Goal: Transaction & Acquisition: Subscribe to service/newsletter

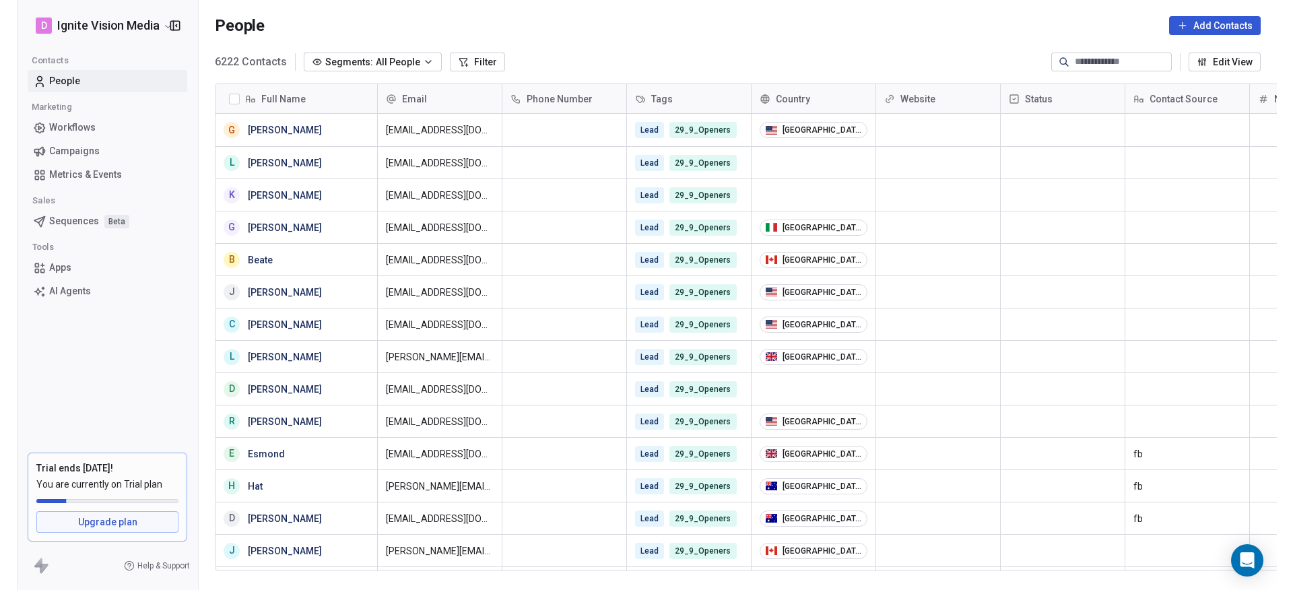
scroll to position [509, 1101]
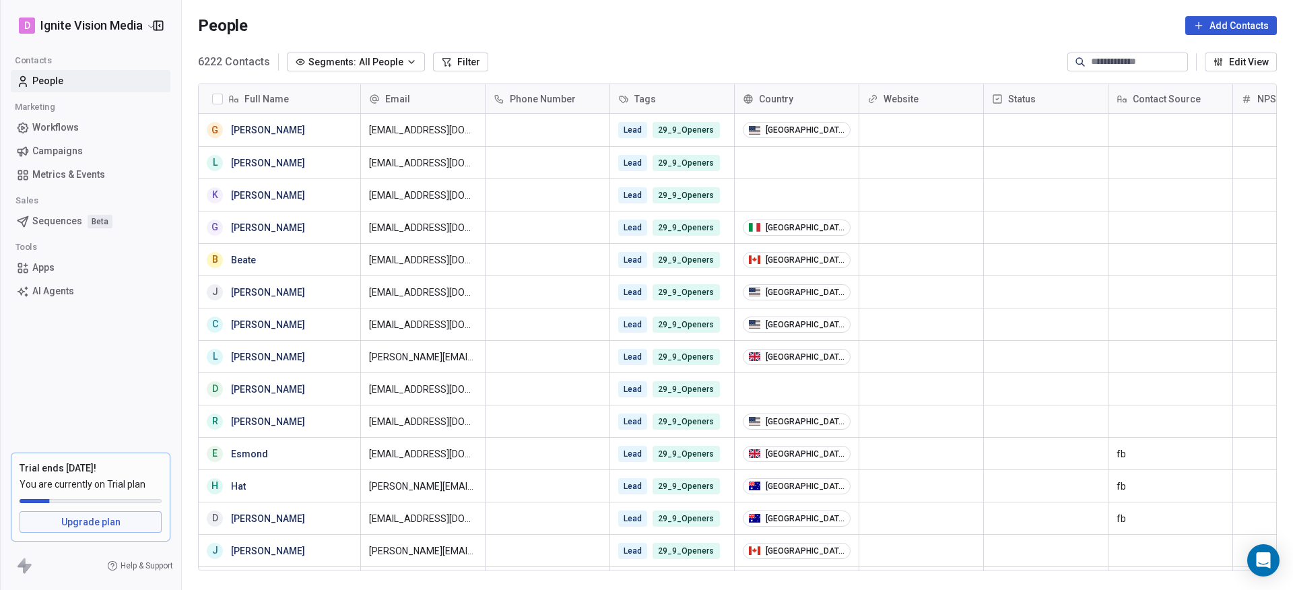
click at [62, 152] on span "Campaigns" at bounding box center [57, 151] width 51 height 14
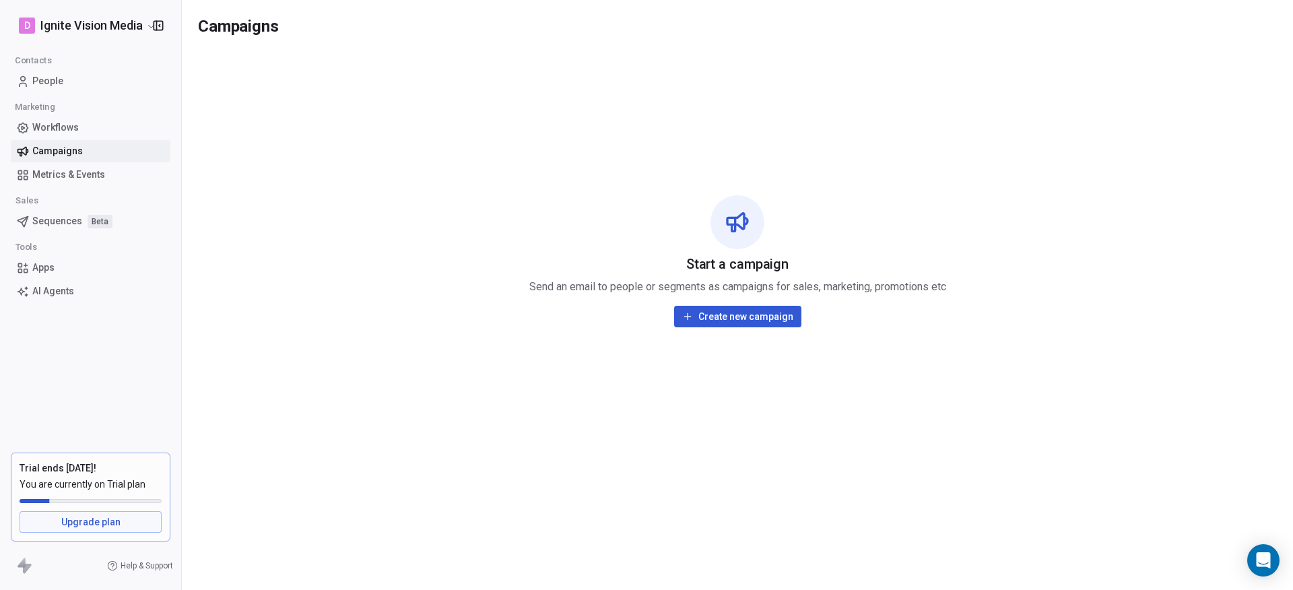
click at [61, 127] on span "Workflows" at bounding box center [55, 128] width 46 height 14
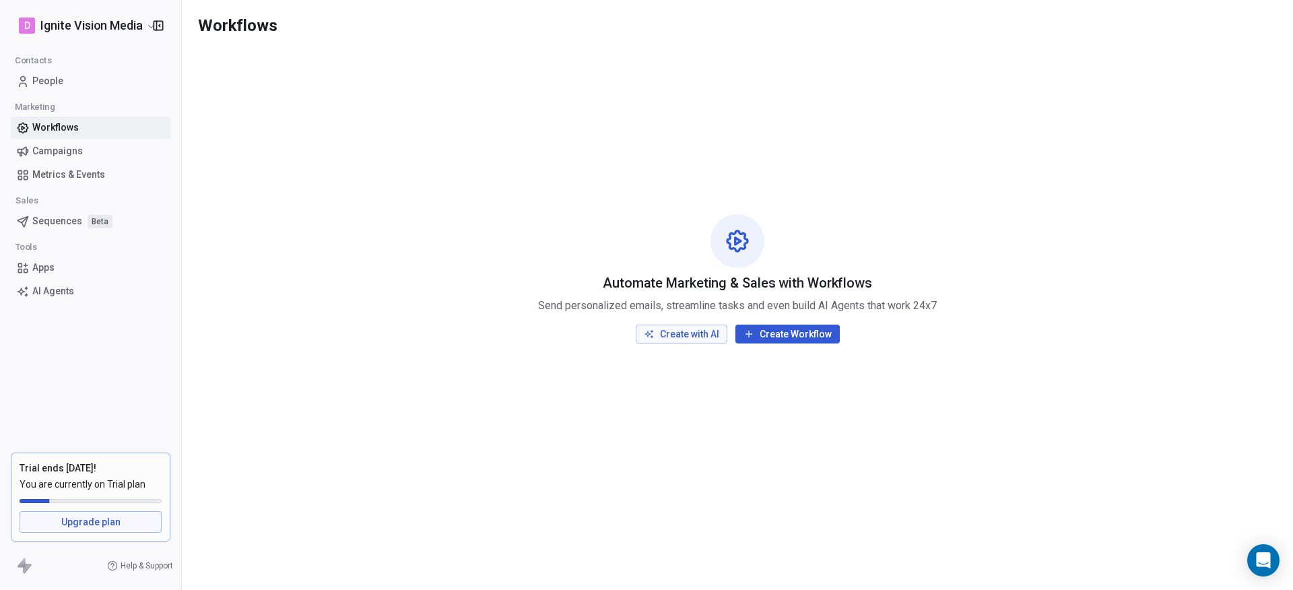
click at [60, 153] on span "Campaigns" at bounding box center [57, 151] width 51 height 14
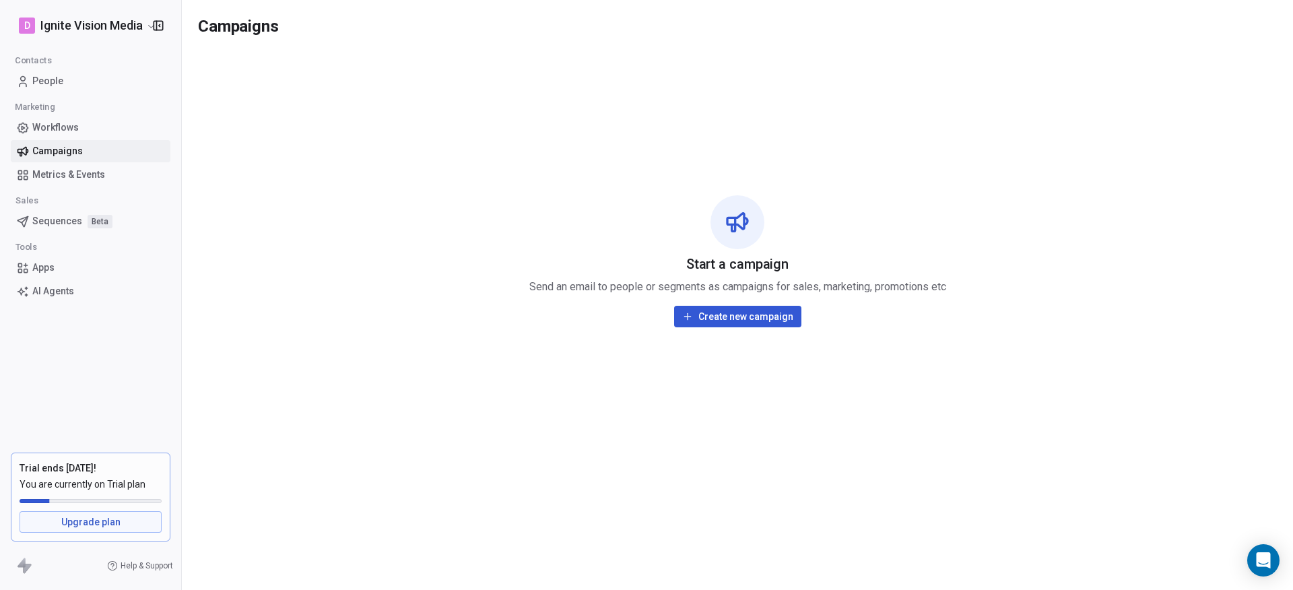
click at [694, 321] on button "Create new campaign" at bounding box center [737, 317] width 127 height 22
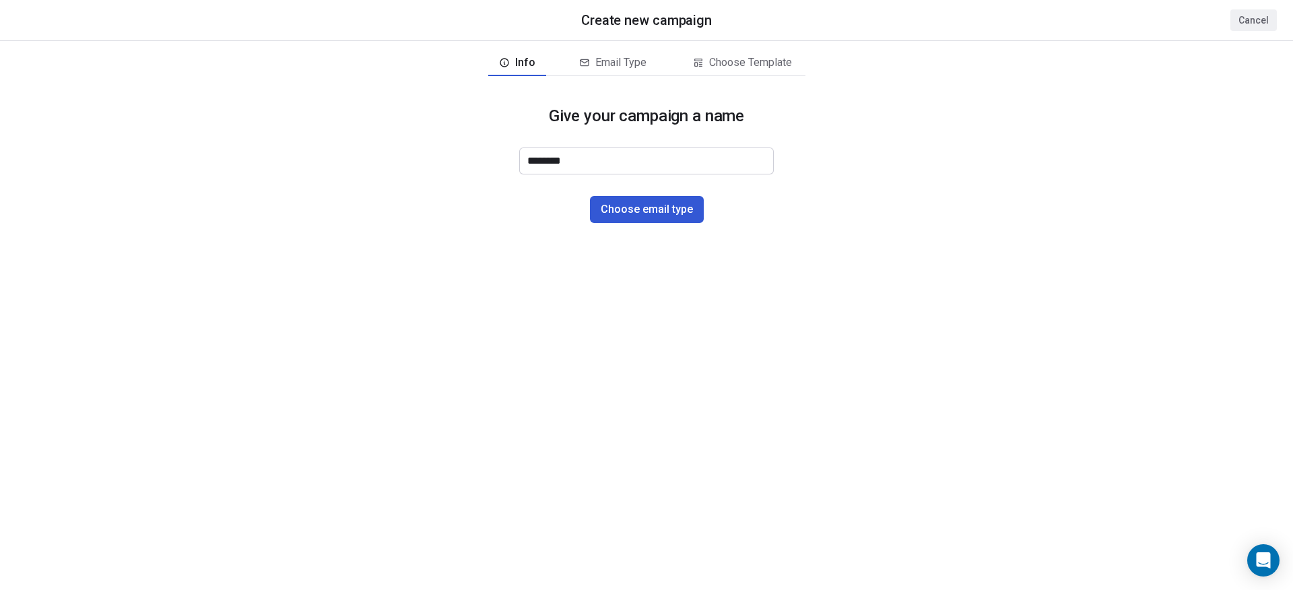
drag, startPoint x: 569, startPoint y: 161, endPoint x: 498, endPoint y: 157, distance: 70.8
click at [498, 157] on div "Give your campaign a name ******** Choose email type" at bounding box center [646, 164] width 1293 height 160
type input "**********"
click at [682, 205] on button "Choose email type" at bounding box center [647, 209] width 114 height 27
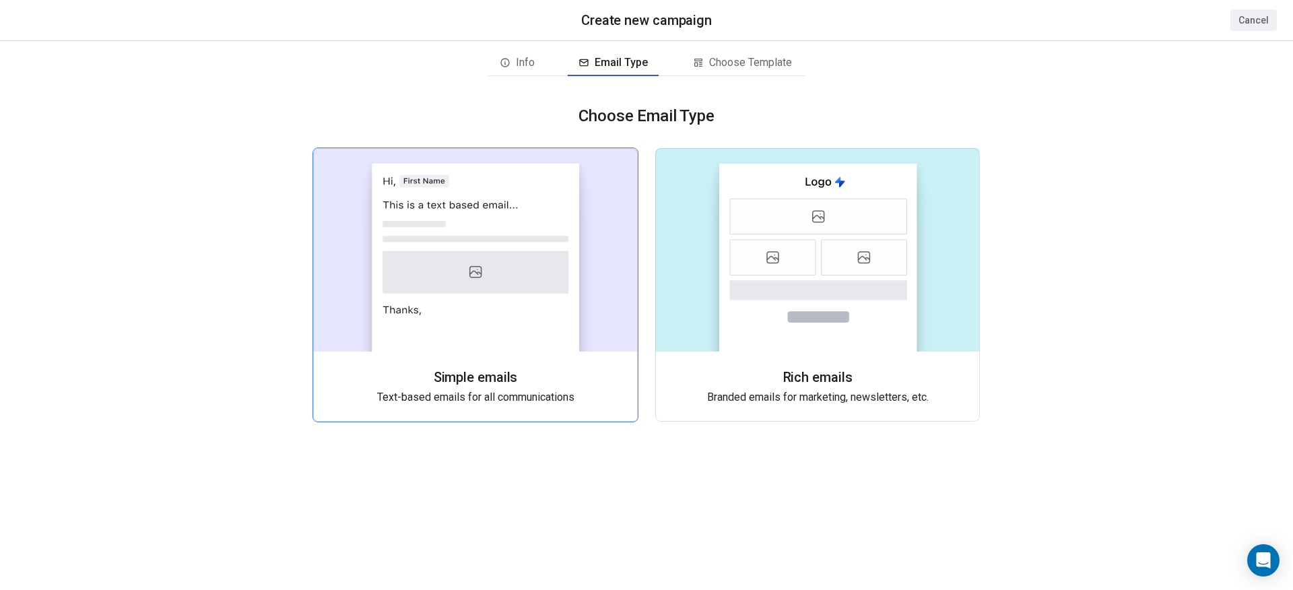
click at [438, 265] on icon at bounding box center [476, 272] width 186 height 42
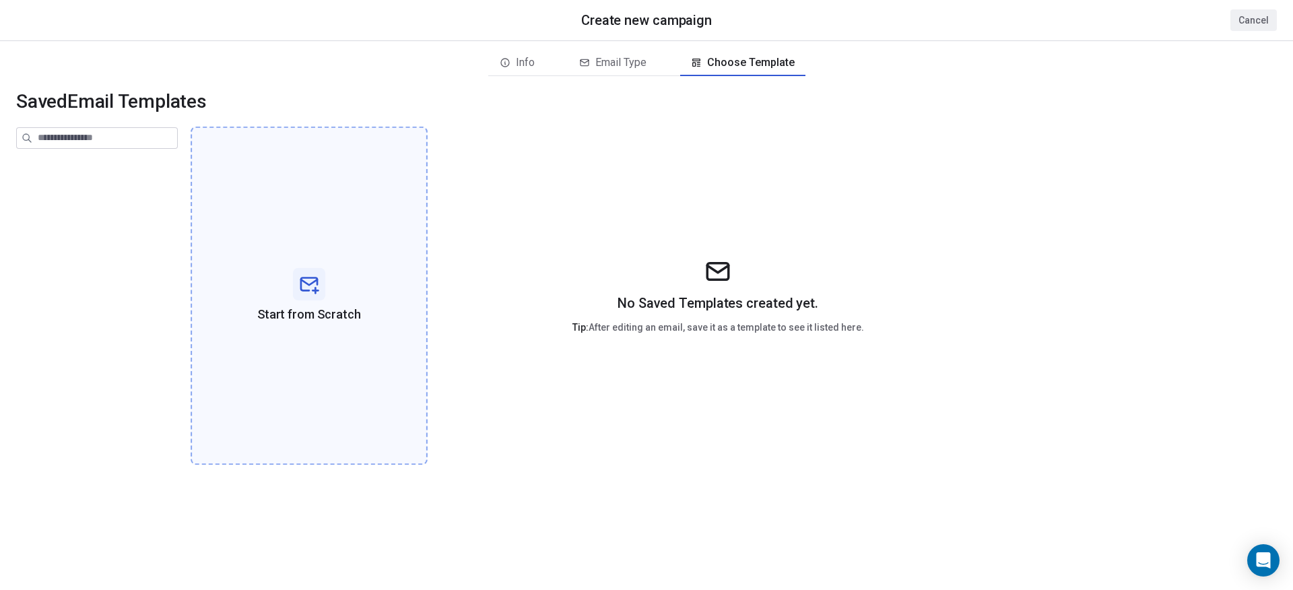
click at [313, 288] on icon at bounding box center [309, 284] width 22 height 22
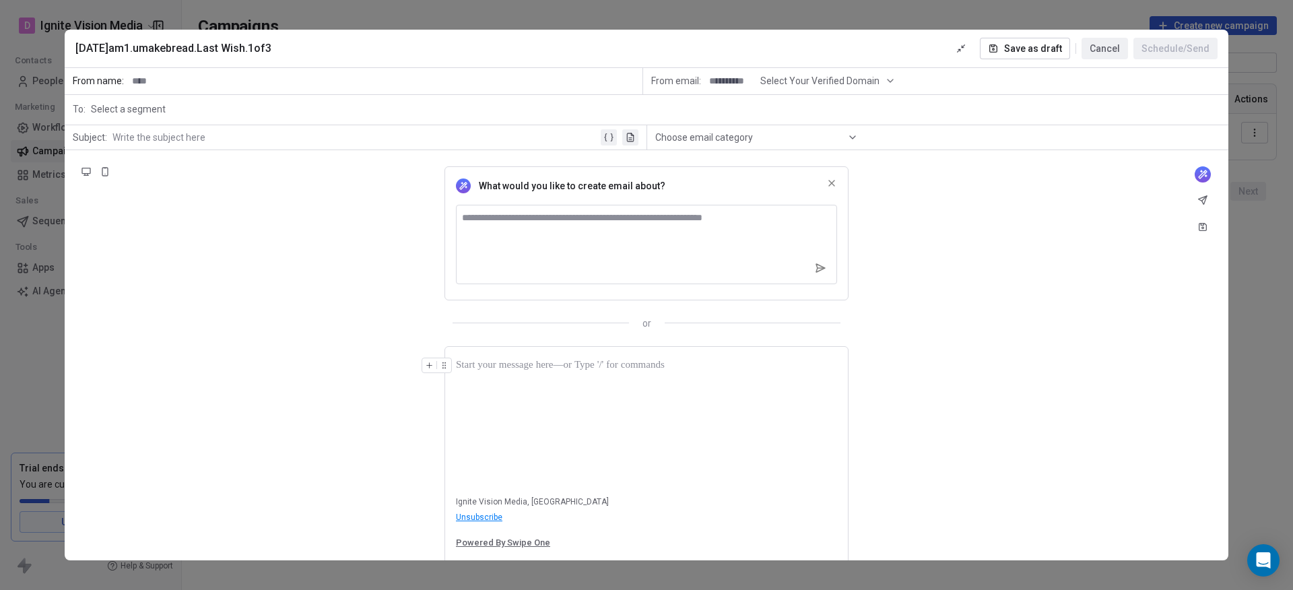
click at [522, 373] on div at bounding box center [646, 420] width 381 height 125
click at [146, 108] on span "Select a segment" at bounding box center [128, 108] width 75 height 13
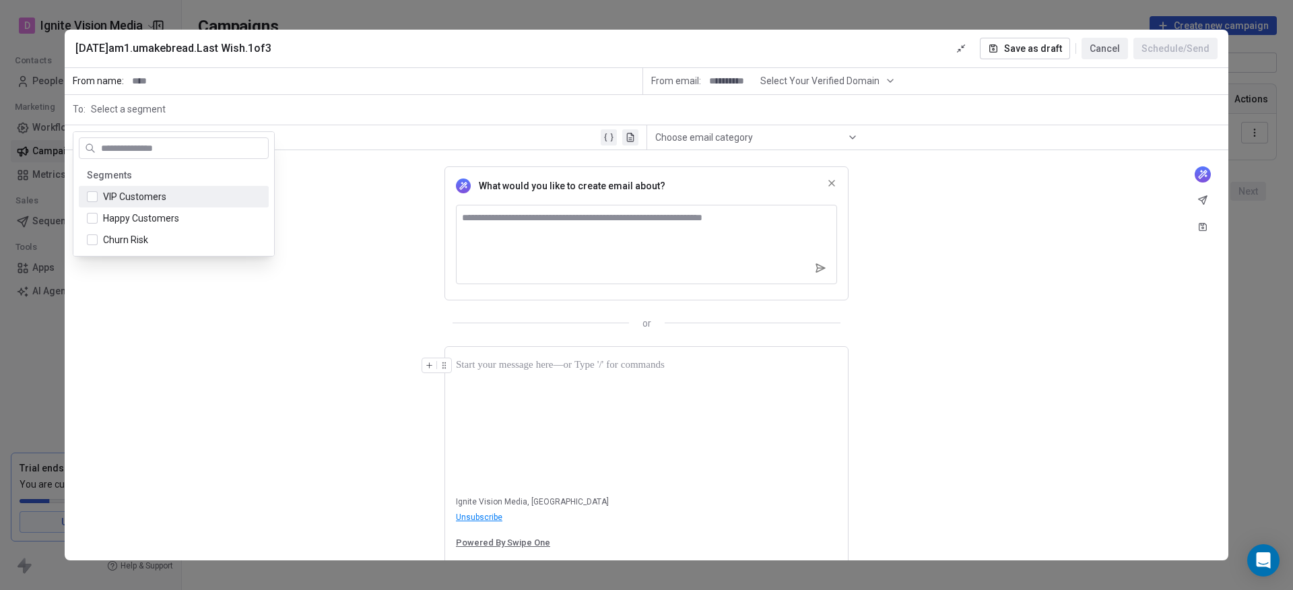
click at [316, 172] on div "What would you like to create email about? or" at bounding box center [647, 240] width 1164 height 180
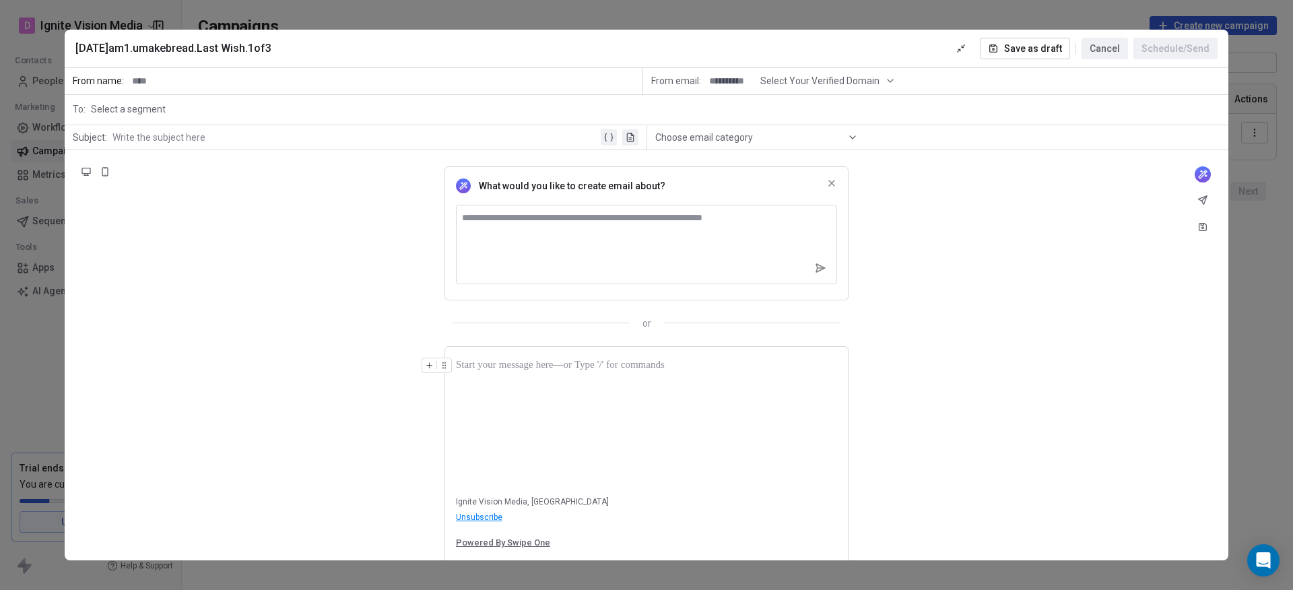
click at [743, 137] on span "Choose email category" at bounding box center [704, 137] width 98 height 13
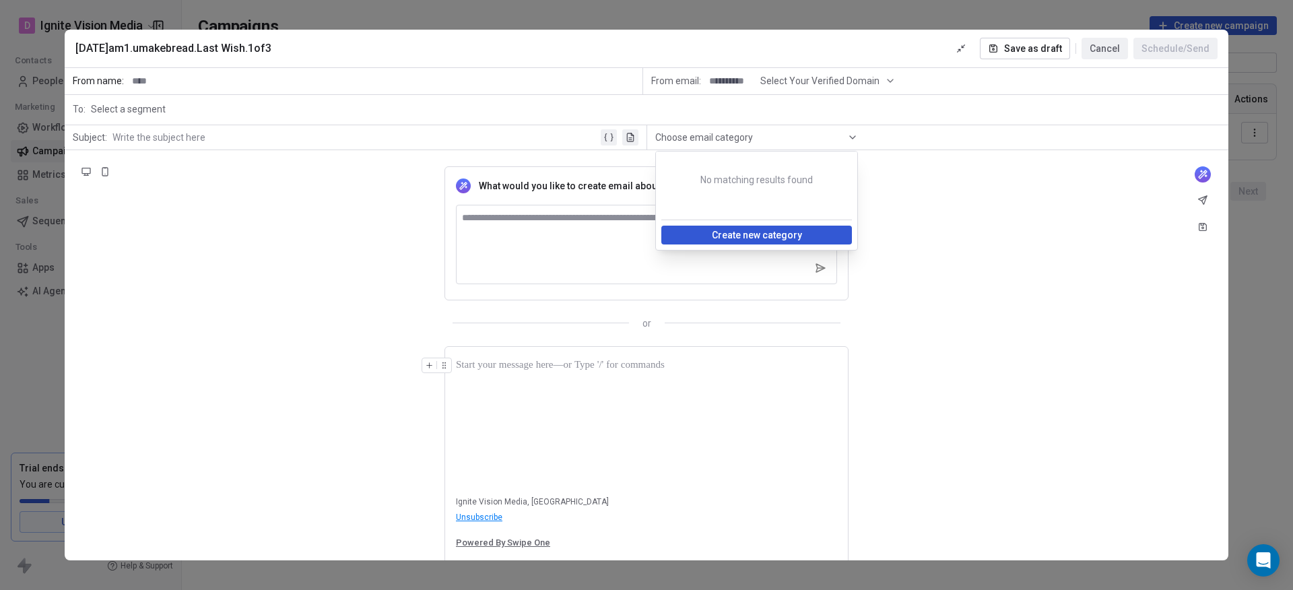
click at [743, 137] on span "Choose email category" at bounding box center [704, 137] width 98 height 13
click at [743, 135] on span "Choose email category" at bounding box center [704, 137] width 98 height 13
click at [718, 230] on button "Create new category" at bounding box center [756, 235] width 191 height 19
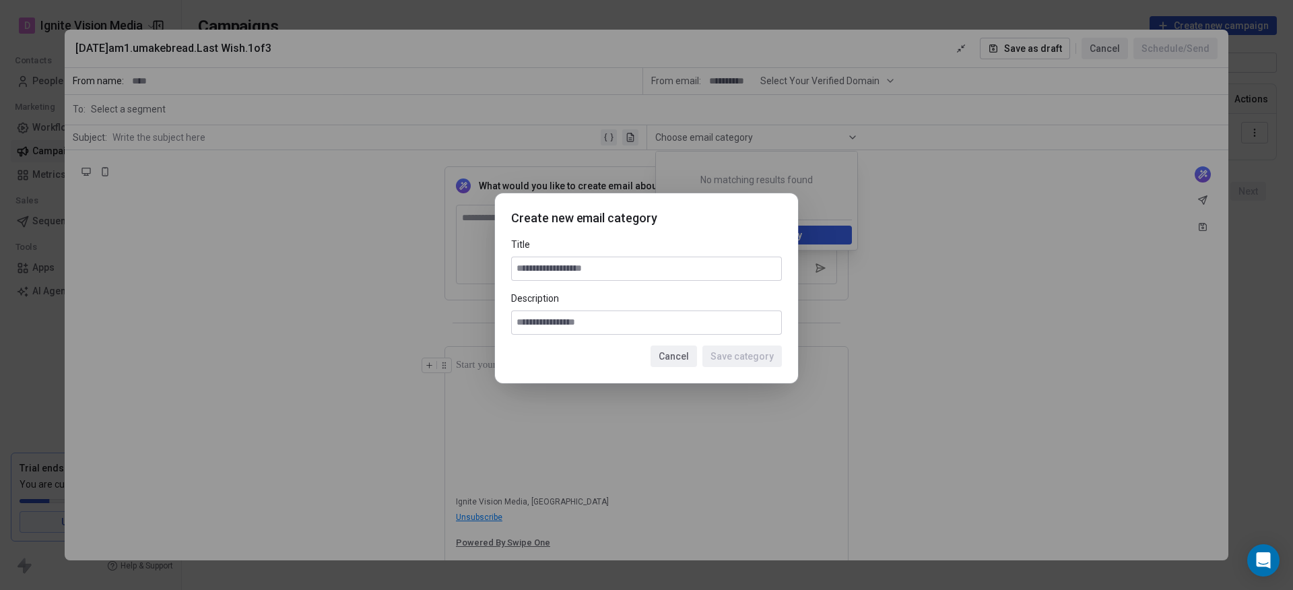
click at [595, 263] on input at bounding box center [646, 268] width 269 height 23
type input "*****"
click at [538, 327] on input at bounding box center [646, 322] width 269 height 23
type input "**********"
click at [746, 352] on button "Save category" at bounding box center [741, 357] width 79 height 22
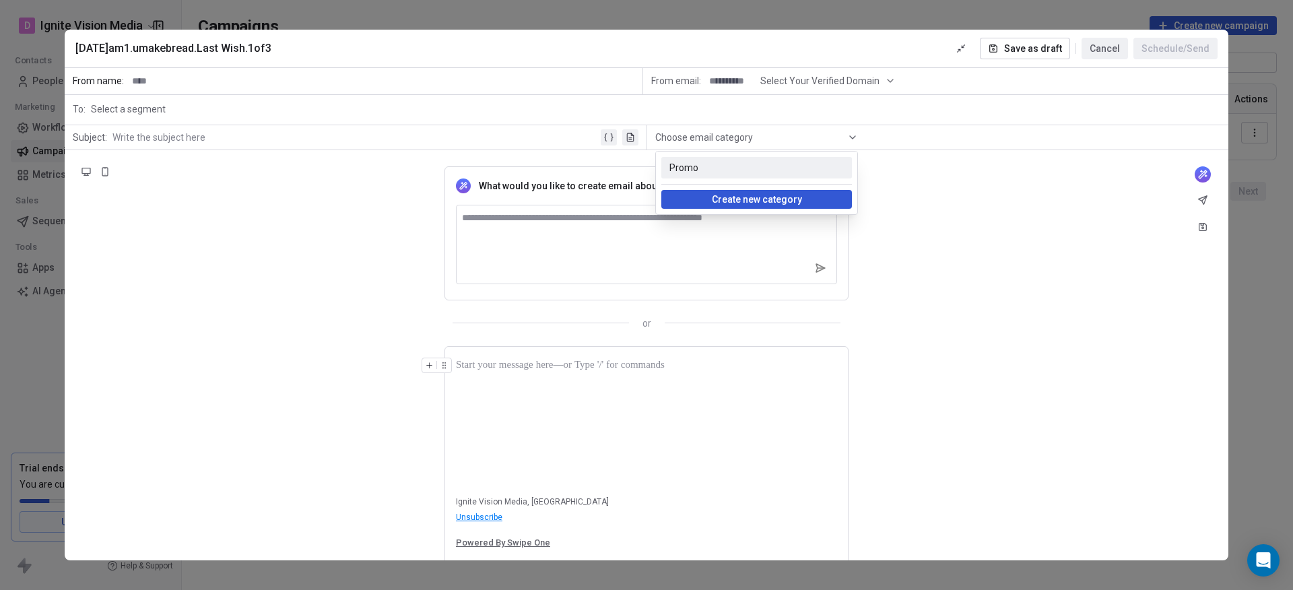
click at [728, 132] on span "Choose email category" at bounding box center [704, 137] width 98 height 13
click at [680, 162] on span "Promo" at bounding box center [756, 167] width 174 height 13
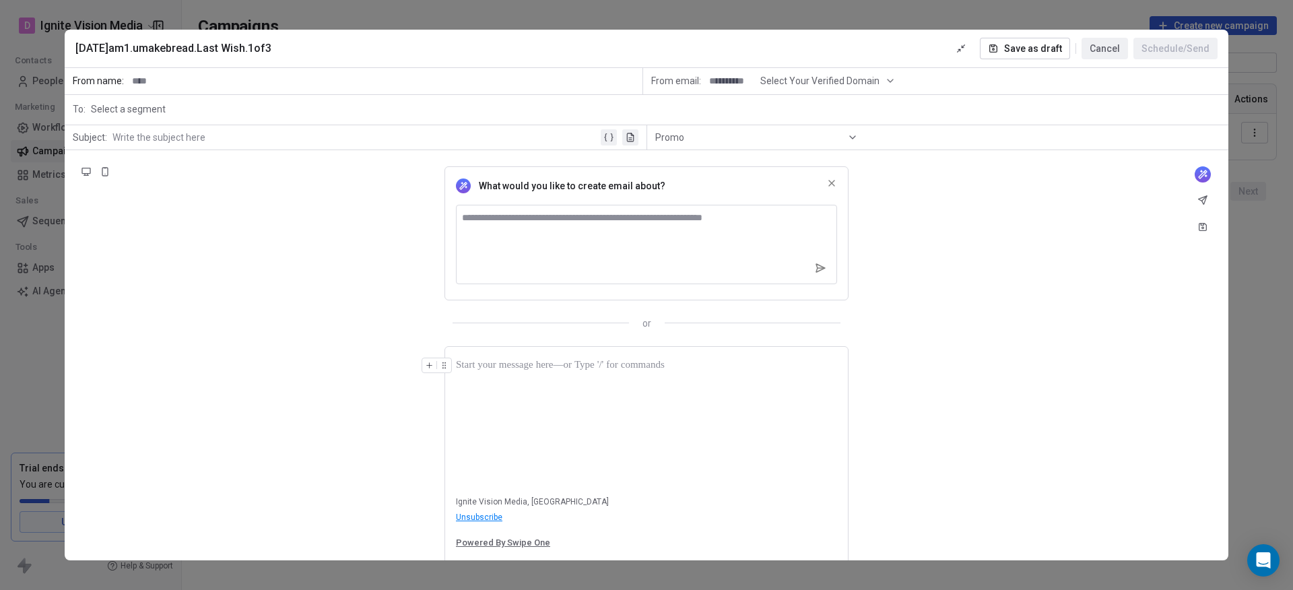
click at [721, 79] on input at bounding box center [730, 81] width 53 height 25
click at [857, 84] on span "Select Your Verified Domain" at bounding box center [819, 81] width 119 height 14
click at [849, 110] on span "@[DOMAIN_NAME]" at bounding box center [829, 113] width 109 height 13
click at [730, 80] on input at bounding box center [730, 81] width 53 height 25
type input "*"
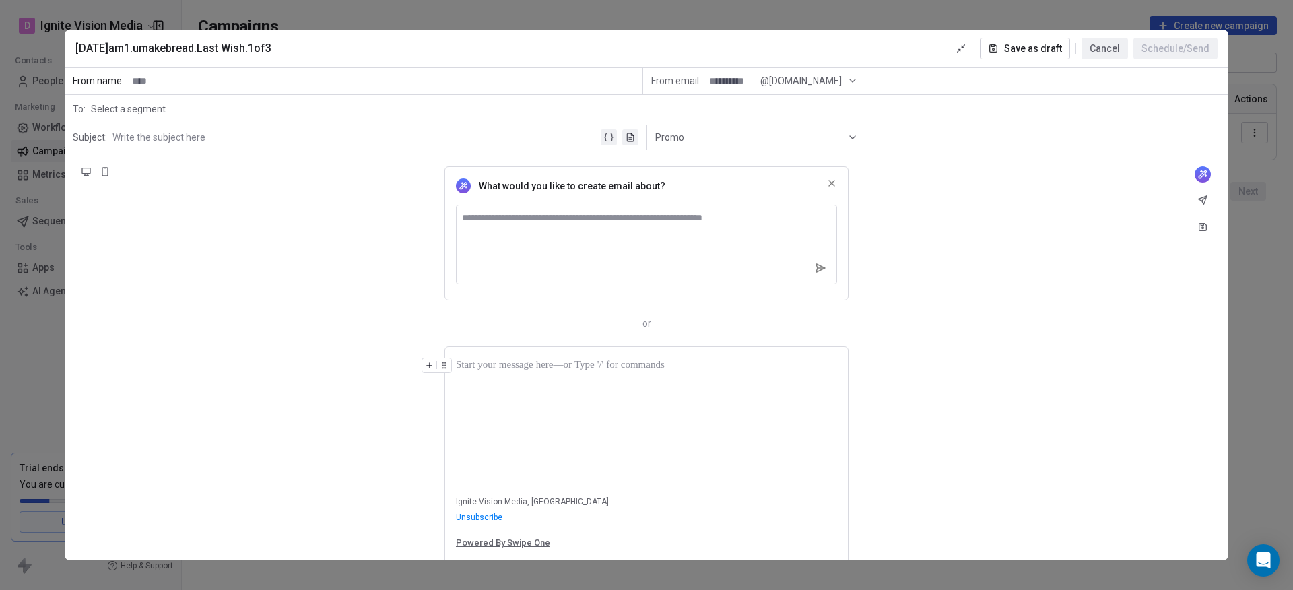
type input "*"
click at [156, 80] on input at bounding box center [384, 81] width 515 height 25
click at [729, 81] on input at bounding box center [730, 81] width 53 height 25
type input "*****"
click at [930, 172] on div "What would you like to create email about? or" at bounding box center [647, 240] width 1164 height 180
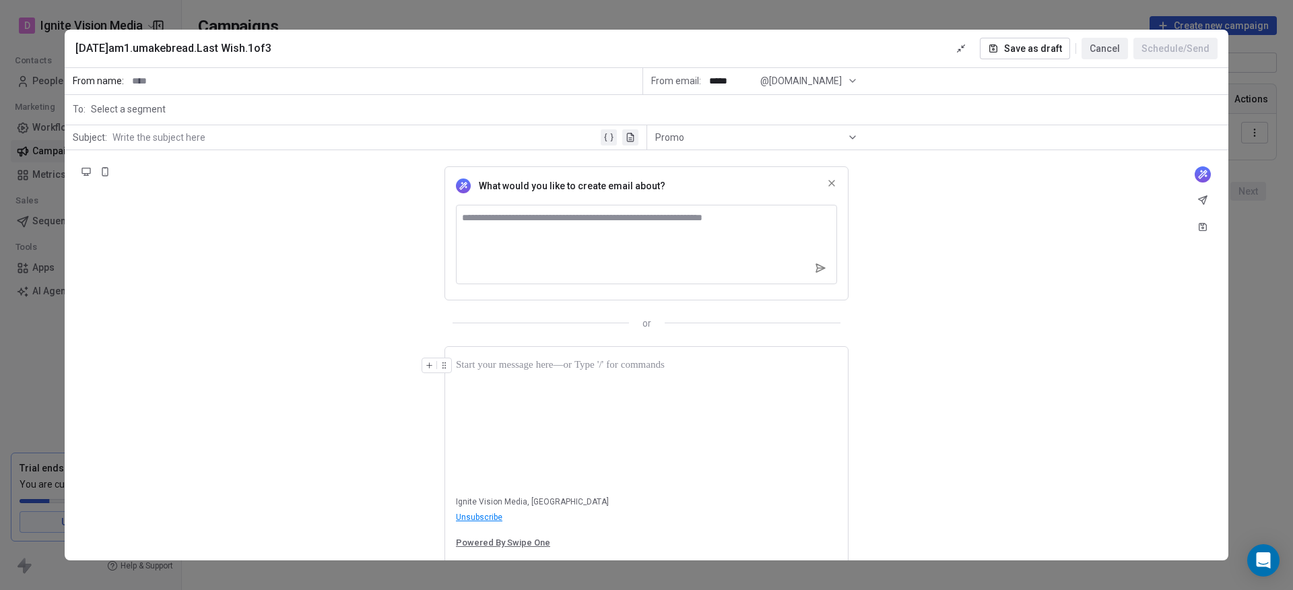
click at [842, 80] on span "@instantprosperityprayer.com" at bounding box center [800, 81] width 81 height 14
click at [684, 109] on div "Select a segment" at bounding box center [655, 109] width 1129 height 30
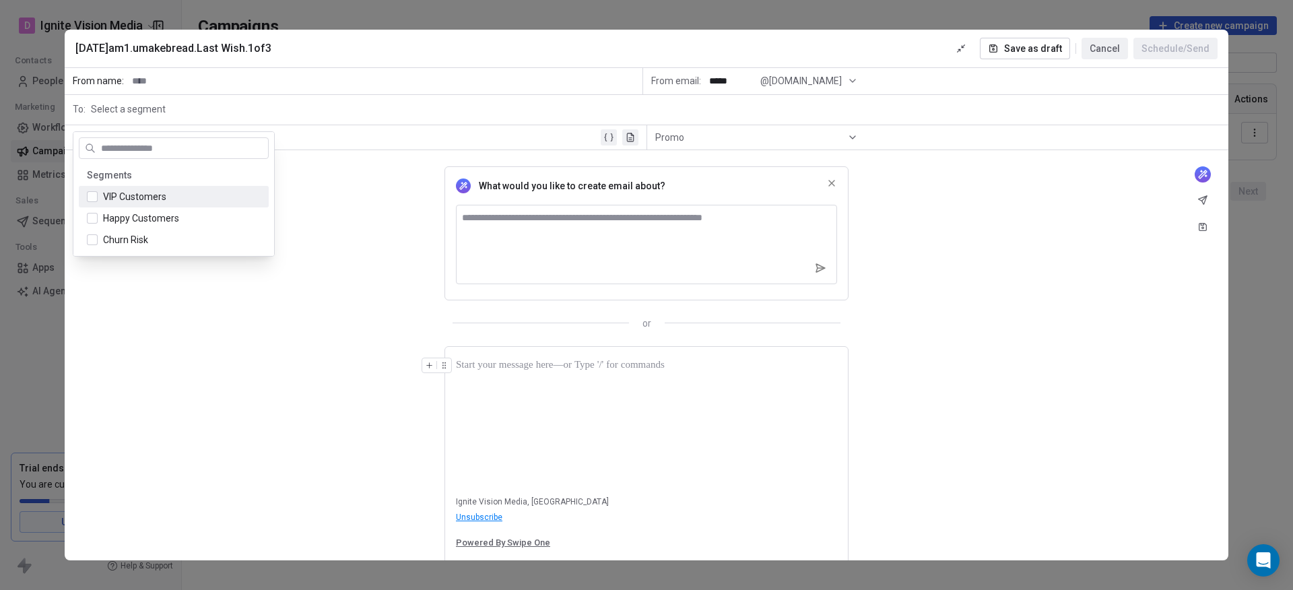
click at [159, 110] on span "Select a segment" at bounding box center [128, 108] width 75 height 13
click at [150, 84] on input at bounding box center [384, 81] width 515 height 25
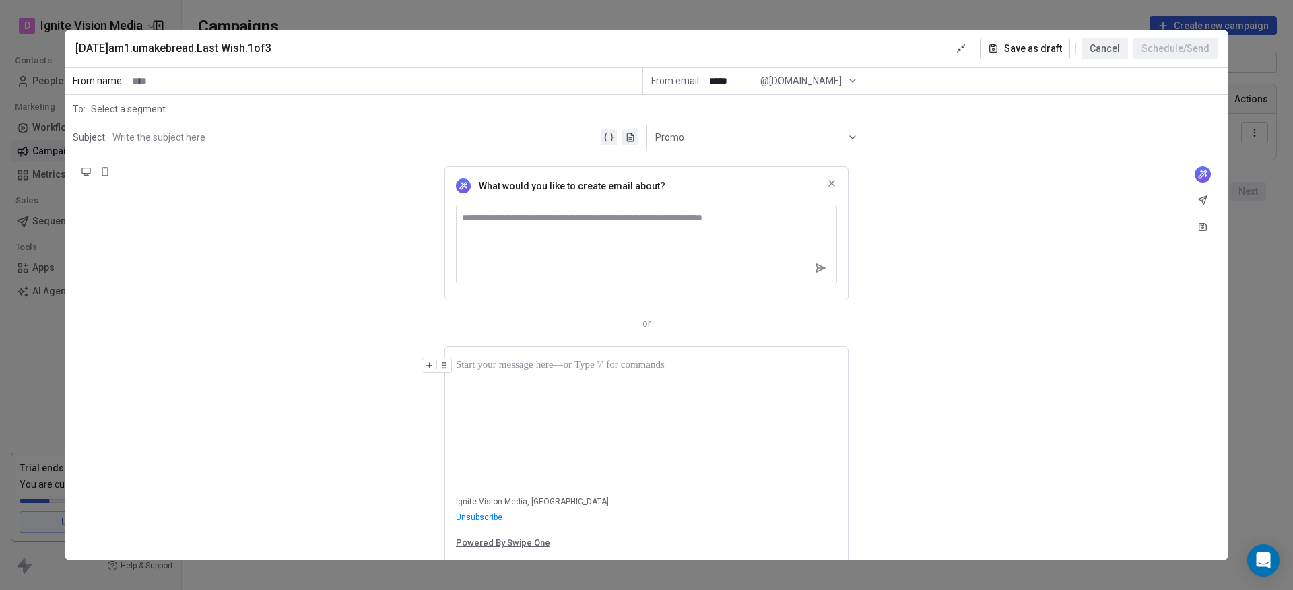
click at [152, 76] on input at bounding box center [384, 81] width 515 height 25
type input "*"
type input "**********"
click at [166, 106] on span "Select a segment" at bounding box center [128, 108] width 75 height 13
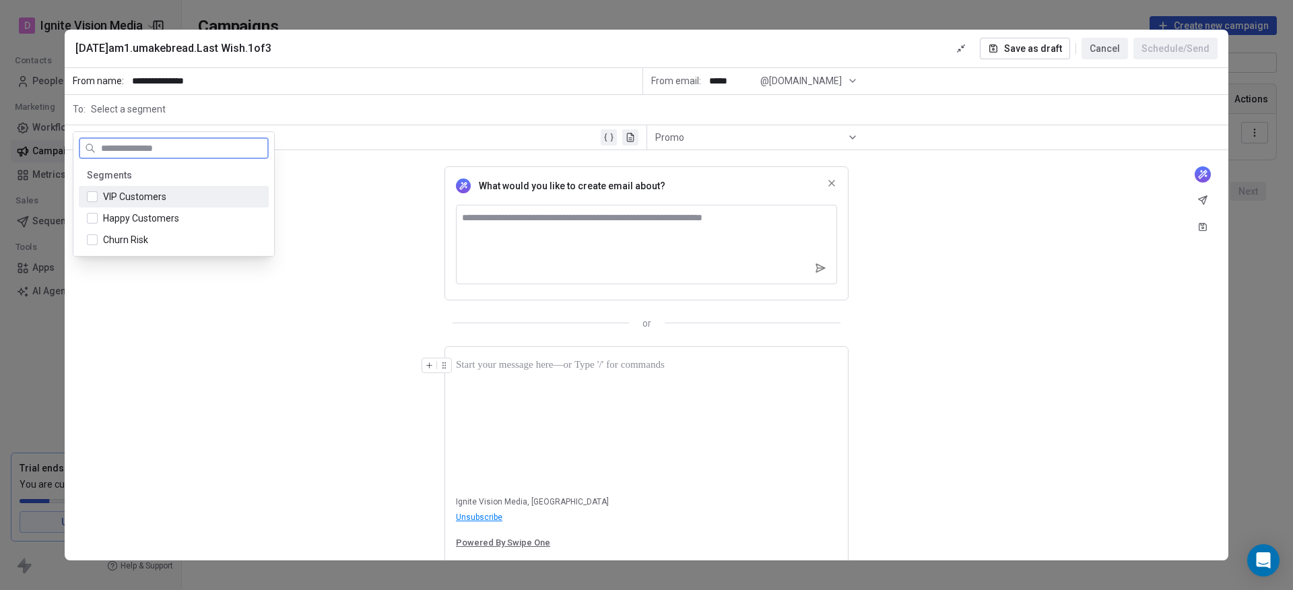
click at [93, 194] on button "Suggestions" at bounding box center [92, 196] width 11 height 11
click at [94, 193] on button "Suggestions" at bounding box center [92, 196] width 11 height 11
click at [92, 208] on div "Happy Customers" at bounding box center [174, 218] width 190 height 22
click at [92, 217] on button "Suggestions" at bounding box center [92, 218] width 11 height 11
click at [92, 232] on div "Churn Risk" at bounding box center [174, 240] width 190 height 22
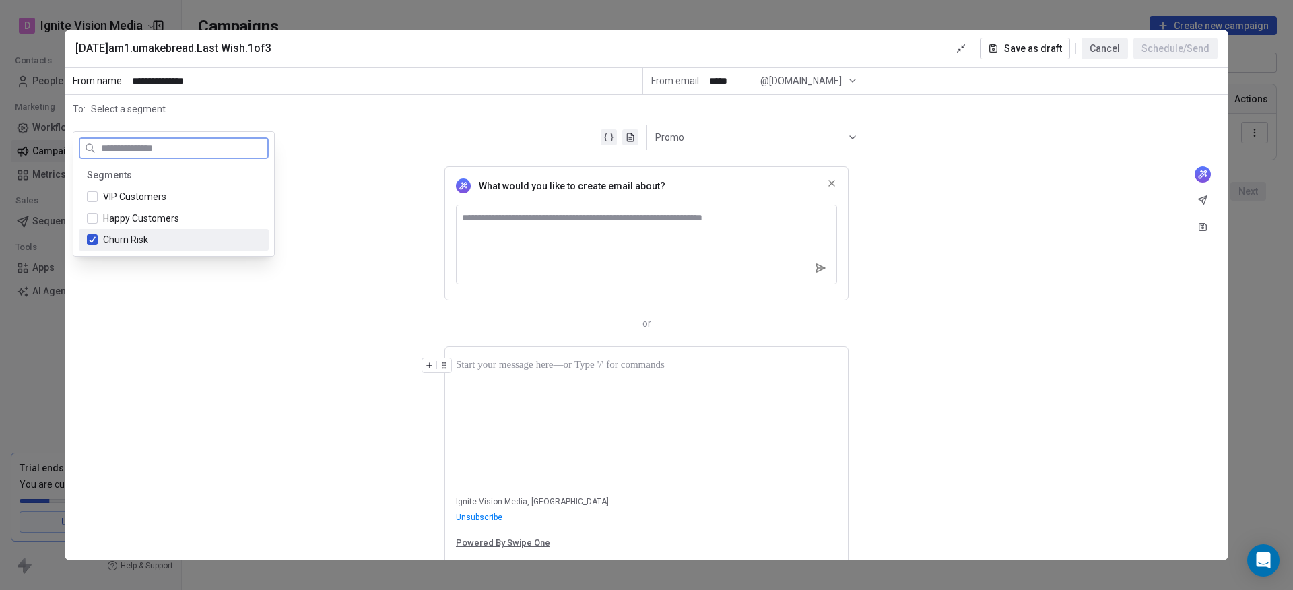
click at [91, 239] on button "Suggestions" at bounding box center [92, 239] width 11 height 11
click at [92, 195] on button "Suggestions" at bounding box center [92, 196] width 11 height 11
click at [308, 176] on div "What would you like to create email about? or" at bounding box center [647, 240] width 1164 height 180
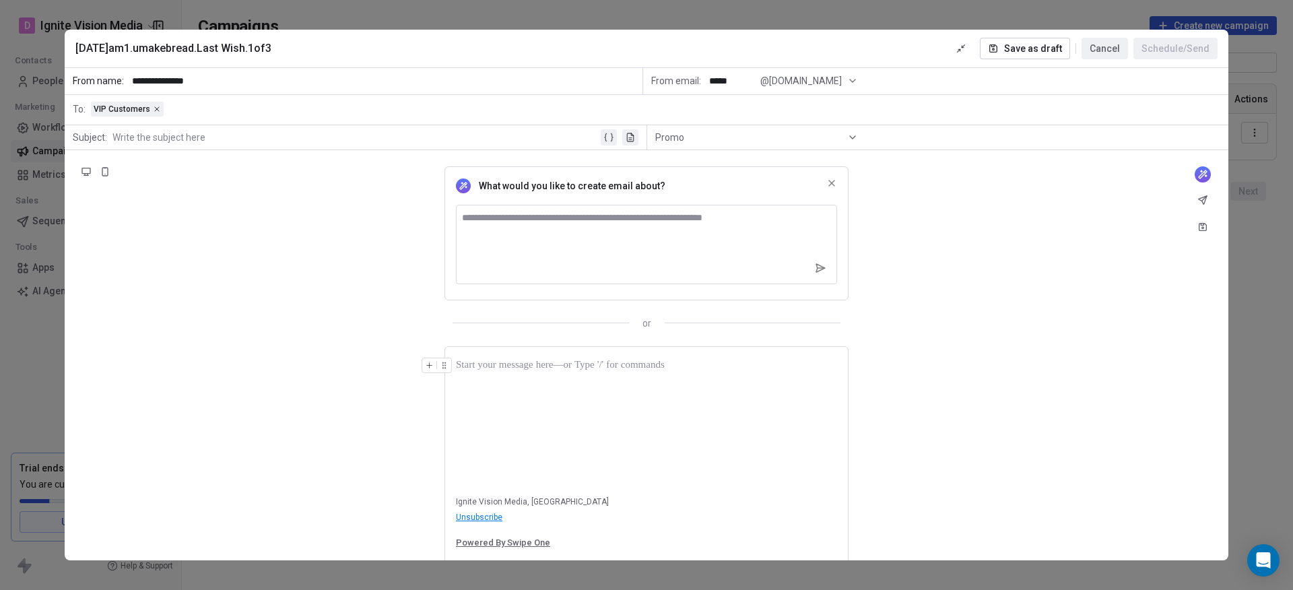
click at [159, 139] on div at bounding box center [355, 137] width 486 height 16
click at [316, 231] on div "What would you like to create email about? or" at bounding box center [647, 240] width 1164 height 180
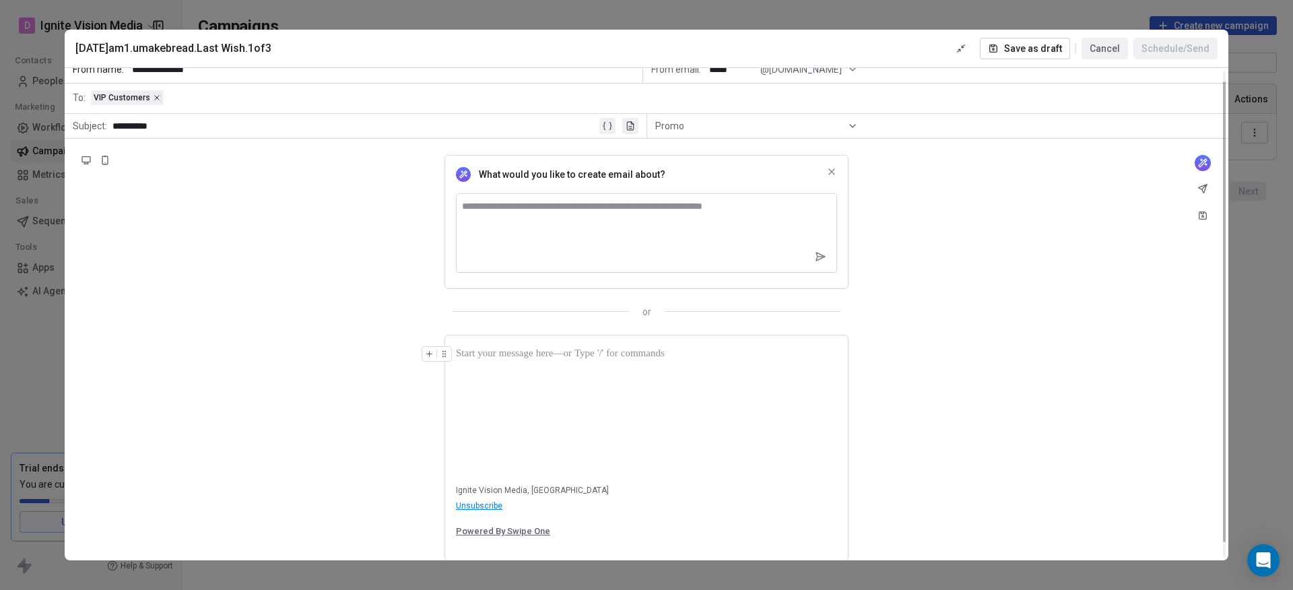
scroll to position [28, 0]
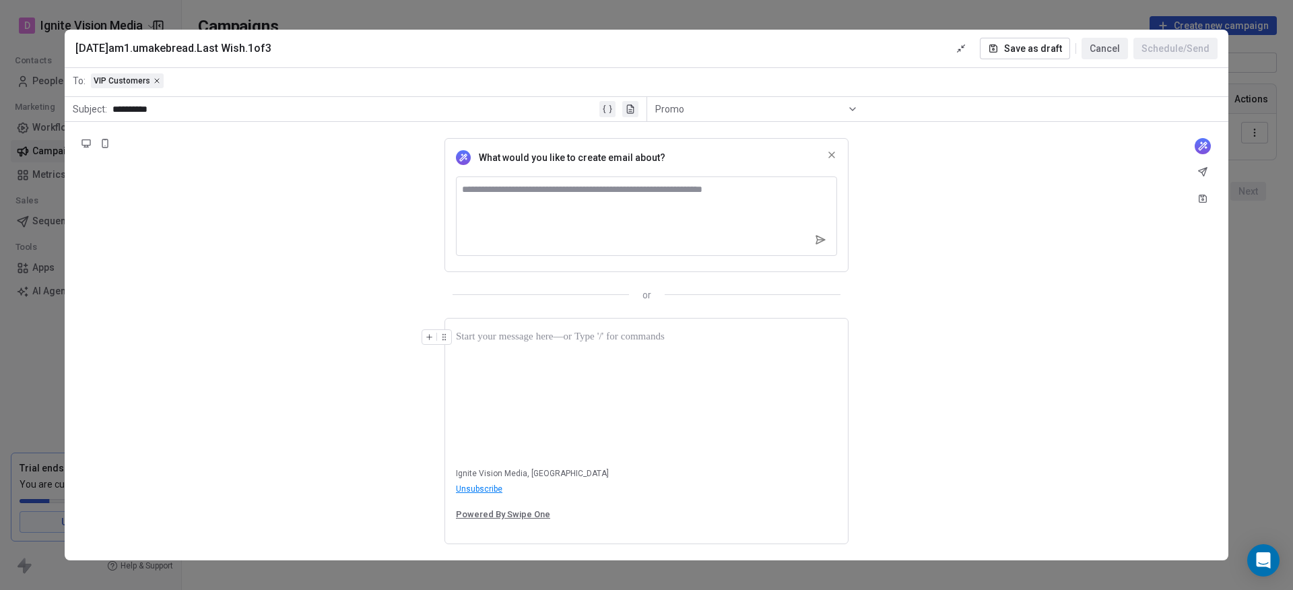
click at [523, 195] on textarea at bounding box center [646, 215] width 381 height 79
click at [584, 371] on div at bounding box center [646, 391] width 381 height 125
click at [486, 448] on div at bounding box center [646, 391] width 381 height 125
click at [508, 412] on div at bounding box center [646, 391] width 381 height 125
drag, startPoint x: 584, startPoint y: 517, endPoint x: 449, endPoint y: 518, distance: 135.4
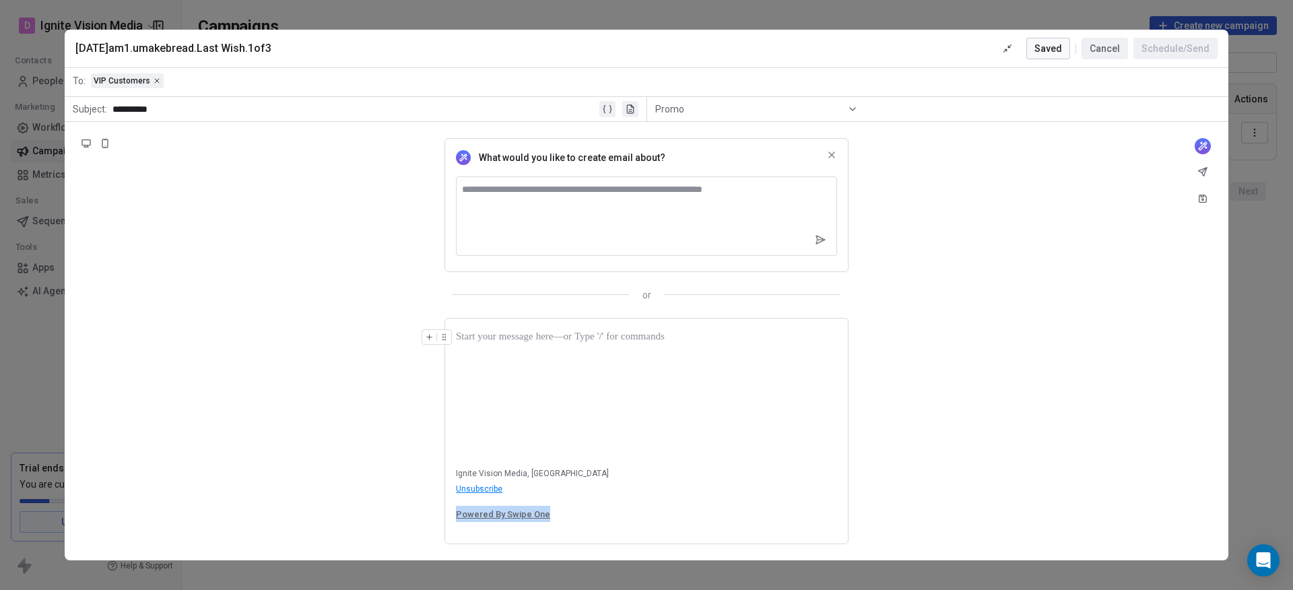
click at [449, 512] on div "Ignite Vision Media, Singapore Unsubscribe Powered By Swipe One" at bounding box center [647, 431] width 404 height 226
click at [528, 435] on div at bounding box center [646, 391] width 381 height 125
click at [531, 438] on div at bounding box center [646, 391] width 381 height 125
click at [490, 341] on div at bounding box center [646, 337] width 381 height 16
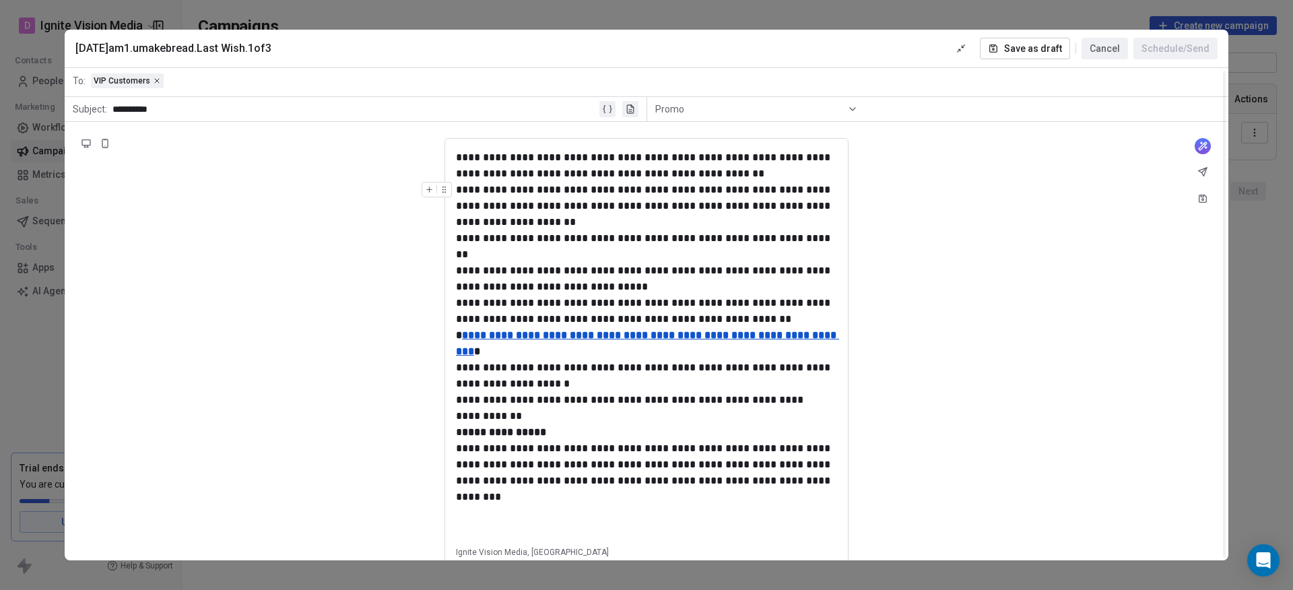
scroll to position [0, 0]
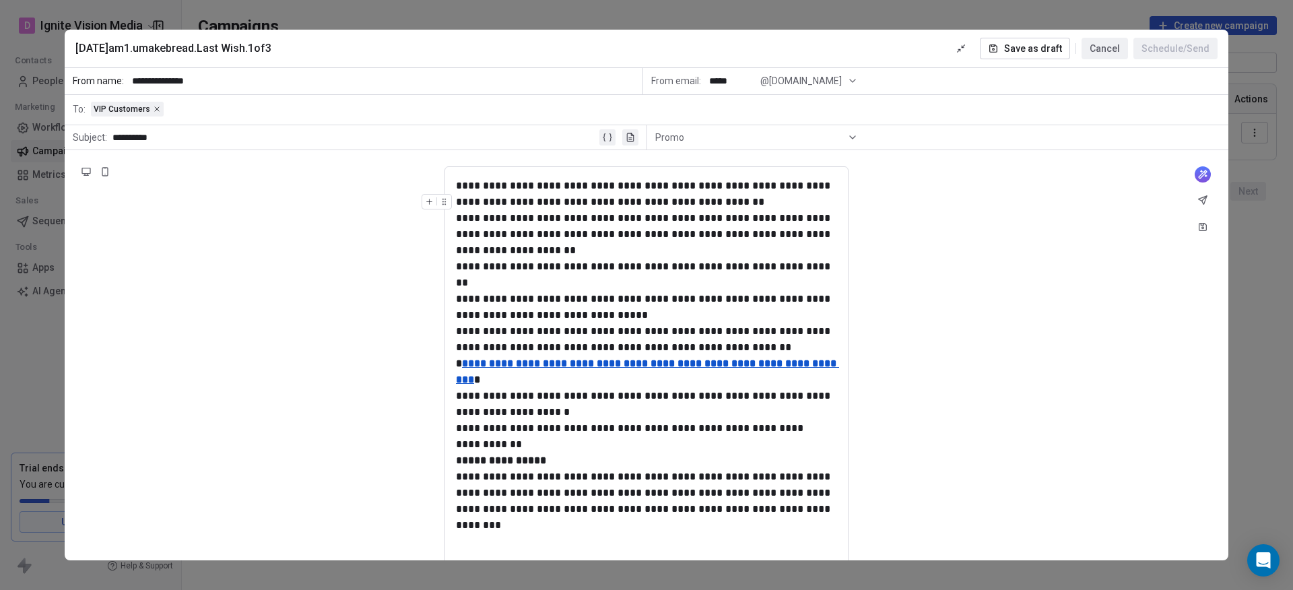
click at [458, 202] on div "**********" at bounding box center [646, 202] width 381 height 16
click at [461, 203] on span "**********" at bounding box center [610, 202] width 308 height 10
click at [459, 185] on span "**********" at bounding box center [643, 185] width 374 height 10
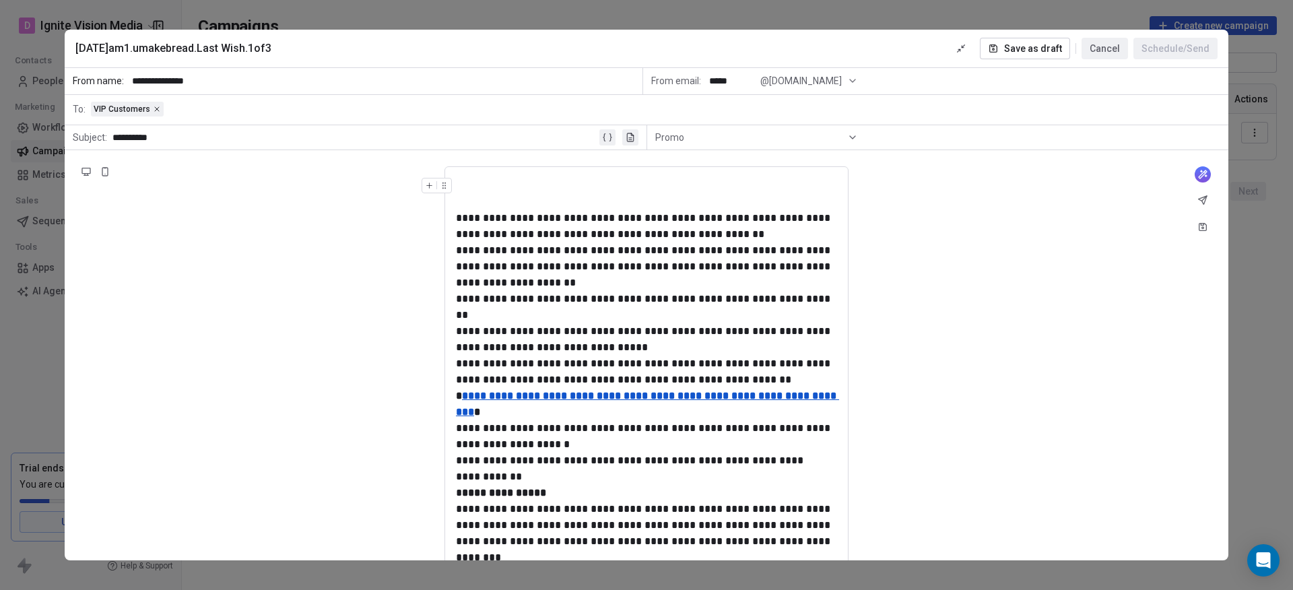
click at [570, 183] on div at bounding box center [646, 194] width 381 height 32
click at [609, 137] on icon at bounding box center [607, 137] width 11 height 11
click at [187, 137] on span "**********" at bounding box center [189, 138] width 66 height 11
click at [201, 178] on span "Choose Property" at bounding box center [215, 184] width 75 height 13
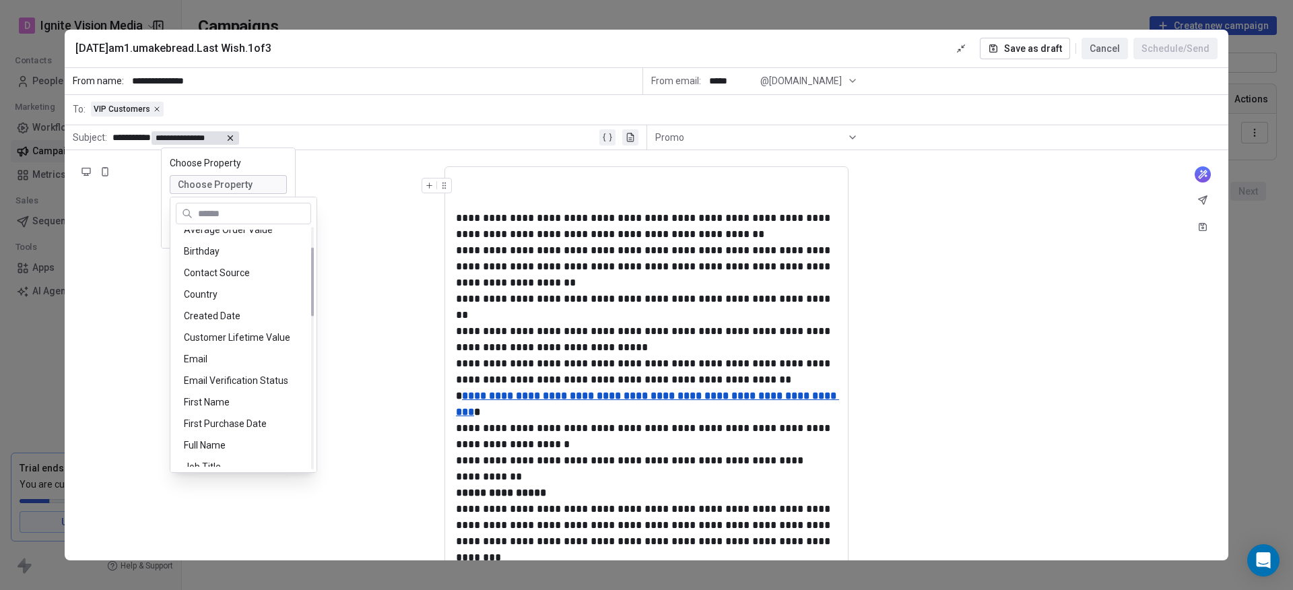
scroll to position [133, 0]
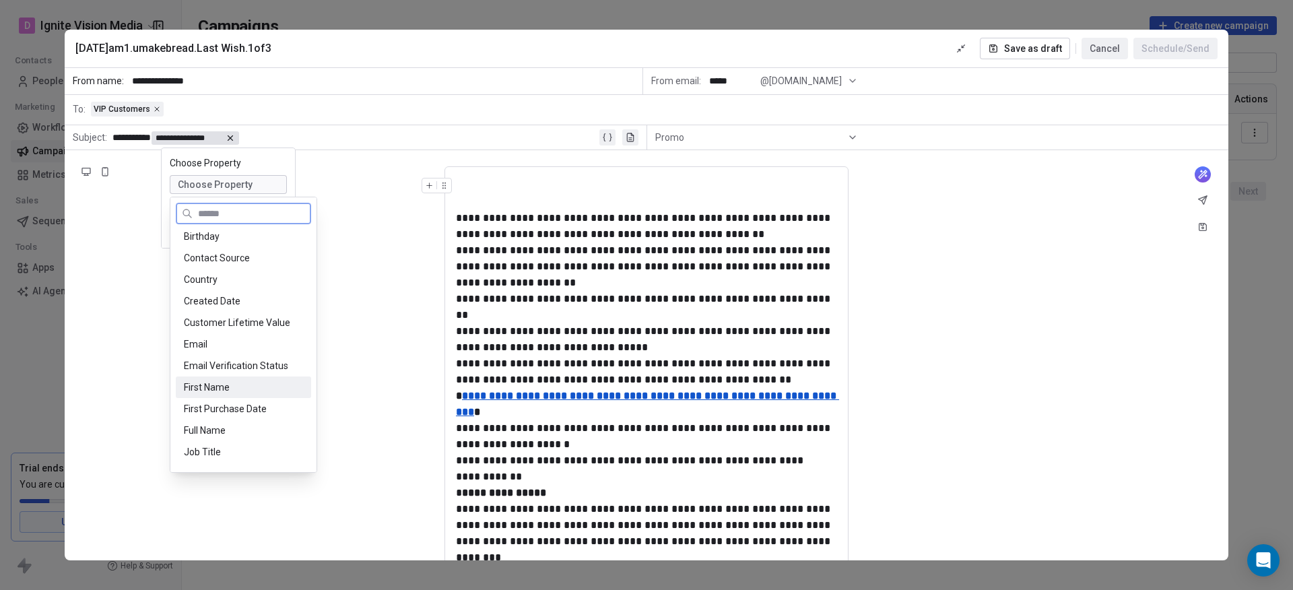
click at [199, 389] on div "First Name" at bounding box center [243, 387] width 135 height 22
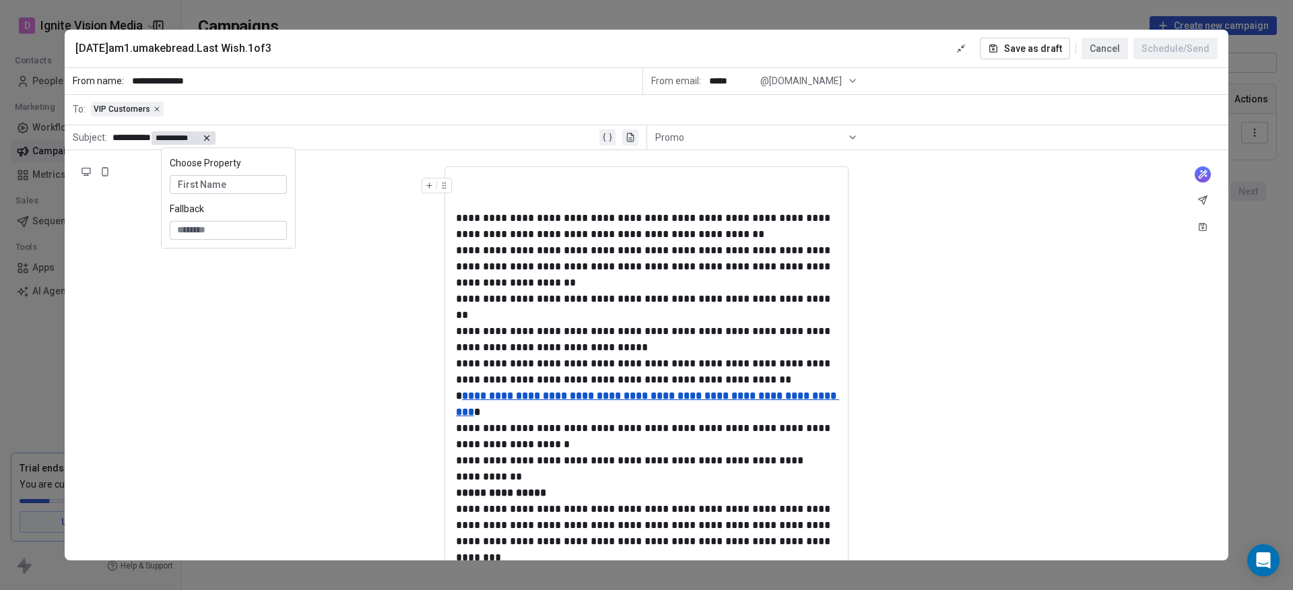
click at [232, 235] on input at bounding box center [228, 230] width 112 height 13
type input "*"
type input "**********"
click at [340, 250] on div "**********" at bounding box center [647, 449] width 1164 height 598
drag, startPoint x: 158, startPoint y: 136, endPoint x: 96, endPoint y: 140, distance: 61.4
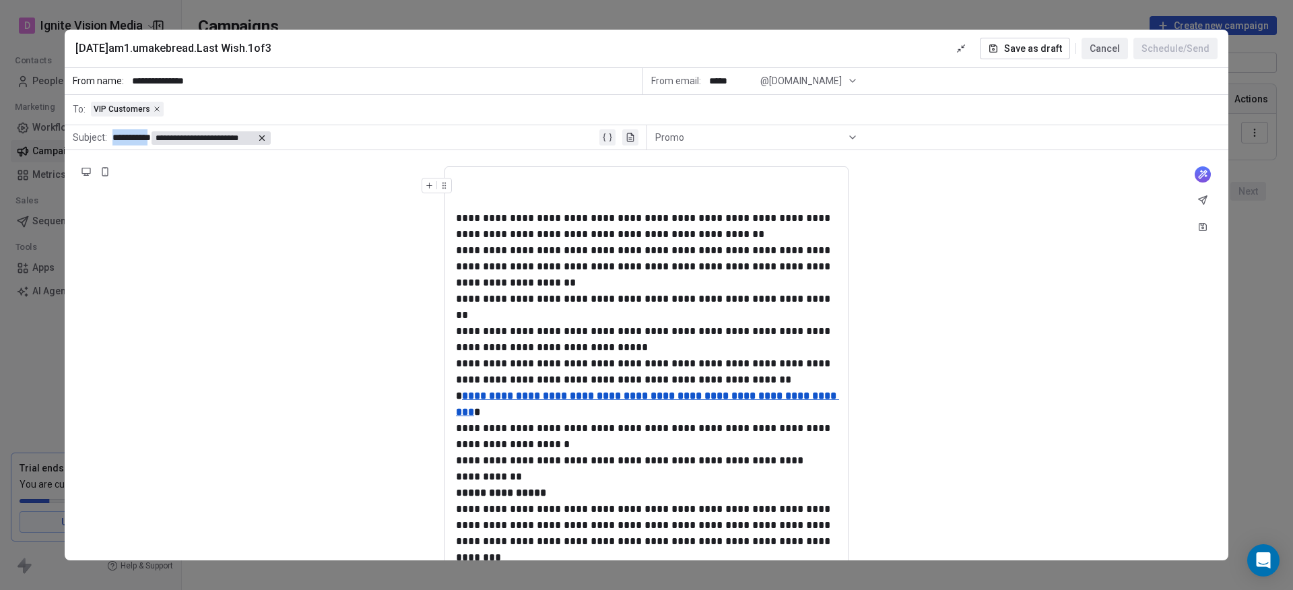
click at [96, 140] on div "**********" at bounding box center [356, 137] width 582 height 24
click at [185, 136] on div "**********" at bounding box center [354, 137] width 484 height 16
click at [531, 257] on div "**********" at bounding box center [646, 266] width 381 height 48
click at [470, 236] on span "**********" at bounding box center [610, 234] width 308 height 10
drag, startPoint x: 356, startPoint y: 136, endPoint x: 201, endPoint y: 134, distance: 155.6
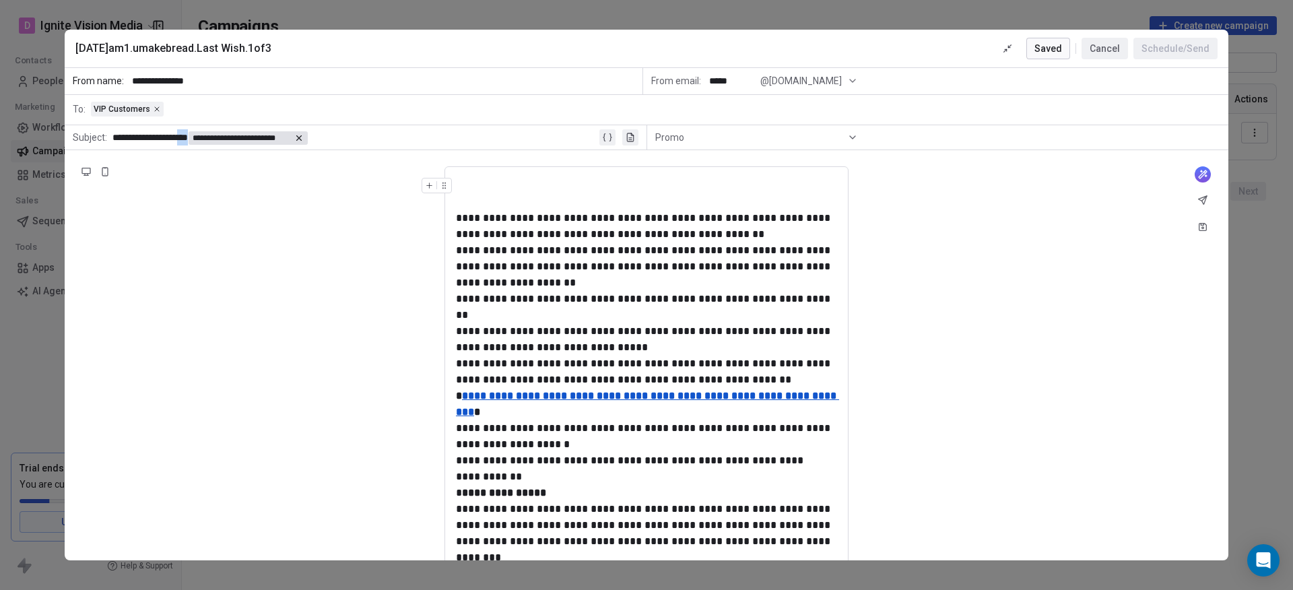
click at [201, 133] on div "**********" at bounding box center [354, 137] width 484 height 16
click at [209, 135] on span "**********" at bounding box center [248, 137] width 121 height 9
drag, startPoint x: 208, startPoint y: 135, endPoint x: 358, endPoint y: 139, distance: 150.3
click at [358, 139] on div "**********" at bounding box center [354, 137] width 484 height 16
drag, startPoint x: 346, startPoint y: 137, endPoint x: 220, endPoint y: 135, distance: 126.0
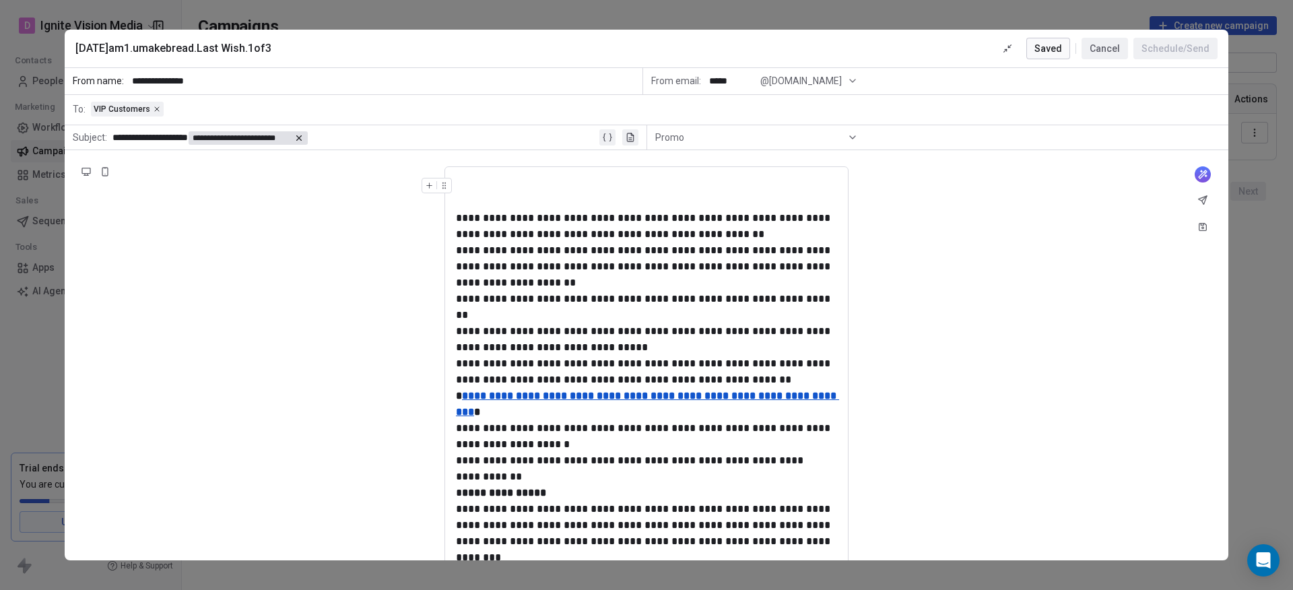
click at [222, 135] on div "**********" at bounding box center [354, 137] width 484 height 16
drag, startPoint x: 188, startPoint y: 133, endPoint x: 396, endPoint y: 143, distance: 208.4
click at [396, 143] on div "**********" at bounding box center [354, 137] width 484 height 16
copy div "*****"
click at [479, 200] on div at bounding box center [646, 194] width 381 height 32
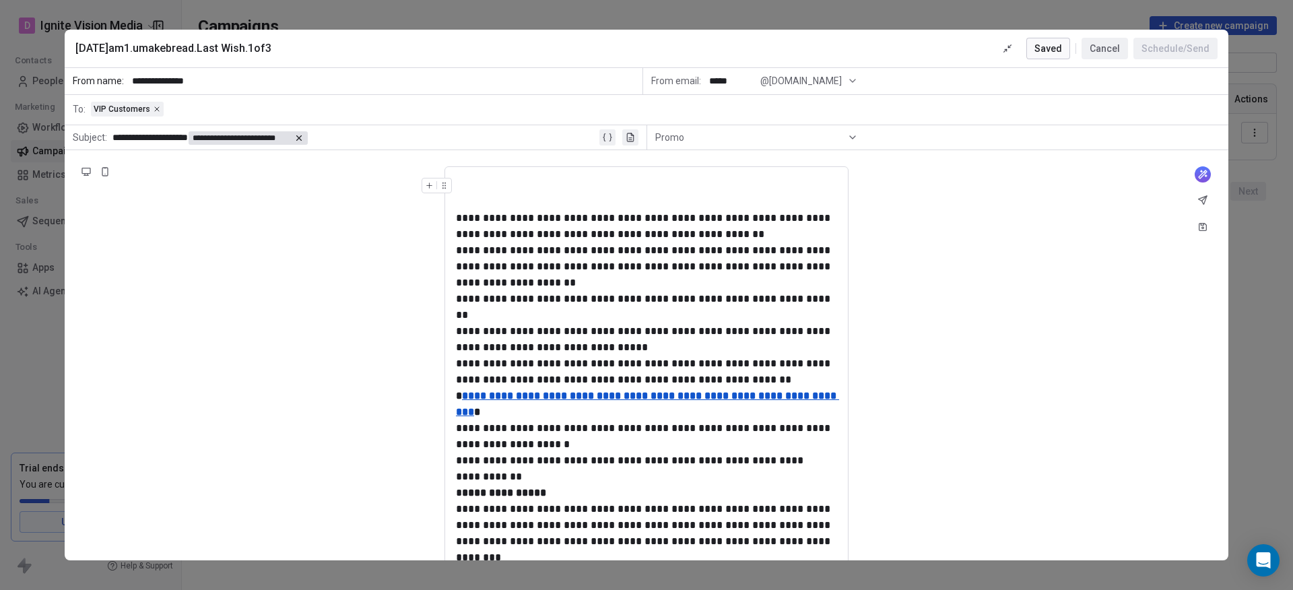
paste div
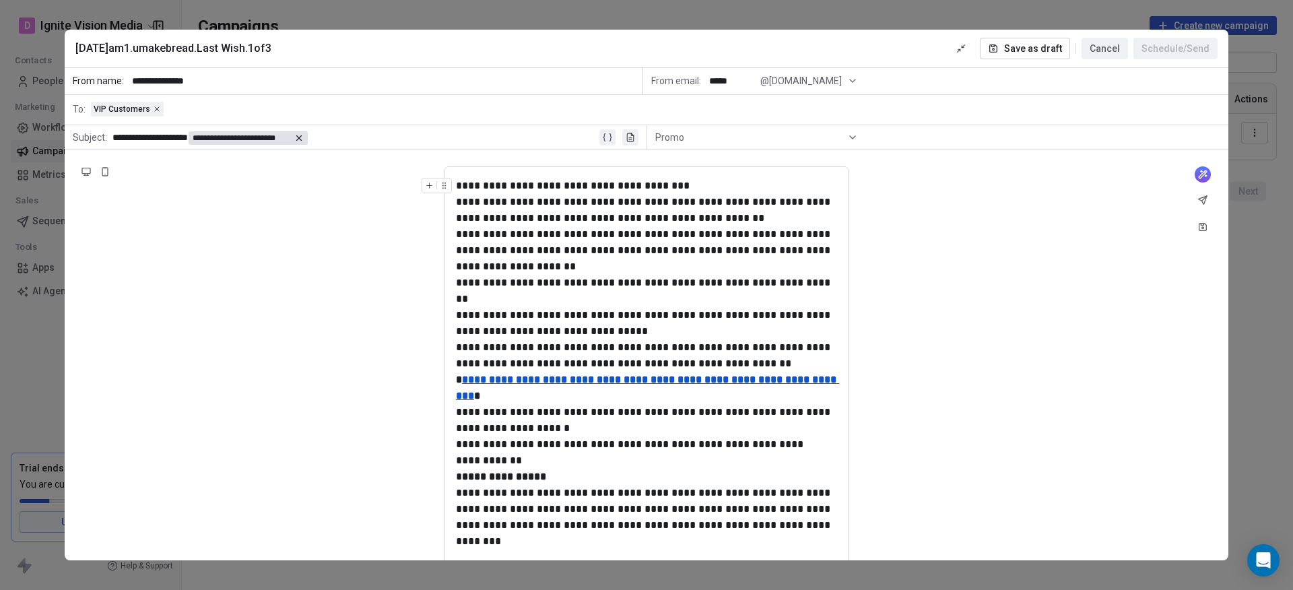
click at [478, 183] on div "**********" at bounding box center [646, 186] width 381 height 16
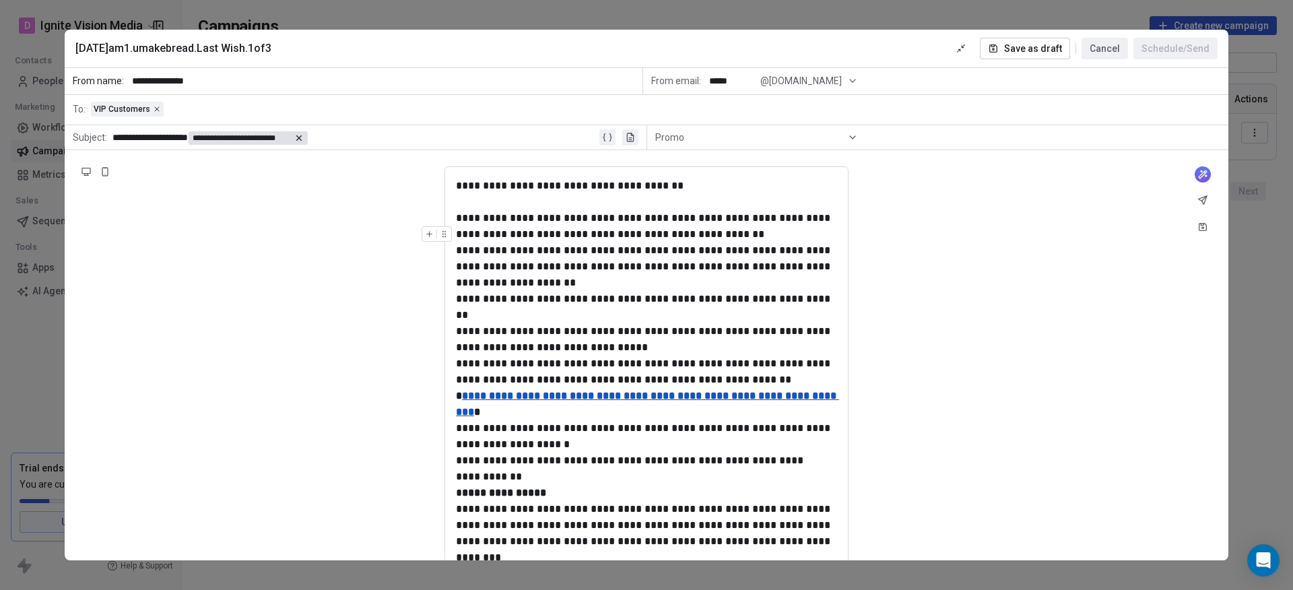
click at [460, 231] on span "**********" at bounding box center [610, 234] width 308 height 10
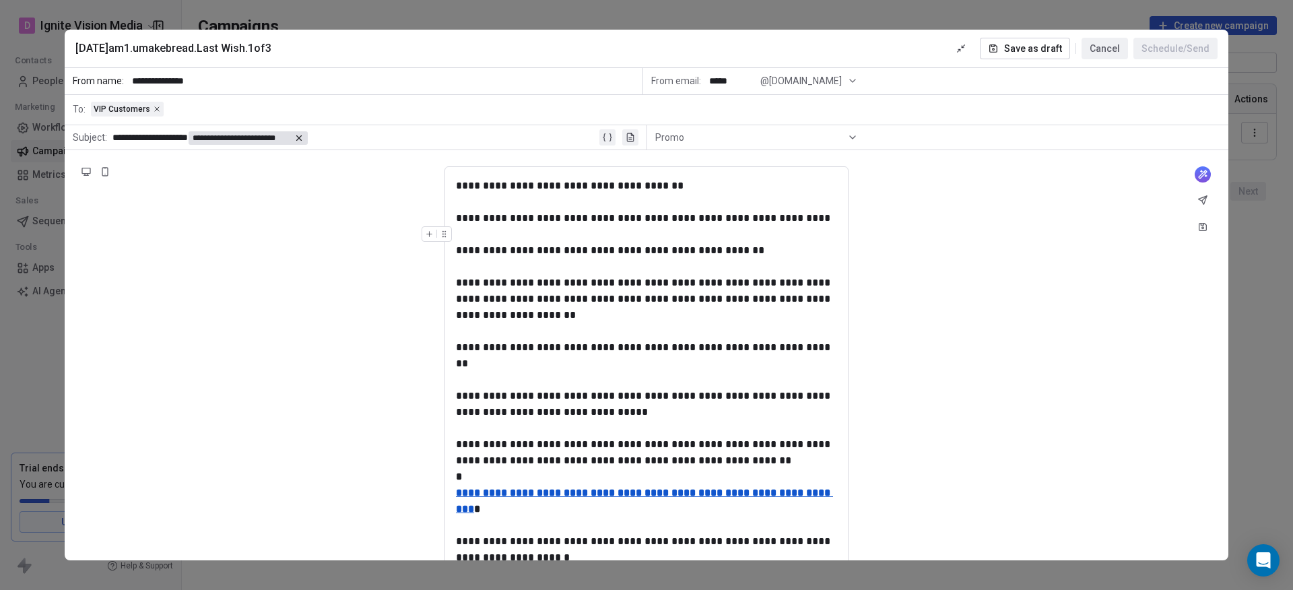
scroll to position [172, 0]
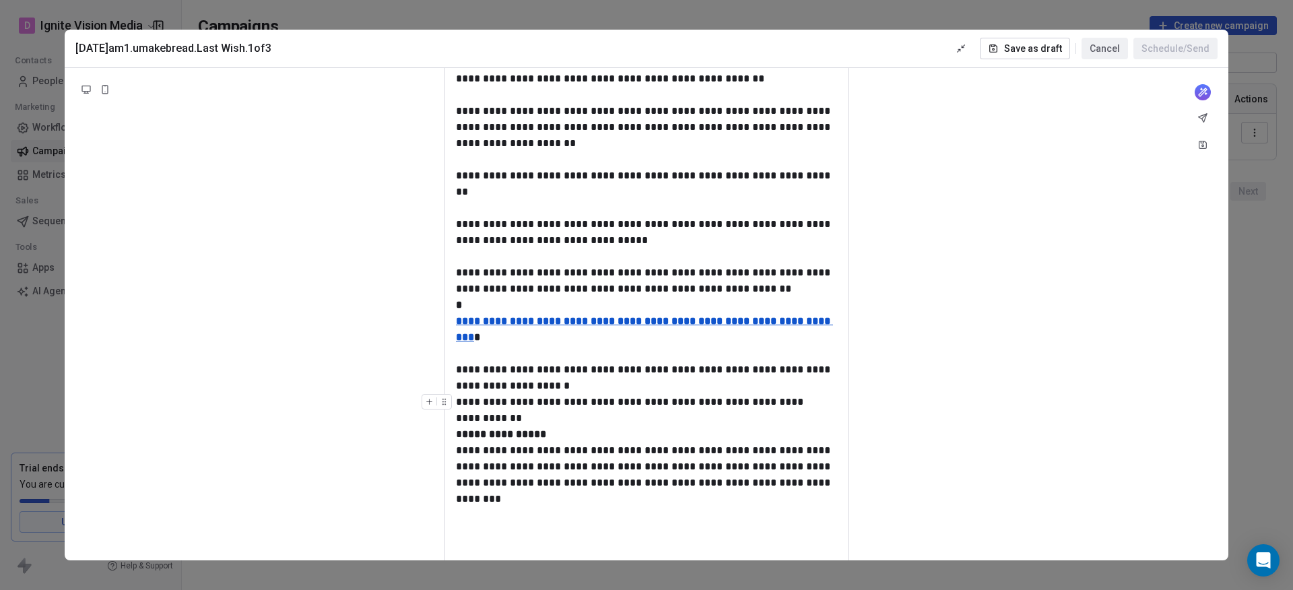
click at [455, 394] on div at bounding box center [440, 406] width 36 height 24
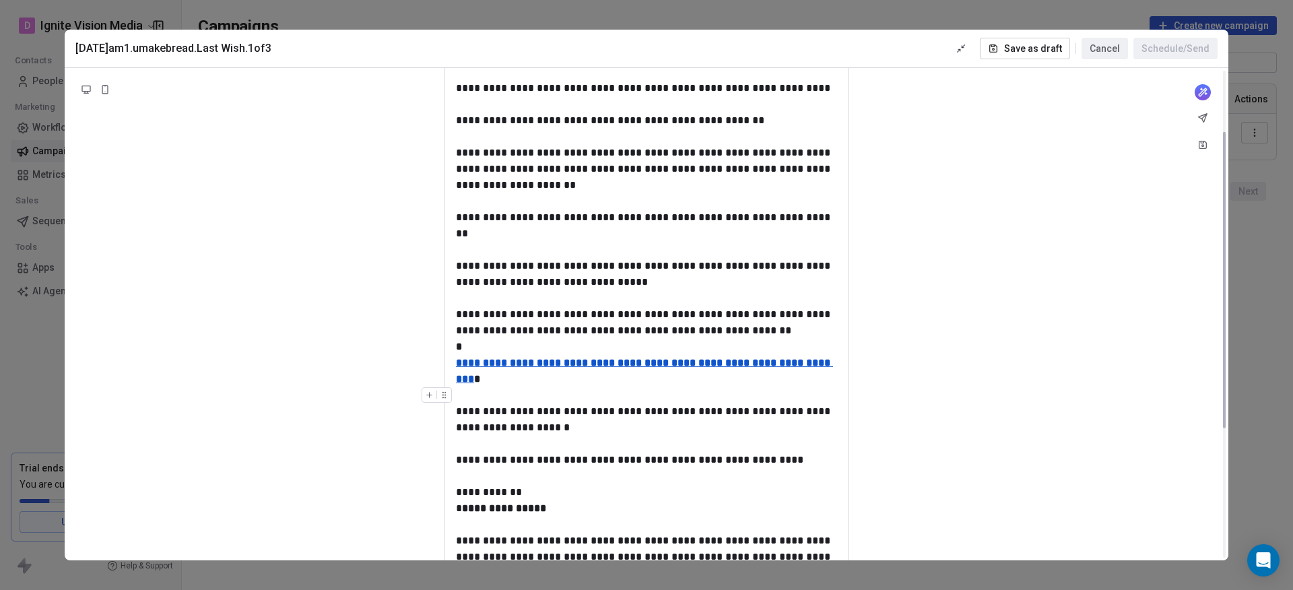
scroll to position [99, 0]
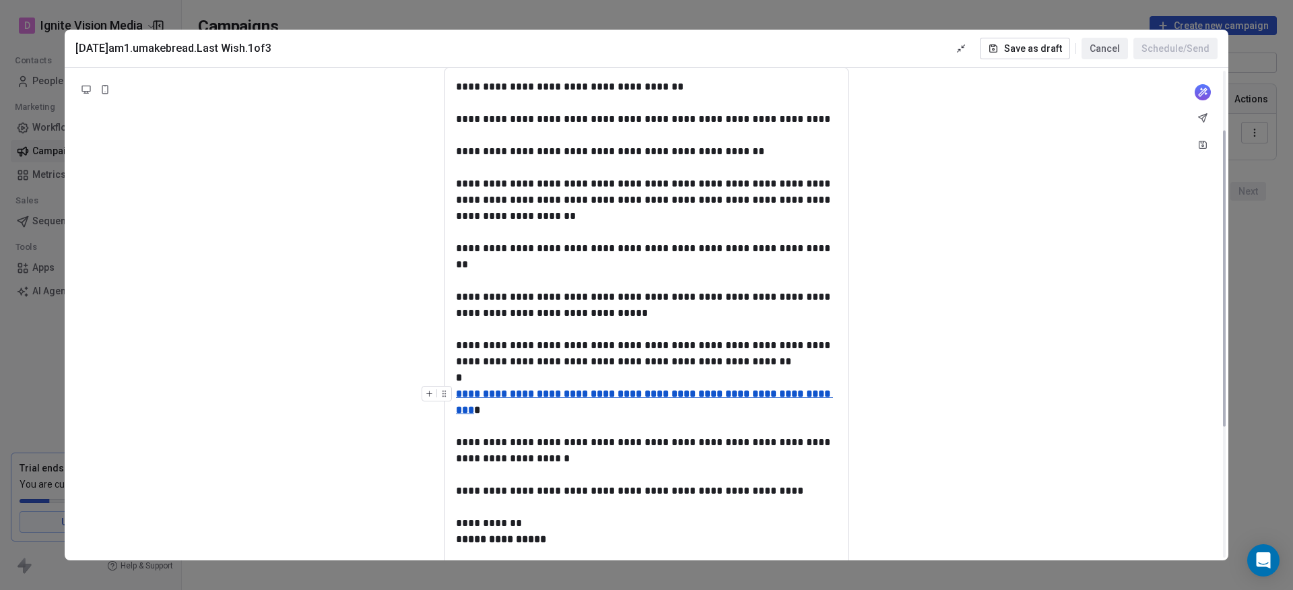
click at [550, 389] on u "**********" at bounding box center [644, 402] width 377 height 26
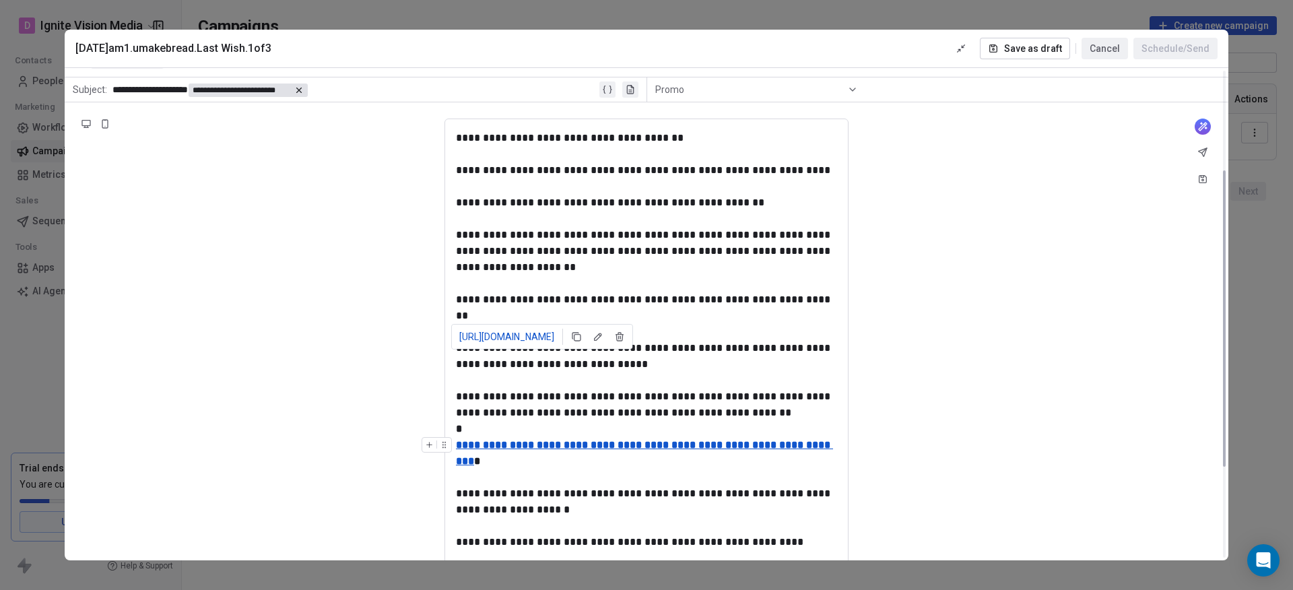
scroll to position [174, 0]
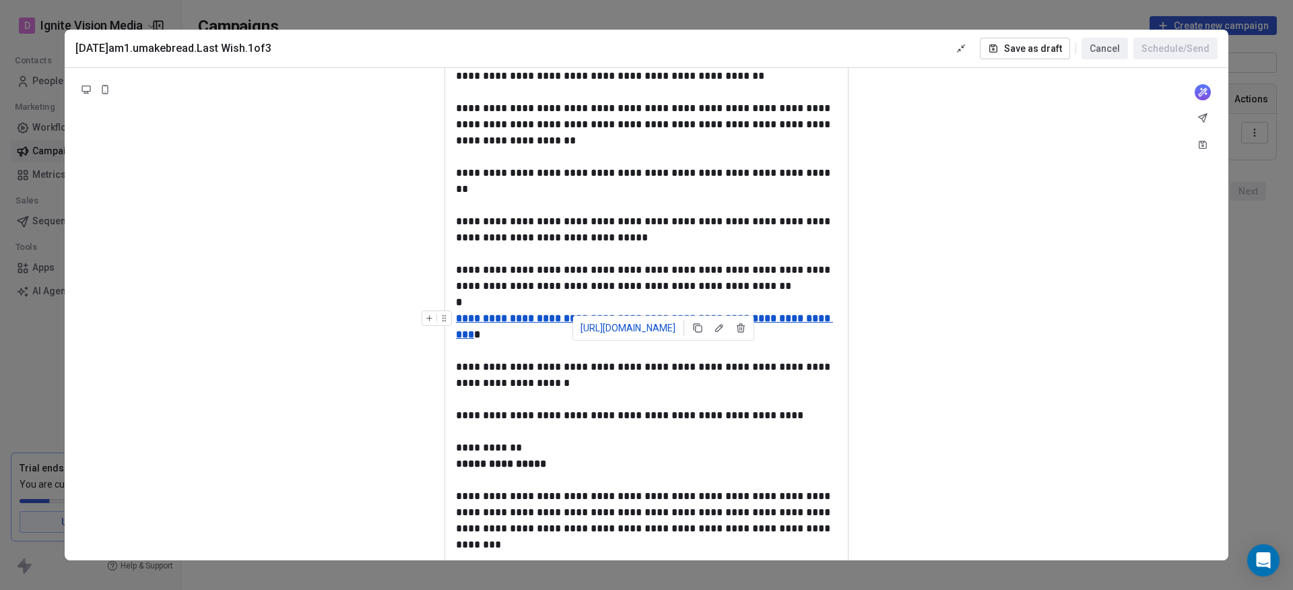
click at [668, 313] on u "**********" at bounding box center [644, 326] width 377 height 26
click at [725, 323] on icon at bounding box center [719, 328] width 11 height 11
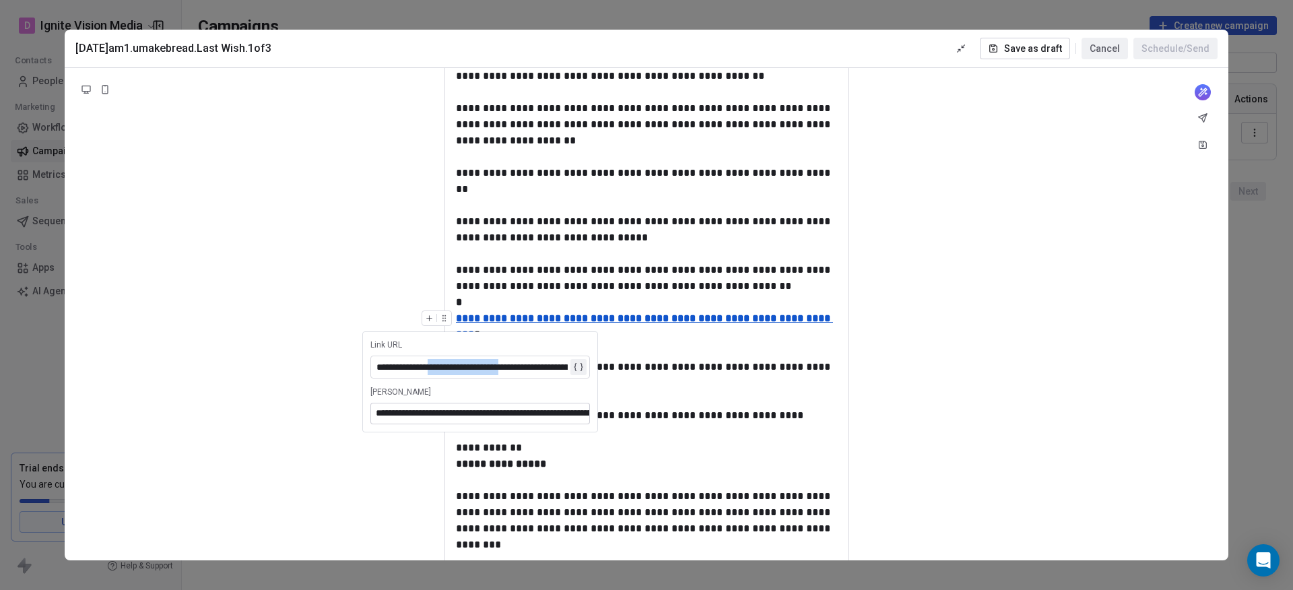
drag, startPoint x: 438, startPoint y: 369, endPoint x: 527, endPoint y: 368, distance: 88.9
click at [527, 368] on div "**********" at bounding box center [471, 367] width 191 height 16
click at [465, 364] on div "**********" at bounding box center [471, 367] width 191 height 16
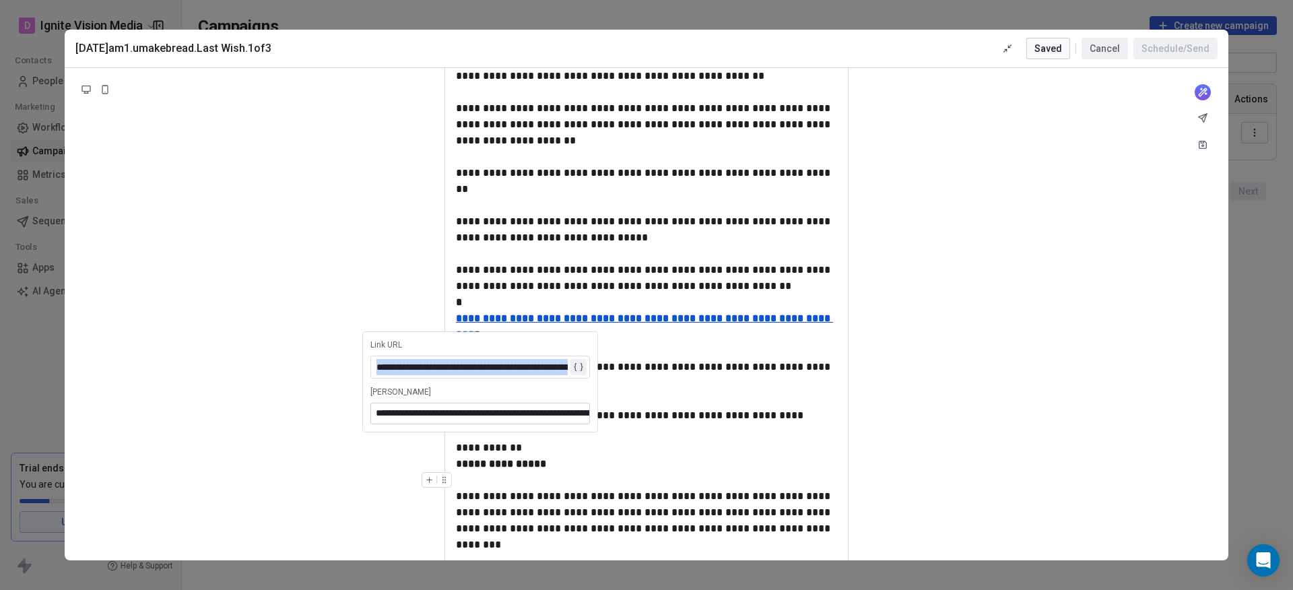
paste div
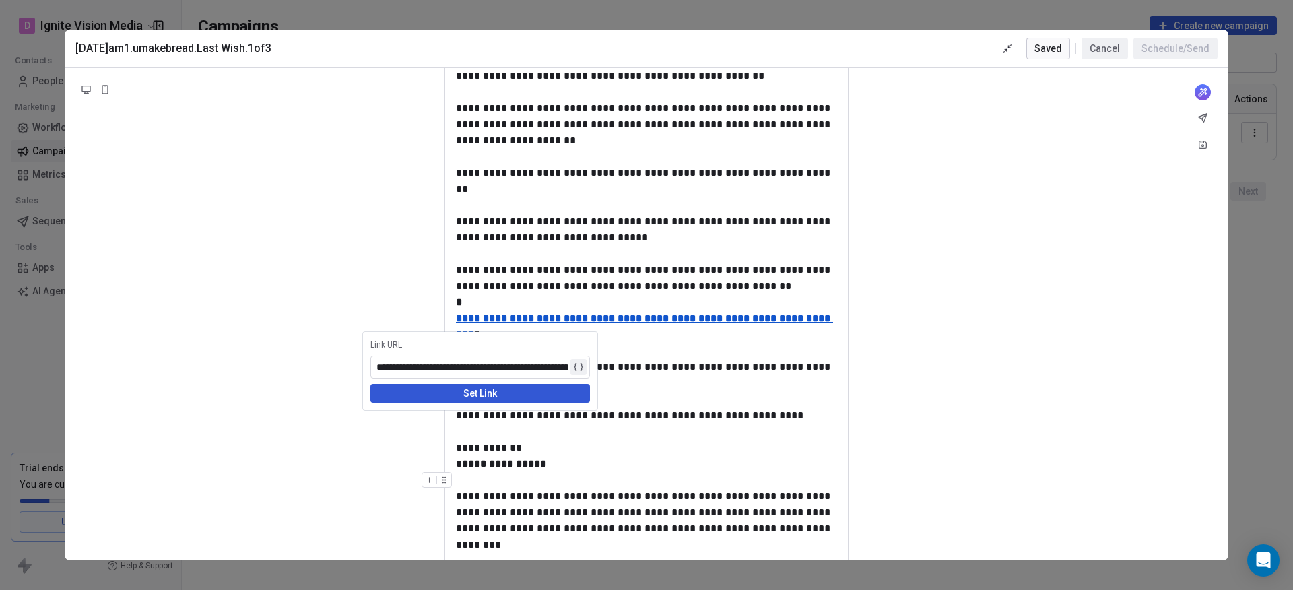
drag, startPoint x: 517, startPoint y: 369, endPoint x: 545, endPoint y: 377, distance: 29.4
click at [576, 367] on div "**********" at bounding box center [481, 367] width 210 height 16
click at [526, 387] on button "Set Link" at bounding box center [480, 393] width 220 height 19
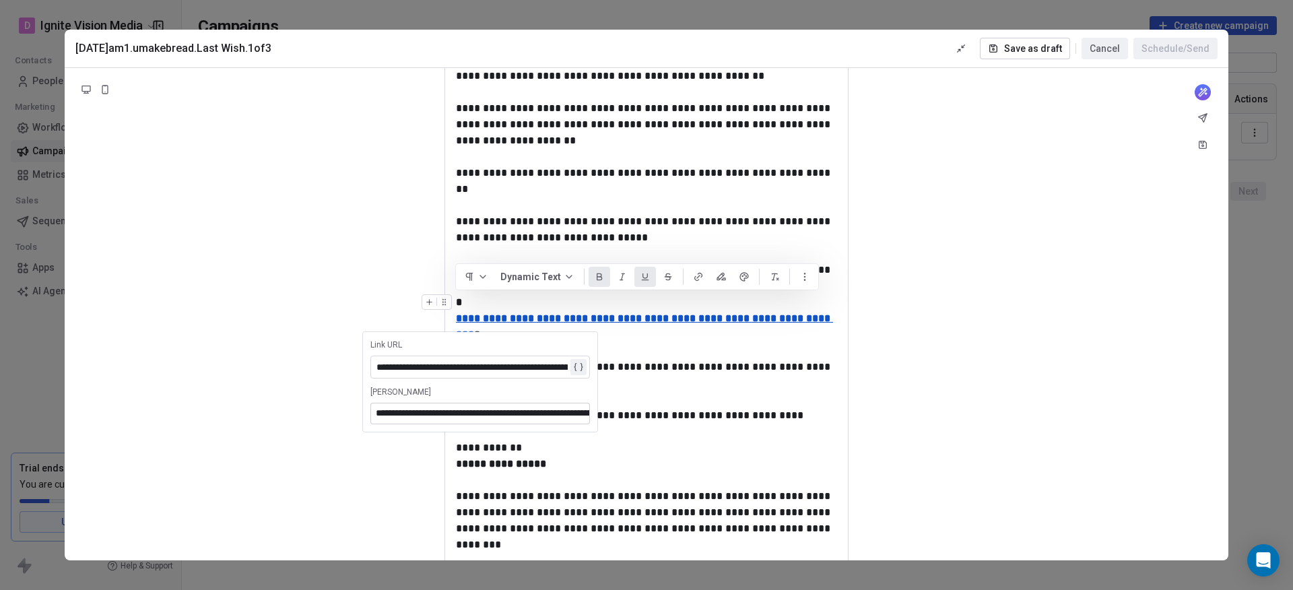
click at [599, 272] on icon at bounding box center [599, 276] width 11 height 11
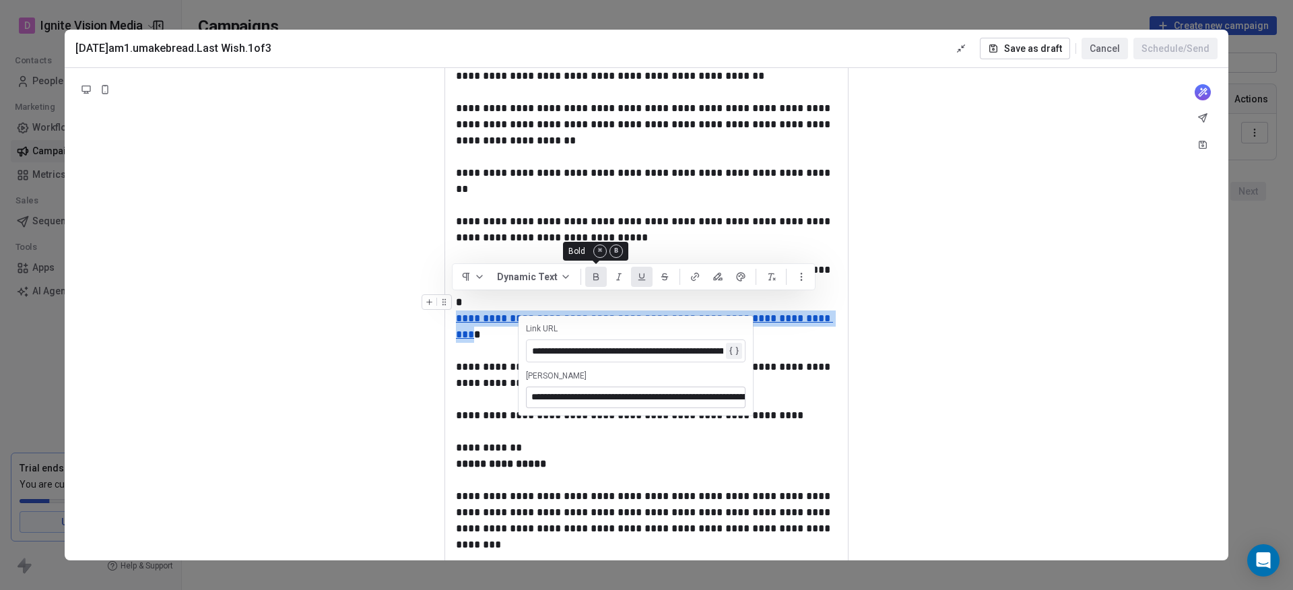
click at [596, 273] on icon at bounding box center [596, 276] width 11 height 11
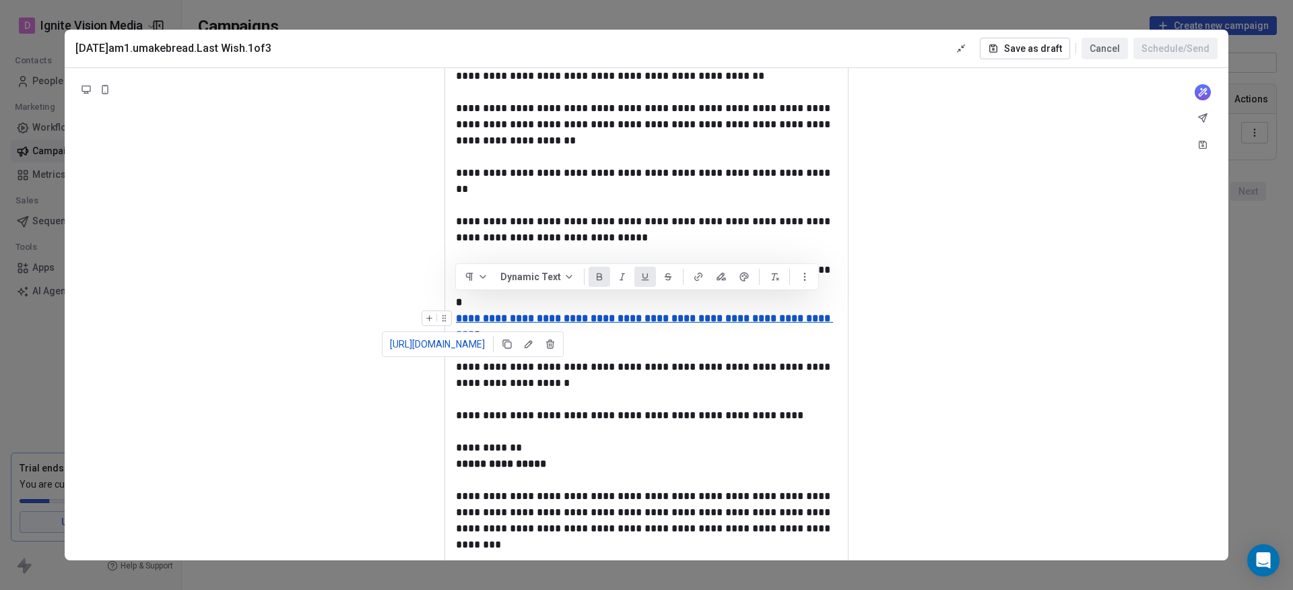
click at [591, 323] on div "**********" at bounding box center [646, 326] width 381 height 32
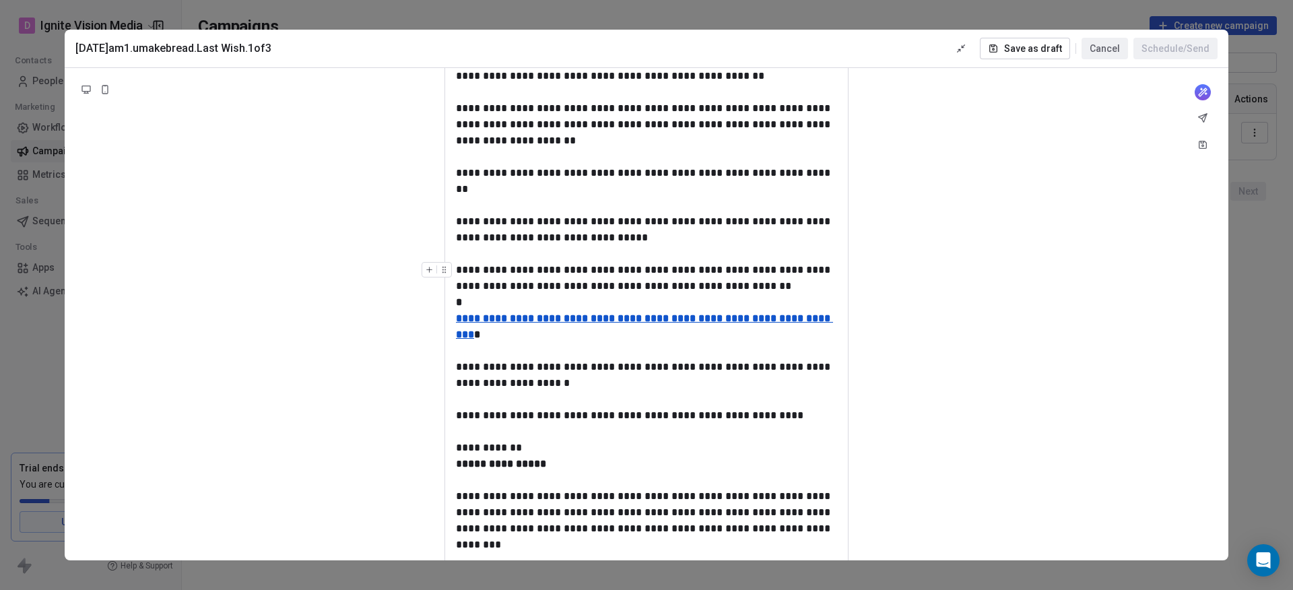
scroll to position [0, 0]
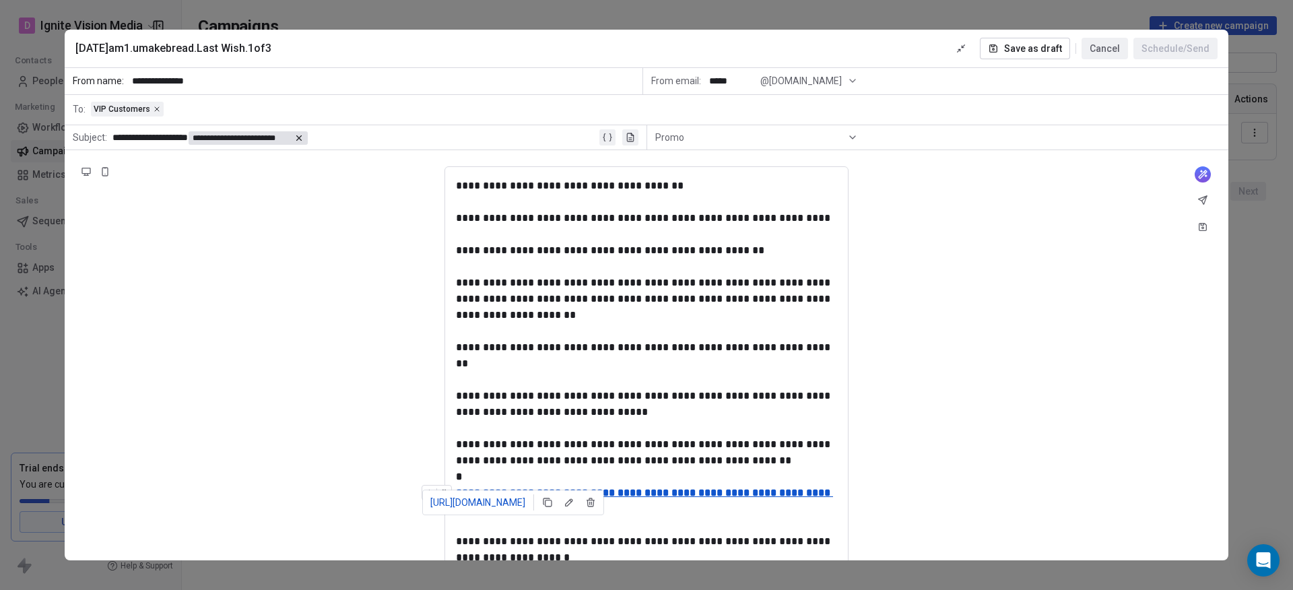
click at [523, 488] on u "**********" at bounding box center [644, 501] width 377 height 26
click at [542, 271] on div at bounding box center [646, 267] width 381 height 16
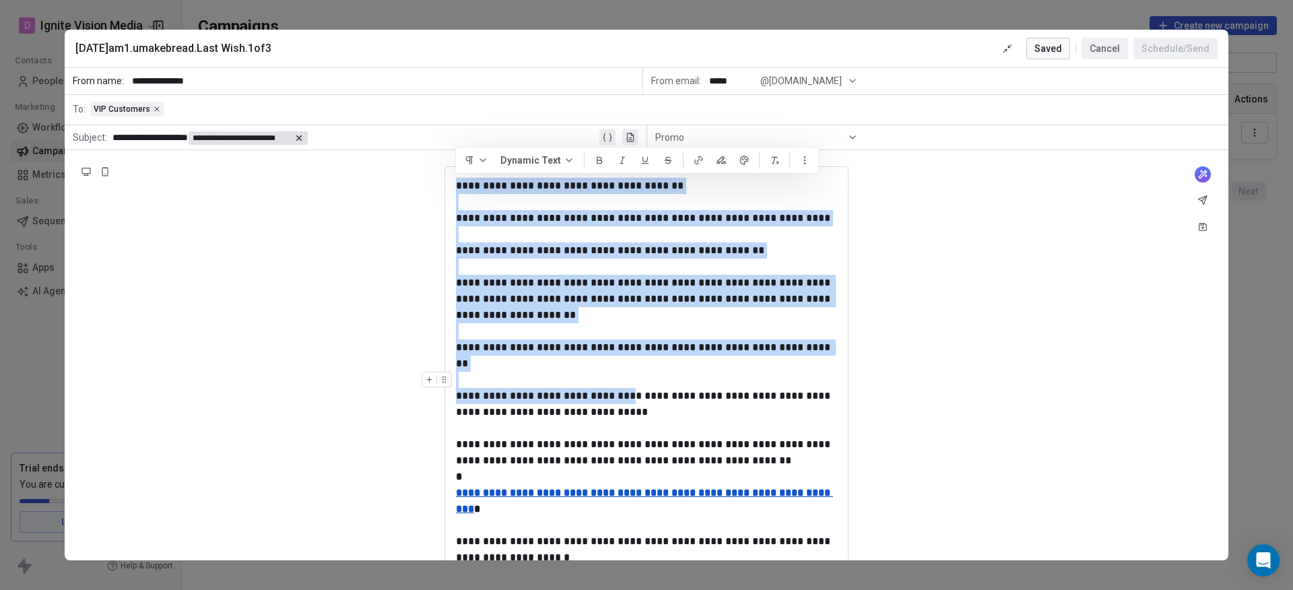
drag, startPoint x: 458, startPoint y: 183, endPoint x: 623, endPoint y: 370, distance: 250.1
click at [623, 370] on div "**********" at bounding box center [646, 491] width 381 height 626
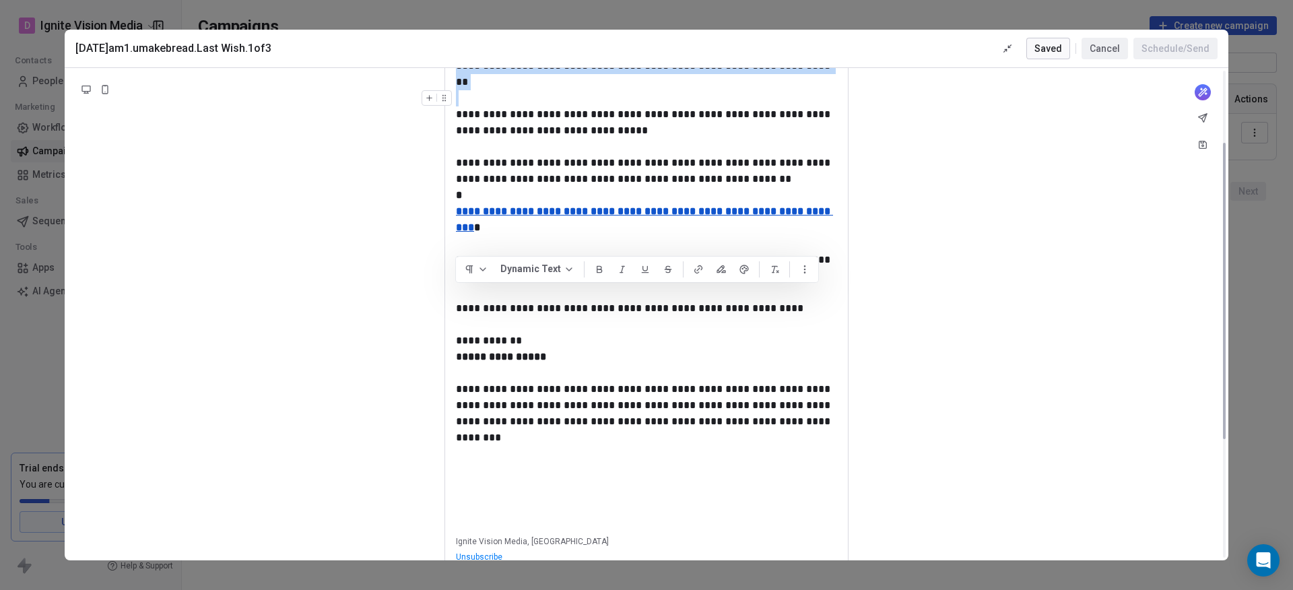
scroll to position [317, 0]
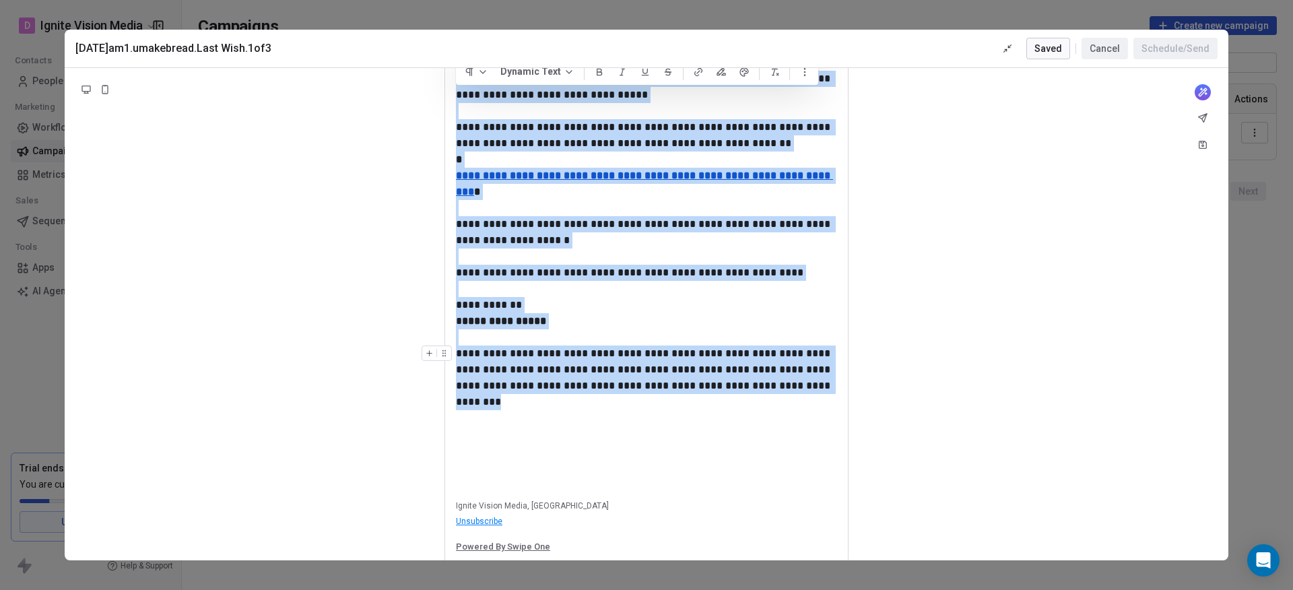
click at [754, 369] on div "**********" at bounding box center [646, 394] width 381 height 97
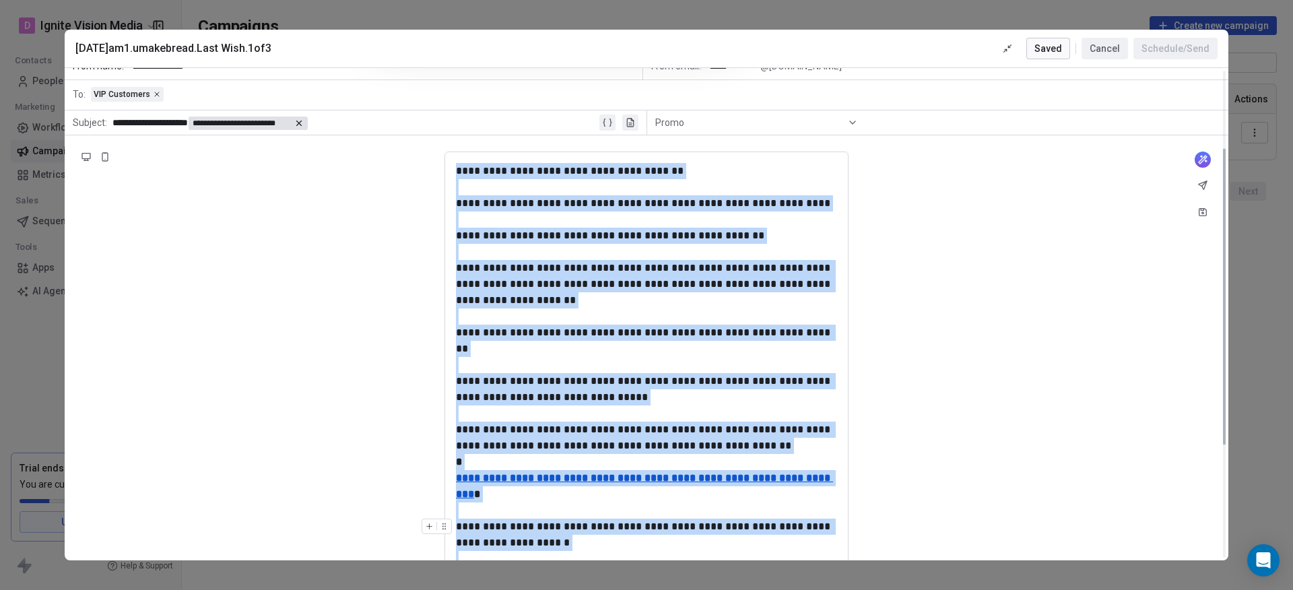
scroll to position [0, 0]
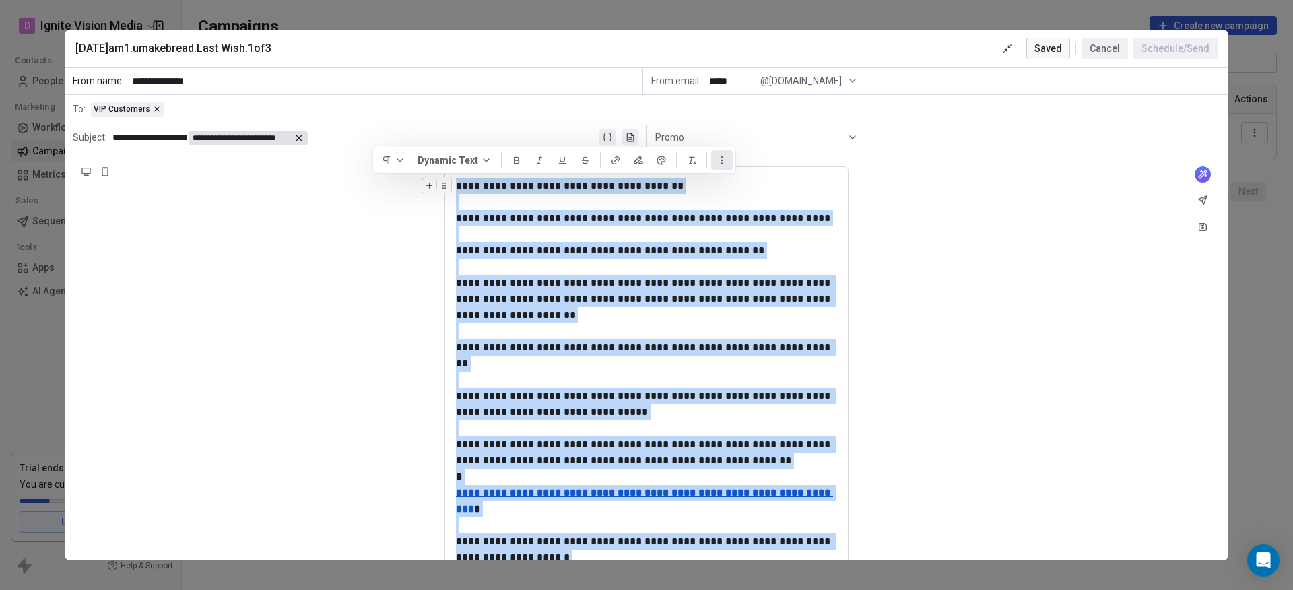
click at [717, 161] on icon "button" at bounding box center [722, 160] width 11 height 11
click at [718, 161] on icon "button" at bounding box center [722, 160] width 11 height 11
click at [485, 157] on icon "button" at bounding box center [486, 160] width 11 height 11
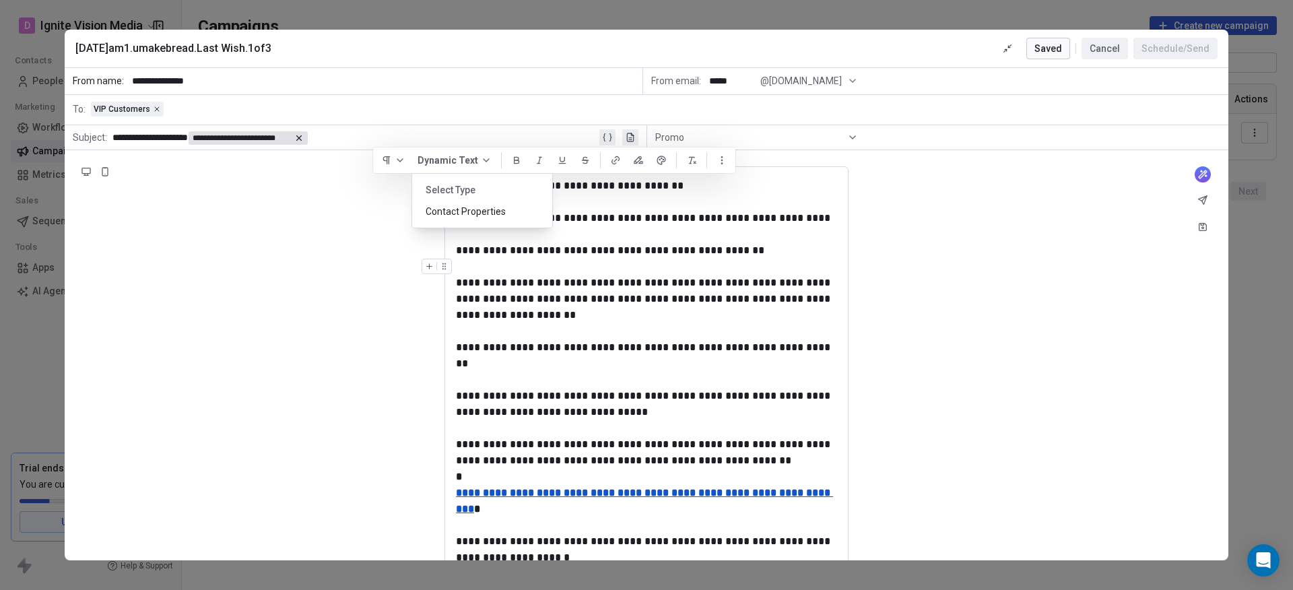
click at [692, 259] on div at bounding box center [646, 267] width 381 height 16
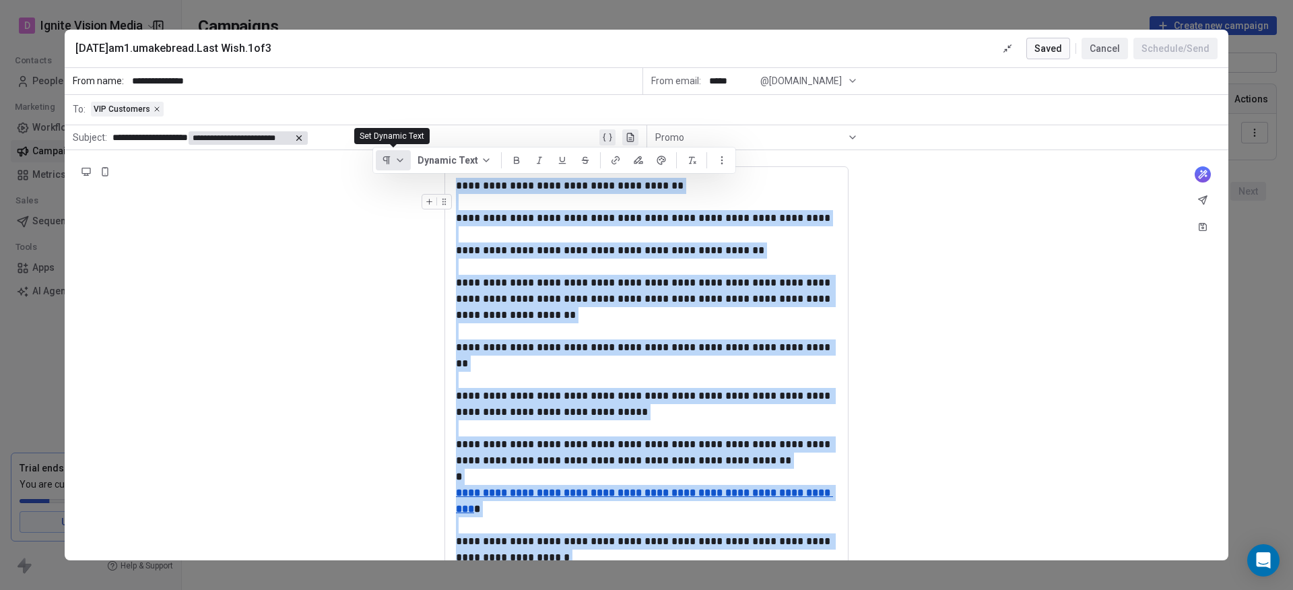
click at [398, 157] on icon "button" at bounding box center [400, 160] width 11 height 11
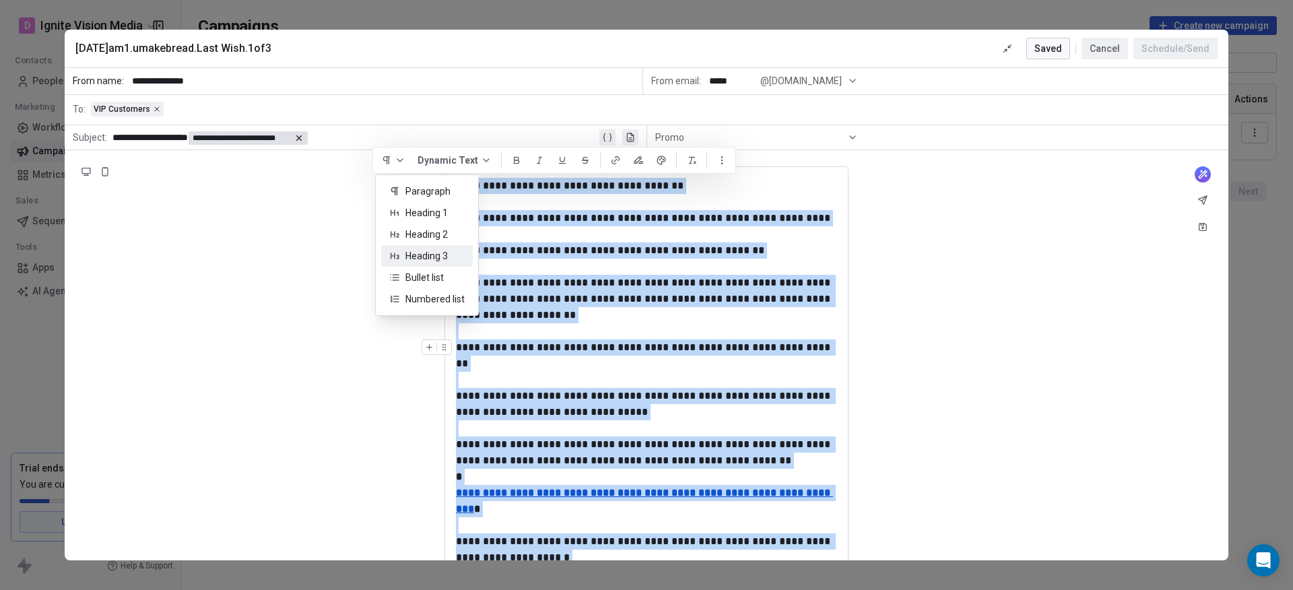
click at [682, 340] on div "**********" at bounding box center [646, 355] width 381 height 32
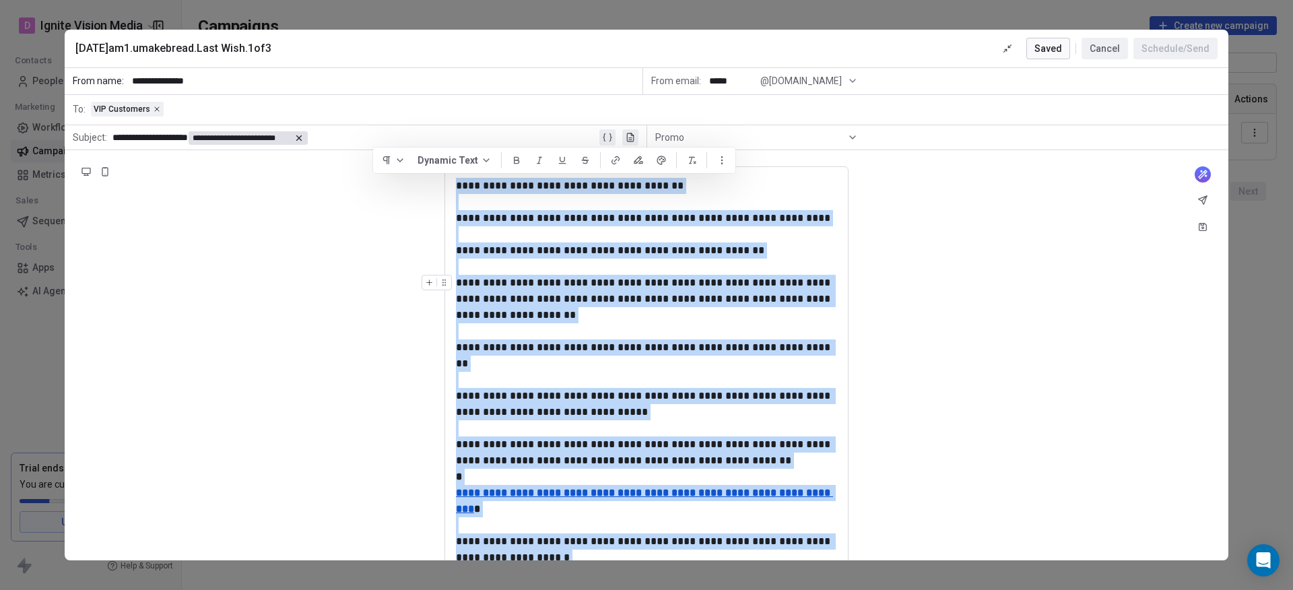
click at [612, 313] on div "**********" at bounding box center [646, 299] width 381 height 48
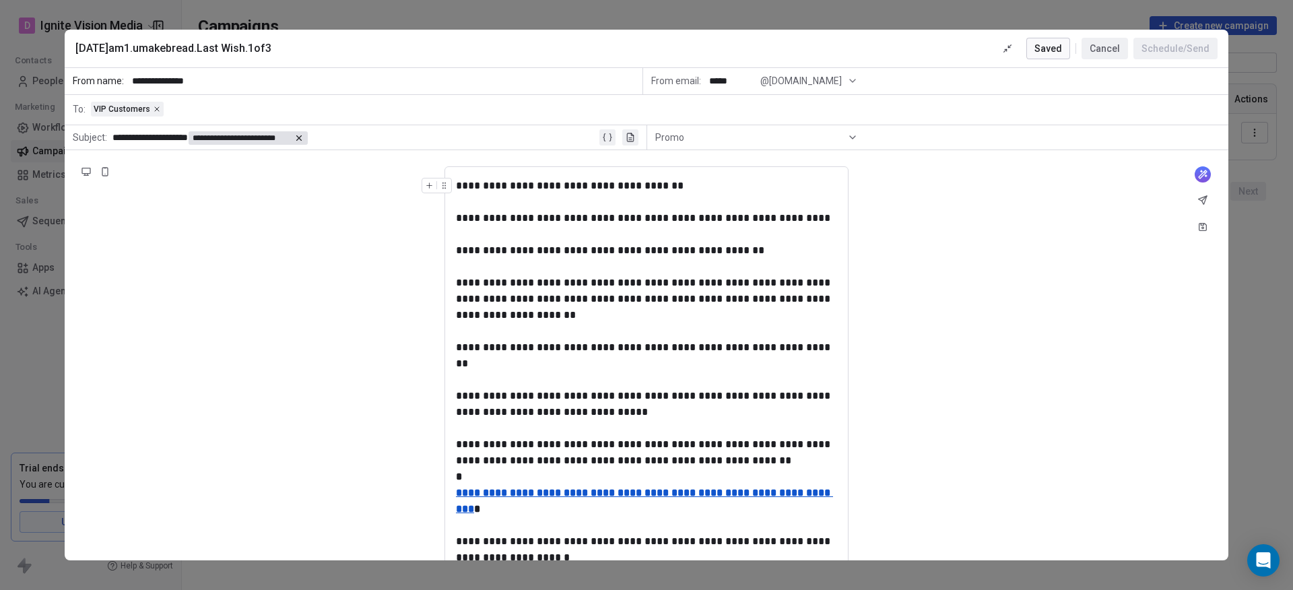
click at [1099, 48] on button "Cancel" at bounding box center [1105, 49] width 46 height 22
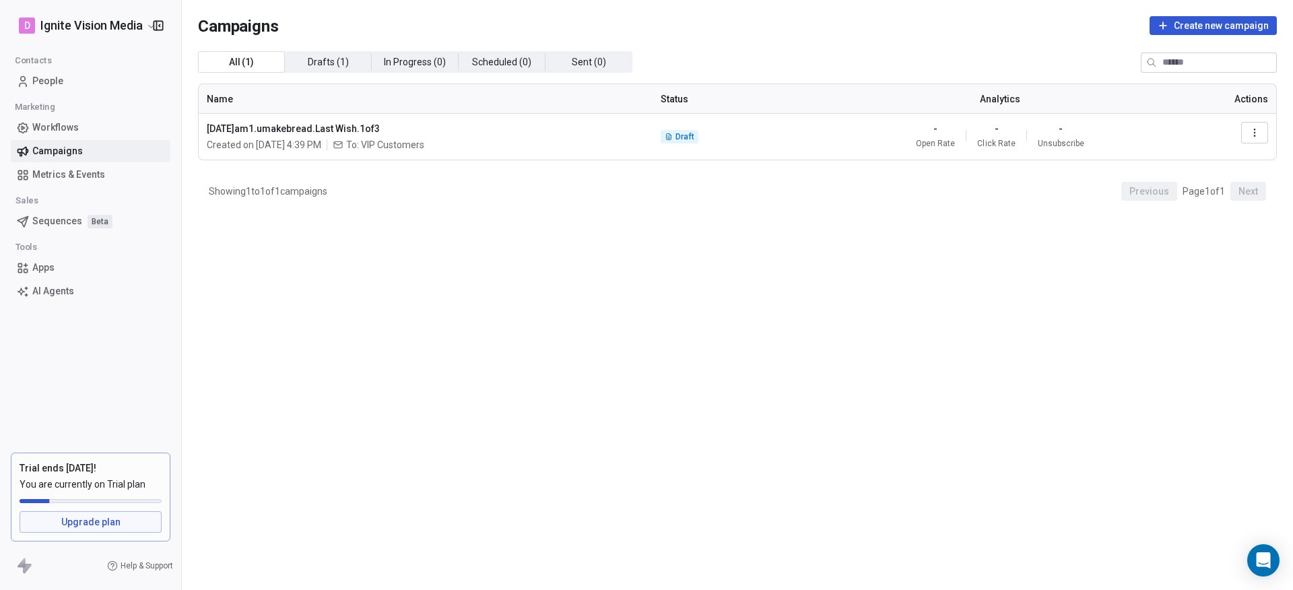
click at [47, 81] on span "People" at bounding box center [47, 81] width 31 height 14
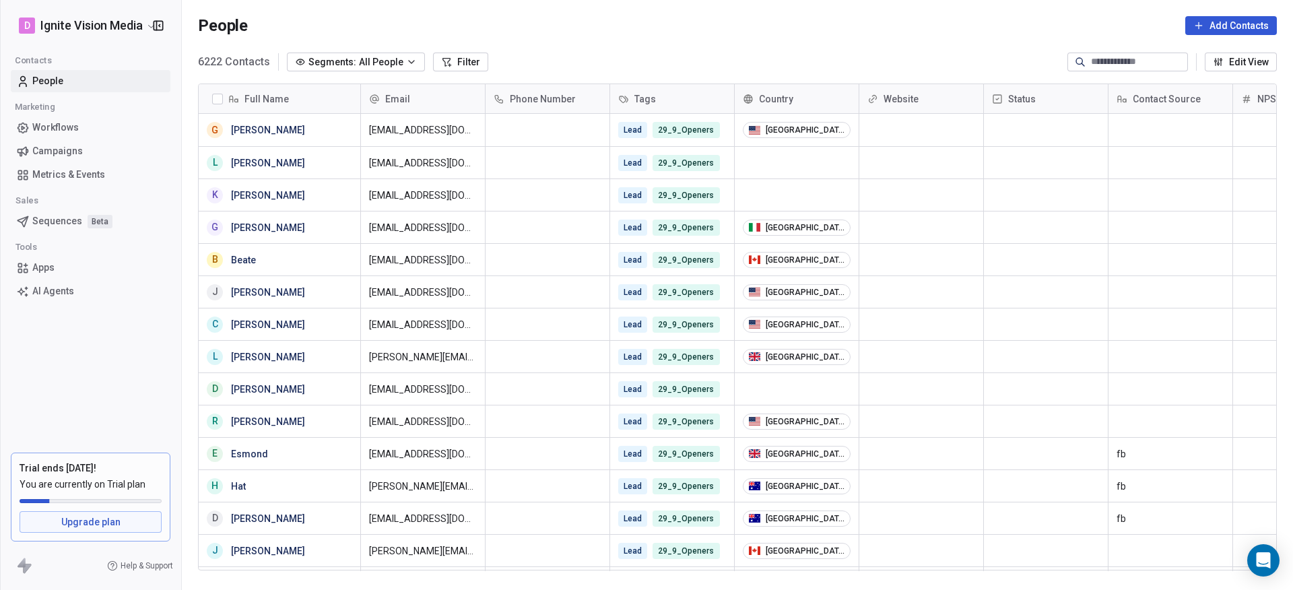
scroll to position [509, 1101]
click at [386, 61] on span "All People" at bounding box center [381, 62] width 44 height 14
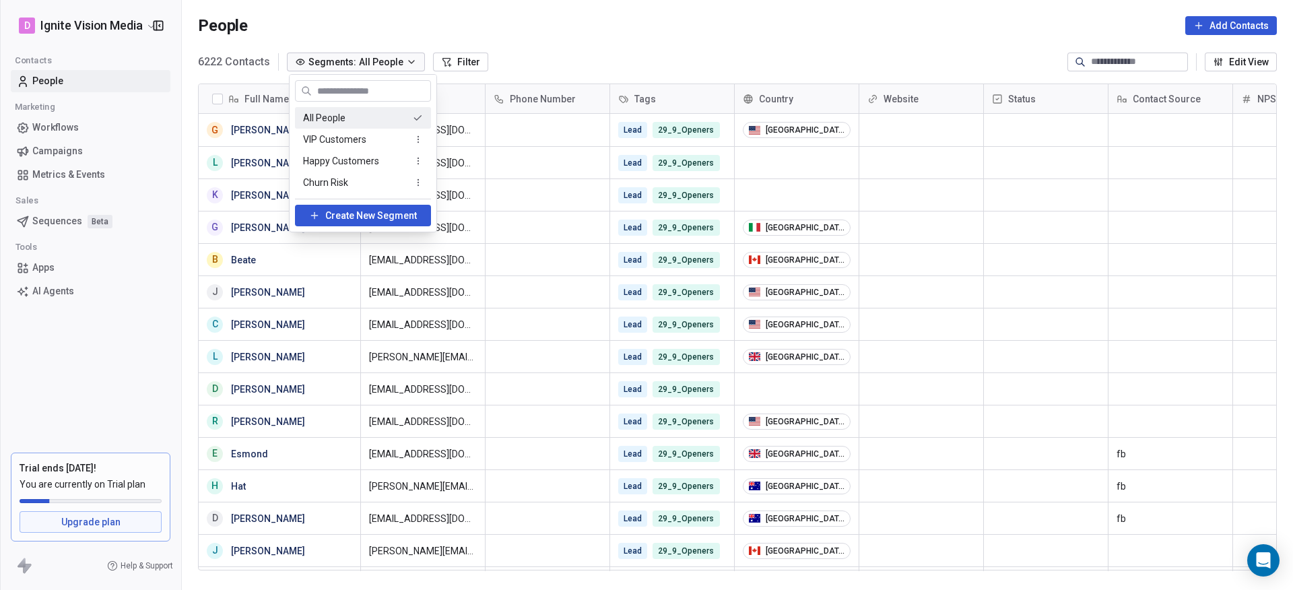
click at [567, 48] on html "D Ignite Vision Media Contacts People Marketing Workflows Campaigns Metrics & E…" at bounding box center [646, 295] width 1293 height 590
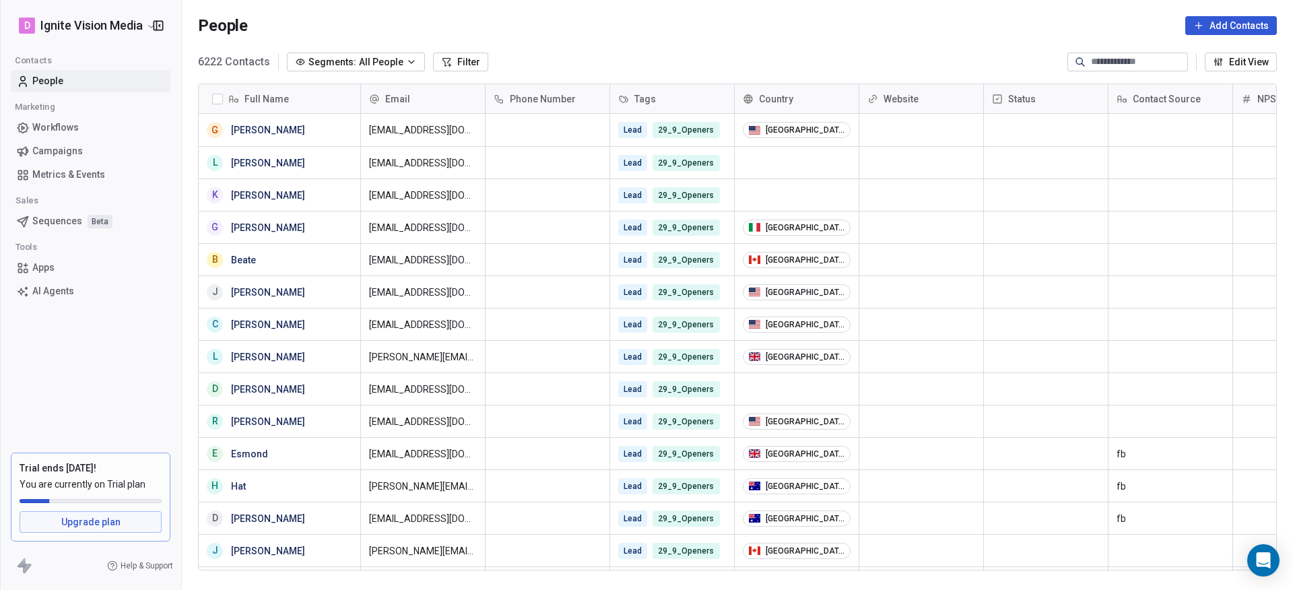
click at [1151, 23] on button "Add Contacts" at bounding box center [1231, 25] width 92 height 19
click at [1151, 51] on span "Create new contact" at bounding box center [1229, 55] width 84 height 14
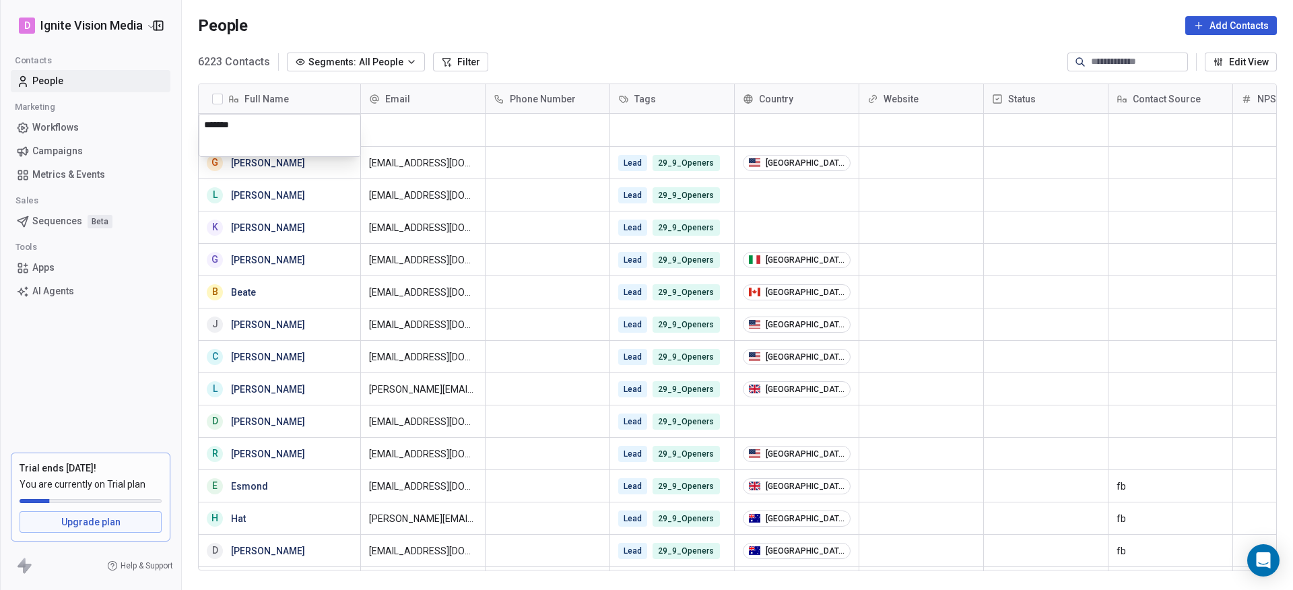
type textarea "********"
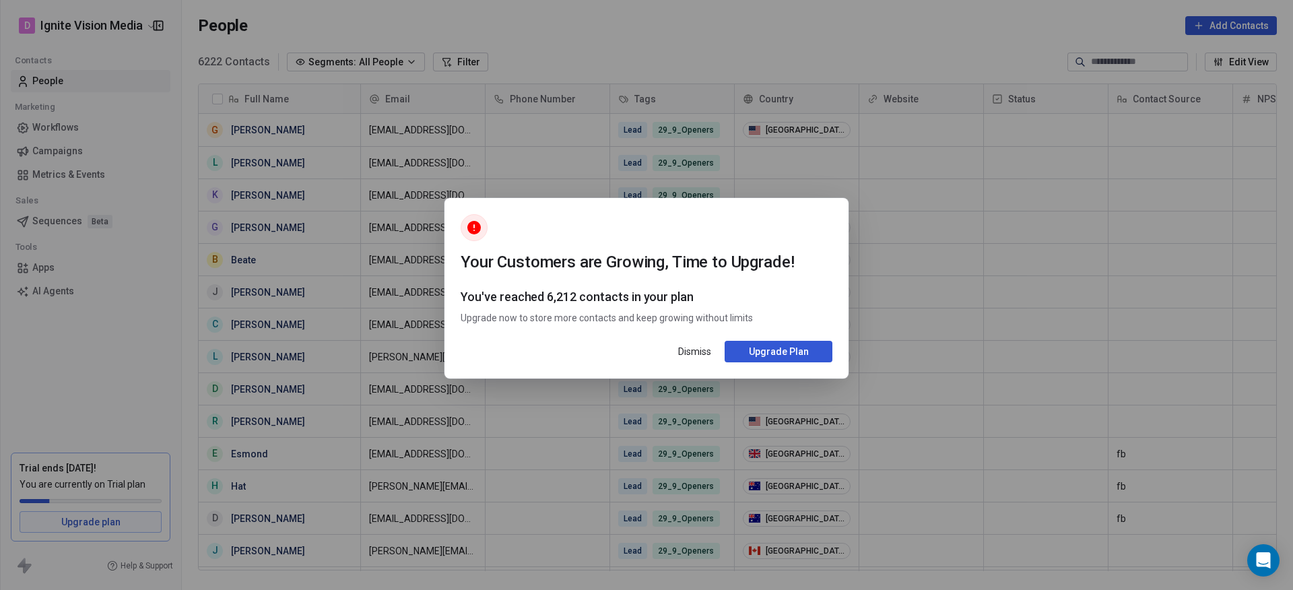
click at [694, 351] on button "Dismiss" at bounding box center [694, 351] width 49 height 23
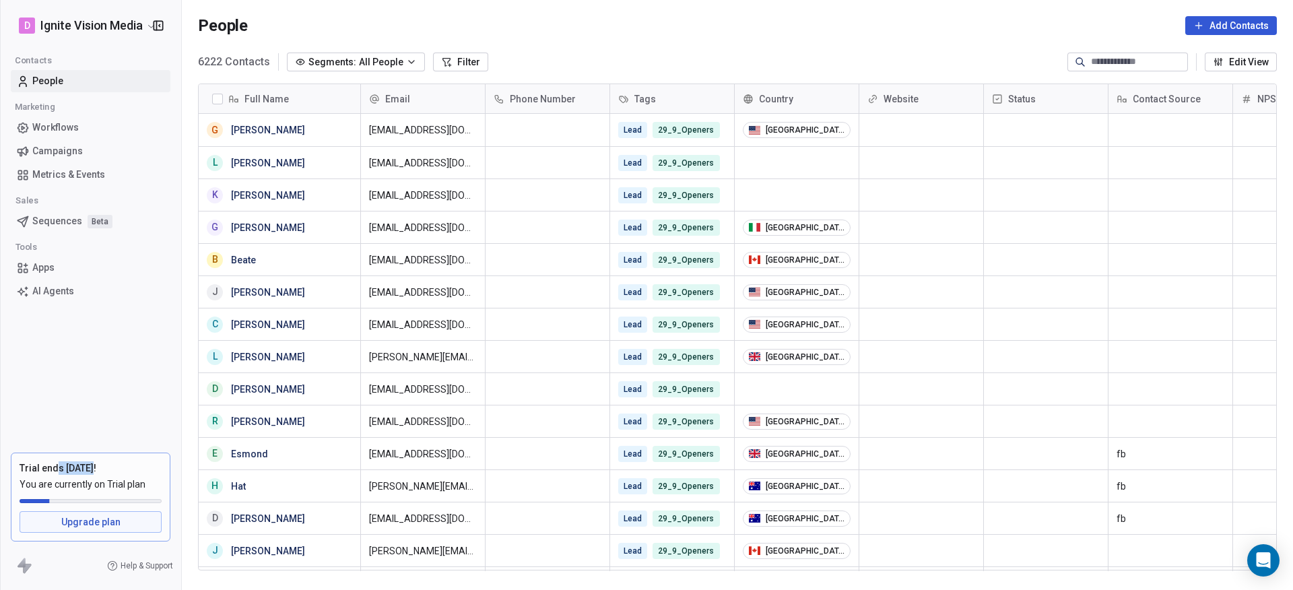
drag, startPoint x: 86, startPoint y: 466, endPoint x: 49, endPoint y: 469, distance: 37.1
click at [57, 467] on div "Trial ends [DATE]!" at bounding box center [91, 467] width 142 height 13
click at [573, 38] on div "People Add Contacts" at bounding box center [737, 25] width 1111 height 51
click at [1117, 59] on input at bounding box center [1138, 61] width 94 height 13
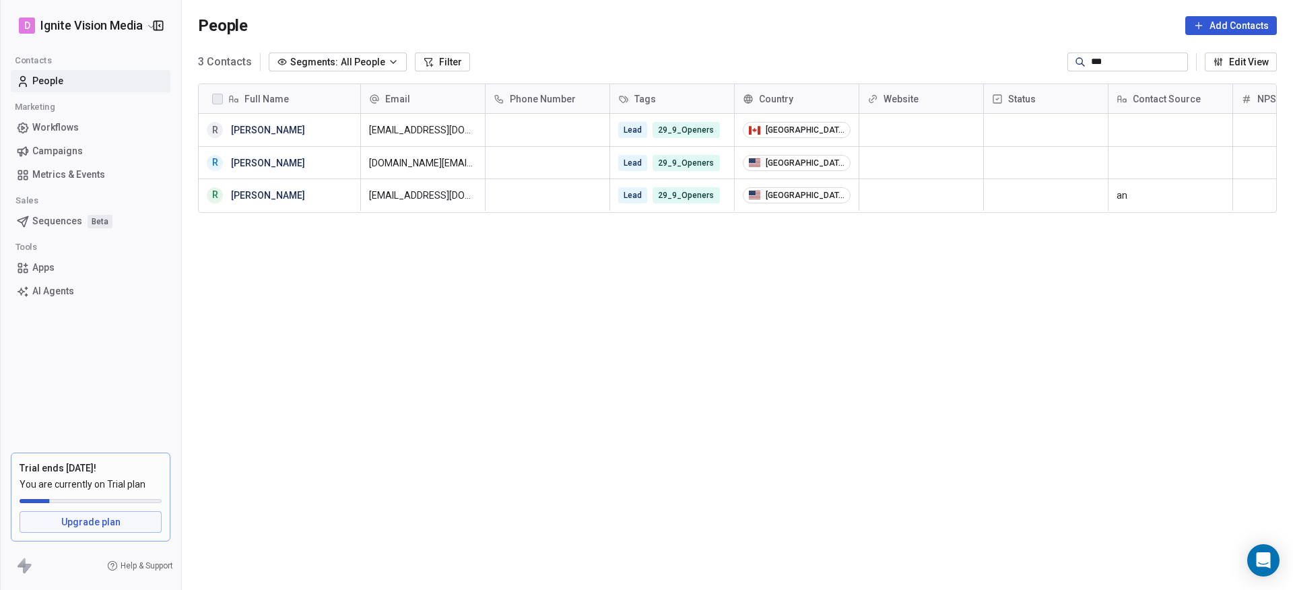
click at [1117, 62] on input "***" at bounding box center [1138, 61] width 94 height 13
type input "*"
type input "***"
click at [380, 64] on span "All People" at bounding box center [363, 62] width 44 height 14
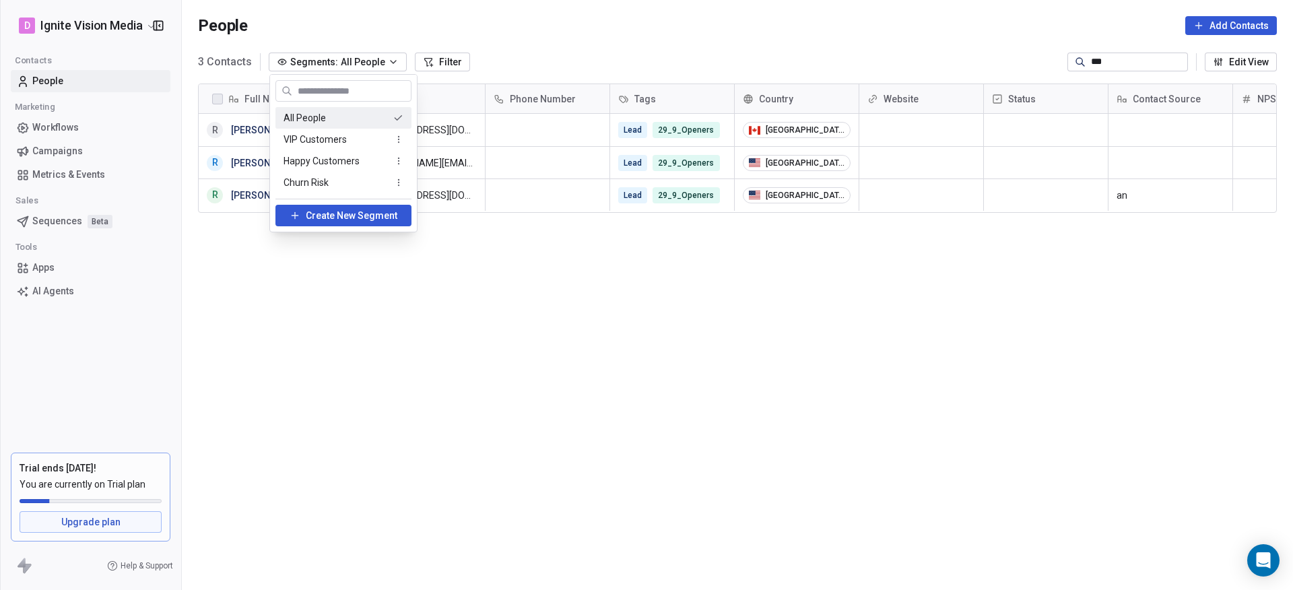
click at [380, 64] on html "D Ignite Vision Media Contacts People Marketing Workflows Campaigns Metrics & E…" at bounding box center [646, 295] width 1293 height 590
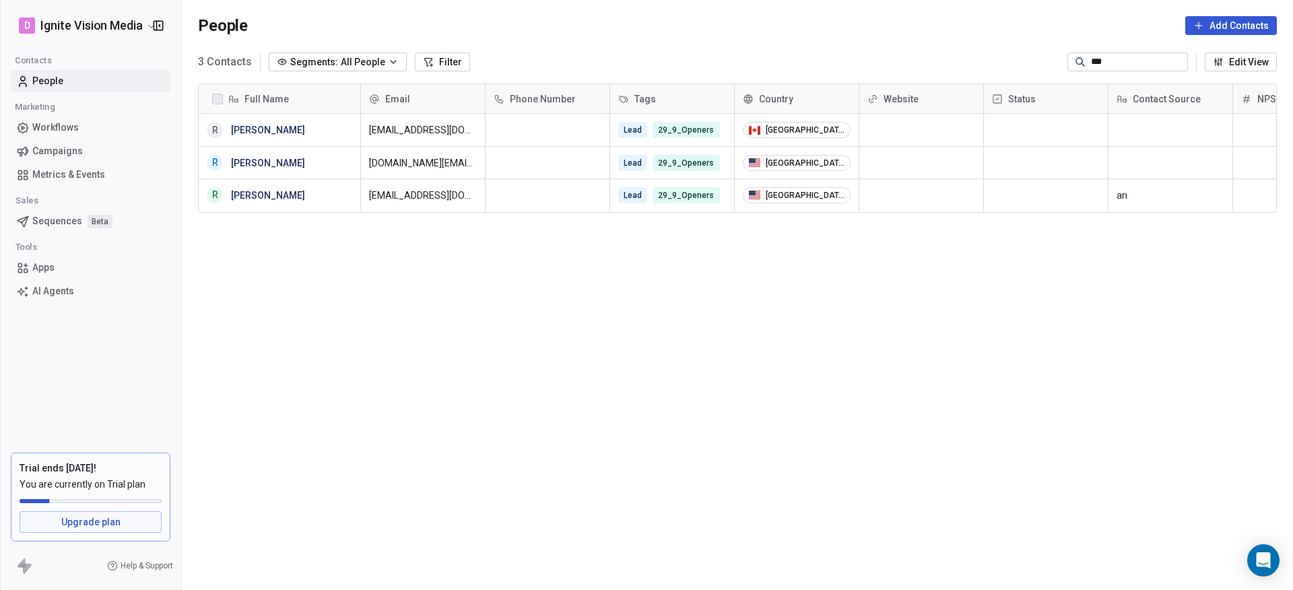
click at [1136, 55] on input "***" at bounding box center [1138, 61] width 94 height 13
click at [1151, 27] on button "Add Contacts" at bounding box center [1231, 25] width 92 height 19
click at [1151, 53] on span "Create new contact" at bounding box center [1229, 55] width 84 height 14
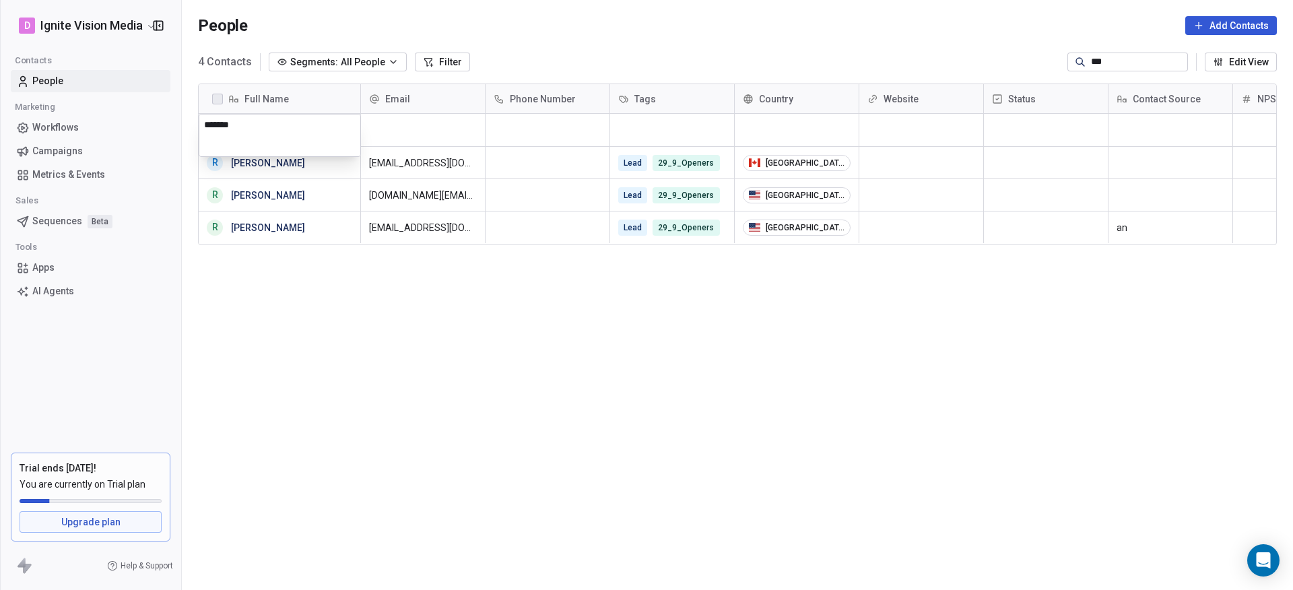
type textarea "********"
click at [412, 127] on html "D Ignite Vision Media Contacts People Marketing Workflows Campaigns Metrics & E…" at bounding box center [646, 295] width 1293 height 590
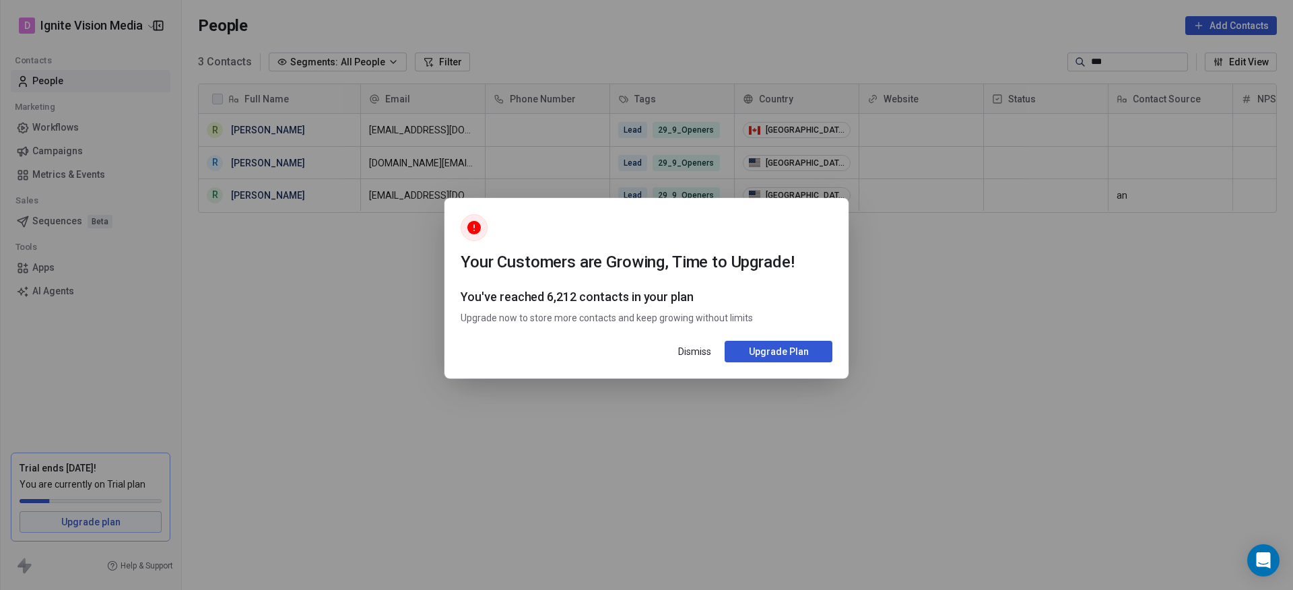
click at [681, 343] on button "Dismiss" at bounding box center [694, 351] width 49 height 23
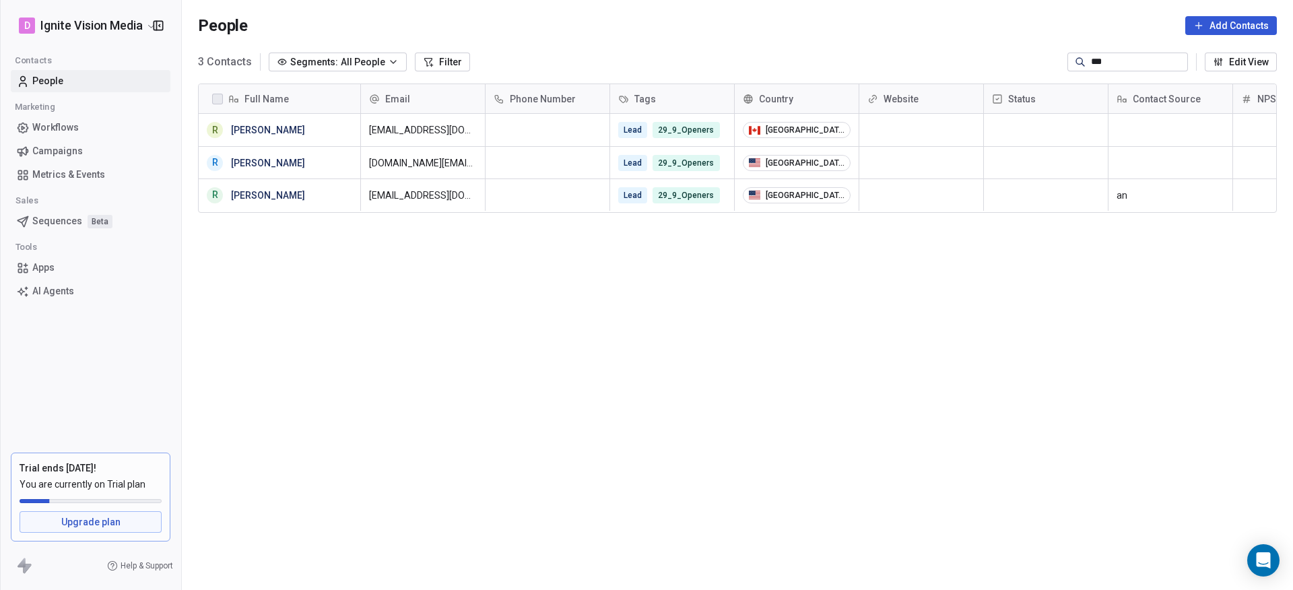
click at [1099, 63] on input "***" at bounding box center [1138, 61] width 94 height 13
click at [267, 98] on span "Full Name" at bounding box center [266, 98] width 44 height 13
click at [267, 97] on html "D Ignite Vision Media Contacts People Marketing Workflows Campaigns Metrics & E…" at bounding box center [646, 295] width 1293 height 590
click at [1146, 48] on div "People Add Contacts" at bounding box center [737, 25] width 1111 height 51
click at [1140, 55] on input "***" at bounding box center [1138, 61] width 94 height 13
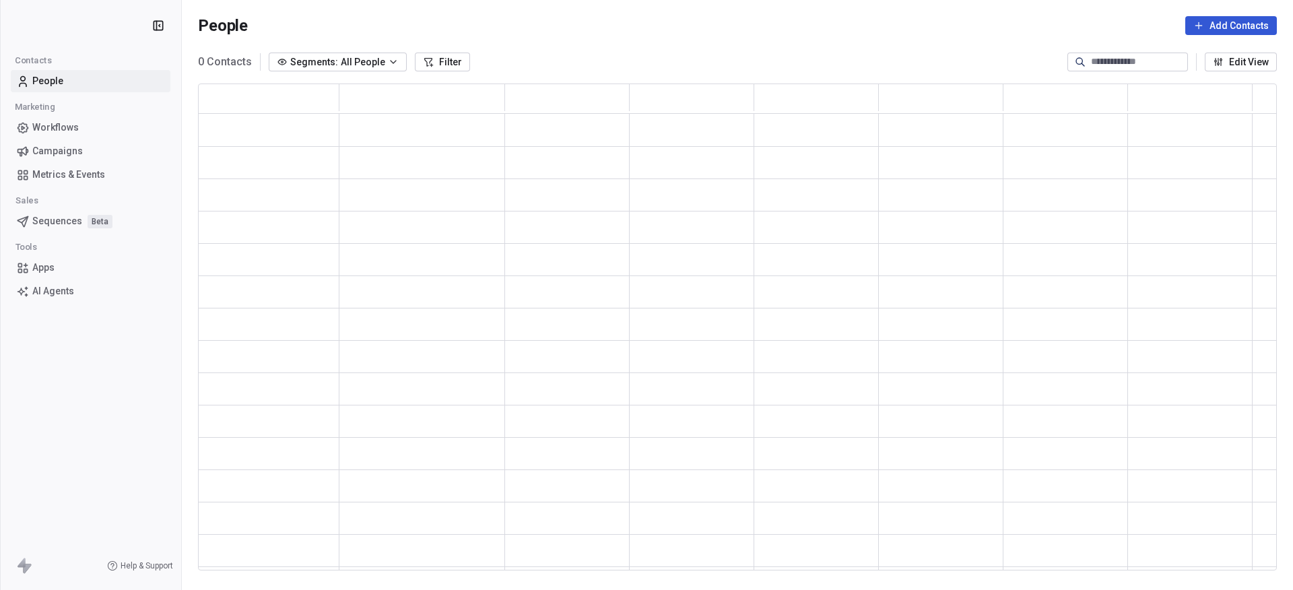
scroll to position [477, 1069]
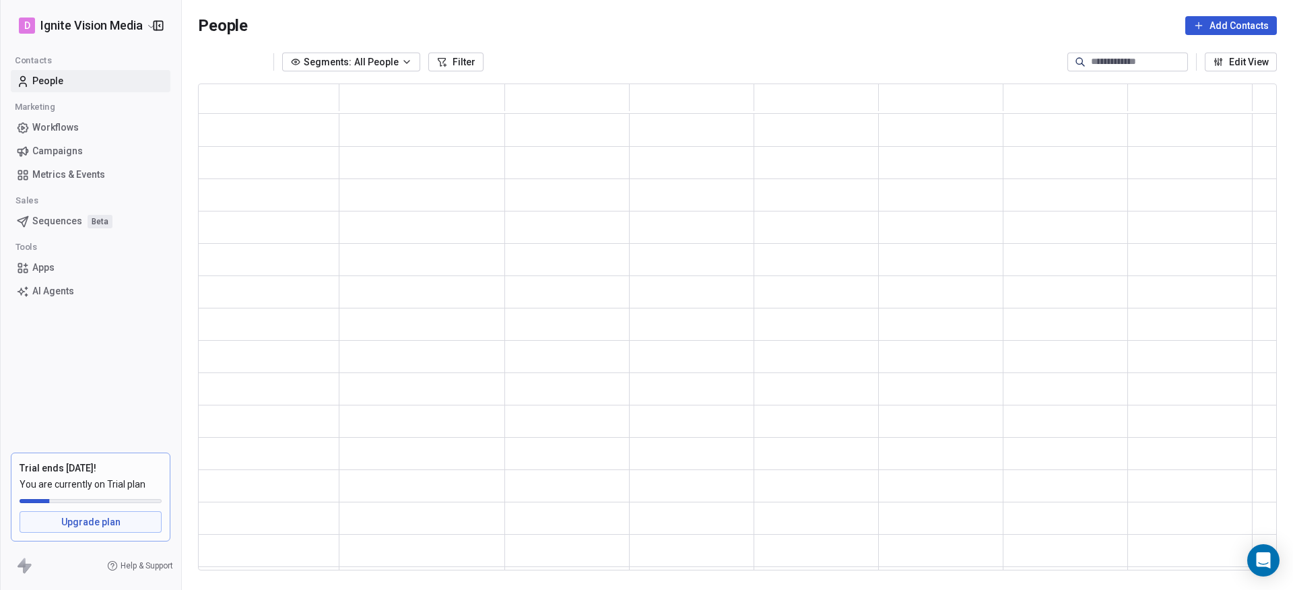
click at [1114, 63] on input at bounding box center [1138, 61] width 94 height 13
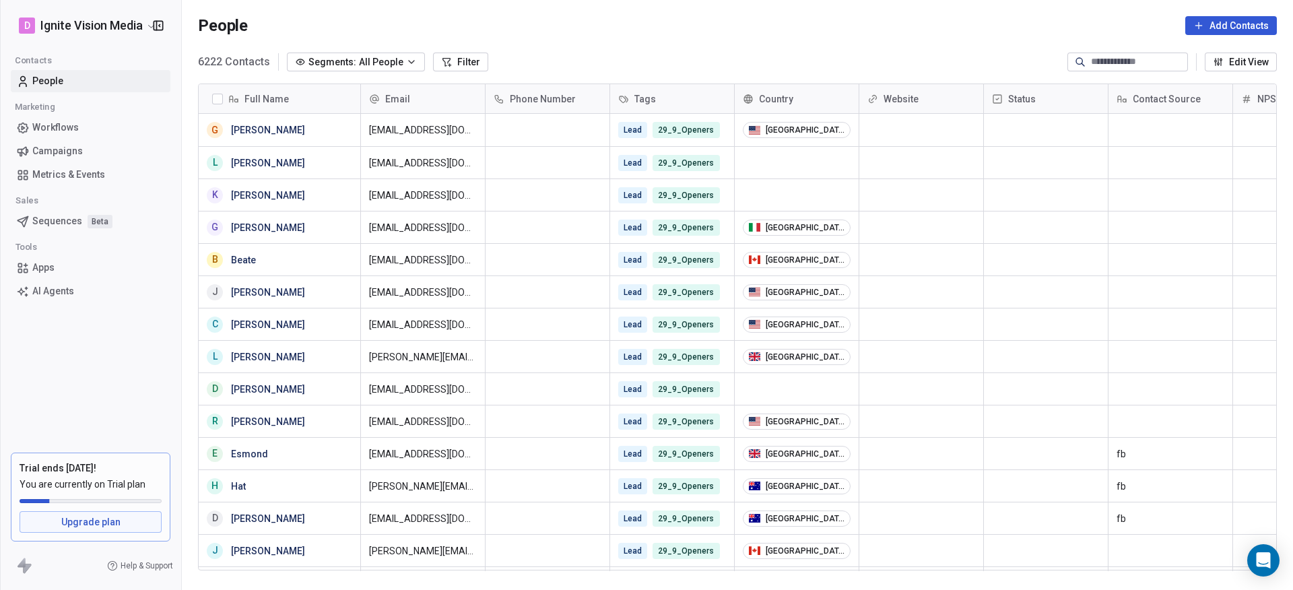
scroll to position [509, 1101]
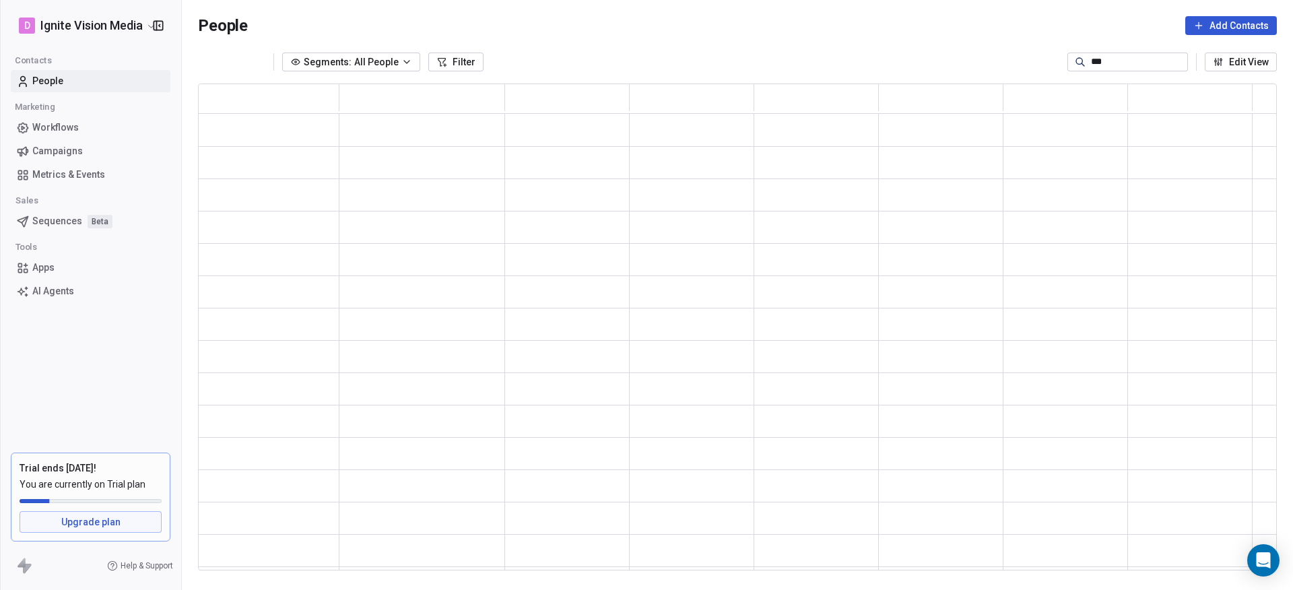
type input "***"
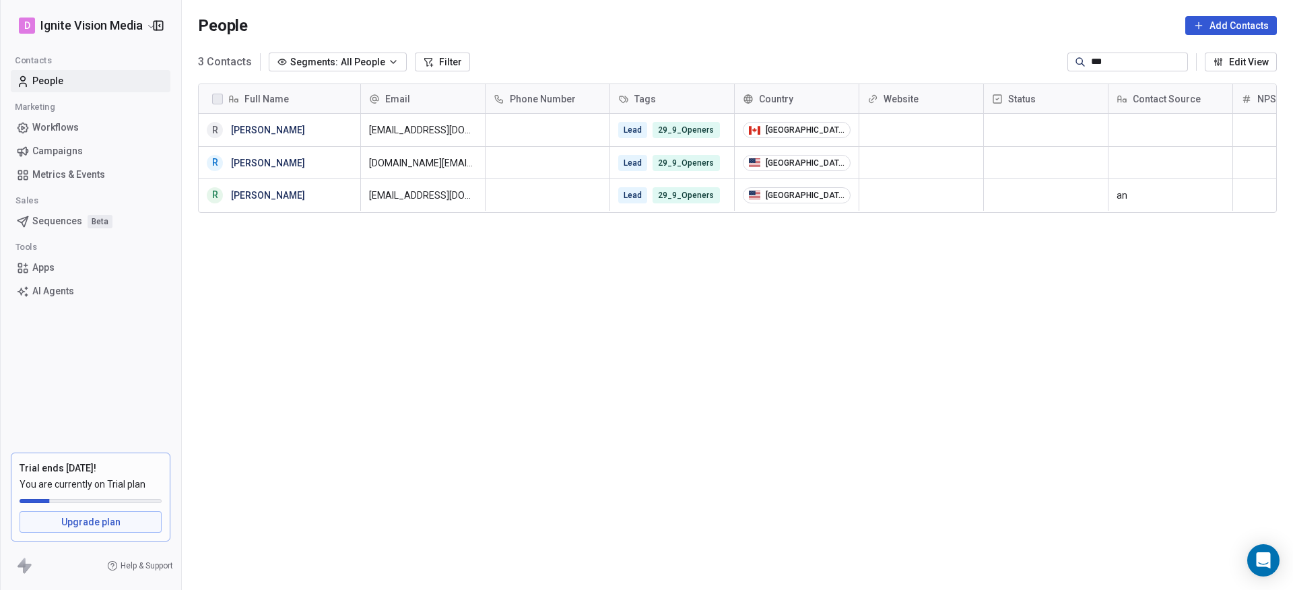
click at [1208, 22] on button "Add Contacts" at bounding box center [1231, 25] width 92 height 19
click at [1206, 57] on span "Create new contact" at bounding box center [1229, 55] width 84 height 14
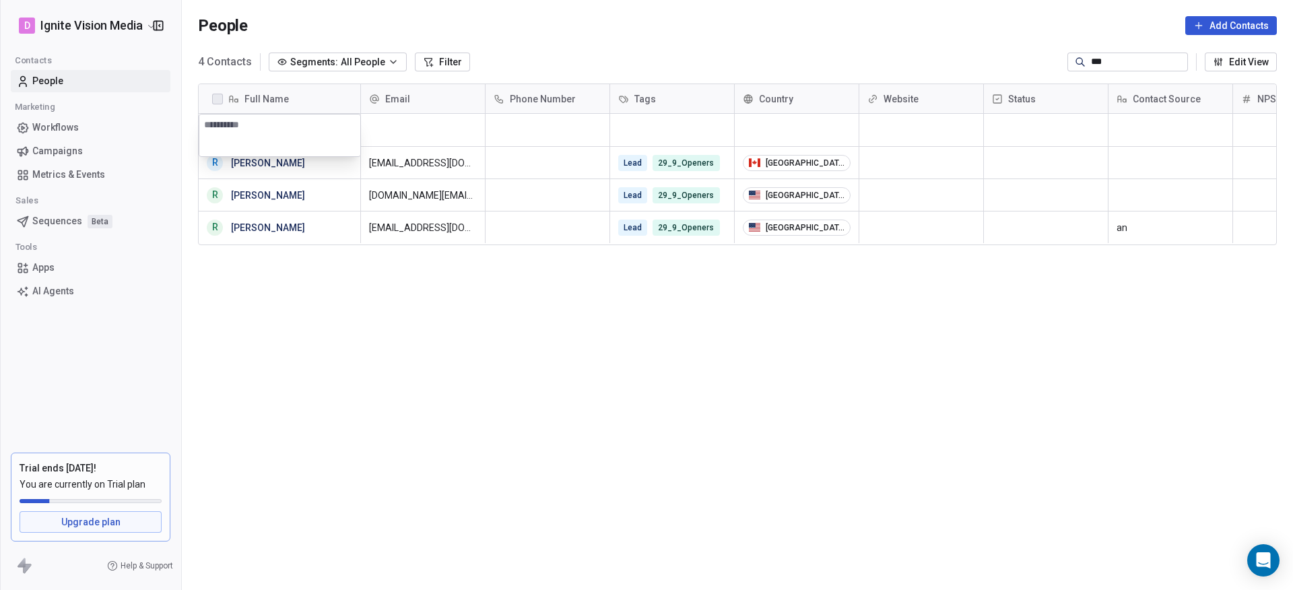
click at [288, 132] on textarea at bounding box center [279, 135] width 161 height 42
click at [214, 97] on html "D Ignite Vision Media Contacts People Marketing Workflows Campaigns Metrics & E…" at bounding box center [646, 295] width 1293 height 590
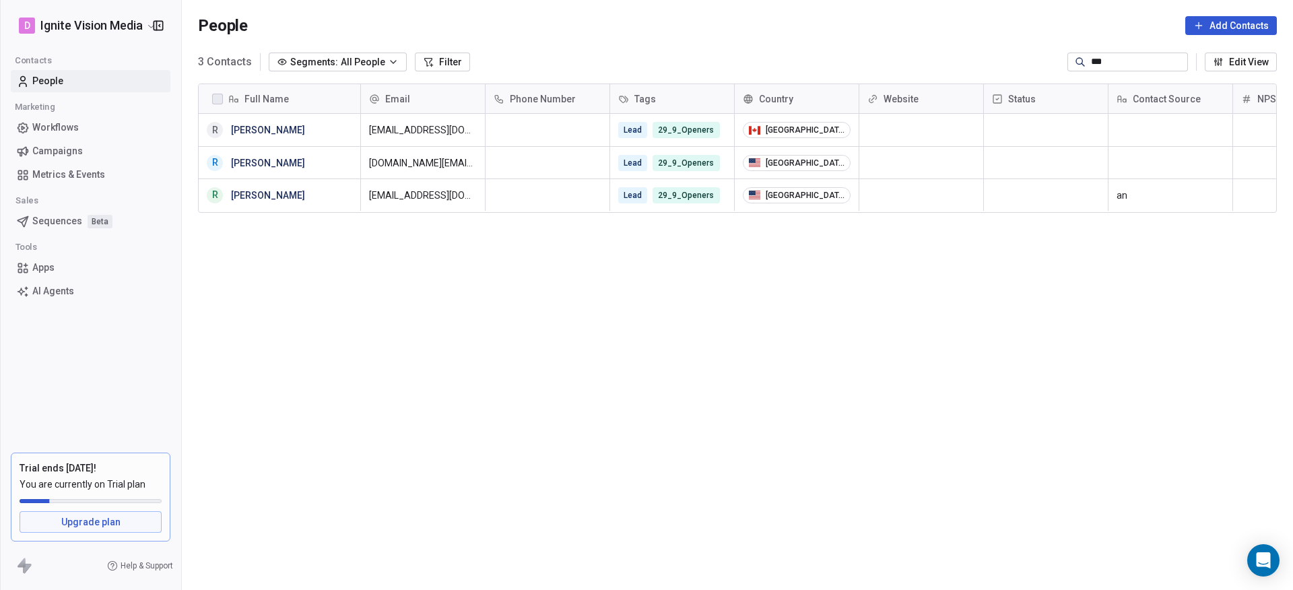
click at [321, 61] on span "Segments:" at bounding box center [314, 62] width 48 height 14
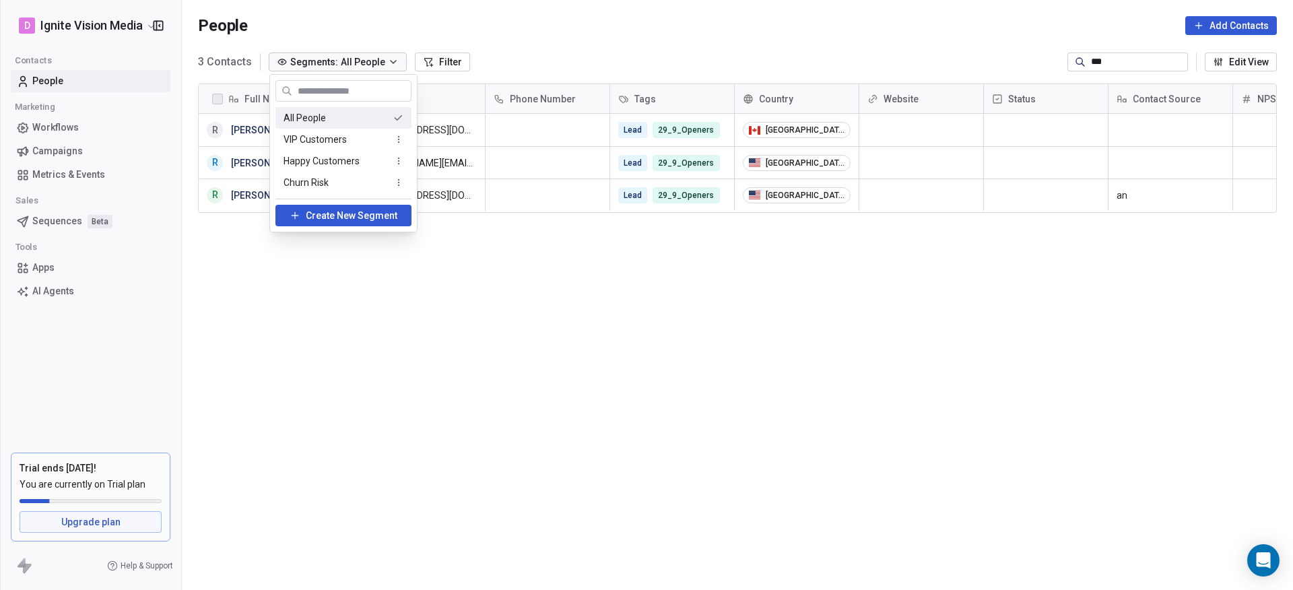
click at [307, 118] on span "All People" at bounding box center [305, 118] width 42 height 14
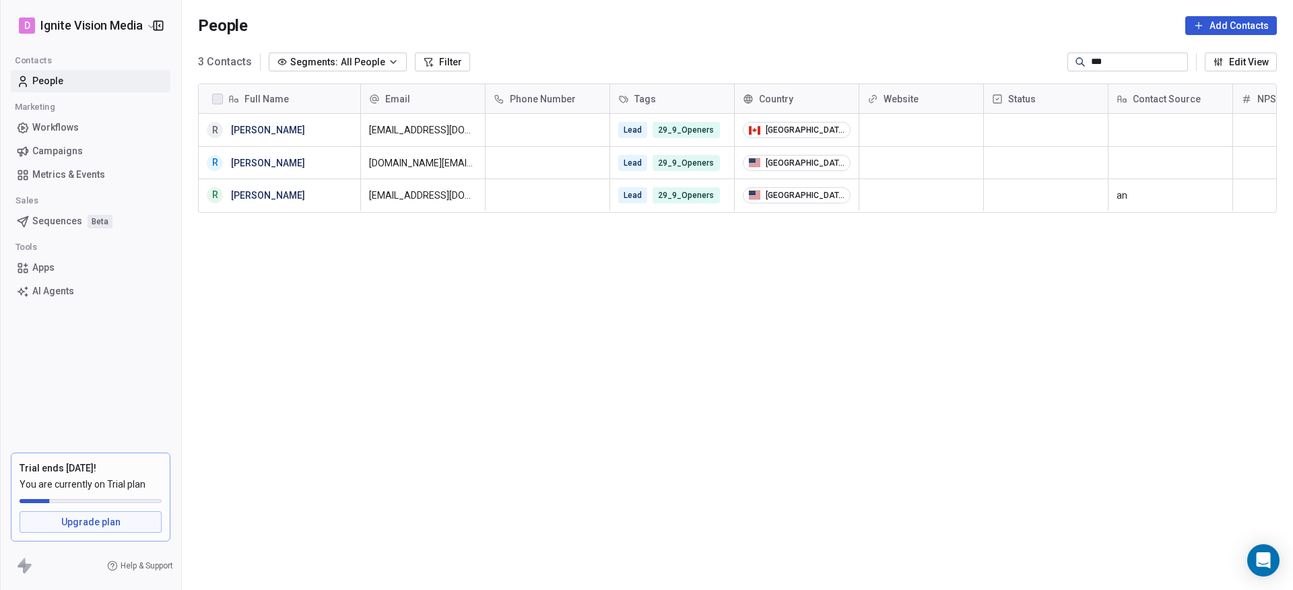
click at [343, 63] on span "All People" at bounding box center [363, 62] width 44 height 14
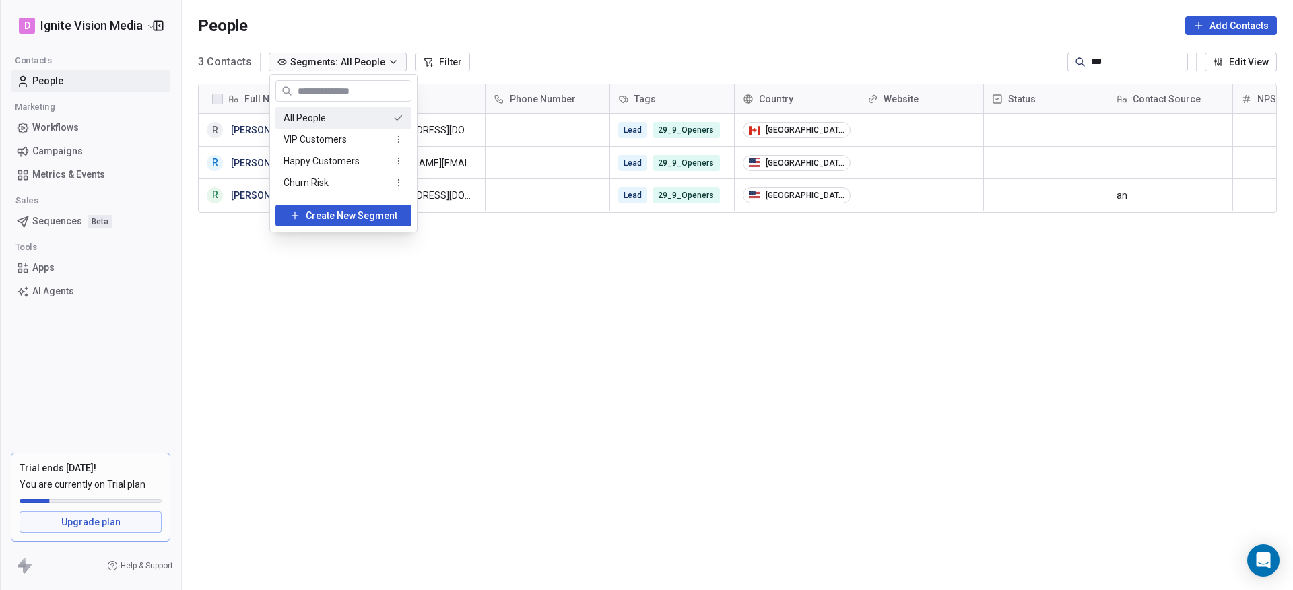
click at [331, 125] on div "All People" at bounding box center [343, 118] width 136 height 22
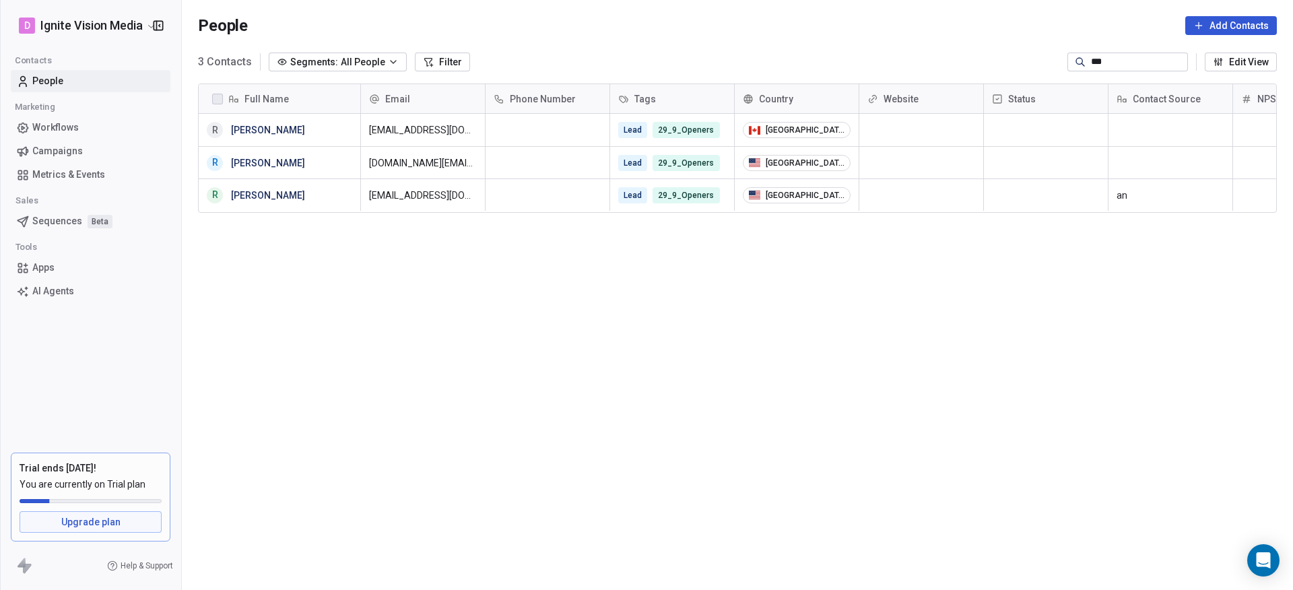
click at [333, 62] on span "Segments:" at bounding box center [314, 62] width 48 height 14
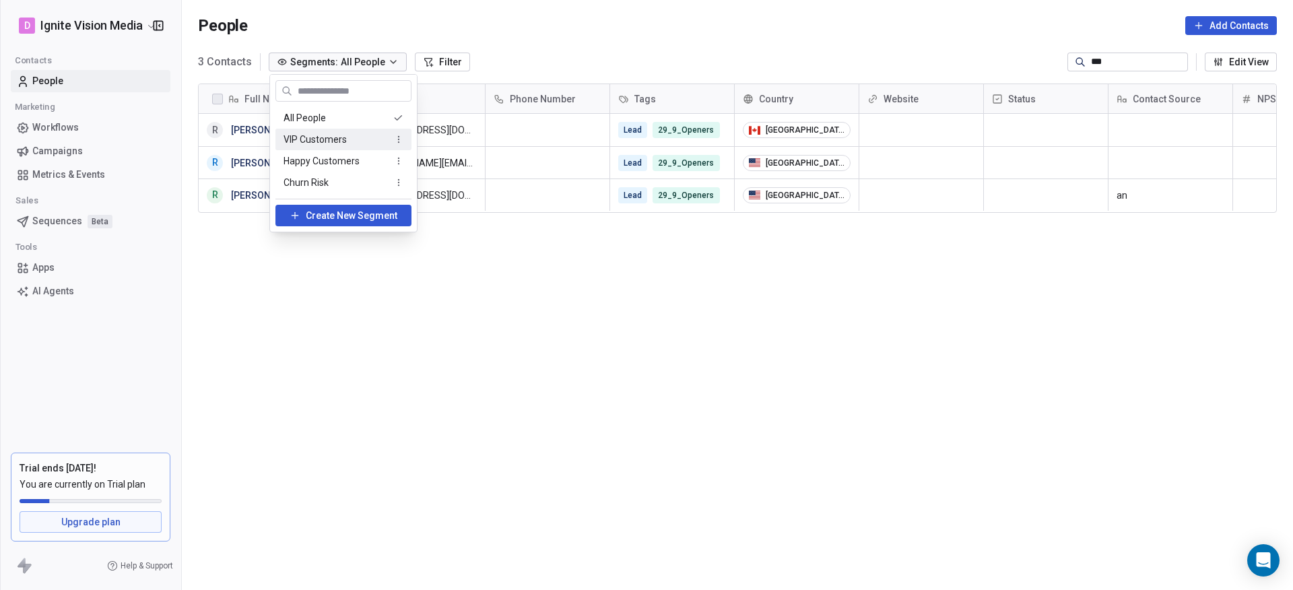
click at [324, 135] on span "VIP Customers" at bounding box center [315, 140] width 63 height 14
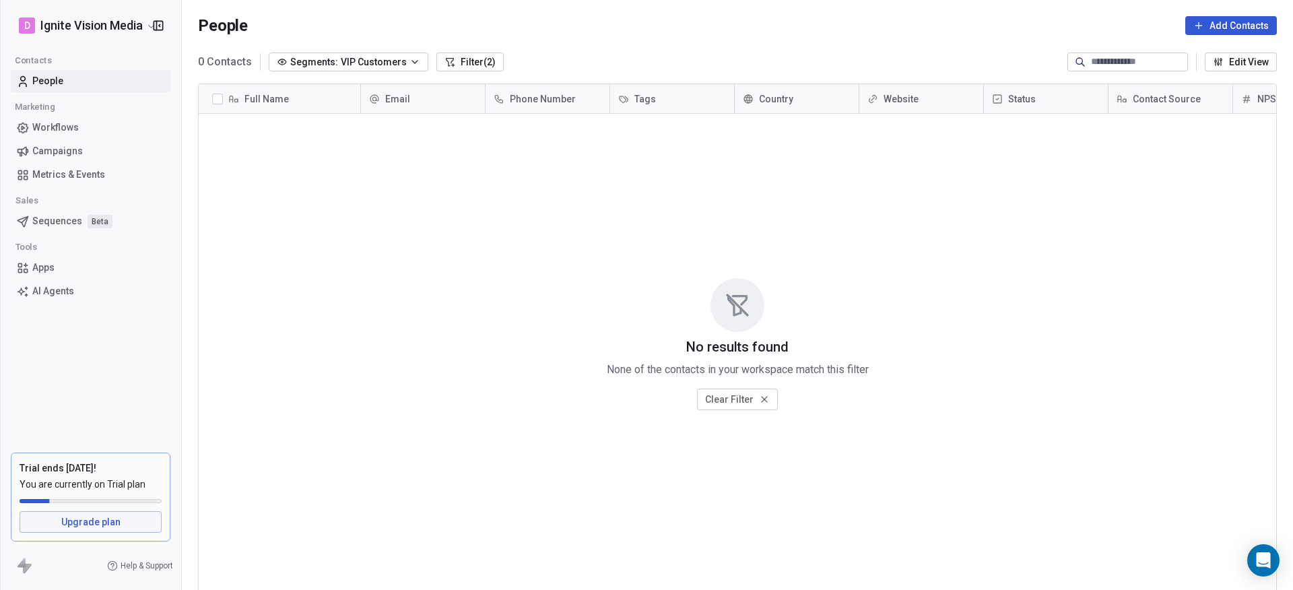
click at [385, 63] on span "VIP Customers" at bounding box center [374, 62] width 66 height 14
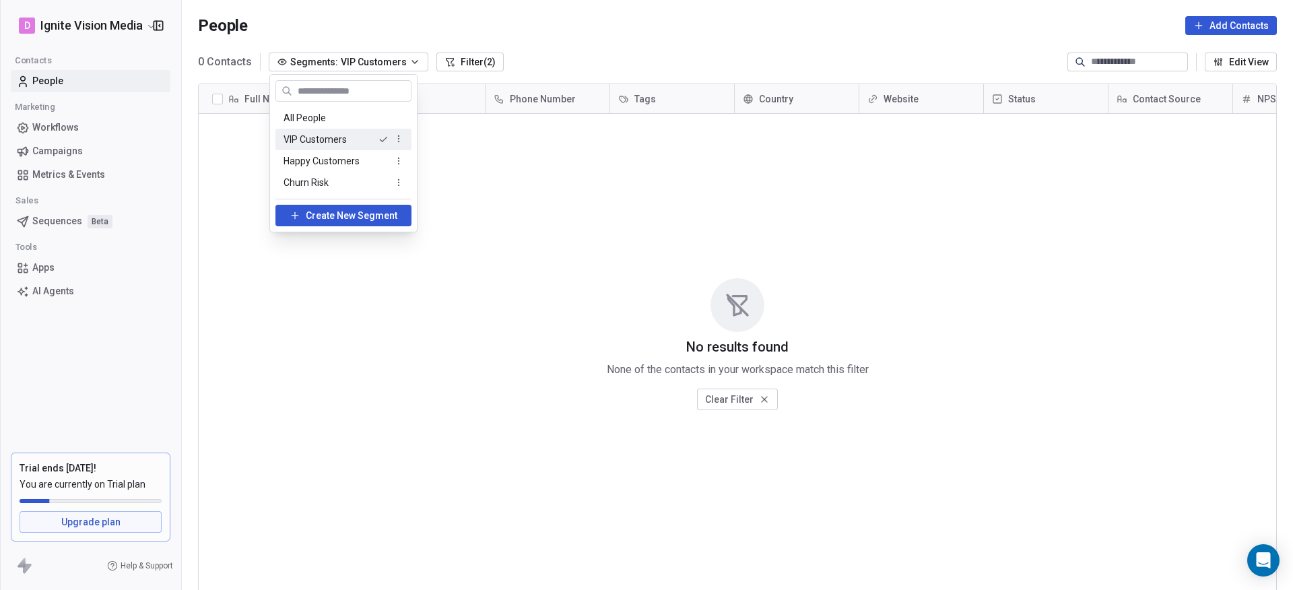
click at [621, 45] on html "D Ignite Vision Media Contacts People Marketing Workflows Campaigns Metrics & E…" at bounding box center [646, 295] width 1293 height 590
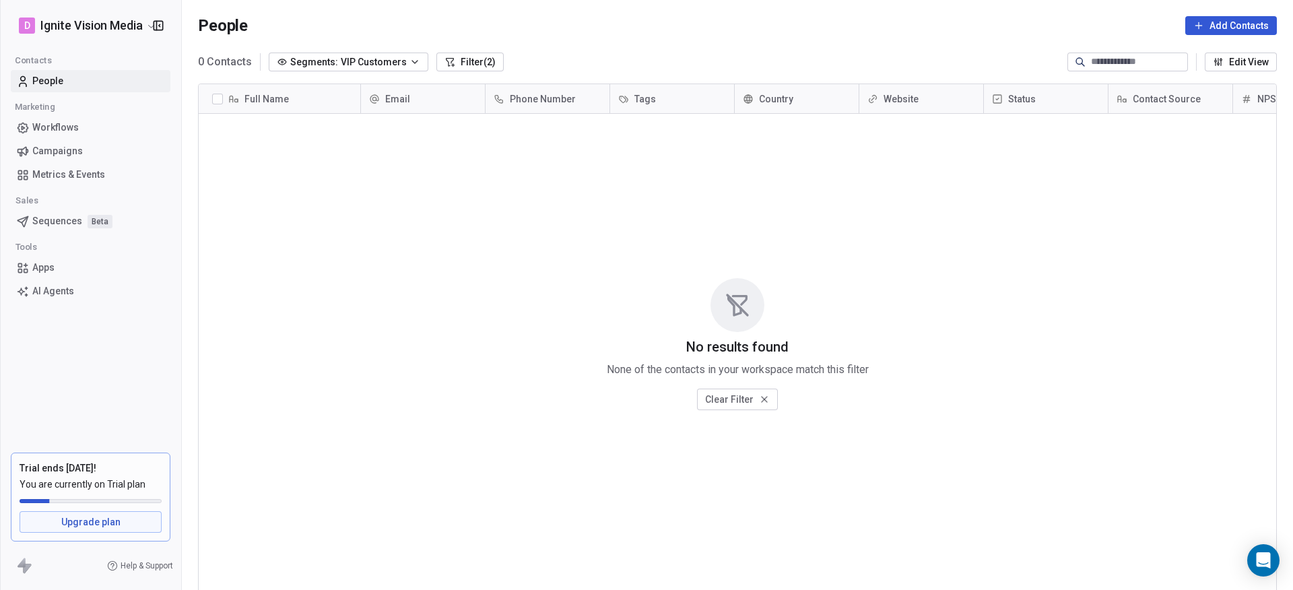
click at [1195, 30] on icon at bounding box center [1198, 25] width 11 height 11
click at [1220, 48] on span "Create new contact" at bounding box center [1229, 55] width 84 height 14
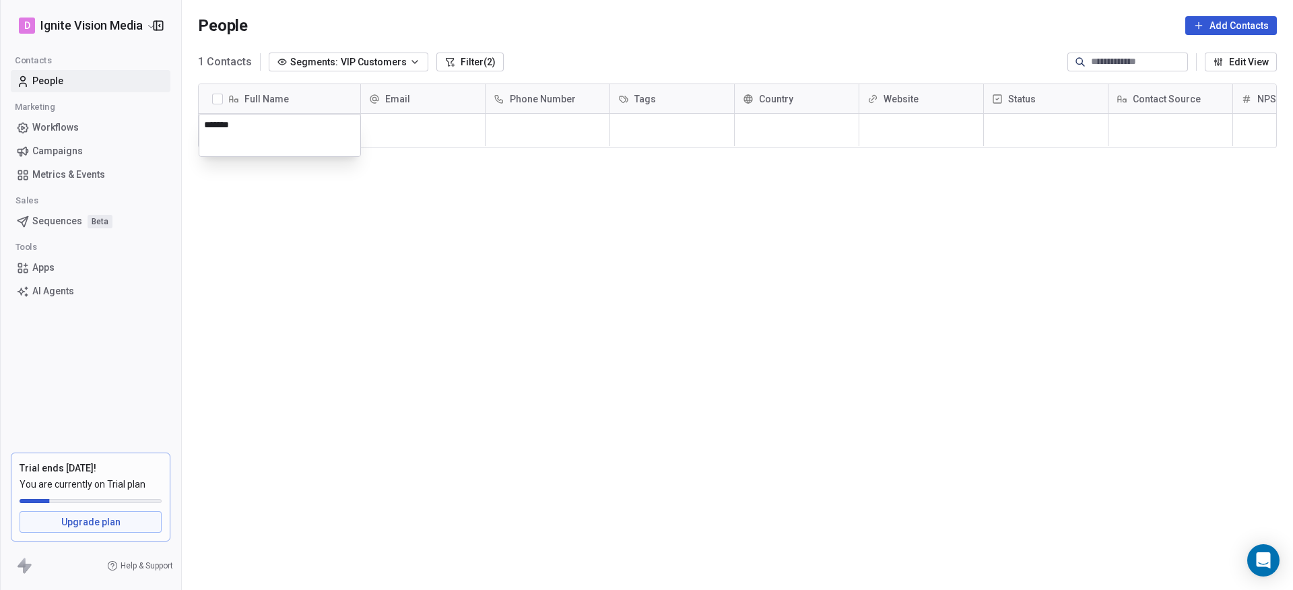
type textarea "********"
click at [446, 125] on html "D Ignite Vision Media Contacts People Marketing Workflows Campaigns Metrics & E…" at bounding box center [646, 295] width 1293 height 590
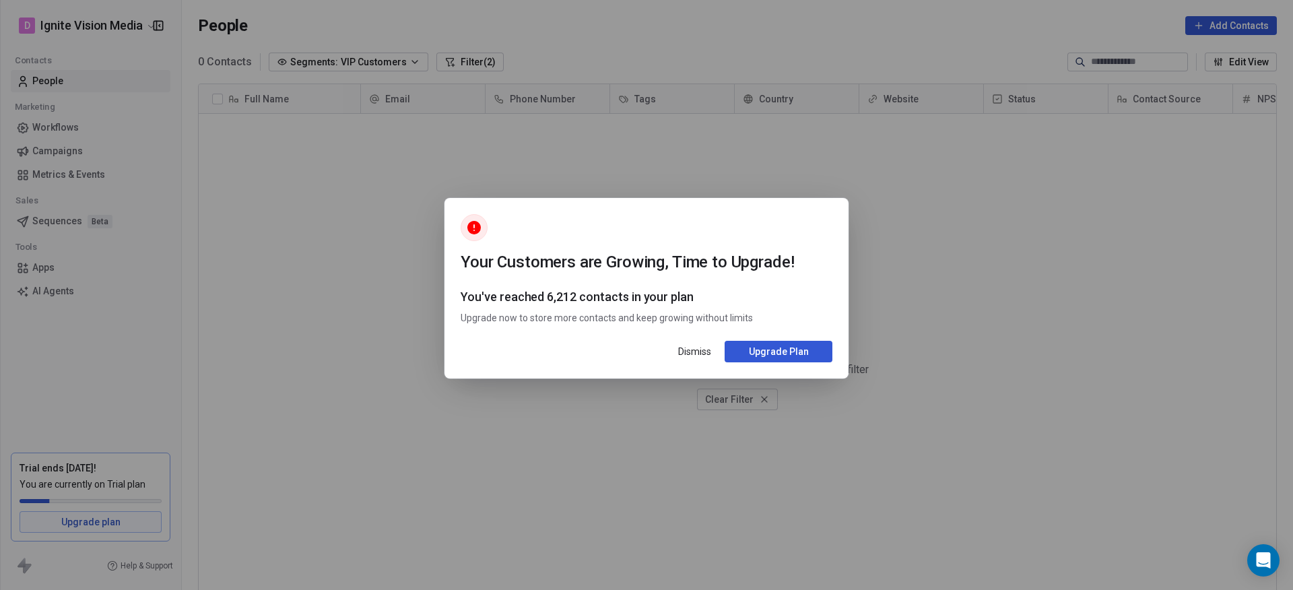
click at [684, 350] on button "Dismiss" at bounding box center [694, 351] width 49 height 23
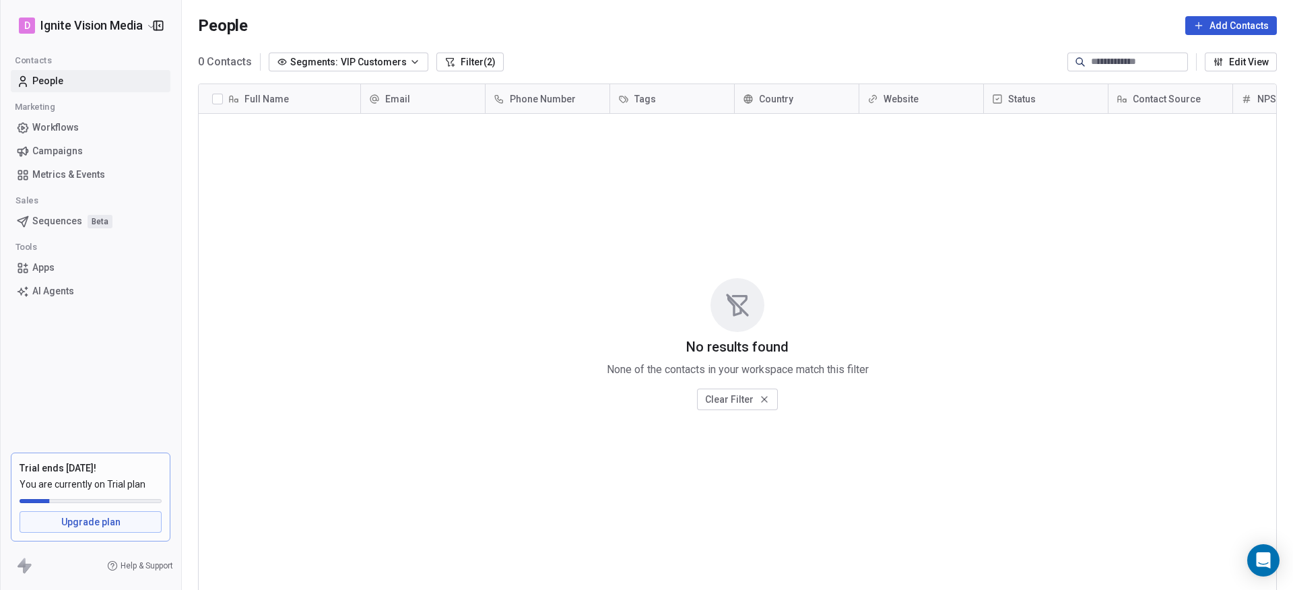
click at [352, 57] on span "VIP Customers" at bounding box center [374, 62] width 66 height 14
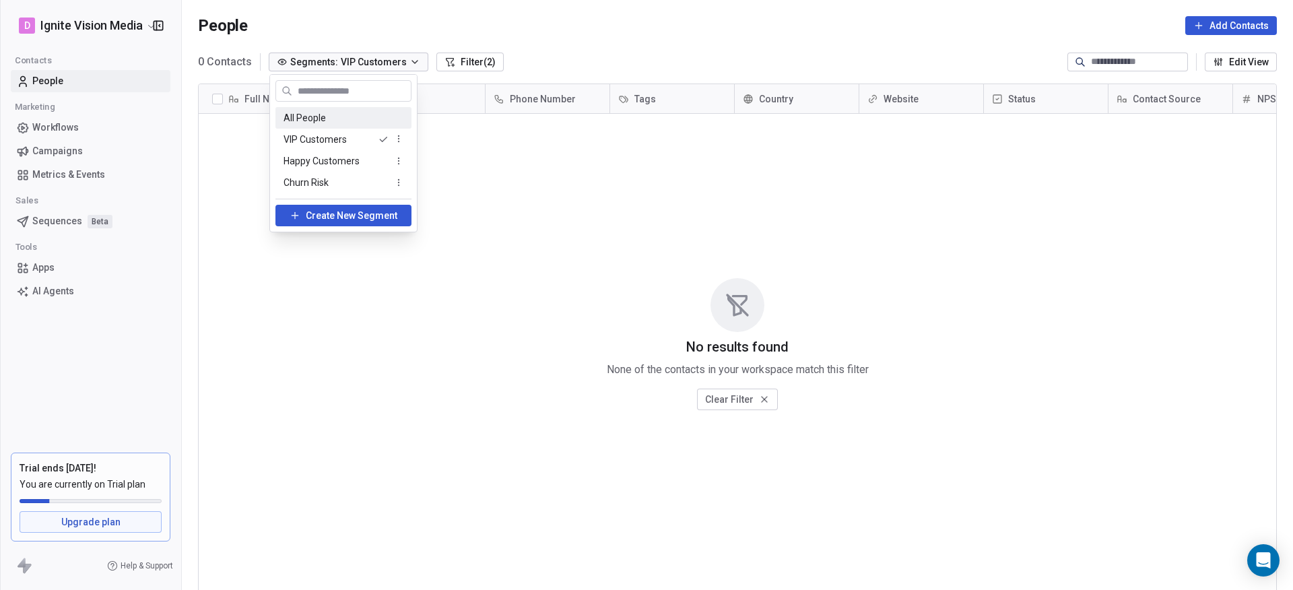
click at [300, 118] on span "All People" at bounding box center [305, 118] width 42 height 14
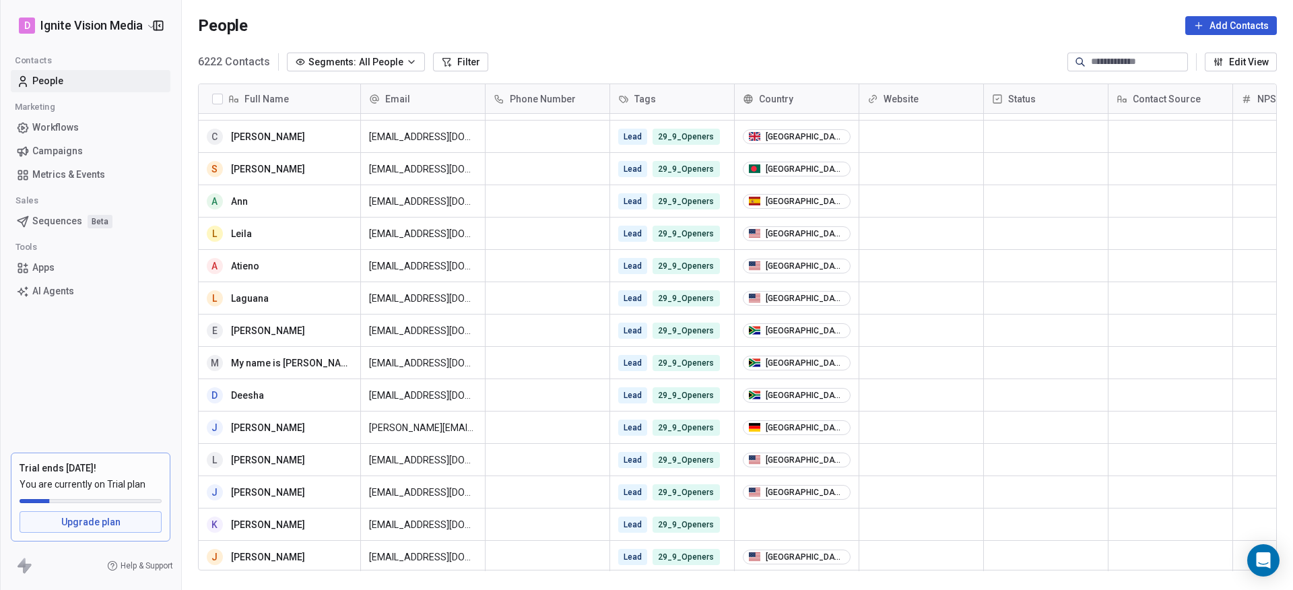
scroll to position [0, 0]
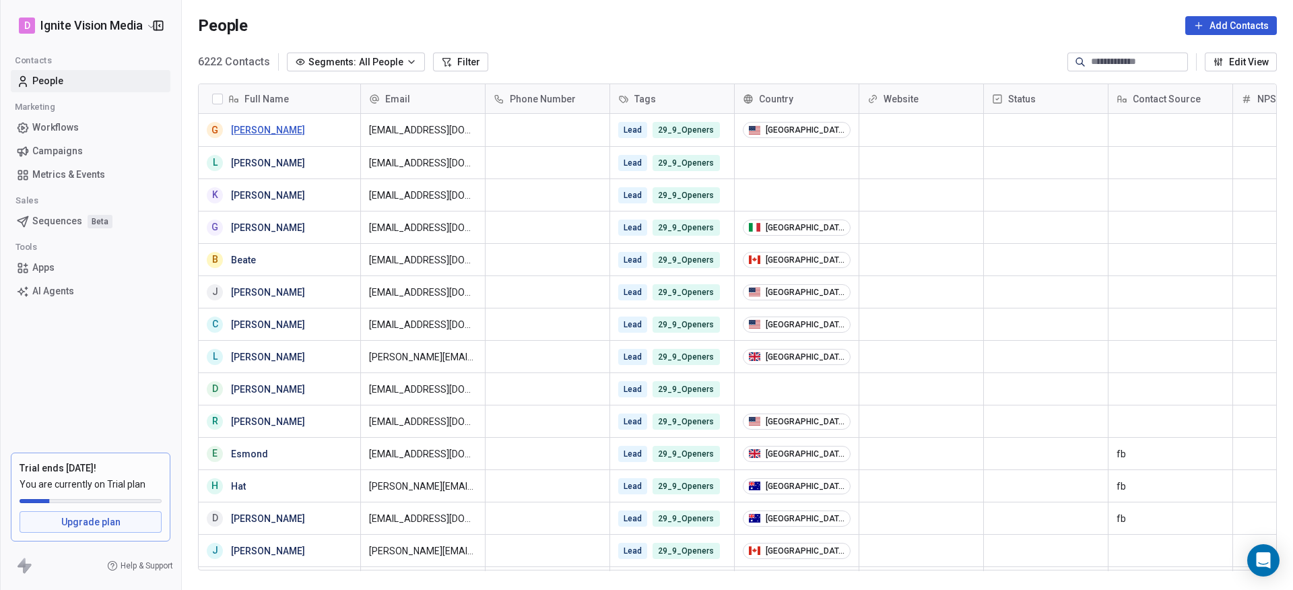
click at [271, 129] on link "Gloria W. Sandrock" at bounding box center [268, 130] width 74 height 11
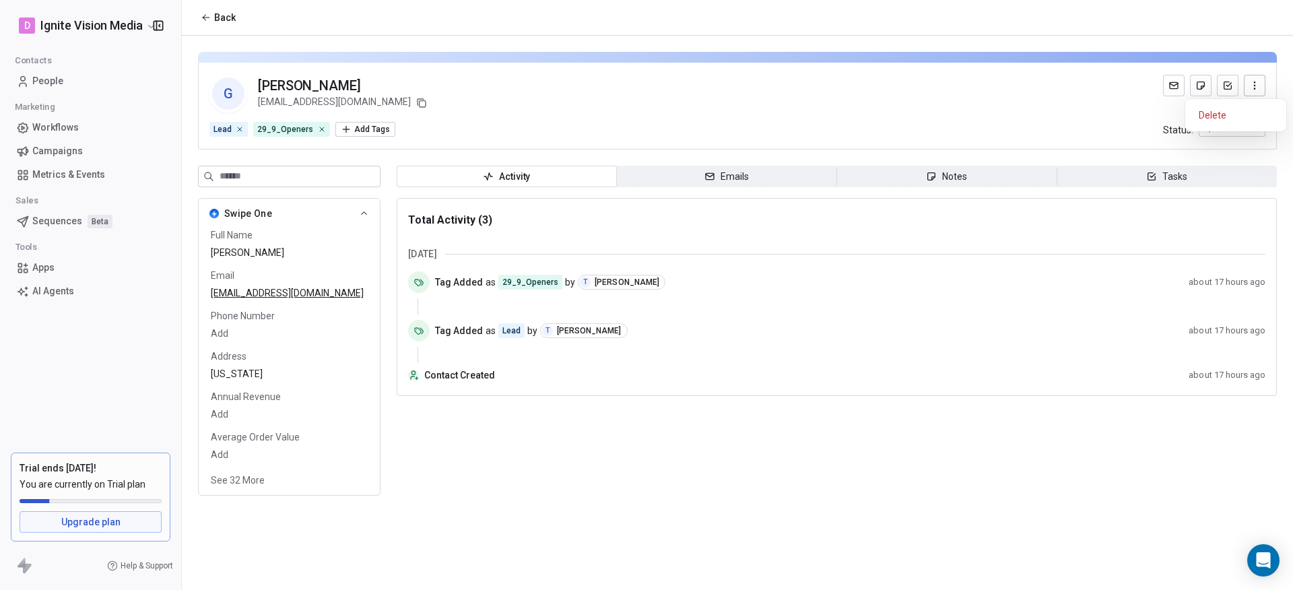
click at [1253, 85] on icon "button" at bounding box center [1254, 85] width 11 height 11
click at [244, 474] on button "See 32 More" at bounding box center [238, 480] width 70 height 24
click at [256, 289] on span "gnpsandrock@gmail.com" at bounding box center [289, 292] width 157 height 13
click at [257, 293] on span "gnpsandrock@gmail.com" at bounding box center [289, 293] width 156 height 13
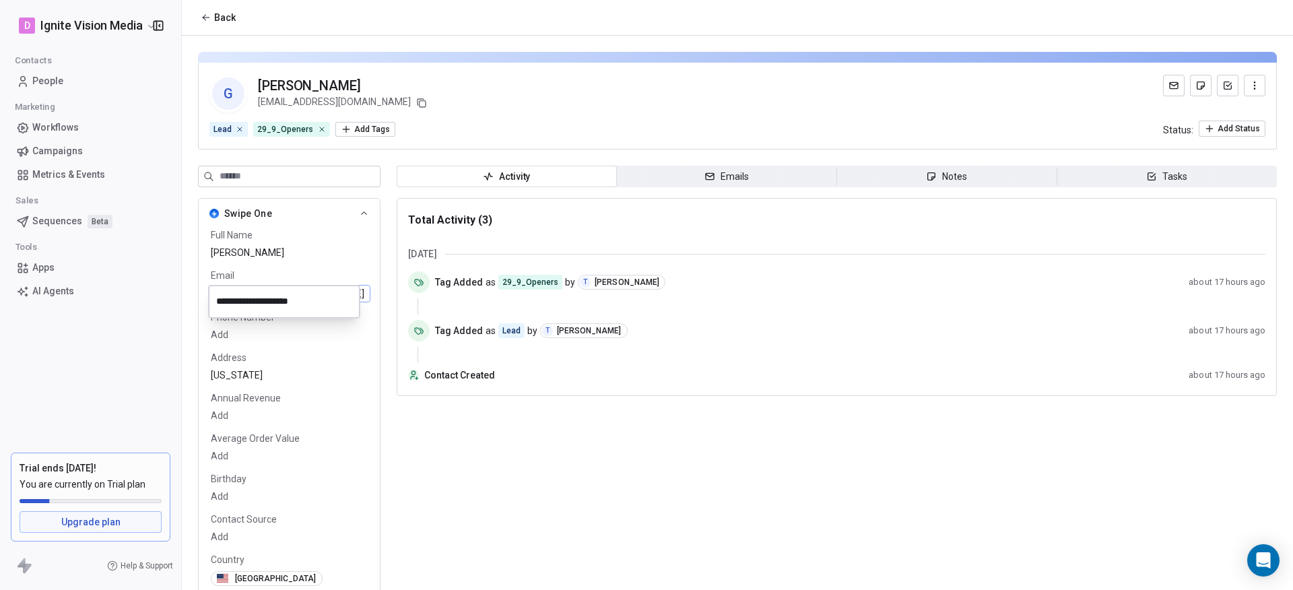
drag, startPoint x: 271, startPoint y: 300, endPoint x: 194, endPoint y: 288, distance: 78.5
click at [194, 288] on html "D Ignite Vision Media Contacts People Marketing Workflows Campaigns Metrics & E…" at bounding box center [646, 295] width 1293 height 590
type input "**********"
click at [305, 335] on html "D Ignite Vision Media Contacts People Marketing Workflows Campaigns Metrics & E…" at bounding box center [646, 295] width 1293 height 590
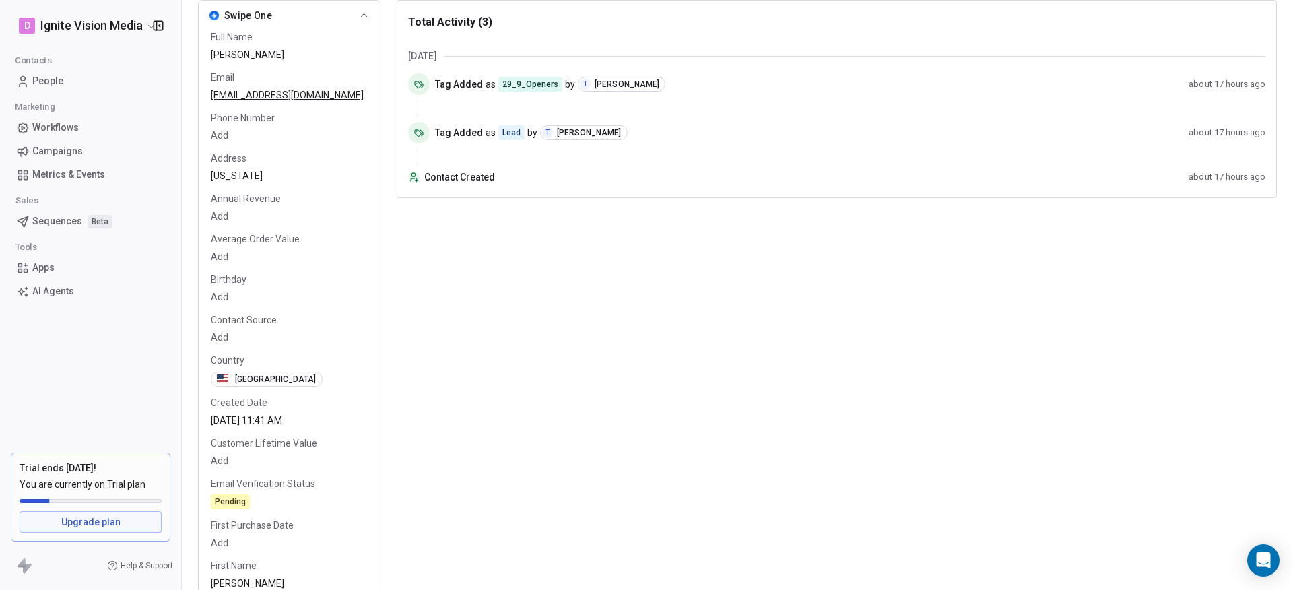
scroll to position [79, 0]
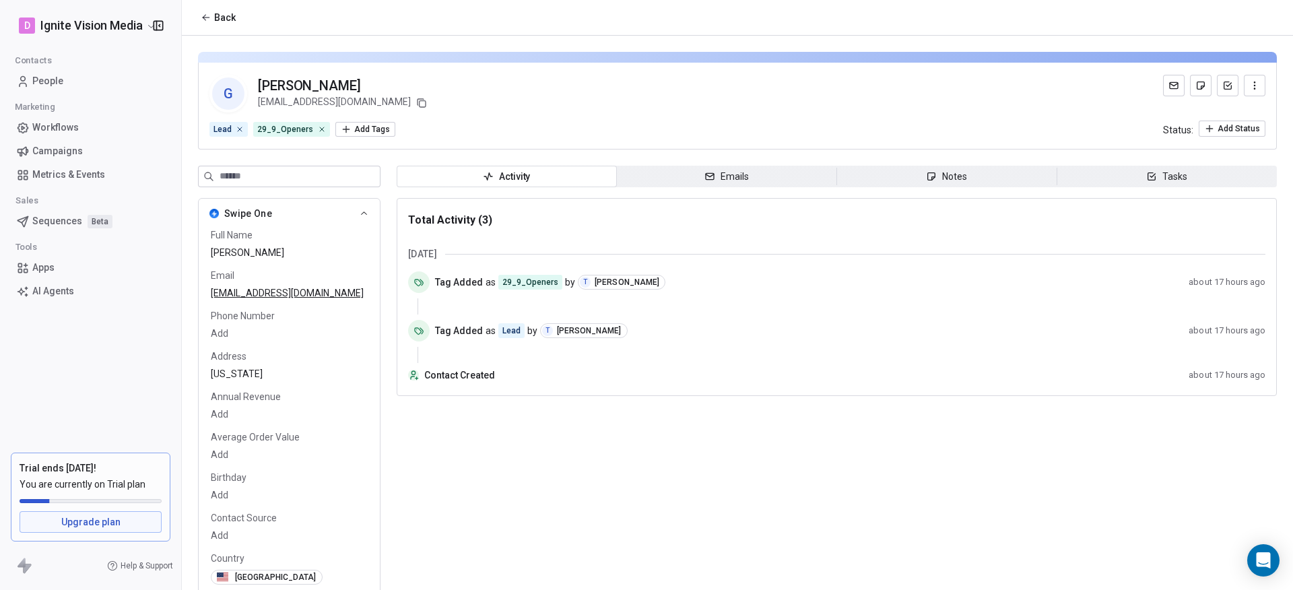
click at [284, 250] on span "Gloria W. Sandrock" at bounding box center [289, 252] width 157 height 13
drag, startPoint x: 302, startPoint y: 251, endPoint x: 286, endPoint y: 250, distance: 15.5
click at [286, 250] on span "Gloria W. Sandrock" at bounding box center [289, 253] width 156 height 13
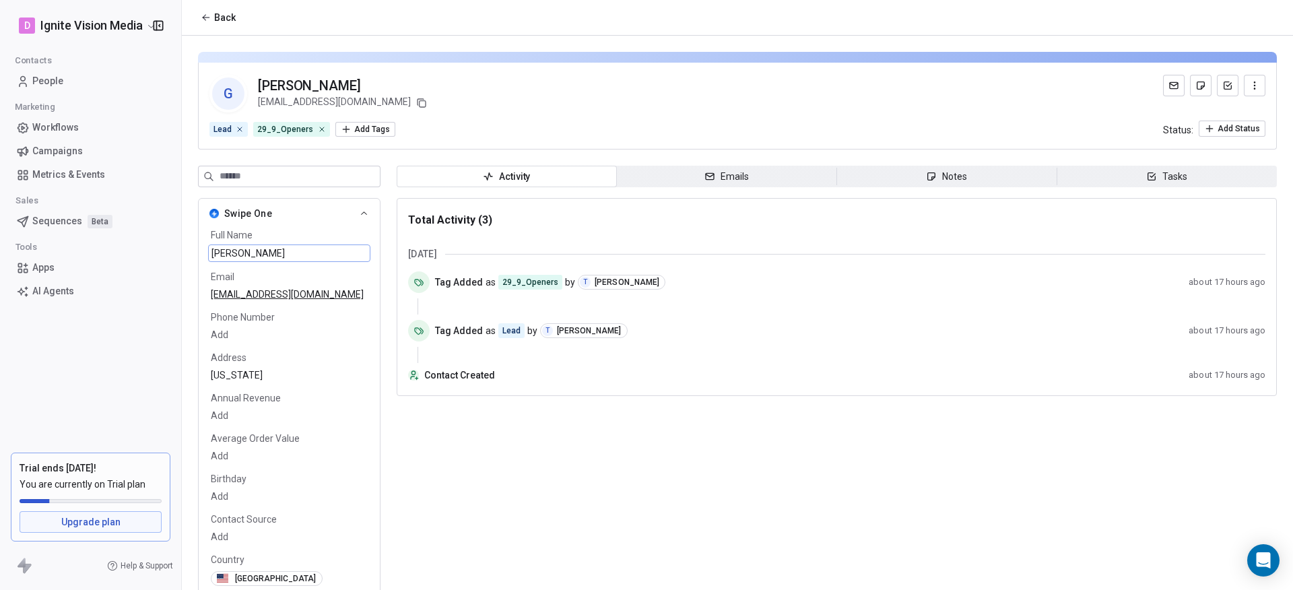
click at [286, 250] on span "Gloria W. Sandrock" at bounding box center [289, 253] width 156 height 13
type textarea "********"
click at [338, 346] on html "D Ignite Vision Media Contacts People Marketing Workflows Campaigns Metrics & E…" at bounding box center [646, 295] width 1293 height 590
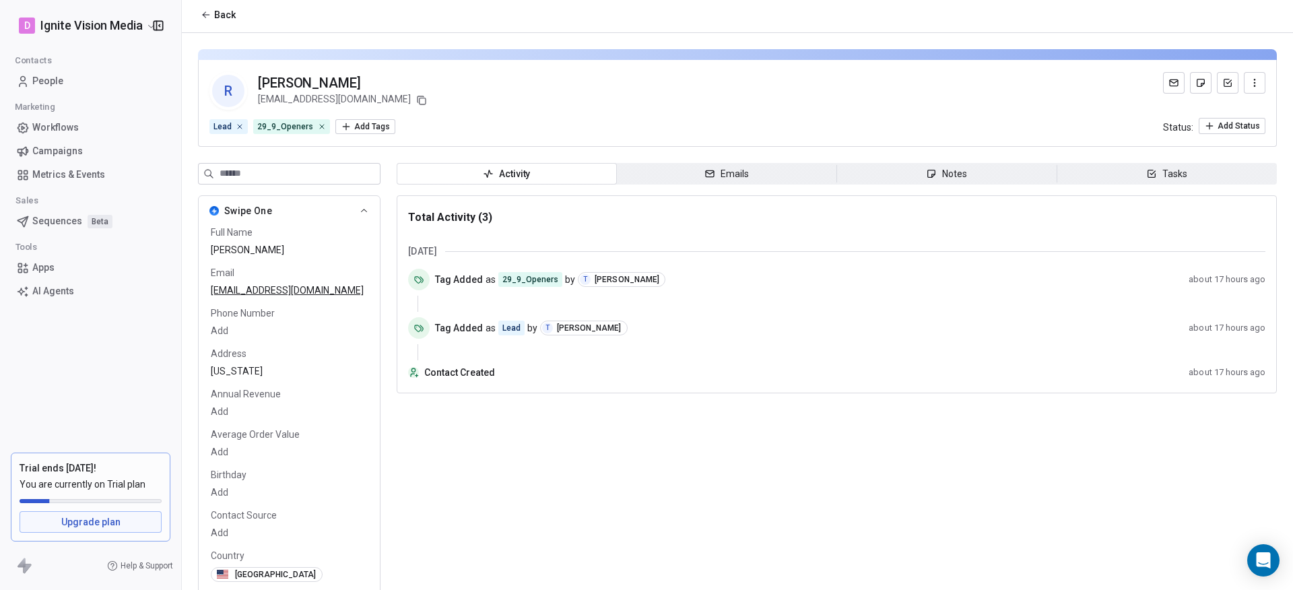
click at [55, 84] on span "People" at bounding box center [47, 81] width 31 height 14
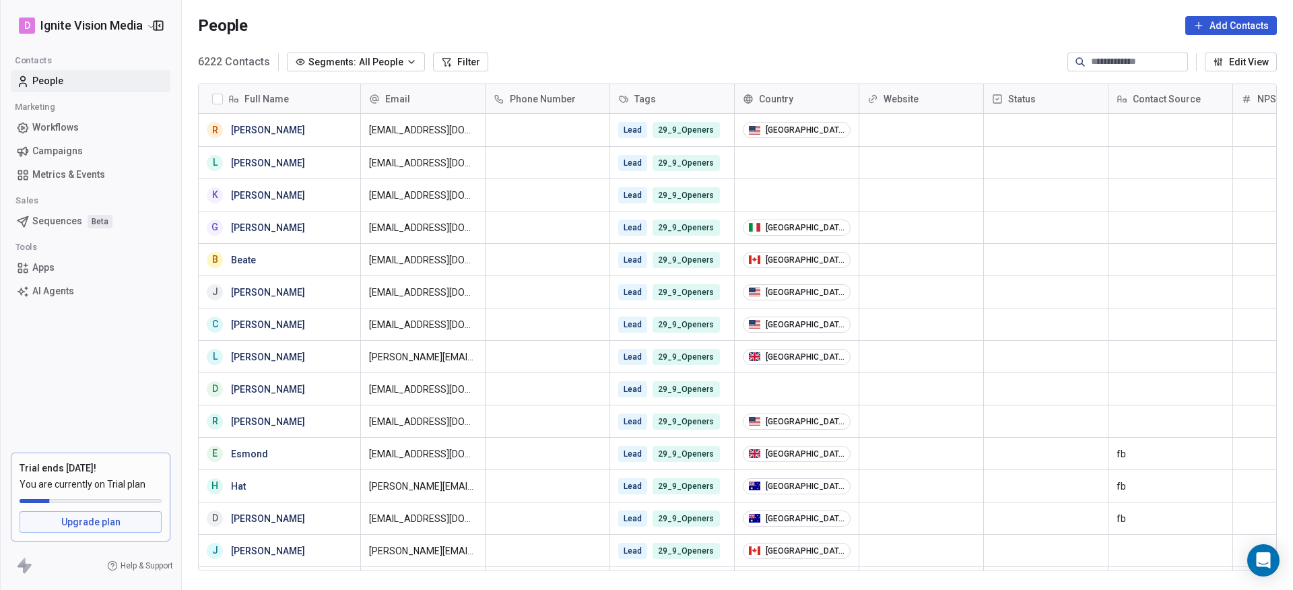
scroll to position [509, 1101]
click at [1135, 60] on input at bounding box center [1138, 61] width 94 height 13
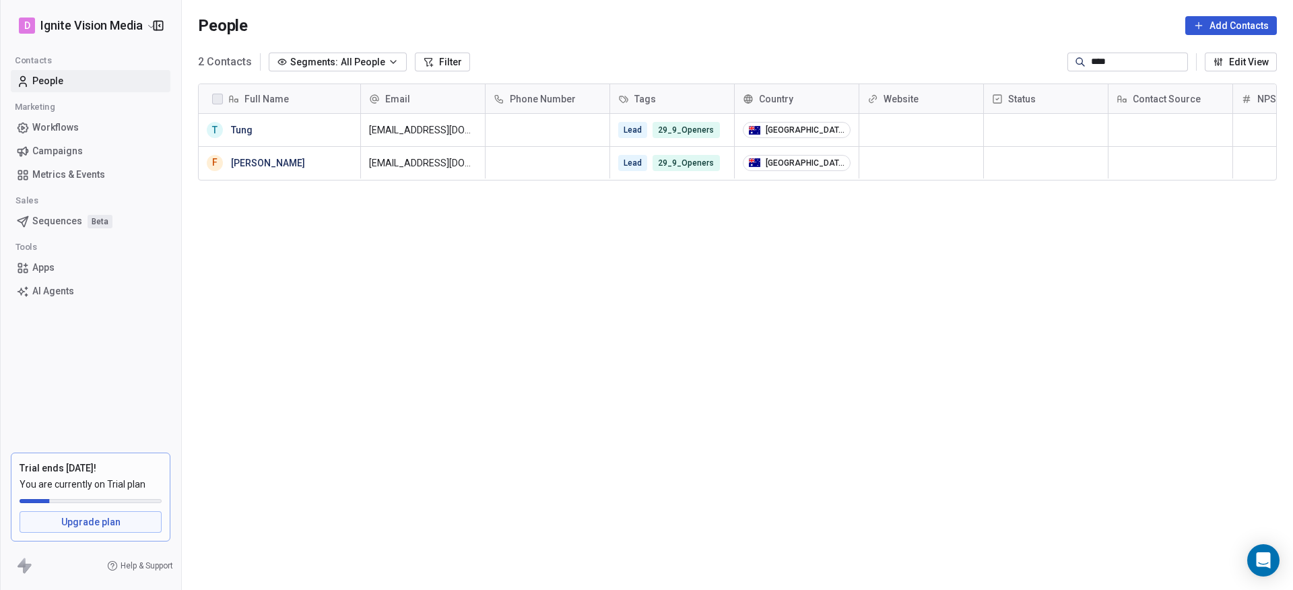
type input "****"
click at [54, 125] on span "Workflows" at bounding box center [55, 128] width 46 height 14
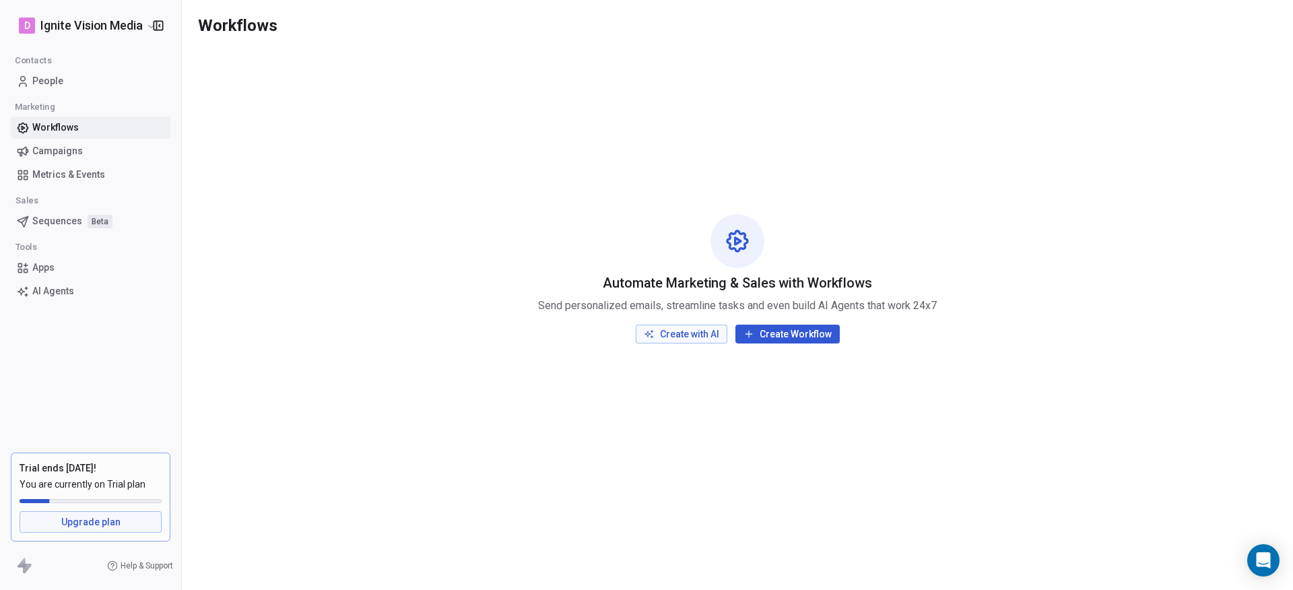
click at [80, 149] on span "Campaigns" at bounding box center [57, 151] width 51 height 14
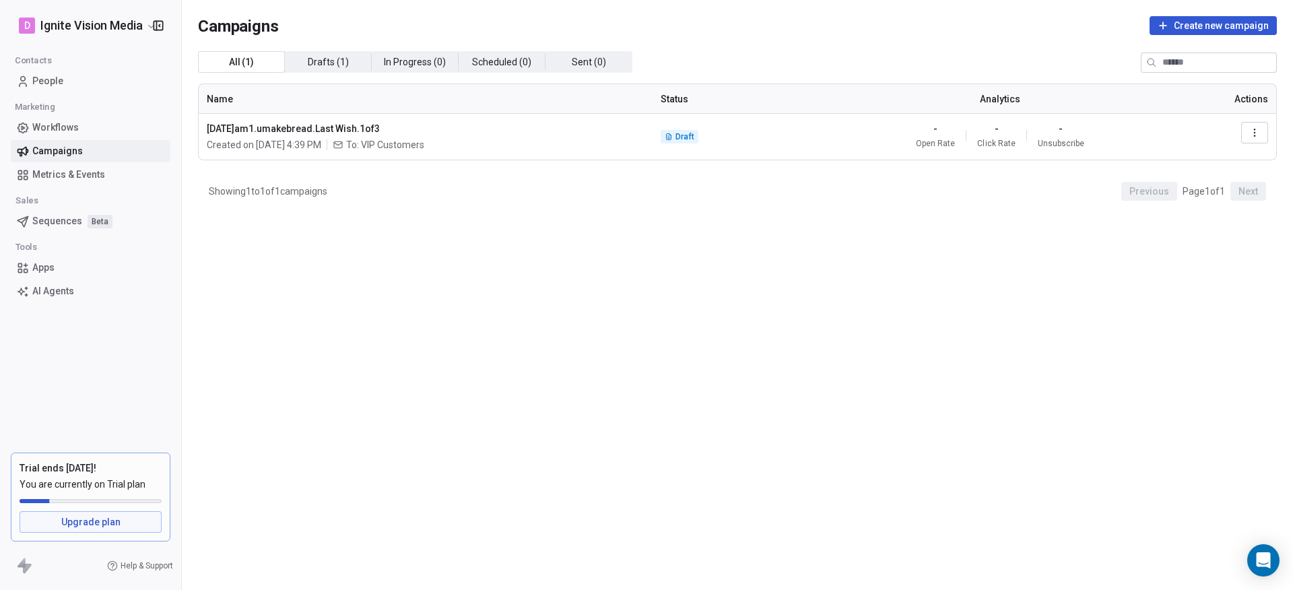
click at [63, 81] on link "People" at bounding box center [91, 81] width 160 height 22
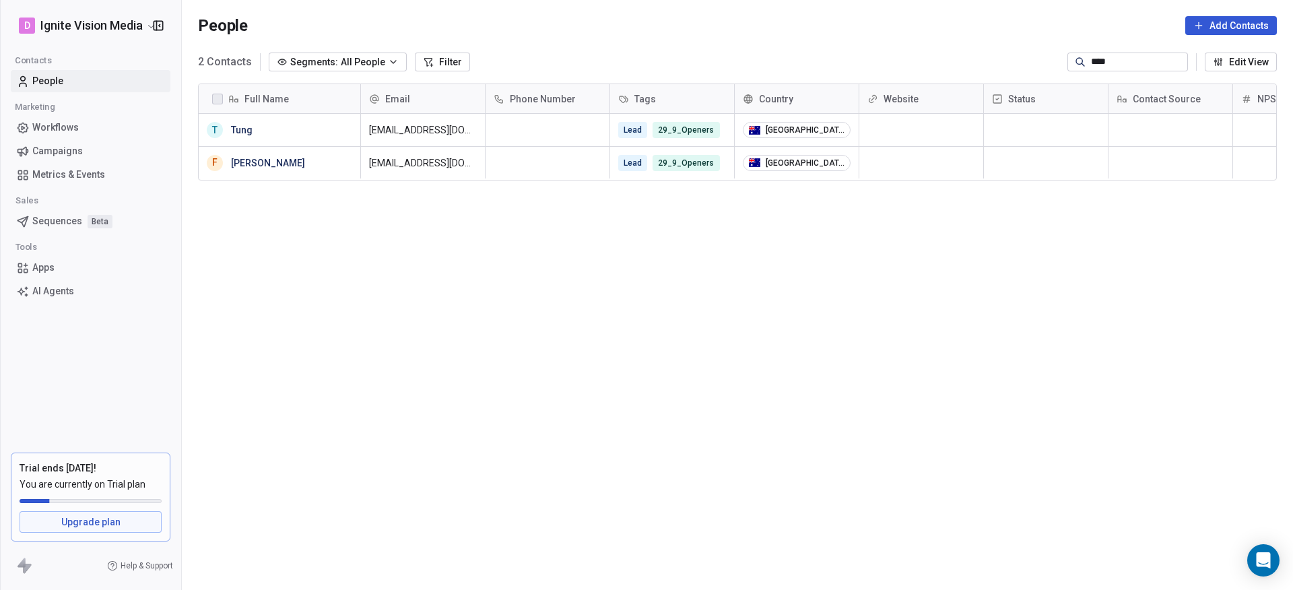
scroll to position [509, 1101]
click at [376, 62] on span "All People" at bounding box center [363, 62] width 44 height 14
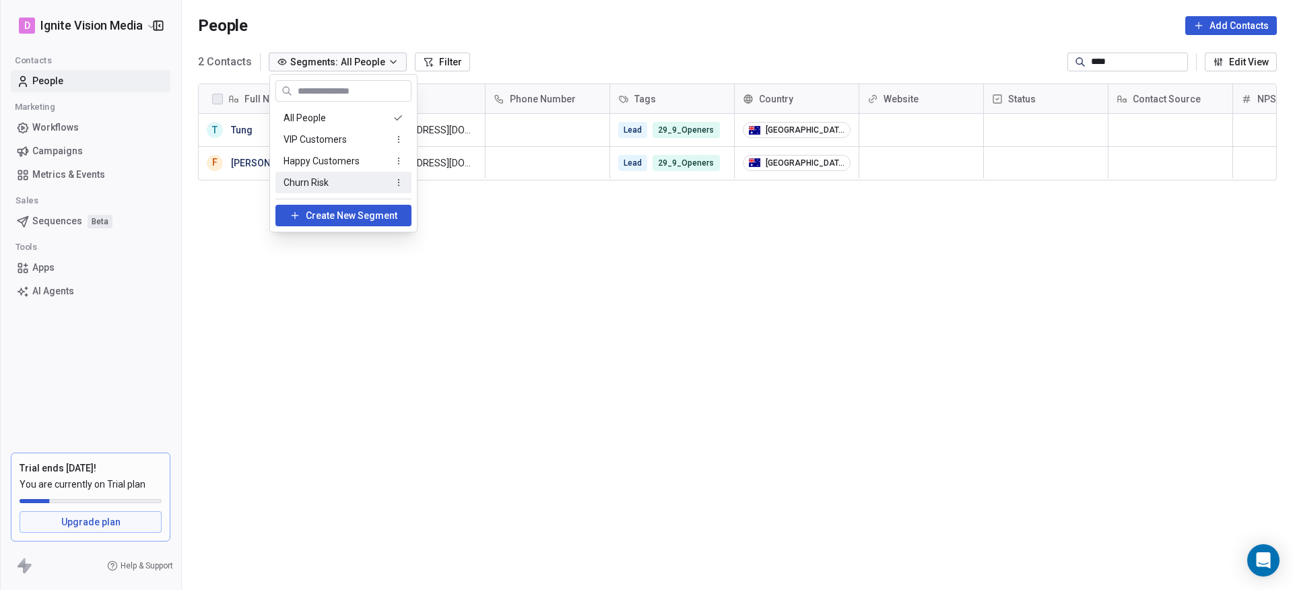
click at [348, 215] on span "Create New Segment" at bounding box center [352, 216] width 92 height 14
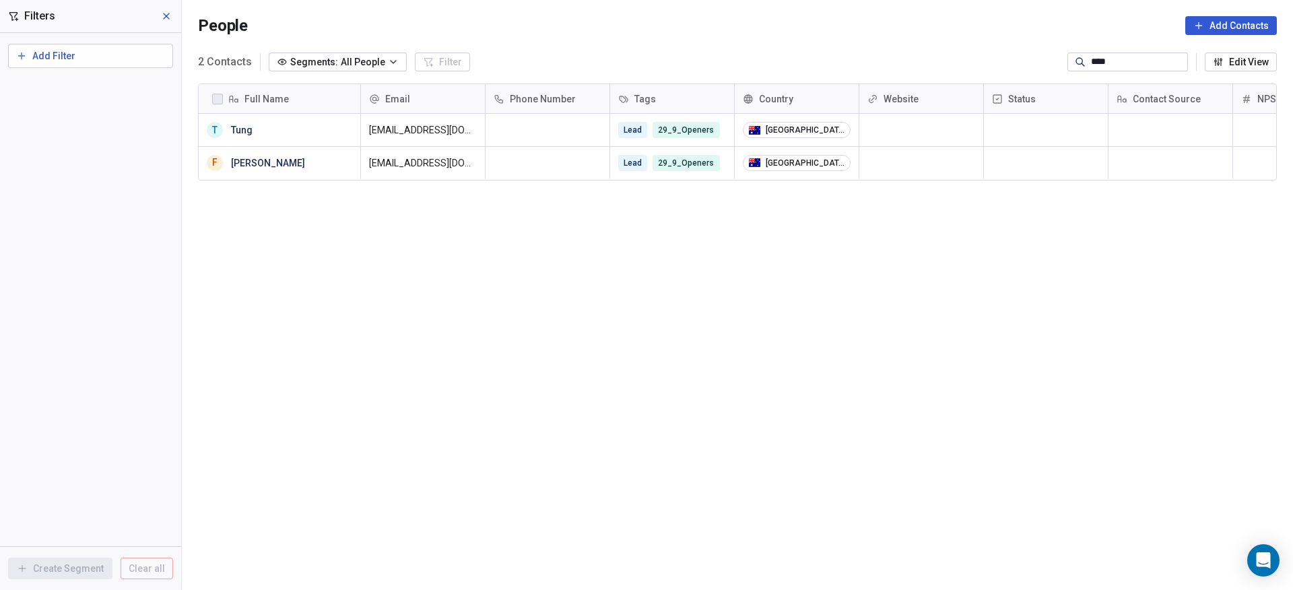
click at [70, 57] on span "Add Filter" at bounding box center [53, 56] width 43 height 14
click at [354, 267] on html "D Ignite Vision Media Contacts People Marketing Workflows Campaigns Metrics & E…" at bounding box center [646, 295] width 1293 height 590
click at [162, 15] on icon at bounding box center [166, 16] width 11 height 11
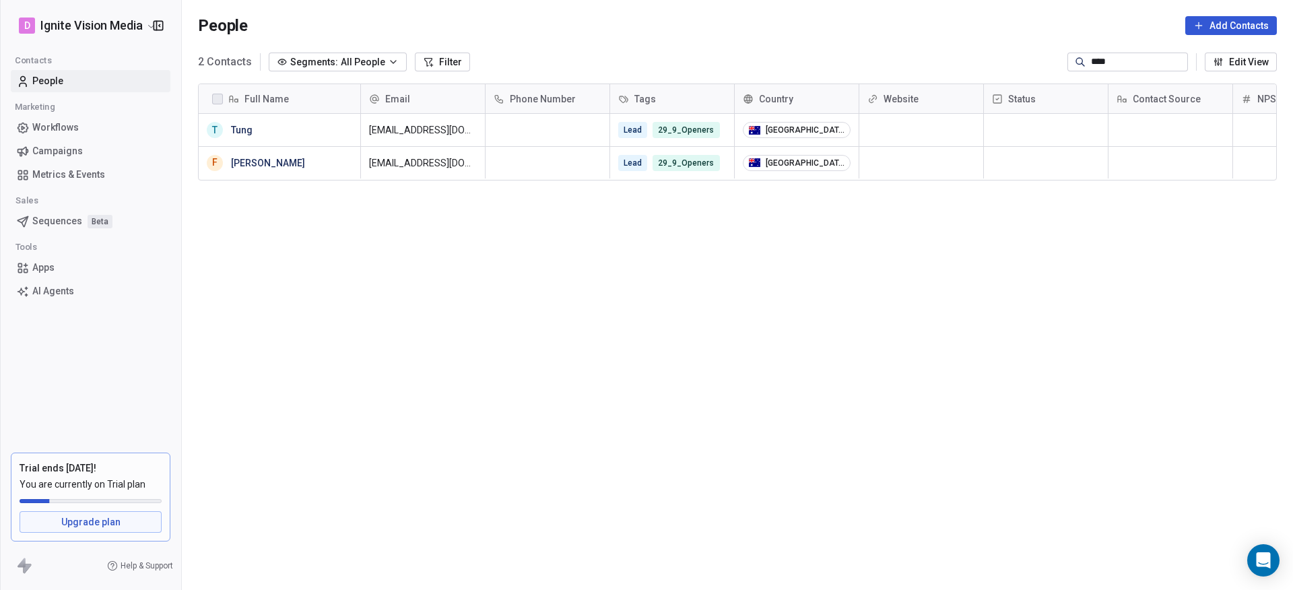
click at [1136, 63] on input "****" at bounding box center [1138, 61] width 94 height 13
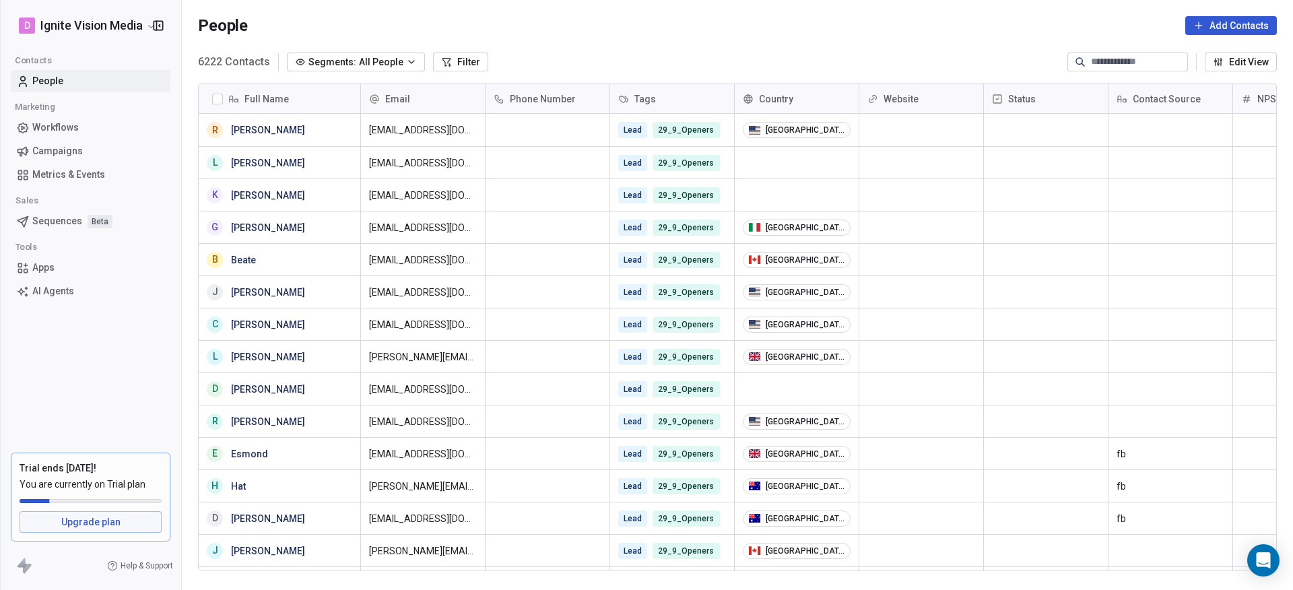
click at [1055, 31] on div "People Add Contacts" at bounding box center [737, 25] width 1079 height 19
click at [87, 75] on link "People" at bounding box center [91, 81] width 160 height 22
click at [362, 61] on span "All People" at bounding box center [381, 62] width 44 height 14
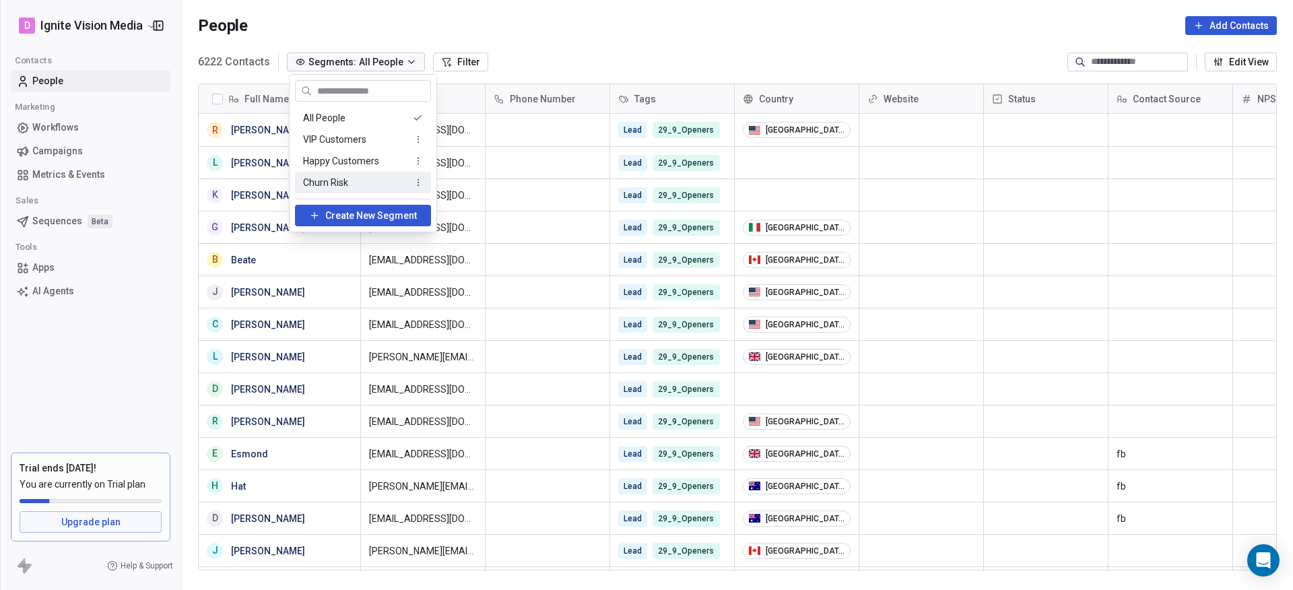
click at [351, 217] on span "Create New Segment" at bounding box center [371, 216] width 92 height 14
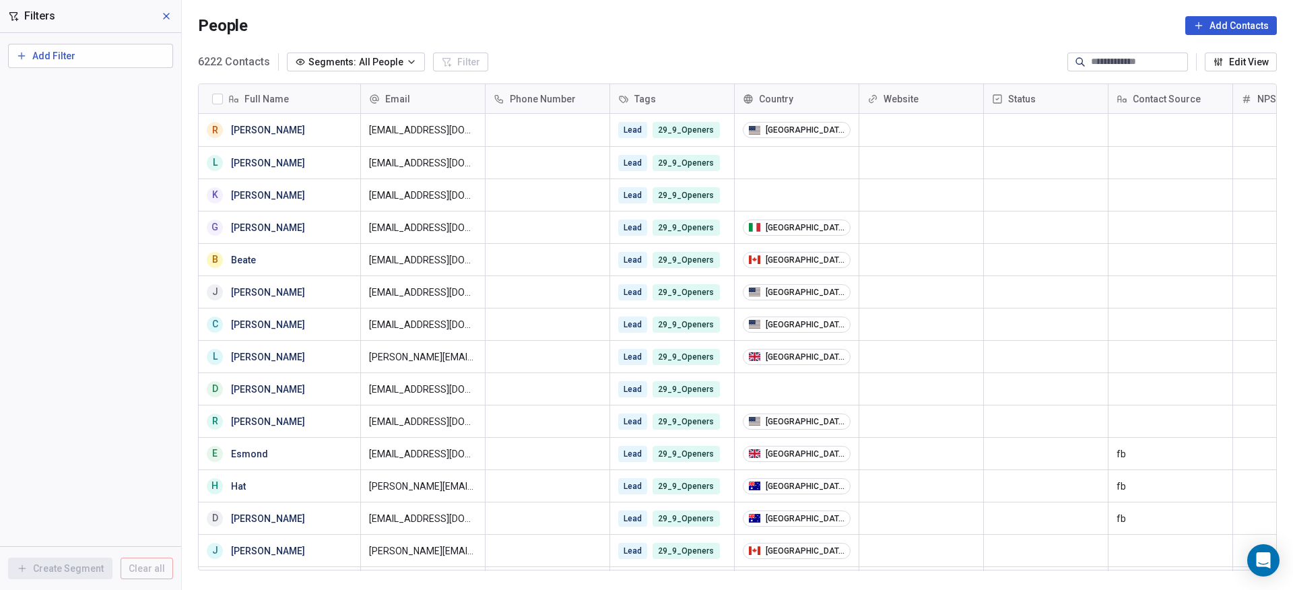
click at [46, 53] on span "Add Filter" at bounding box center [53, 56] width 43 height 14
click at [70, 84] on span "Contact properties" at bounding box center [61, 88] width 79 height 14
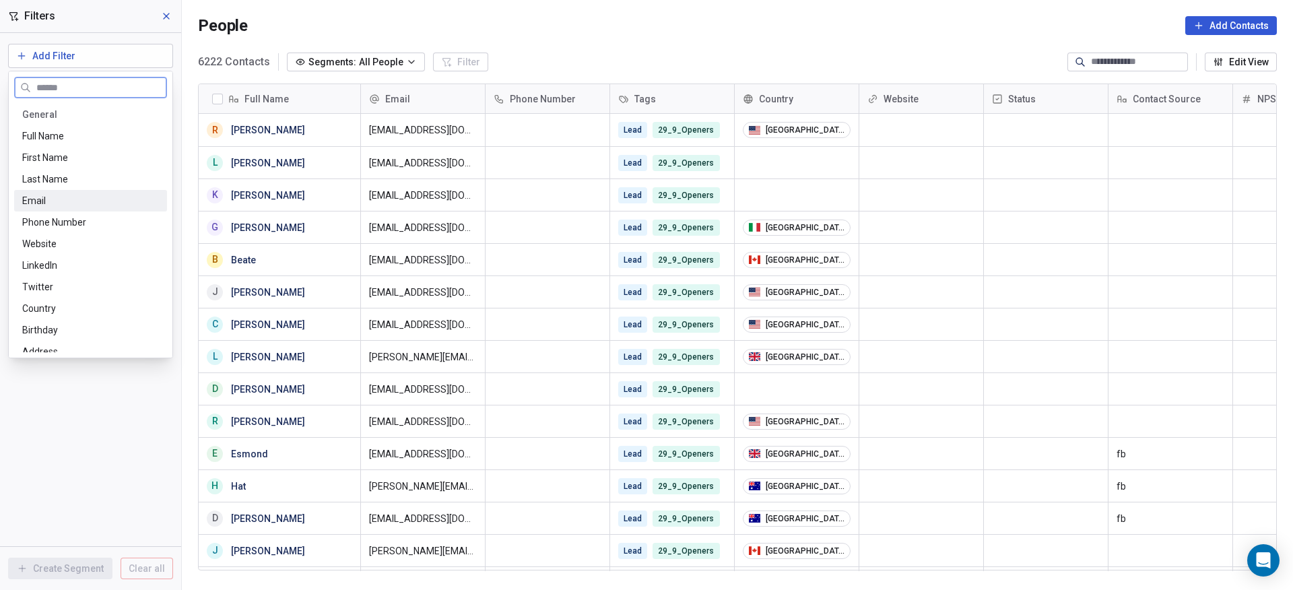
click at [68, 199] on div "Email" at bounding box center [90, 200] width 137 height 13
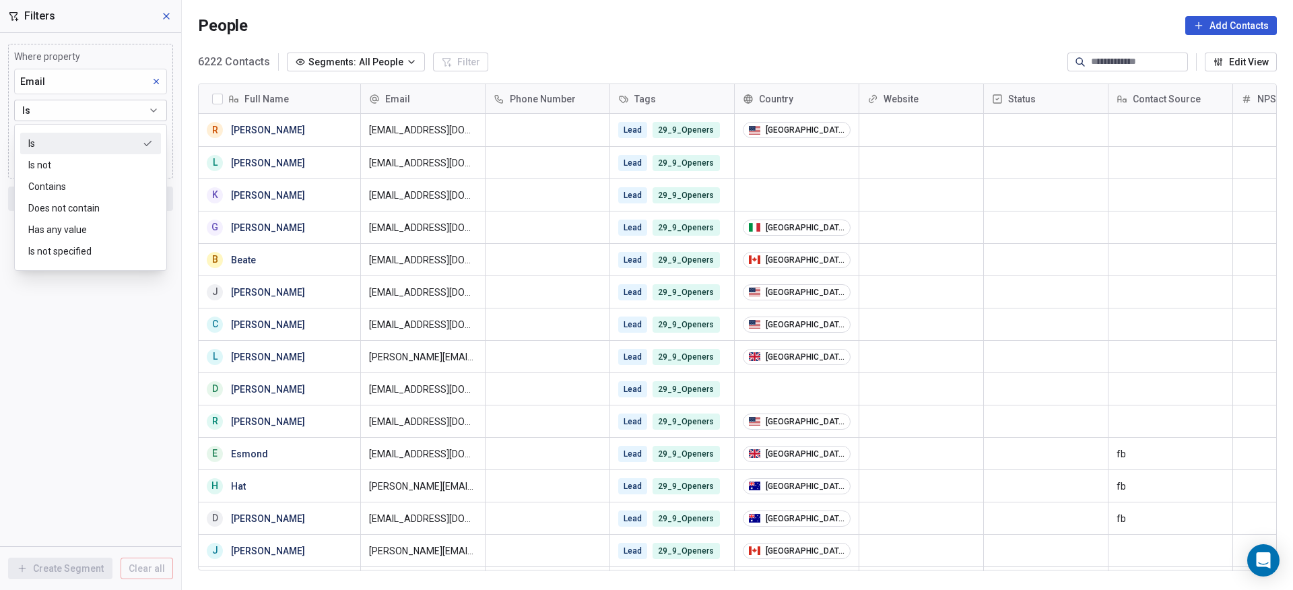
click at [100, 144] on div "Is" at bounding box center [90, 144] width 141 height 22
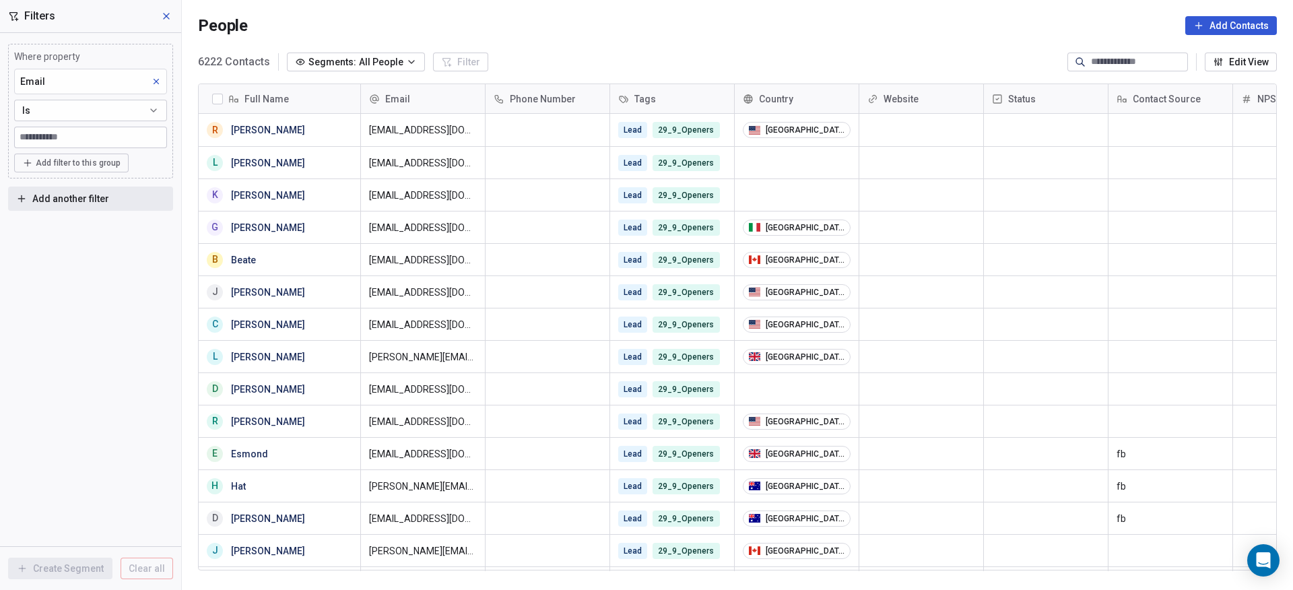
click at [98, 136] on input at bounding box center [91, 137] width 152 height 20
type input "**********"
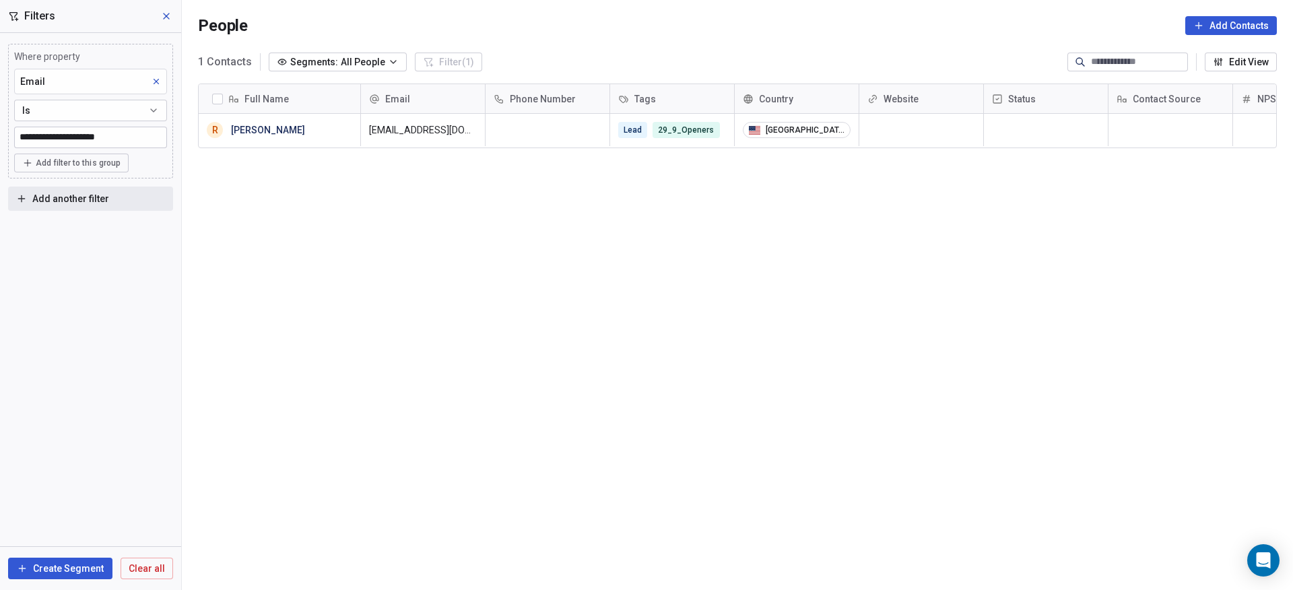
click at [114, 160] on span "Add filter to this group" at bounding box center [78, 163] width 85 height 11
click at [79, 191] on span "Contact properties" at bounding box center [67, 192] width 79 height 14
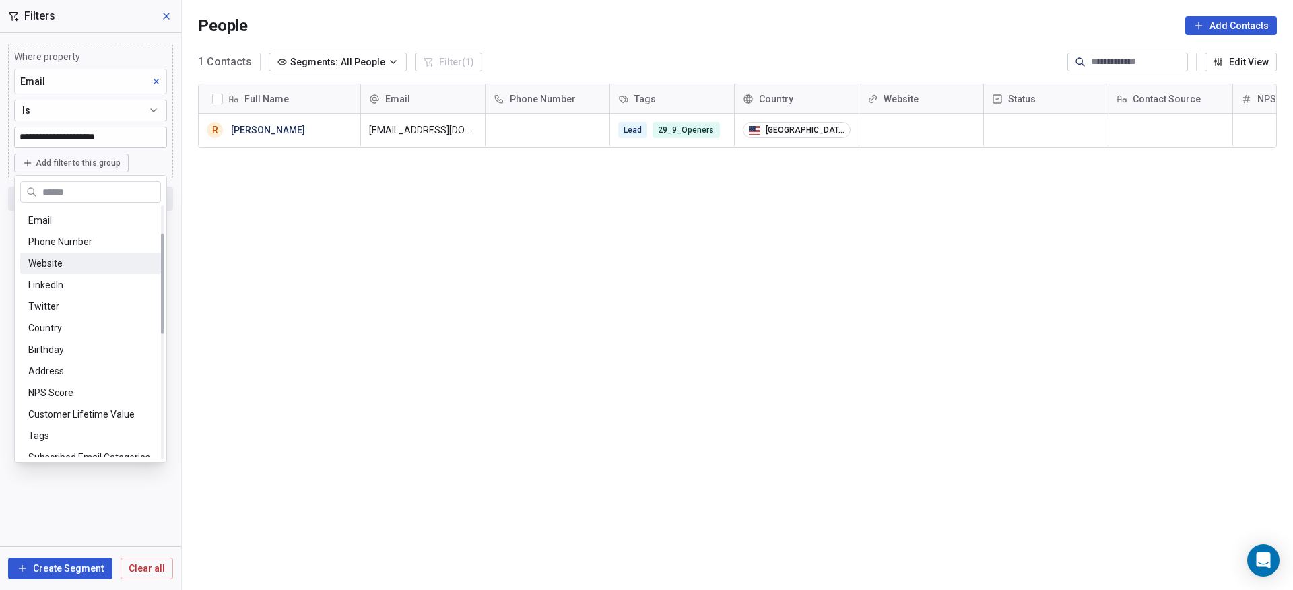
scroll to position [67, 0]
click at [57, 236] on div "Email" at bounding box center [90, 238] width 125 height 13
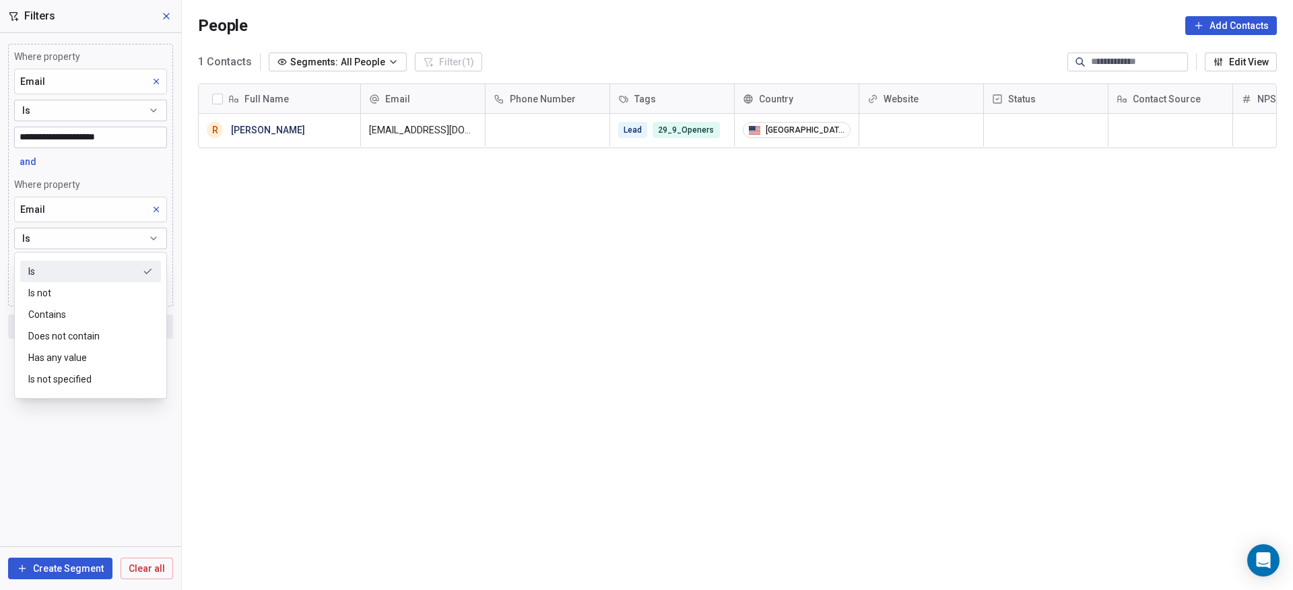
click at [75, 265] on div "Is" at bounding box center [90, 272] width 141 height 22
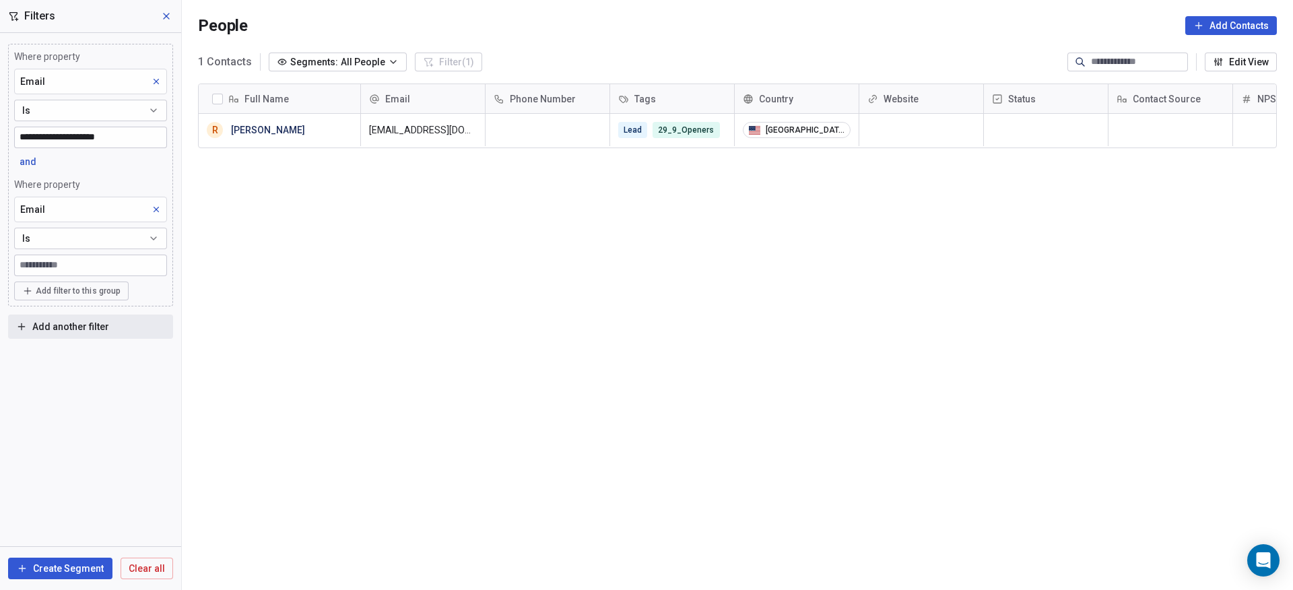
click at [75, 263] on input at bounding box center [91, 265] width 152 height 20
type input "*"
type input "**********"
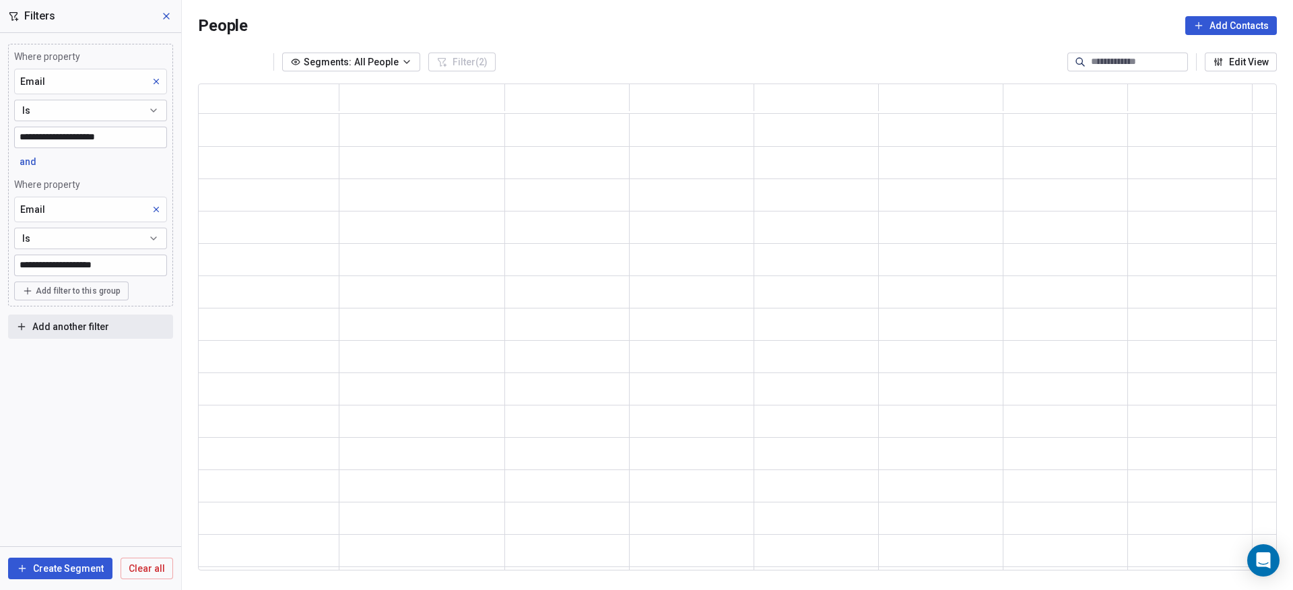
click at [48, 286] on span "Add filter to this group" at bounding box center [78, 291] width 85 height 11
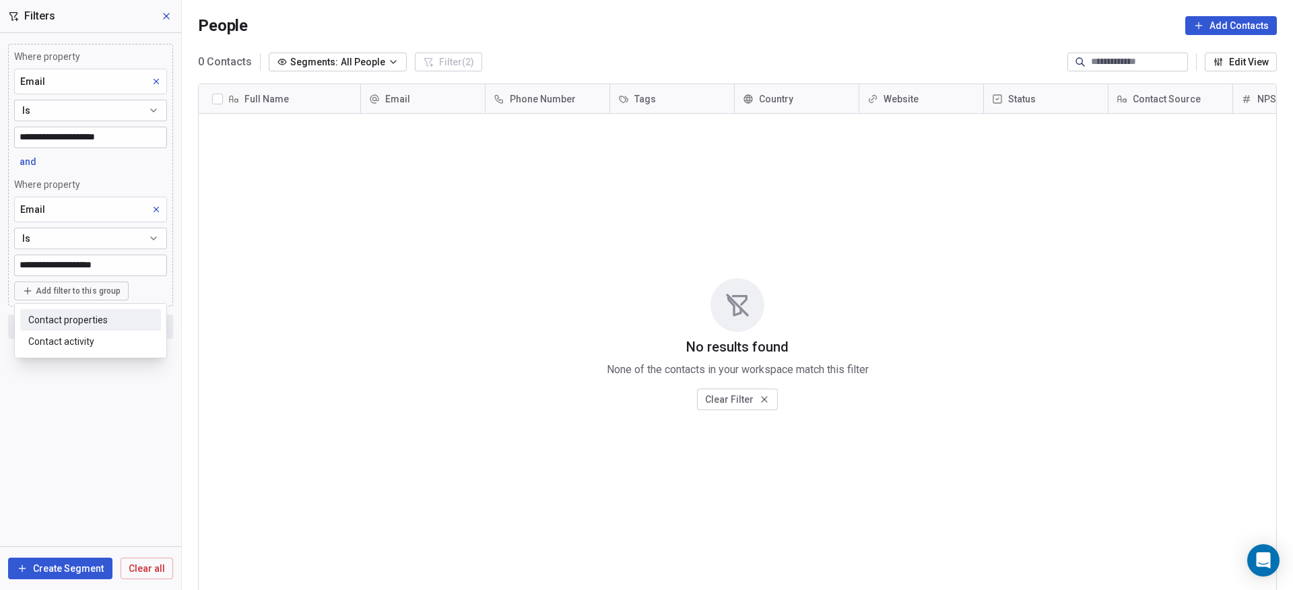
scroll to position [509, 1101]
click at [63, 320] on span "Contact properties" at bounding box center [67, 320] width 79 height 14
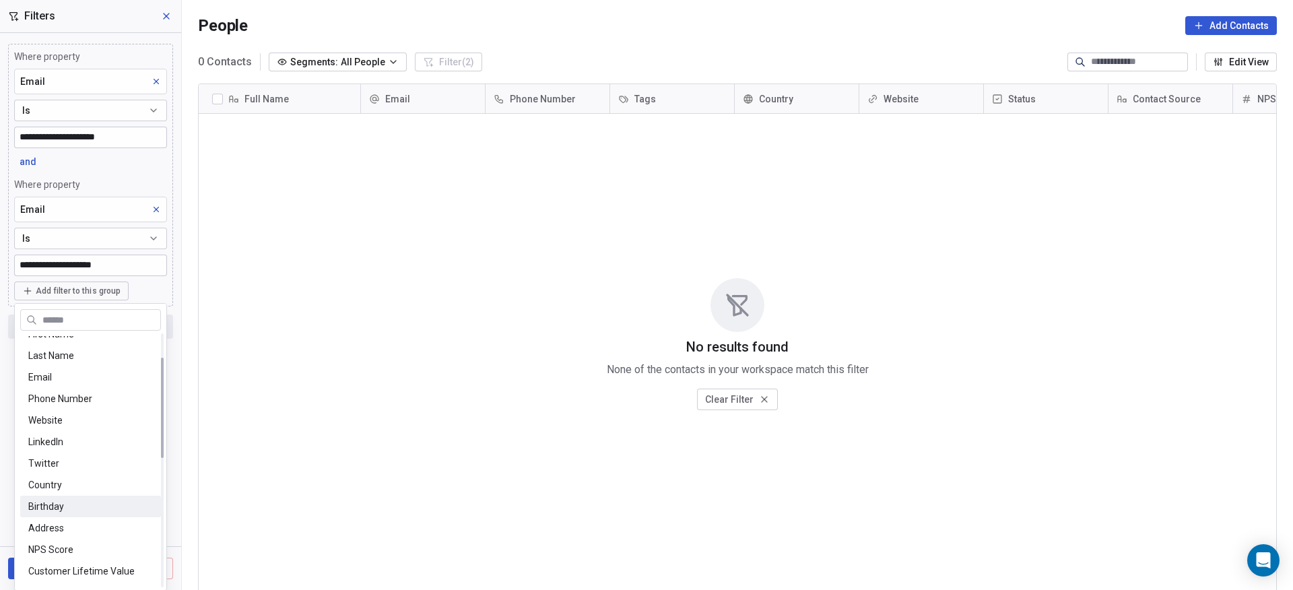
scroll to position [55, 0]
click at [64, 383] on div "Email" at bounding box center [90, 378] width 125 height 13
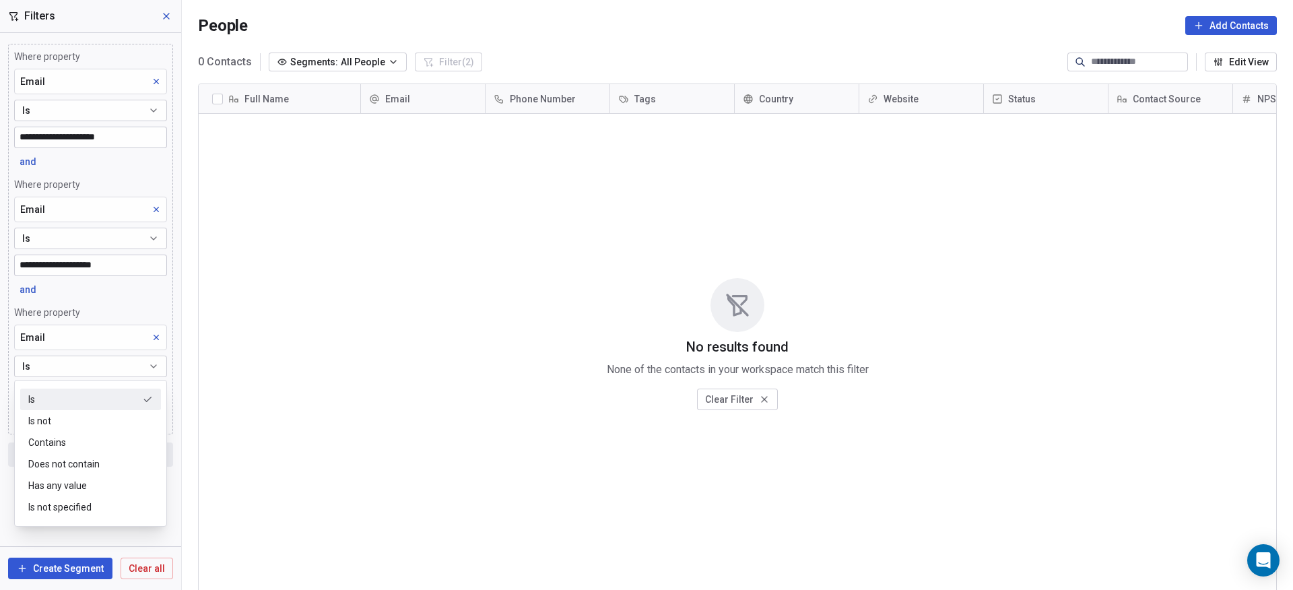
click at [66, 406] on div "Is" at bounding box center [90, 400] width 141 height 22
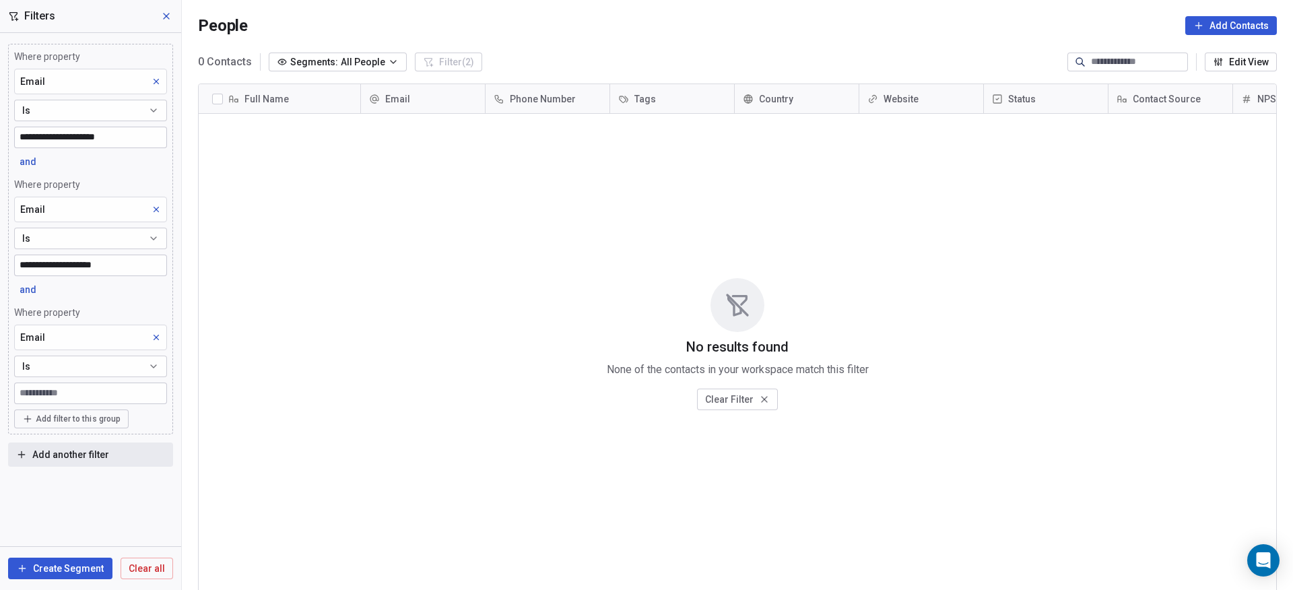
click at [62, 397] on input at bounding box center [91, 393] width 152 height 20
type input "**********"
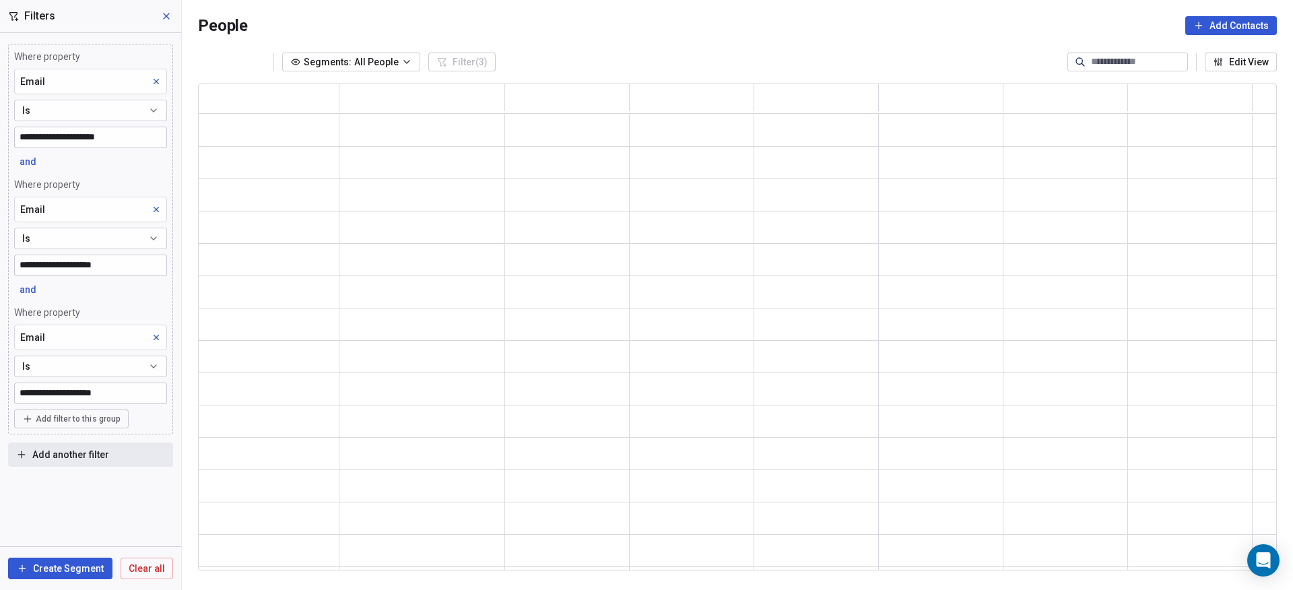
click at [45, 490] on div "**********" at bounding box center [90, 311] width 181 height 557
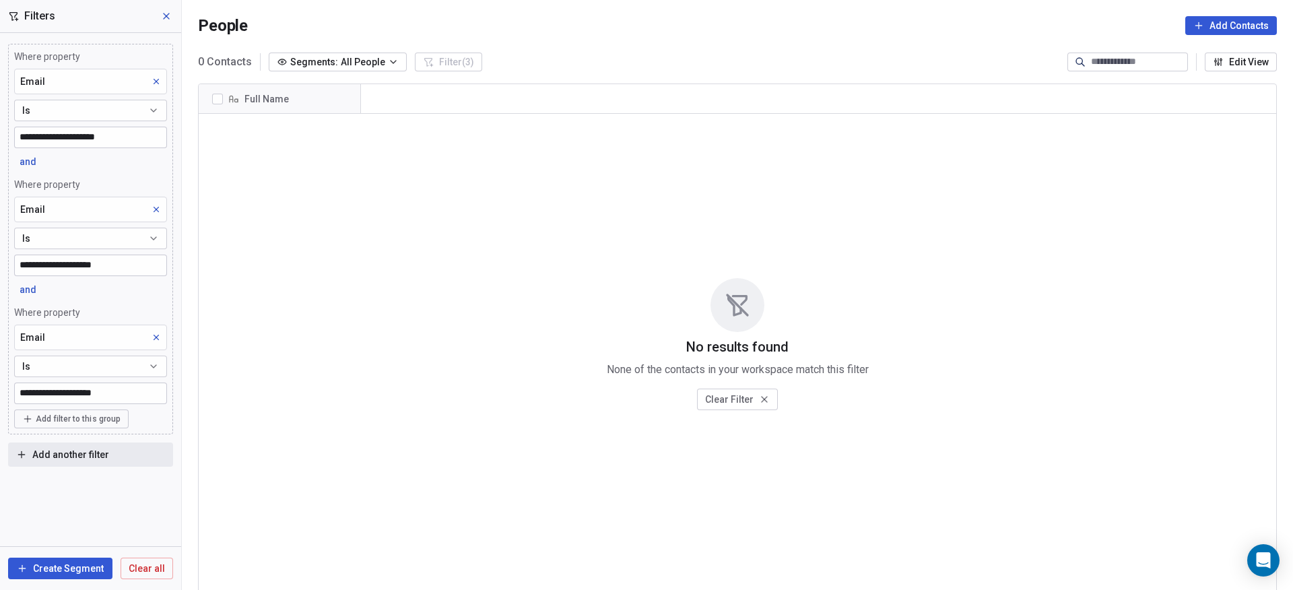
scroll to position [509, 1101]
click at [78, 564] on button "Create Segment" at bounding box center [60, 569] width 104 height 22
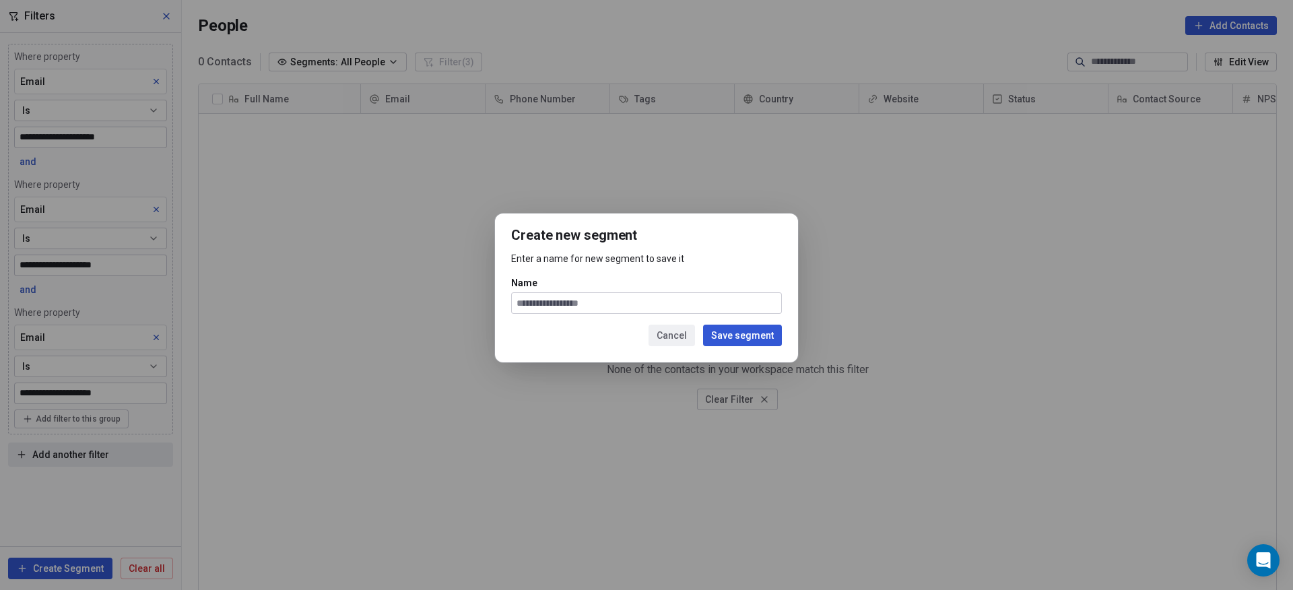
click at [611, 301] on input "Name" at bounding box center [646, 303] width 269 height 20
type input "**********"
click at [731, 334] on button "Save segment" at bounding box center [742, 336] width 79 height 22
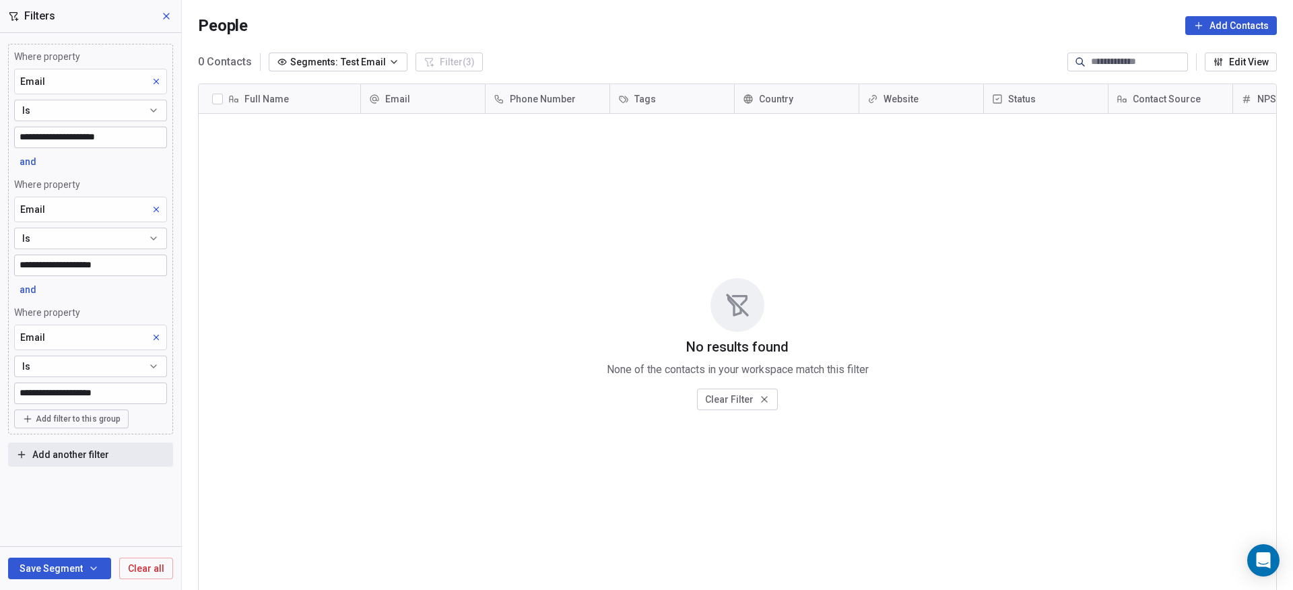
click at [165, 15] on icon at bounding box center [166, 15] width 5 height 5
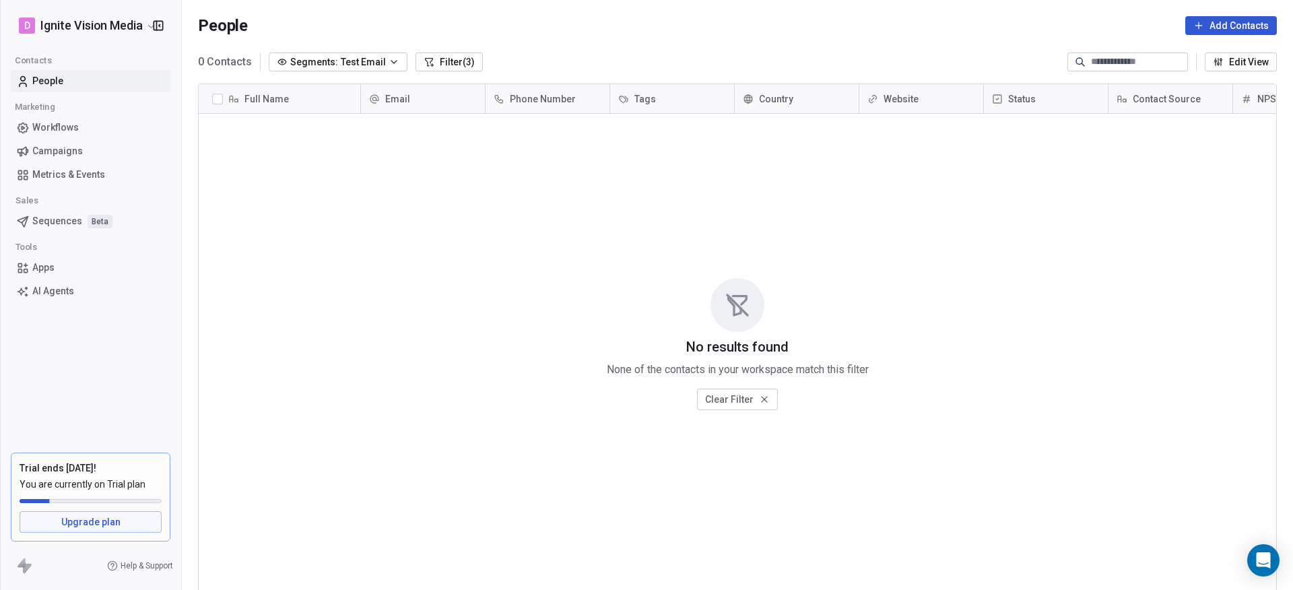
click at [65, 147] on span "Campaigns" at bounding box center [57, 151] width 51 height 14
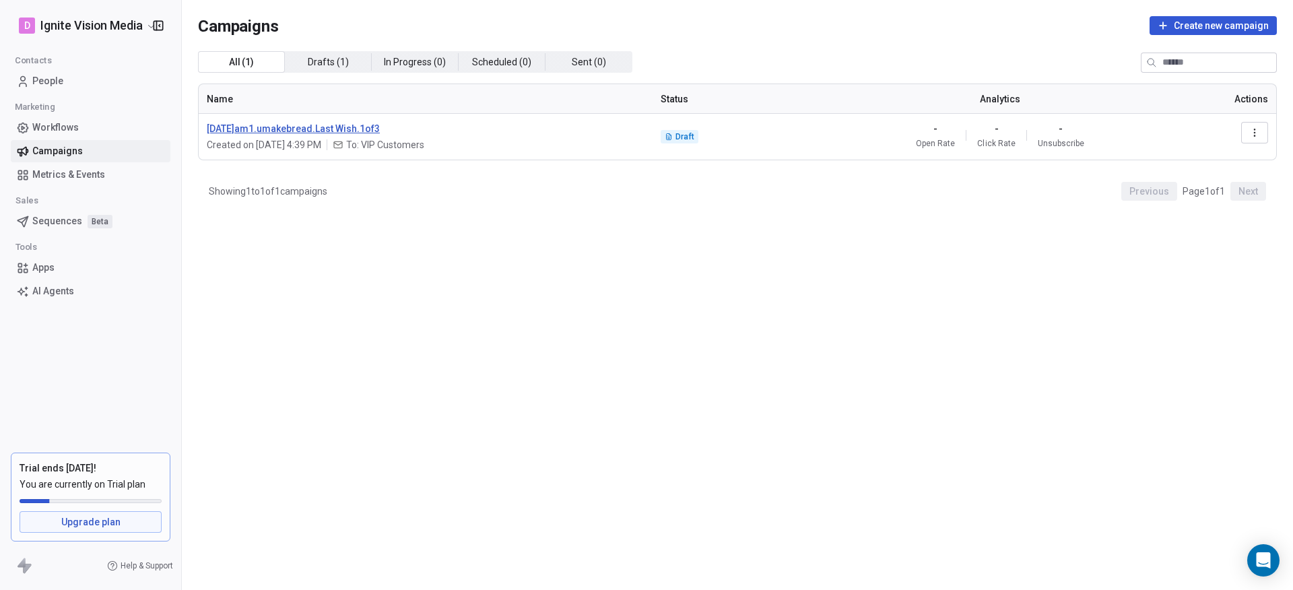
click at [294, 123] on span "2025.10.01.am1.umakebread.Last Wish.1of3" at bounding box center [426, 128] width 438 height 13
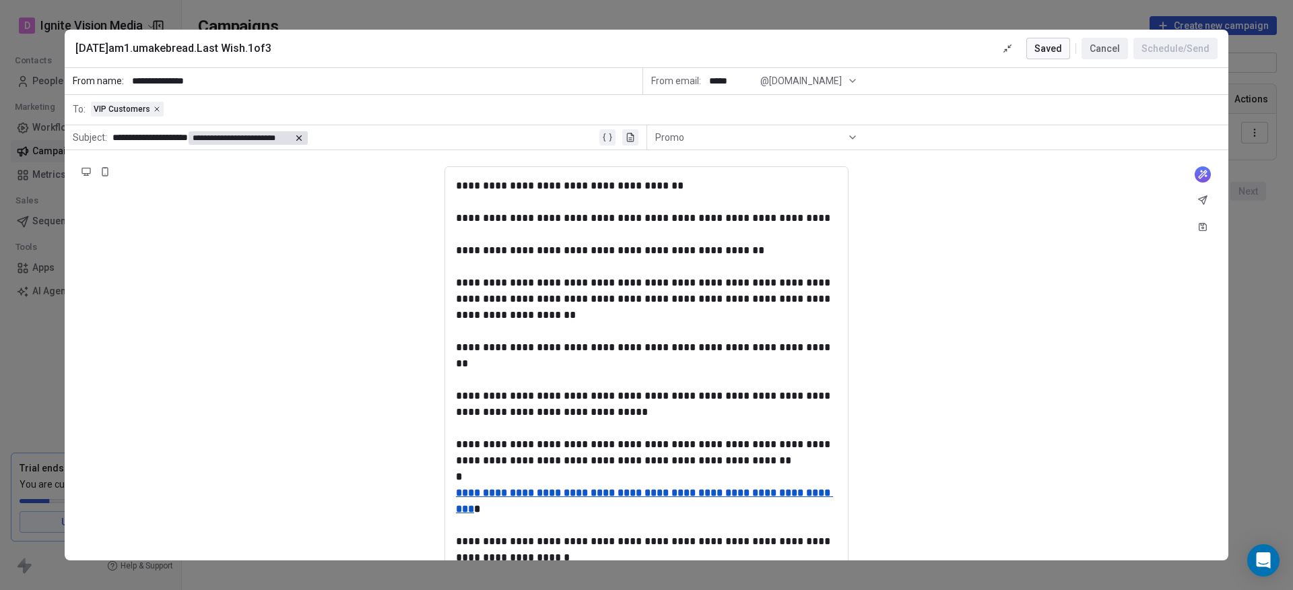
click at [154, 105] on div "VIP Customers" at bounding box center [127, 109] width 67 height 11
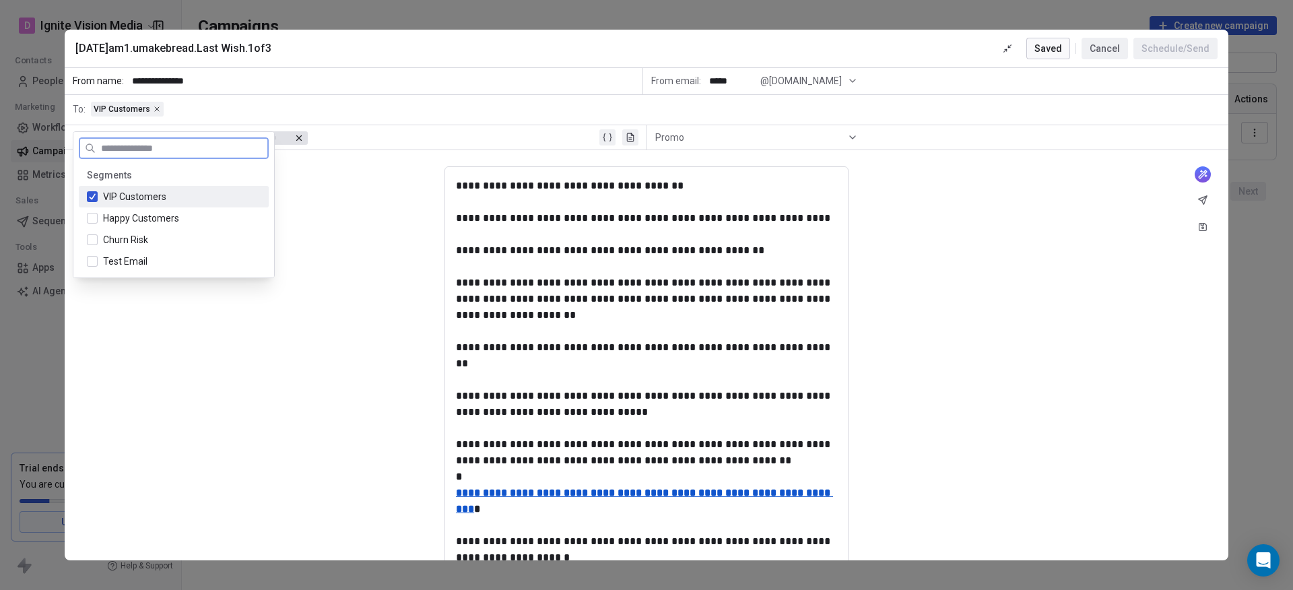
click at [95, 193] on button "Suggestions" at bounding box center [92, 196] width 11 height 11
click at [90, 257] on button "Suggestions" at bounding box center [92, 261] width 11 height 11
click at [366, 236] on div "**********" at bounding box center [647, 530] width 1164 height 760
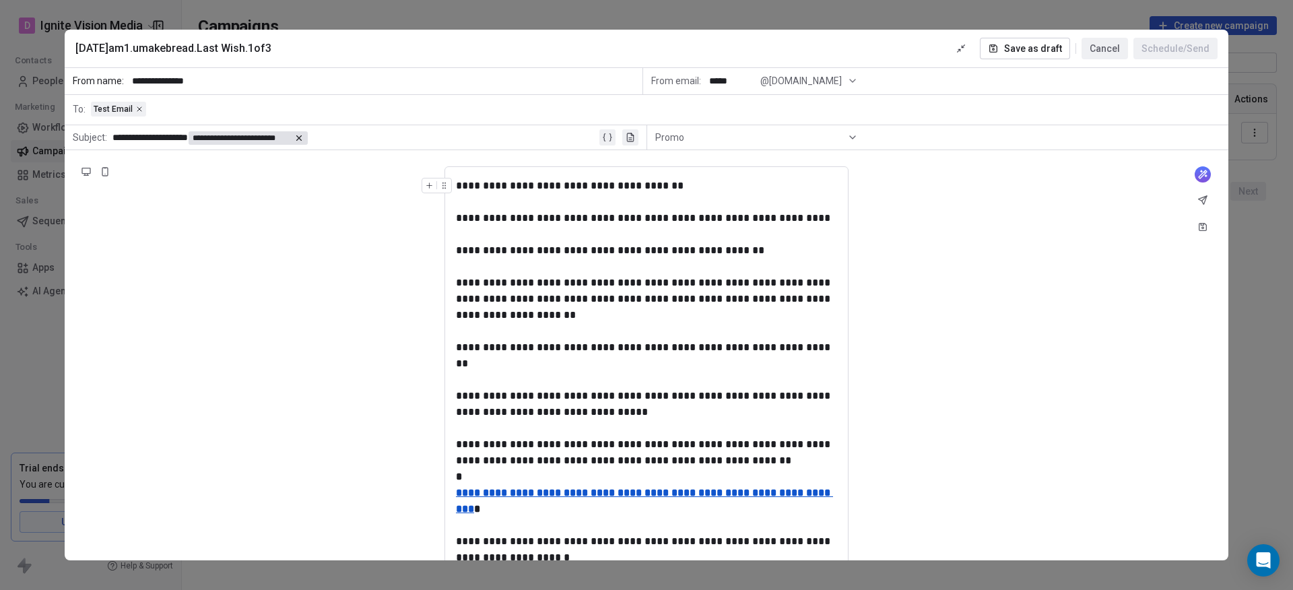
click at [1016, 48] on button "Save as draft" at bounding box center [1025, 49] width 90 height 22
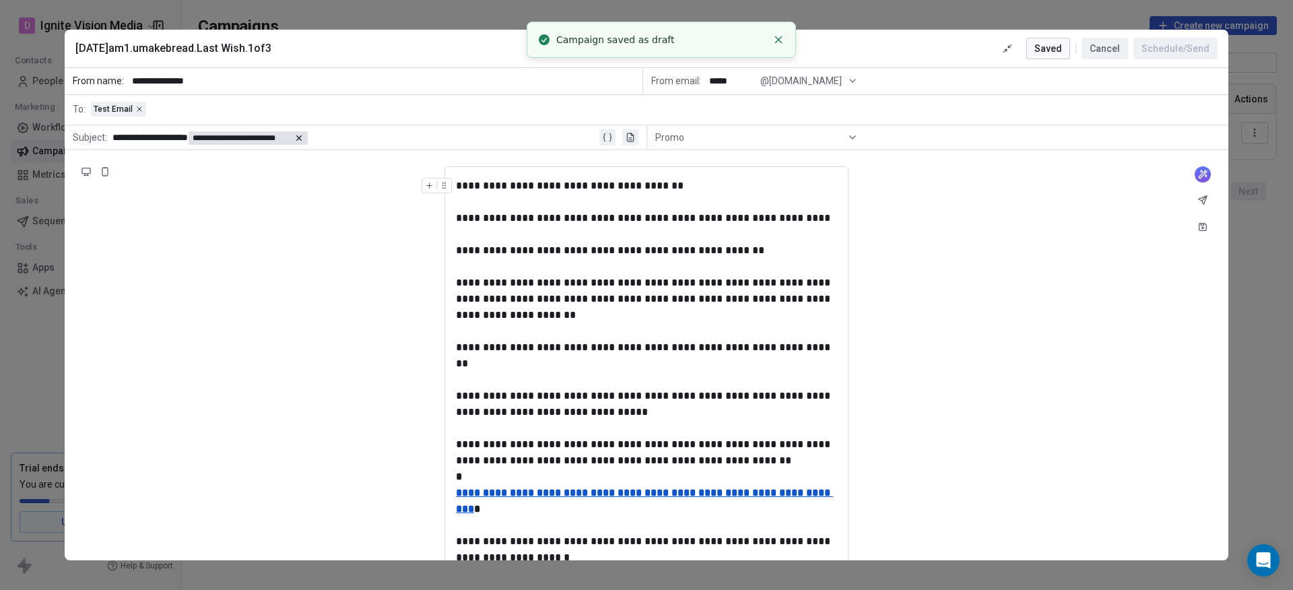
click at [1084, 233] on div "**********" at bounding box center [647, 530] width 1164 height 760
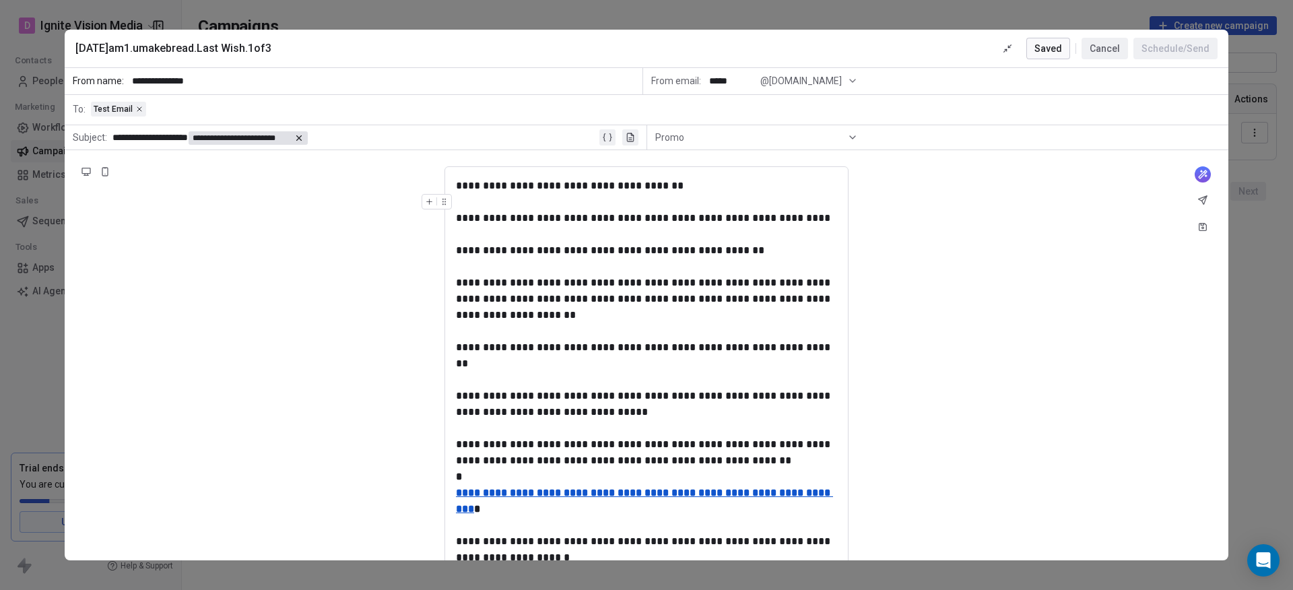
click at [754, 81] on input "*****" at bounding box center [730, 81] width 53 height 25
click at [836, 80] on span "@instantprosperityprayer.com" at bounding box center [800, 81] width 81 height 14
click at [837, 81] on span "@instantprosperityprayer.com" at bounding box center [800, 81] width 81 height 14
click at [685, 133] on div "Promo" at bounding box center [756, 138] width 203 height 22
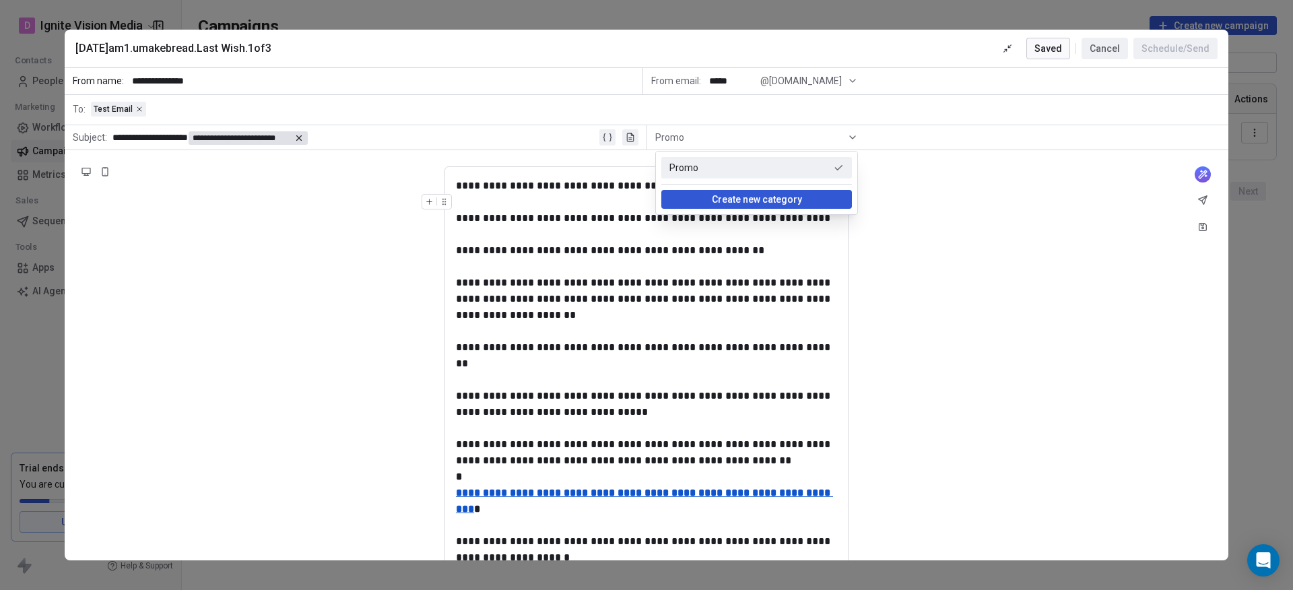
click at [687, 133] on div "Promo" at bounding box center [756, 138] width 203 height 22
click at [265, 222] on div "**********" at bounding box center [647, 530] width 1164 height 760
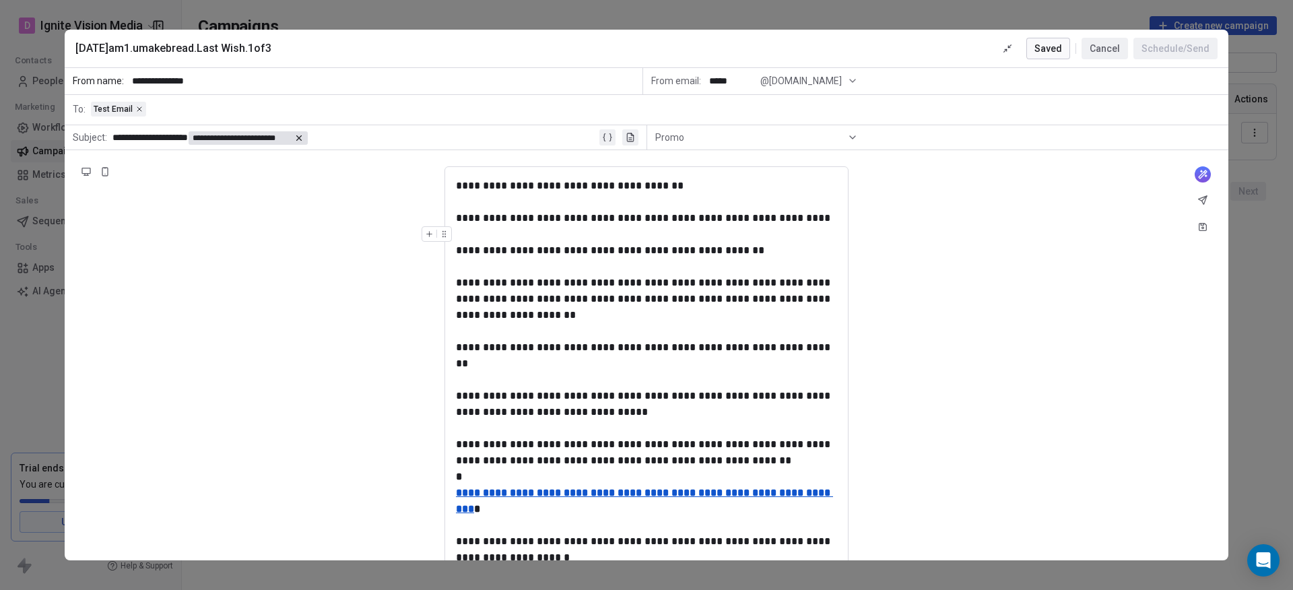
click at [1205, 199] on icon at bounding box center [1203, 200] width 8 height 8
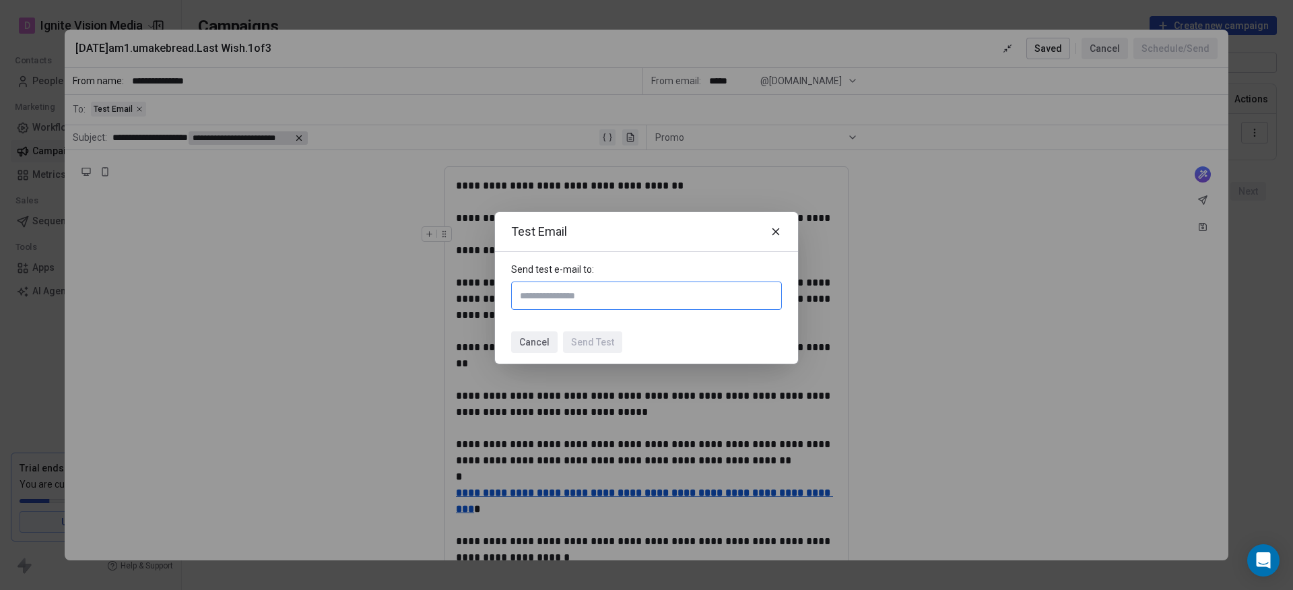
click at [597, 294] on input "text" at bounding box center [646, 296] width 259 height 16
type input "*"
click at [776, 229] on icon at bounding box center [776, 232] width 12 height 12
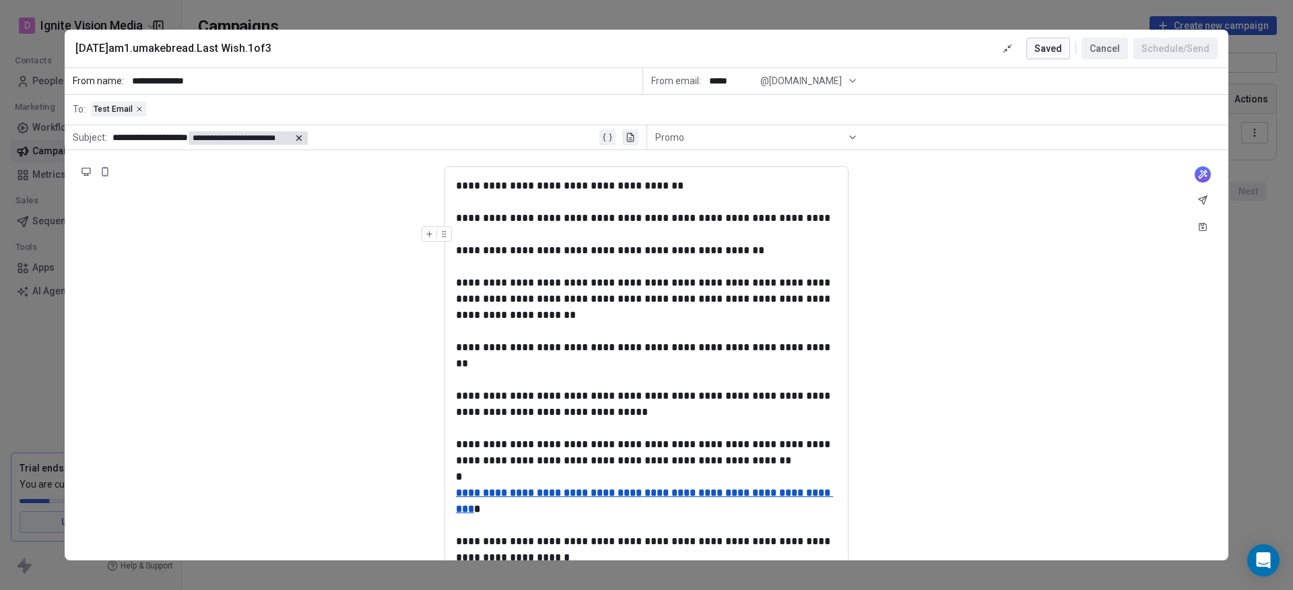
click at [981, 218] on div "**********" at bounding box center [647, 530] width 1164 height 760
click at [1088, 48] on button "Cancel" at bounding box center [1105, 49] width 46 height 22
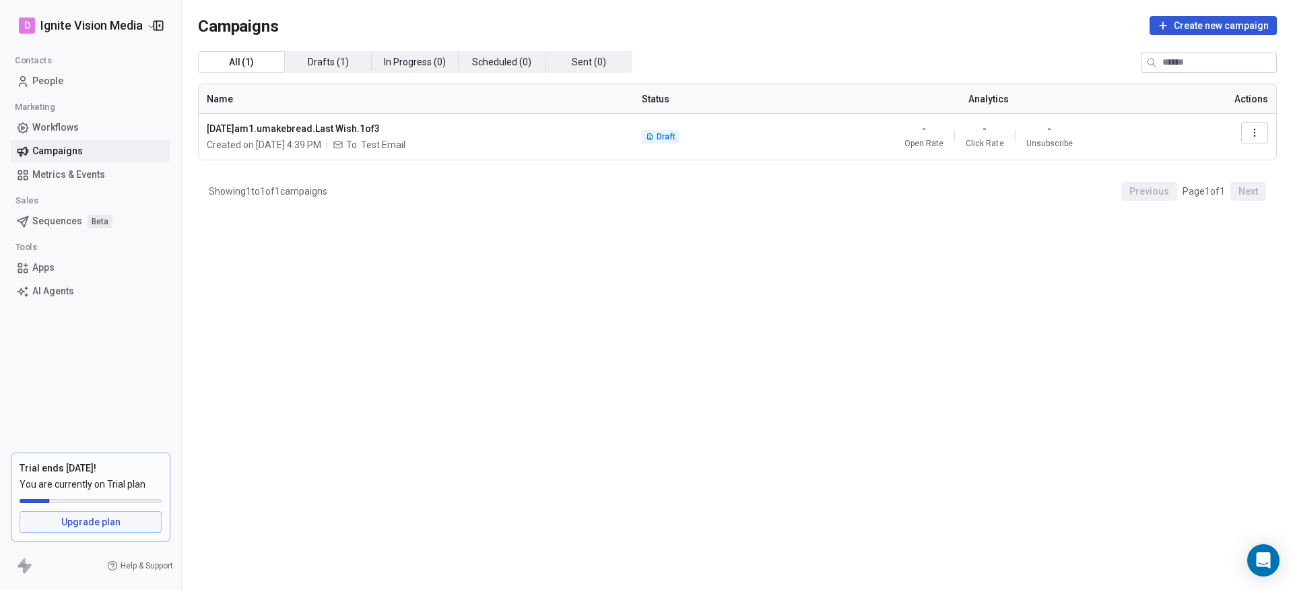
click at [50, 79] on span "People" at bounding box center [47, 81] width 31 height 14
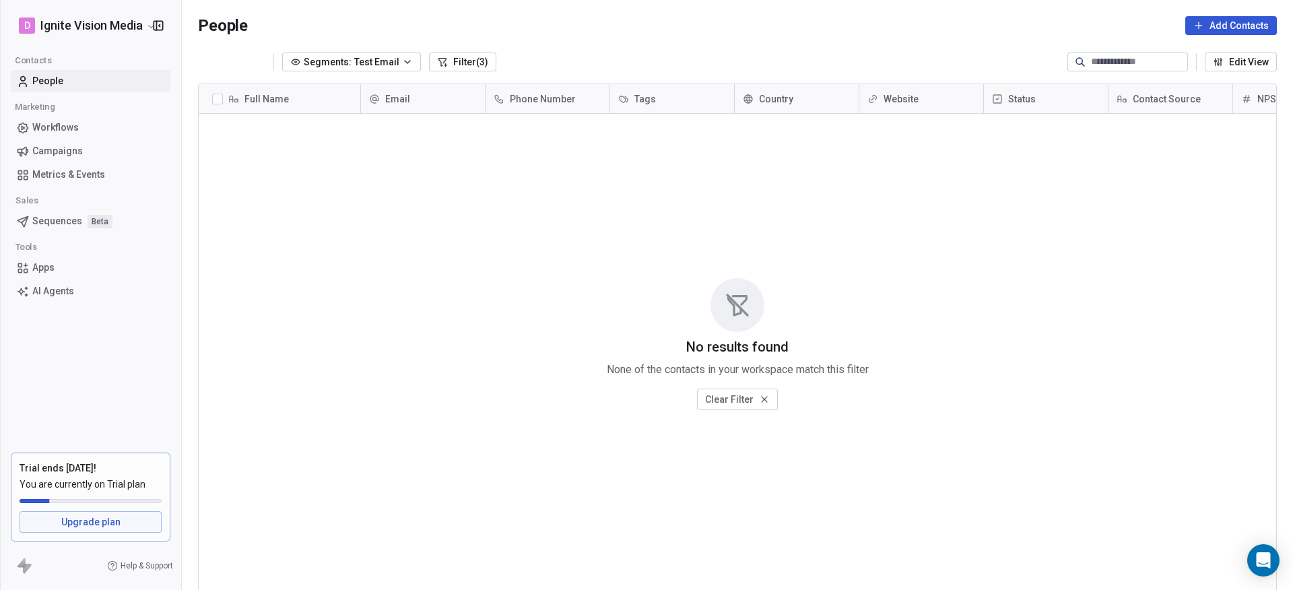
scroll to position [509, 1101]
click at [358, 57] on span "Test Email" at bounding box center [376, 62] width 45 height 14
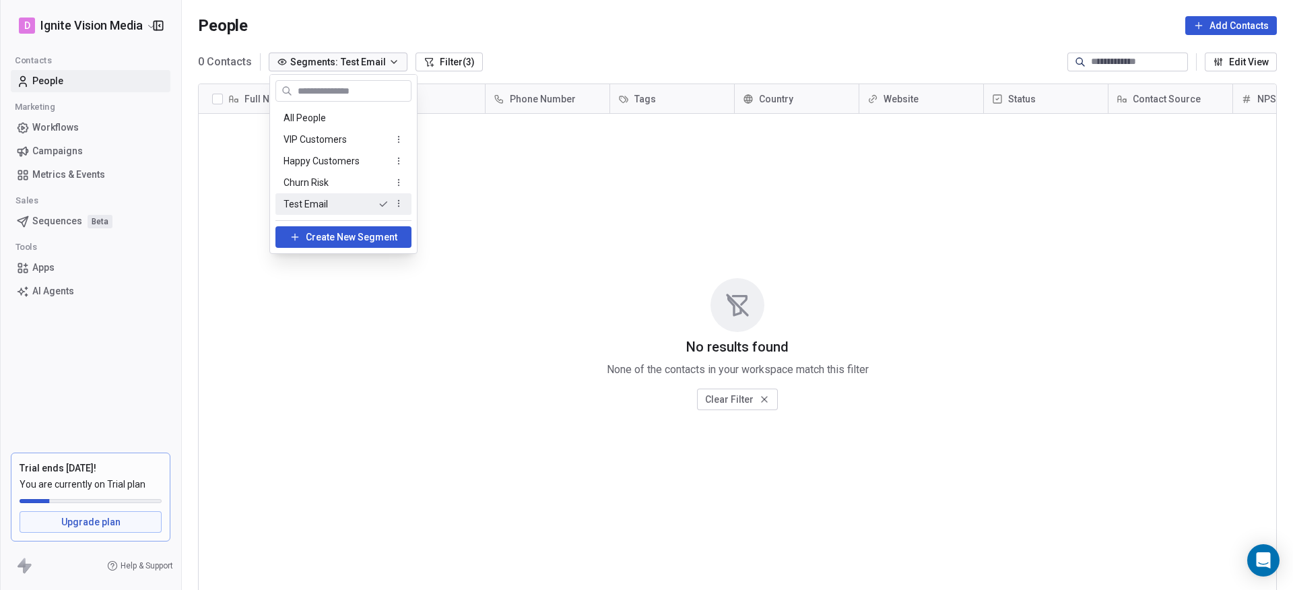
click at [595, 225] on html "D Ignite Vision Media Contacts People Marketing Workflows Campaigns Metrics & E…" at bounding box center [646, 295] width 1293 height 590
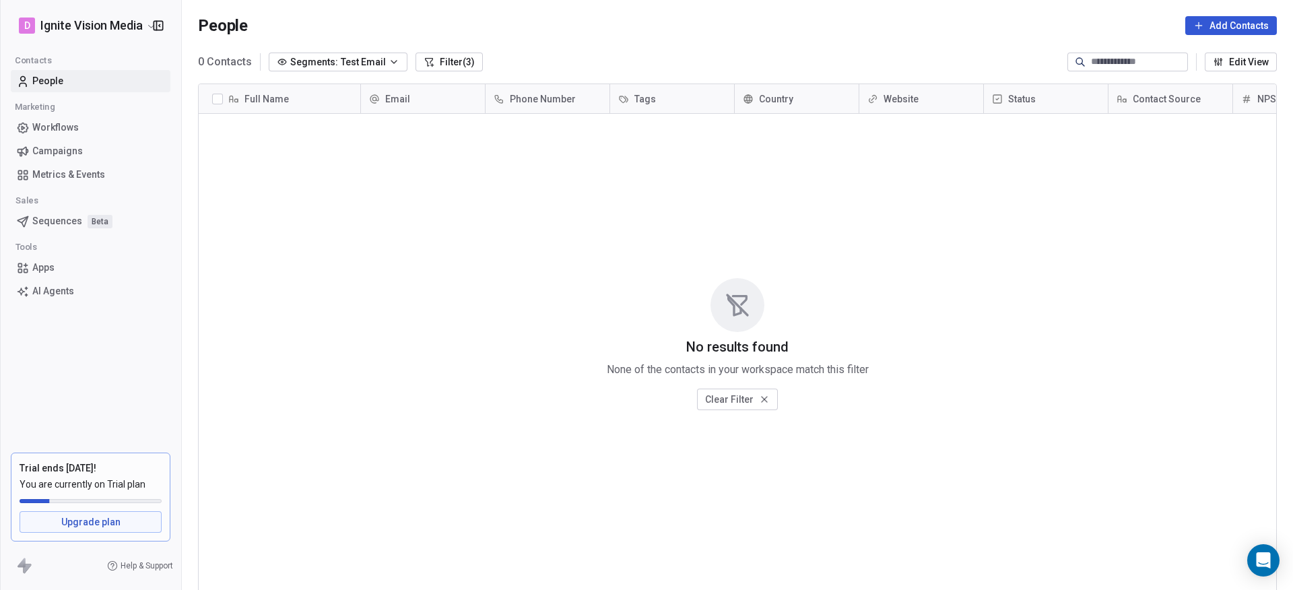
click at [321, 64] on span "Segments:" at bounding box center [314, 62] width 48 height 14
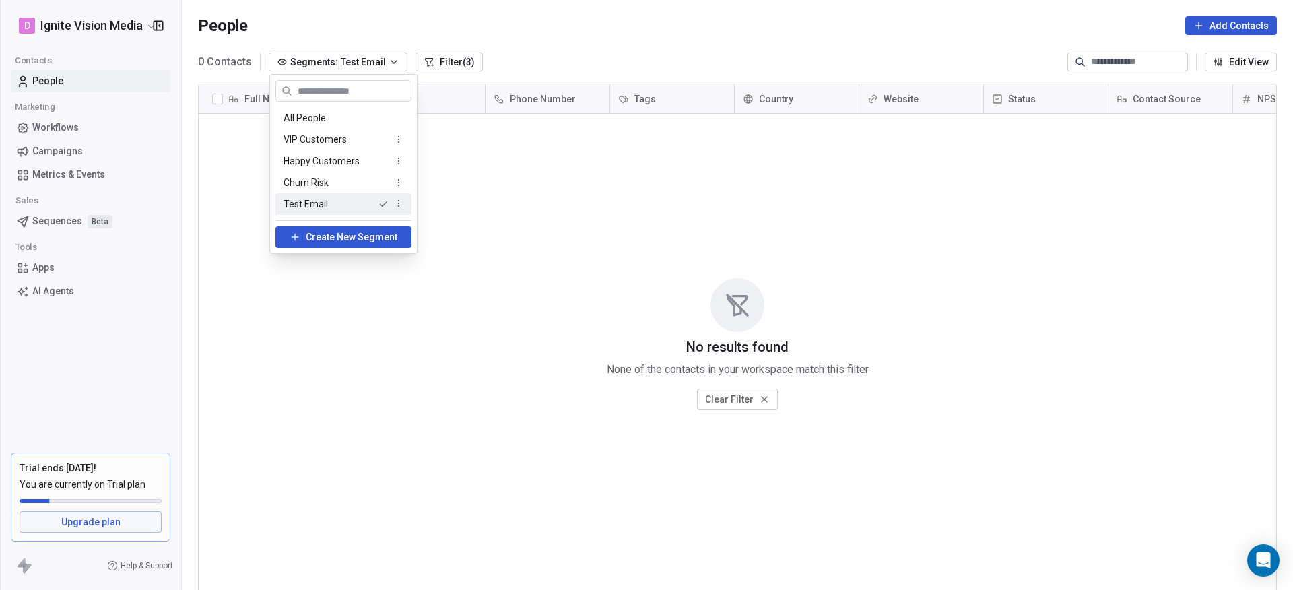
click at [321, 64] on html "D Ignite Vision Media Contacts People Marketing Workflows Campaigns Metrics & E…" at bounding box center [646, 295] width 1293 height 590
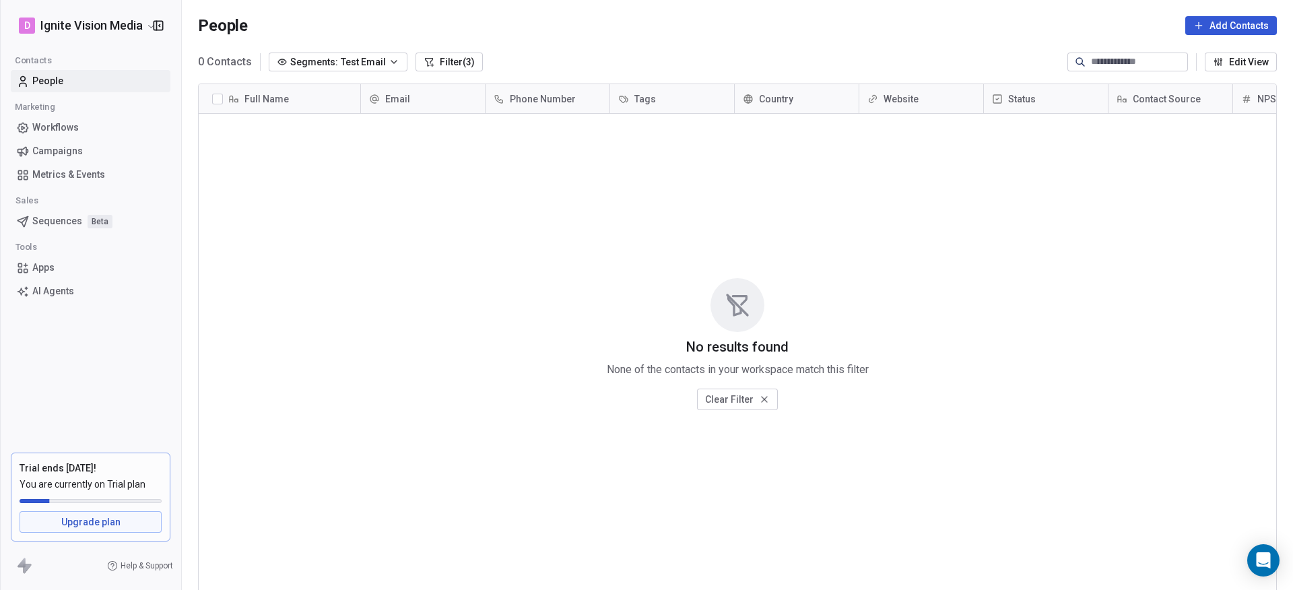
click at [327, 57] on span "Segments:" at bounding box center [314, 62] width 48 height 14
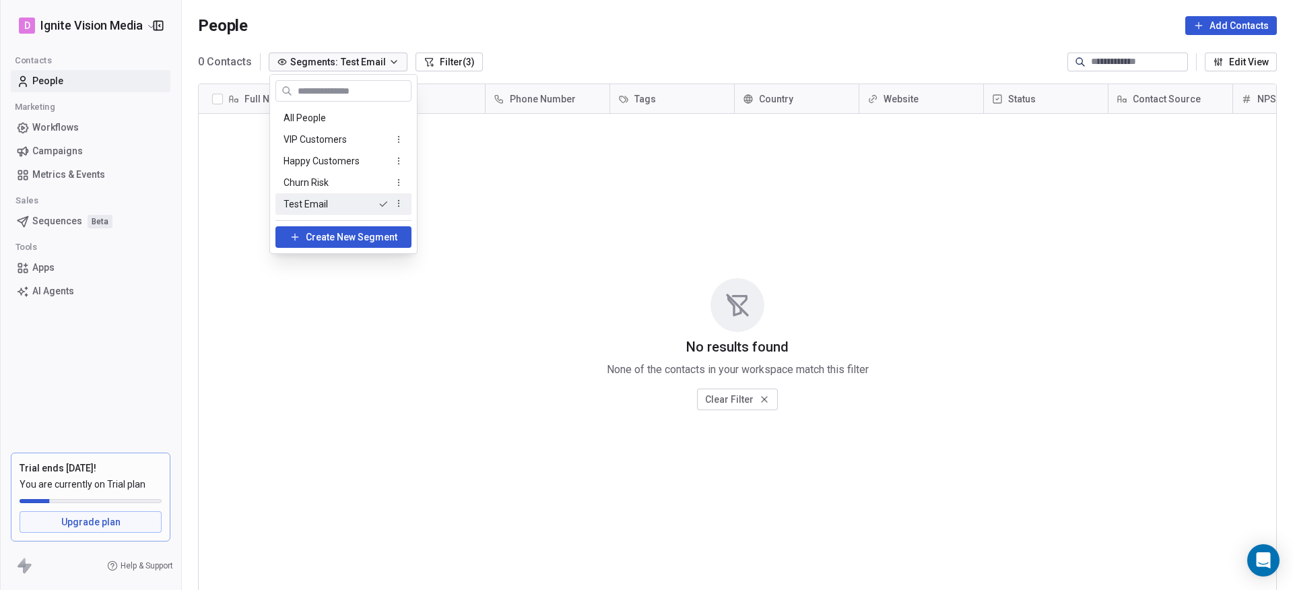
click at [327, 195] on div "Test Email" at bounding box center [343, 204] width 136 height 22
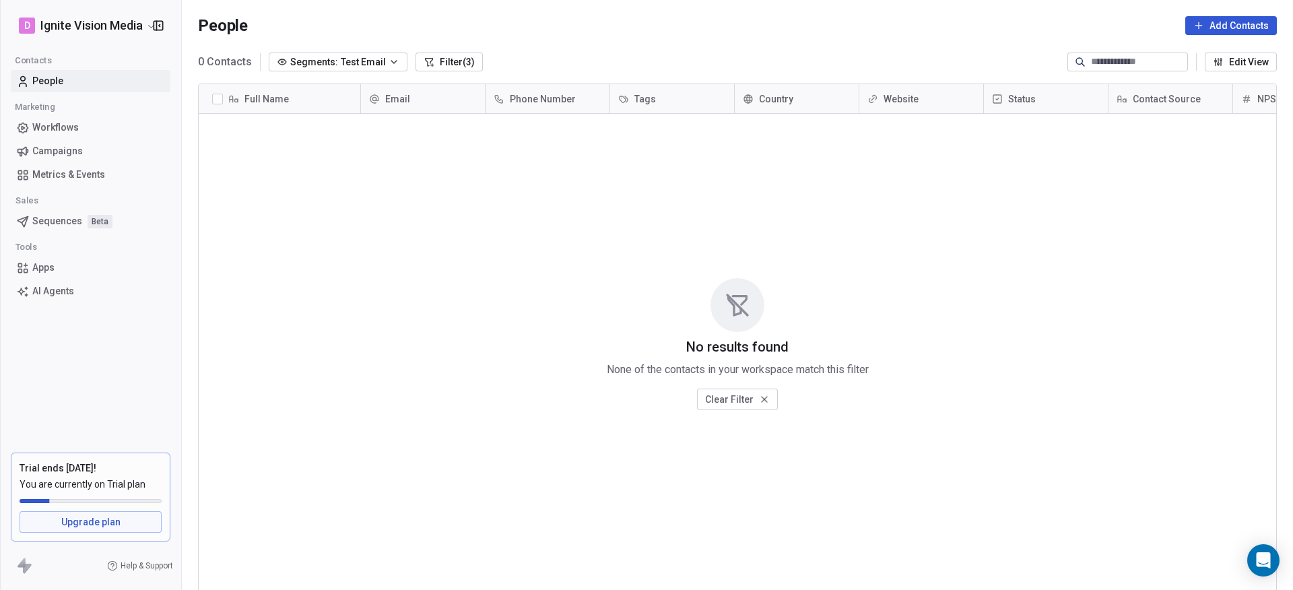
click at [456, 58] on button "Filter (3)" at bounding box center [449, 62] width 67 height 19
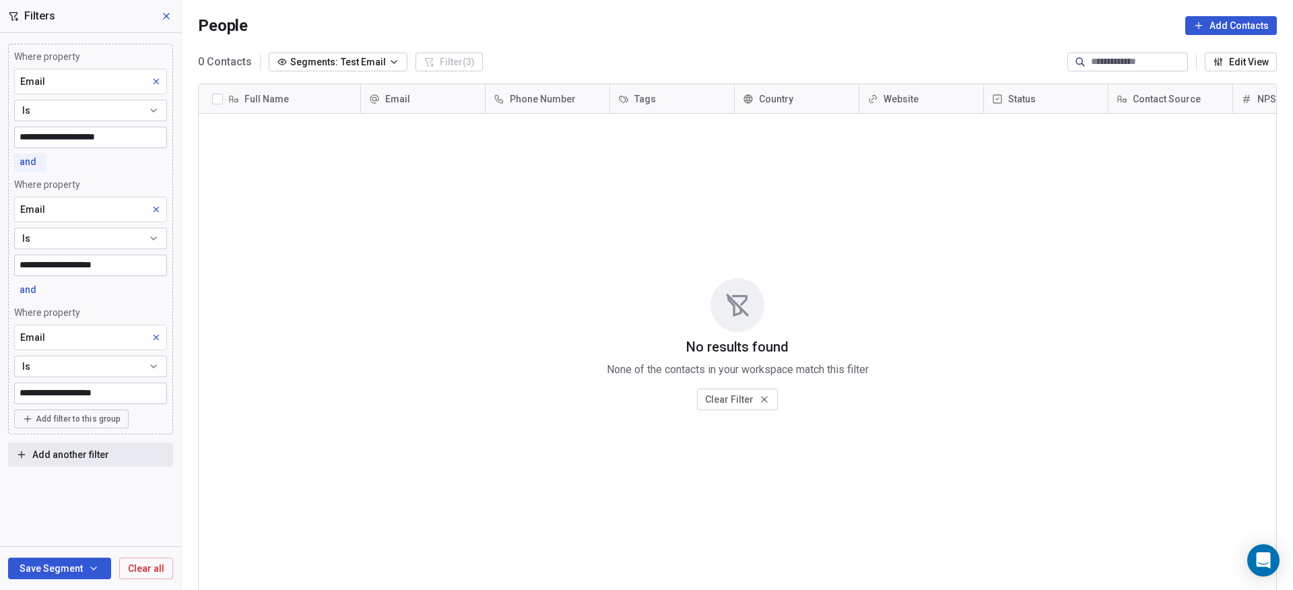
click at [31, 160] on span "and" at bounding box center [28, 161] width 17 height 11
click at [36, 209] on span "or" at bounding box center [32, 214] width 9 height 14
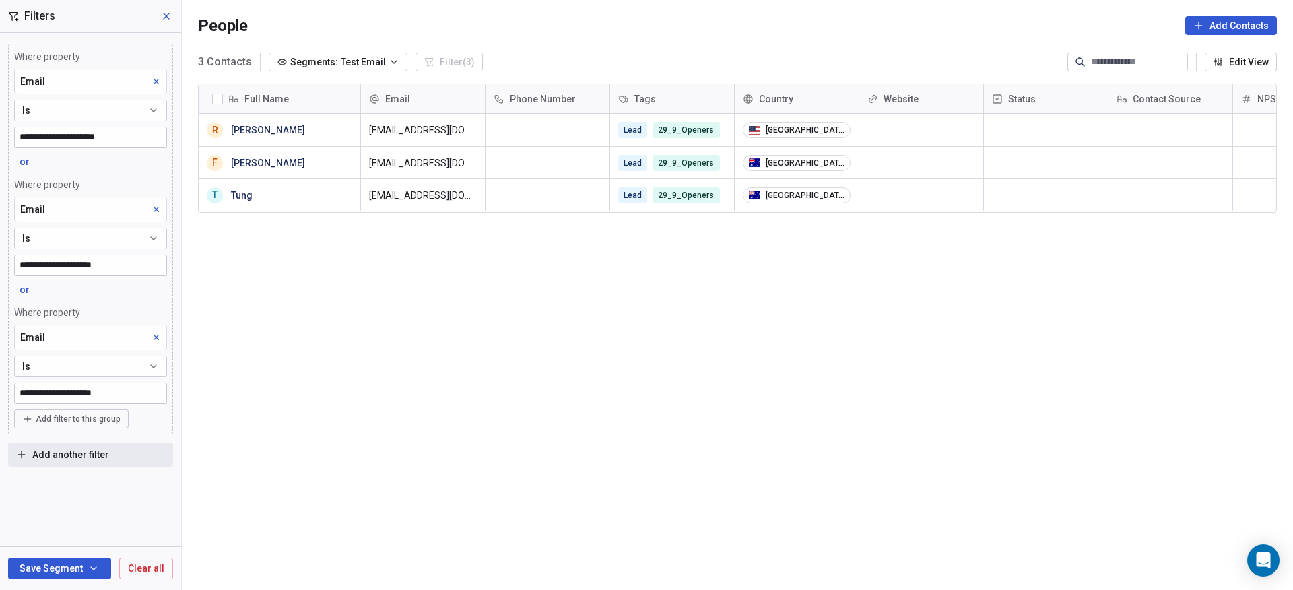
click at [71, 565] on button "Save Segment" at bounding box center [59, 569] width 103 height 22
click at [319, 500] on div "Full Name R Ray Hill F FOO TUNG SHENG T Tung Email Phone Number Tags Country We…" at bounding box center [737, 332] width 1111 height 519
click at [164, 12] on icon at bounding box center [166, 16] width 11 height 11
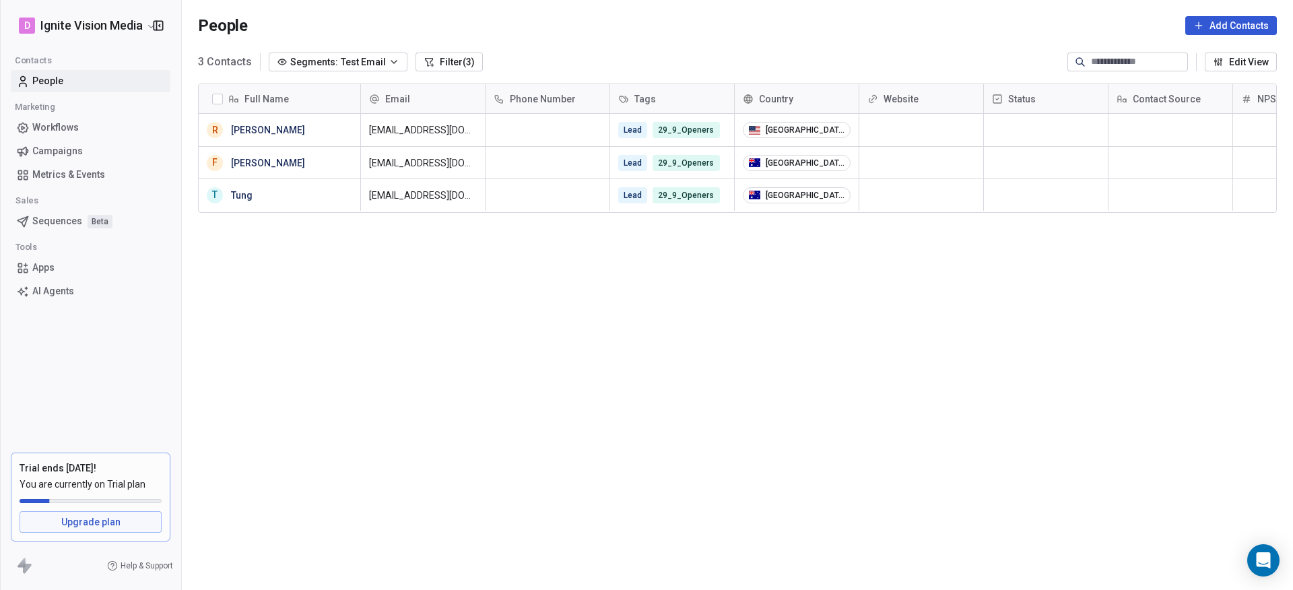
click at [56, 147] on span "Campaigns" at bounding box center [57, 151] width 51 height 14
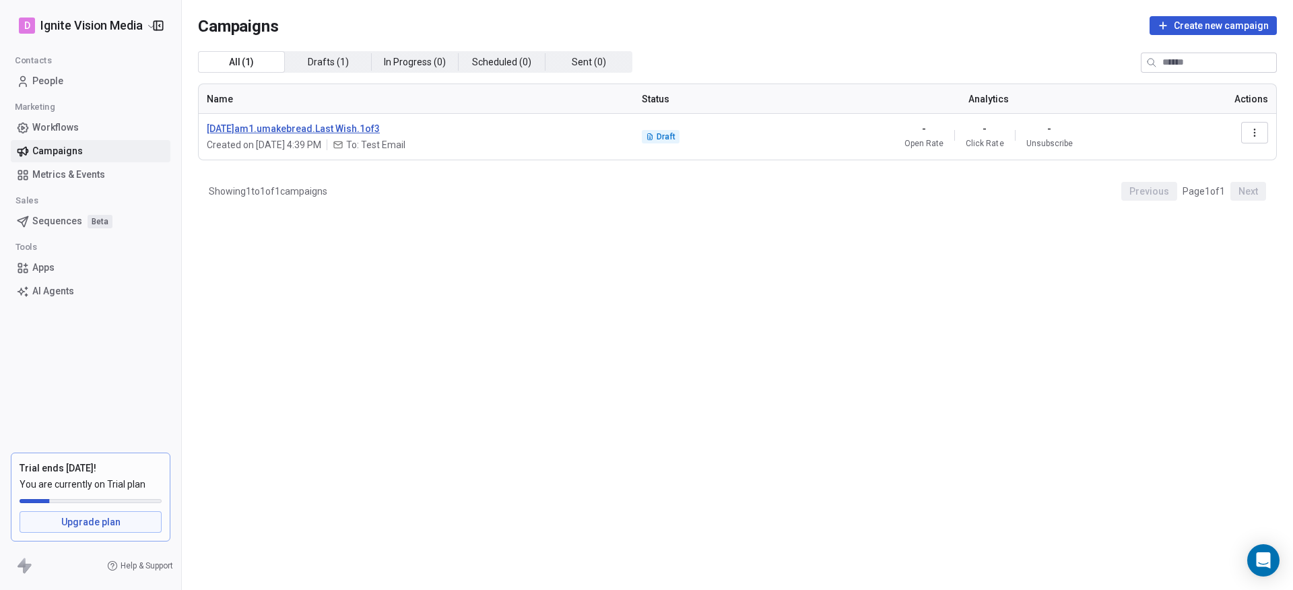
click at [395, 124] on span "2025.10.01.am1.umakebread.Last Wish.1of3" at bounding box center [416, 128] width 419 height 13
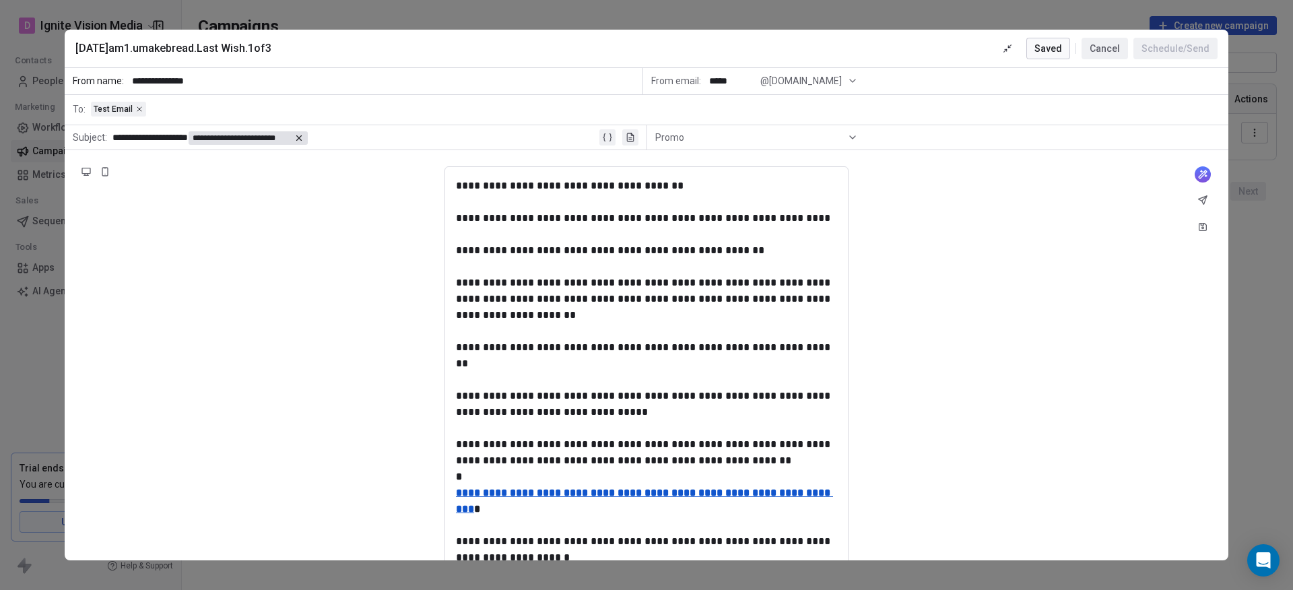
click at [38, 336] on div "**********" at bounding box center [646, 295] width 1293 height 590
click at [1087, 48] on button "Cancel" at bounding box center [1105, 49] width 46 height 22
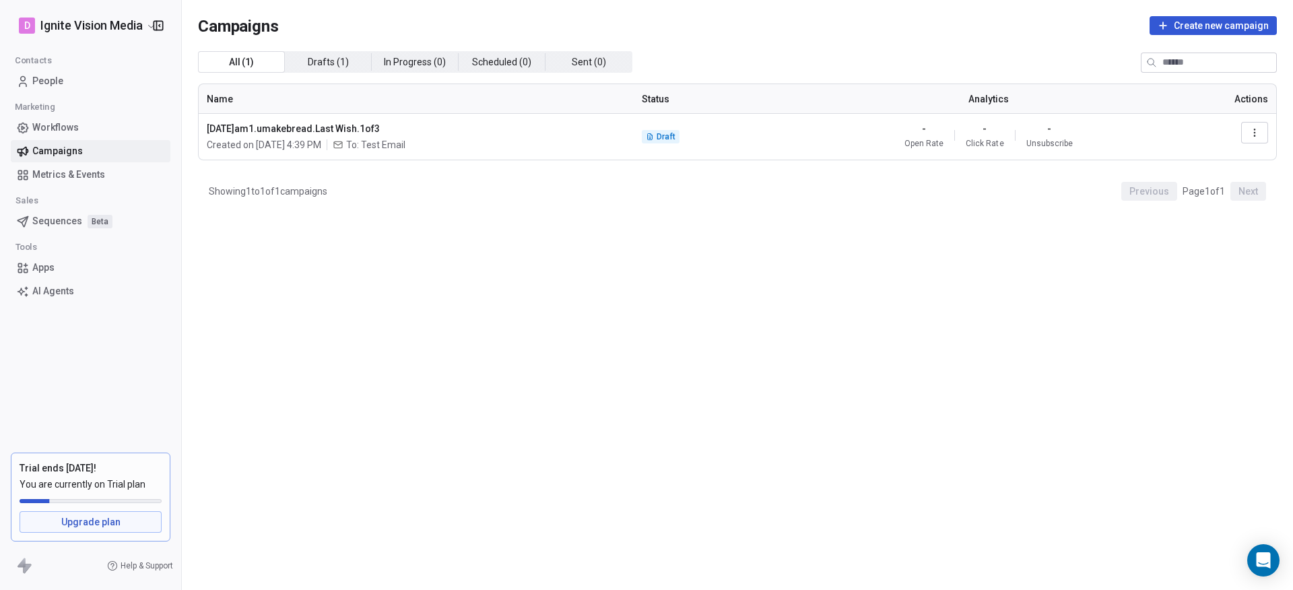
click at [61, 128] on span "Workflows" at bounding box center [55, 128] width 46 height 14
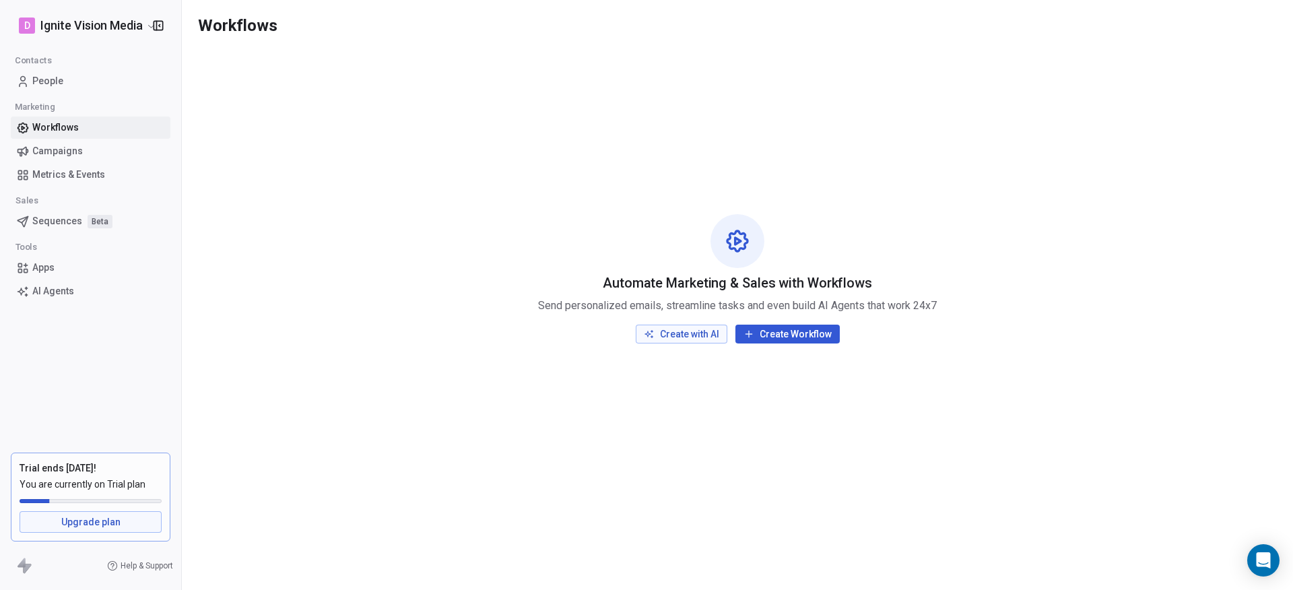
click at [120, 24] on html "D Ignite Vision Media Contacts People Marketing Workflows Campaigns Metrics & E…" at bounding box center [646, 295] width 1293 height 590
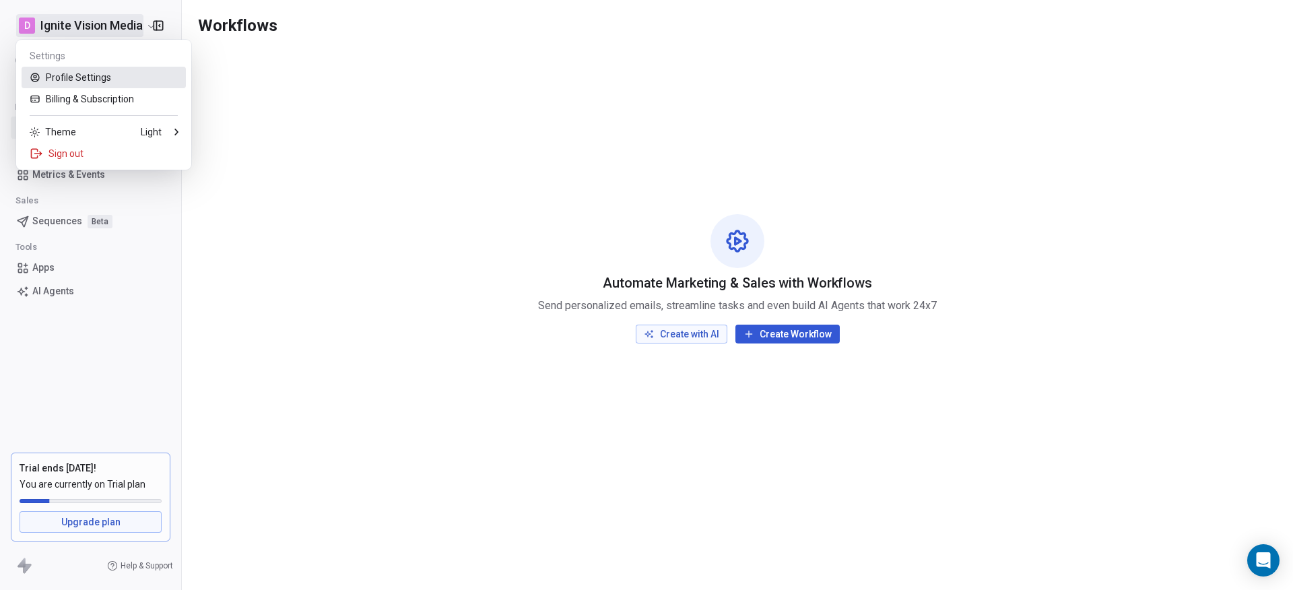
click at [79, 77] on link "Profile Settings" at bounding box center [104, 78] width 164 height 22
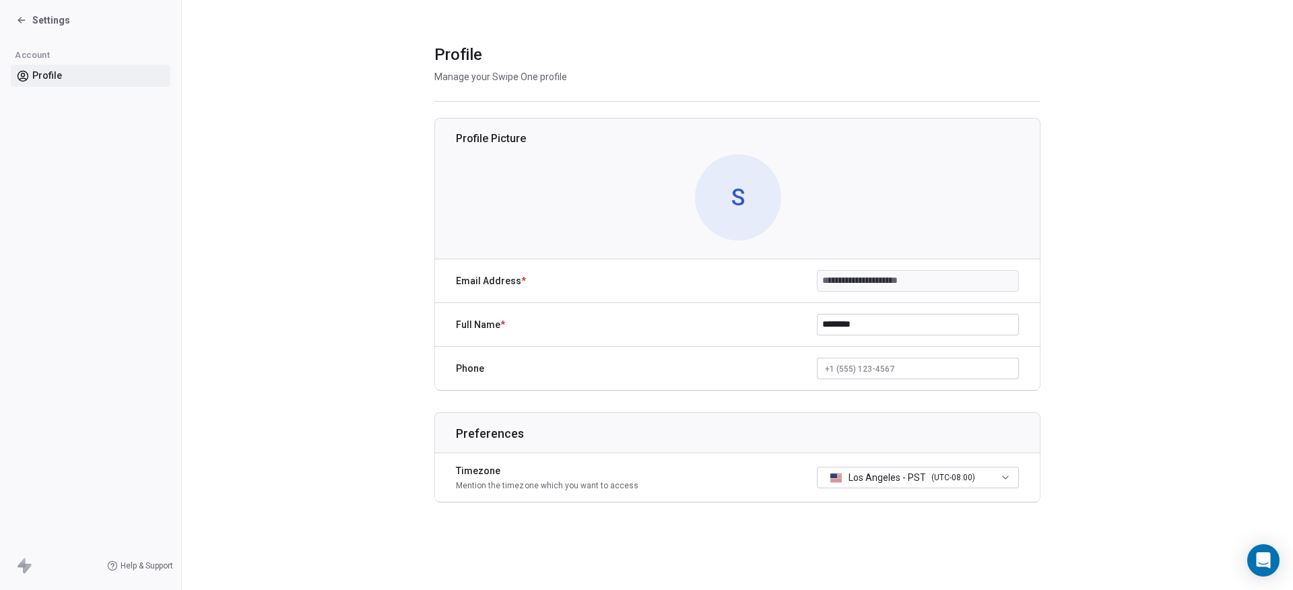
click at [26, 17] on icon at bounding box center [21, 20] width 11 height 11
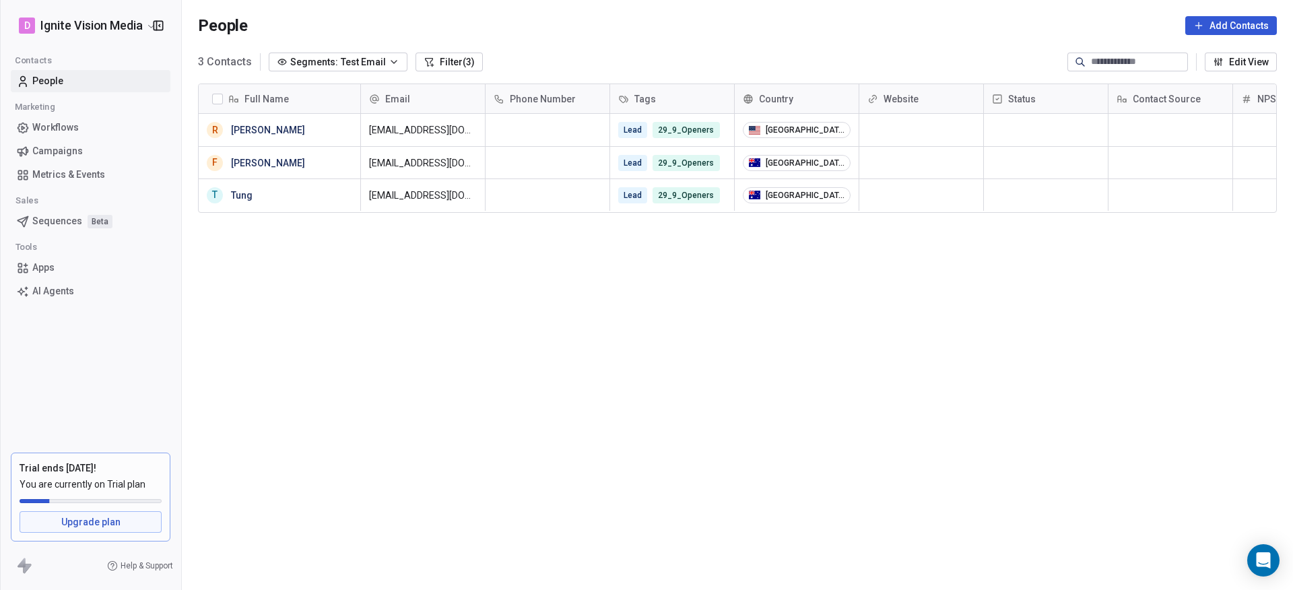
scroll to position [509, 1101]
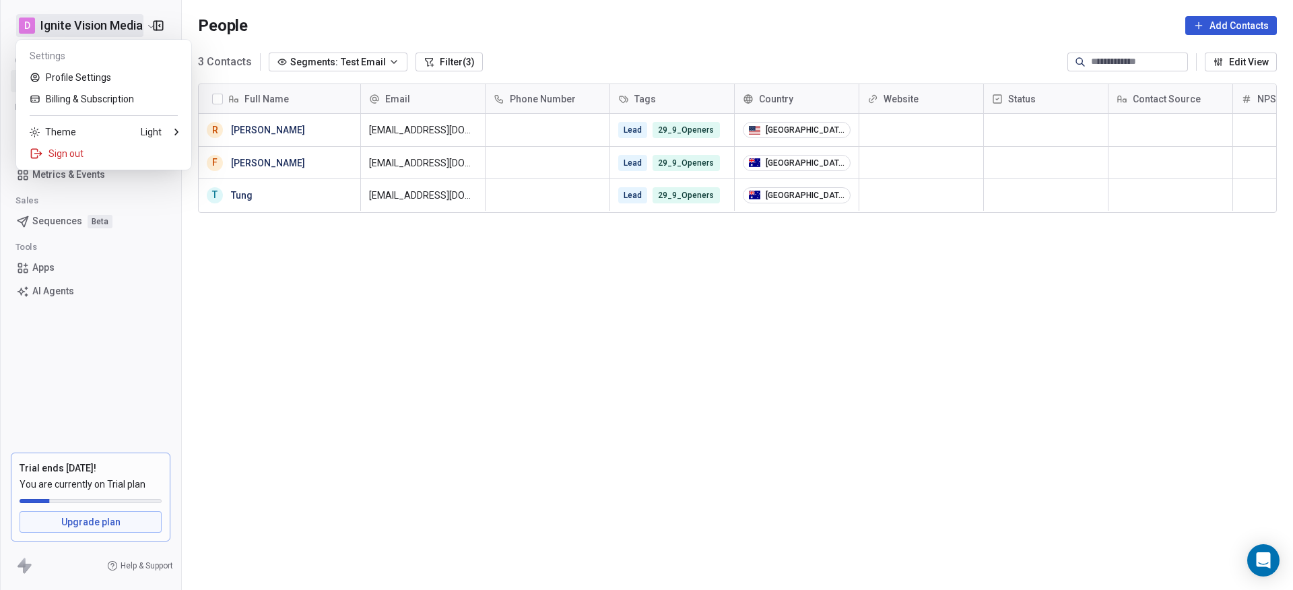
click at [81, 22] on html "D Ignite Vision Media Contacts People Marketing Workflows Campaigns Metrics & E…" at bounding box center [646, 295] width 1293 height 590
click at [80, 96] on link "Billing & Subscription" at bounding box center [104, 99] width 164 height 22
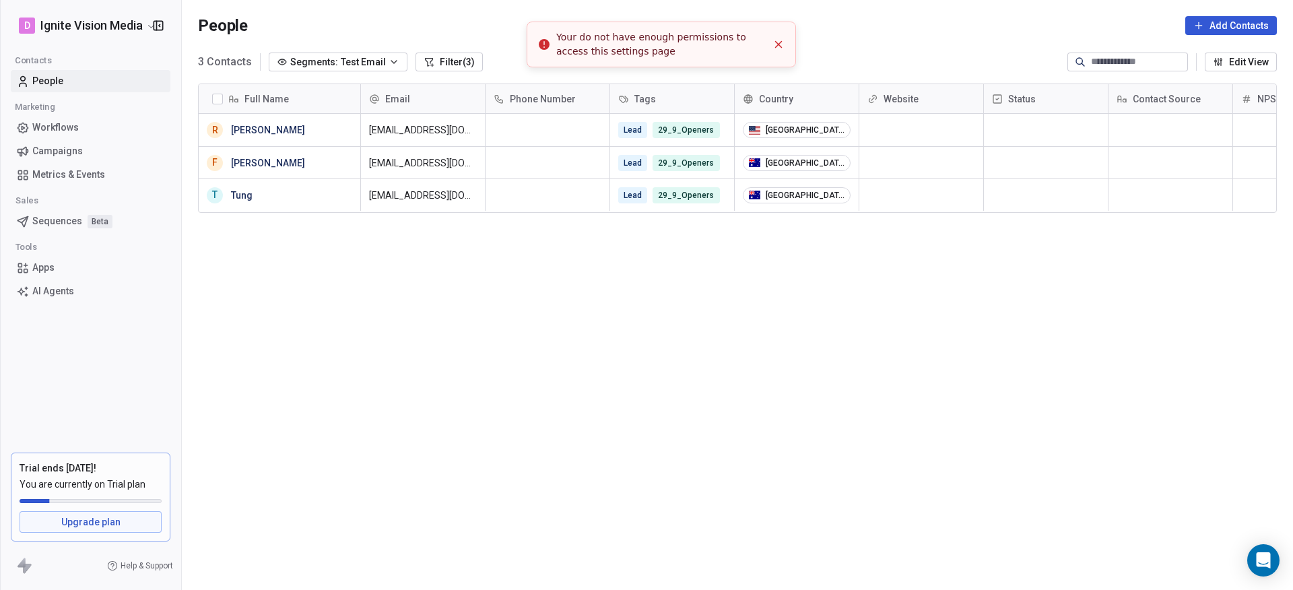
scroll to position [509, 1101]
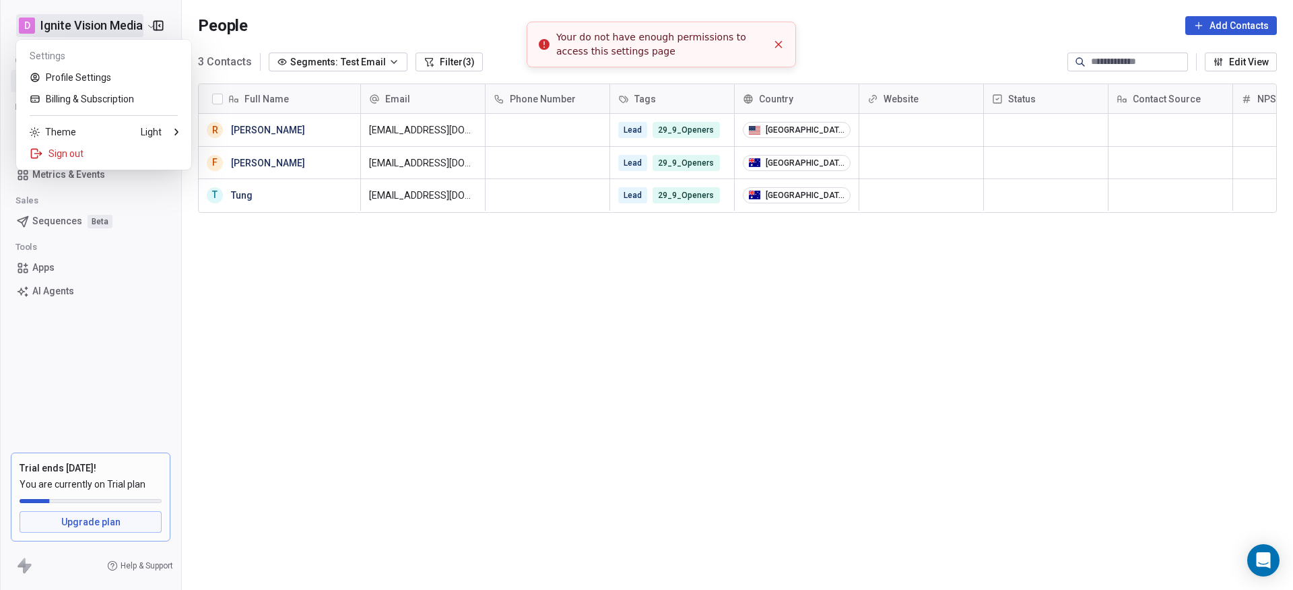
click at [97, 26] on html "D Ignite Vision Media Contacts People Marketing Workflows Campaigns Metrics & E…" at bounding box center [646, 295] width 1293 height 590
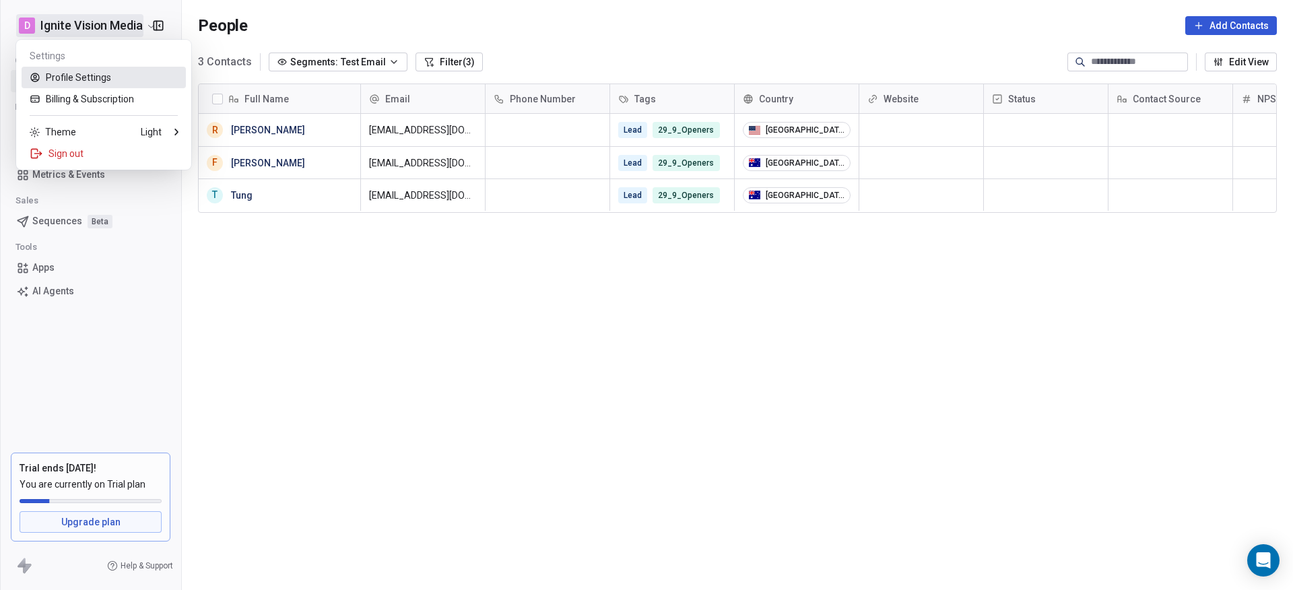
click at [104, 72] on link "Profile Settings" at bounding box center [104, 78] width 164 height 22
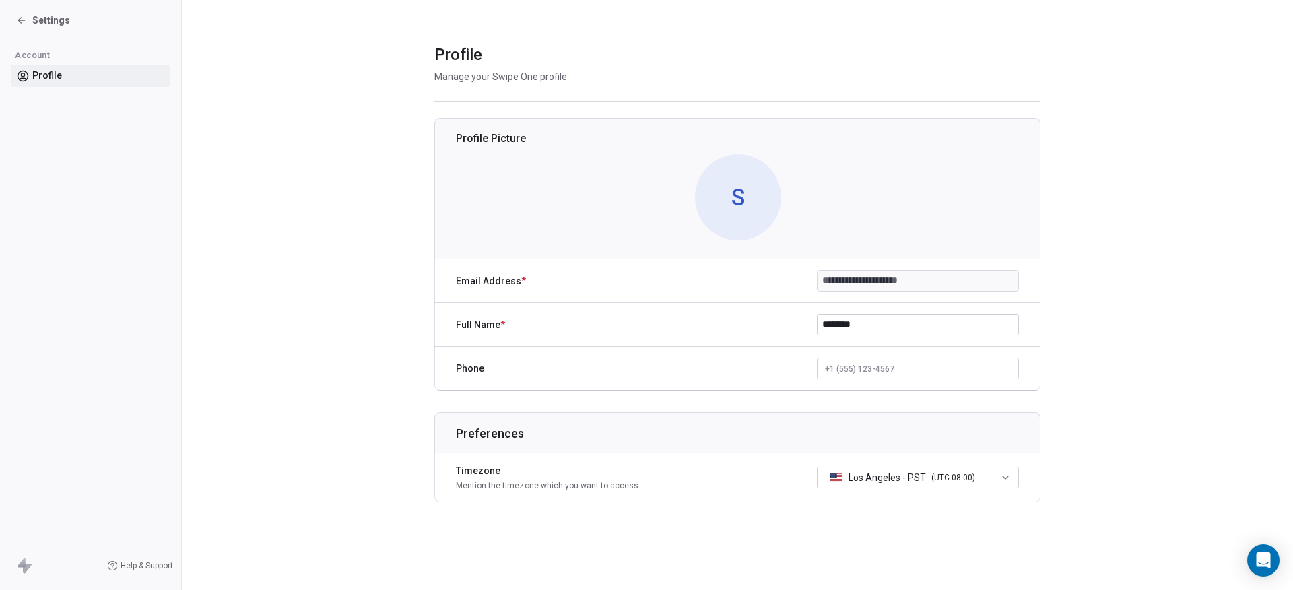
click at [36, 20] on span "Settings" at bounding box center [51, 19] width 38 height 13
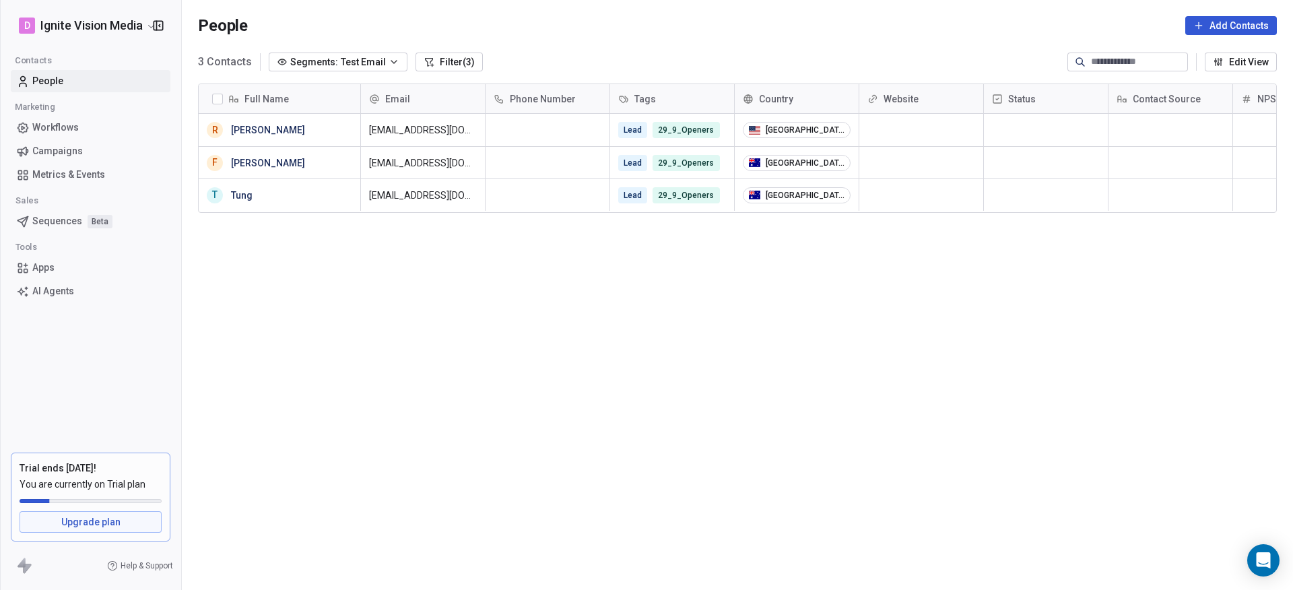
scroll to position [509, 1101]
click at [53, 145] on span "Campaigns" at bounding box center [57, 151] width 51 height 14
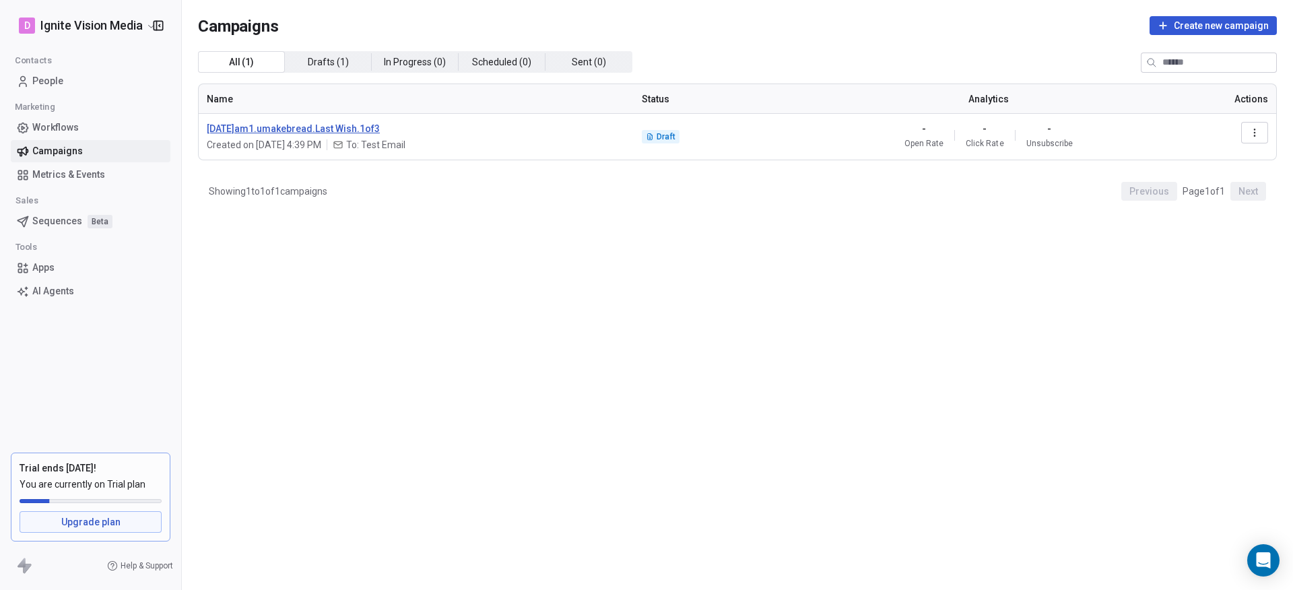
click at [290, 125] on span "2025.10.01.am1.umakebread.Last Wish.1of3" at bounding box center [416, 128] width 419 height 13
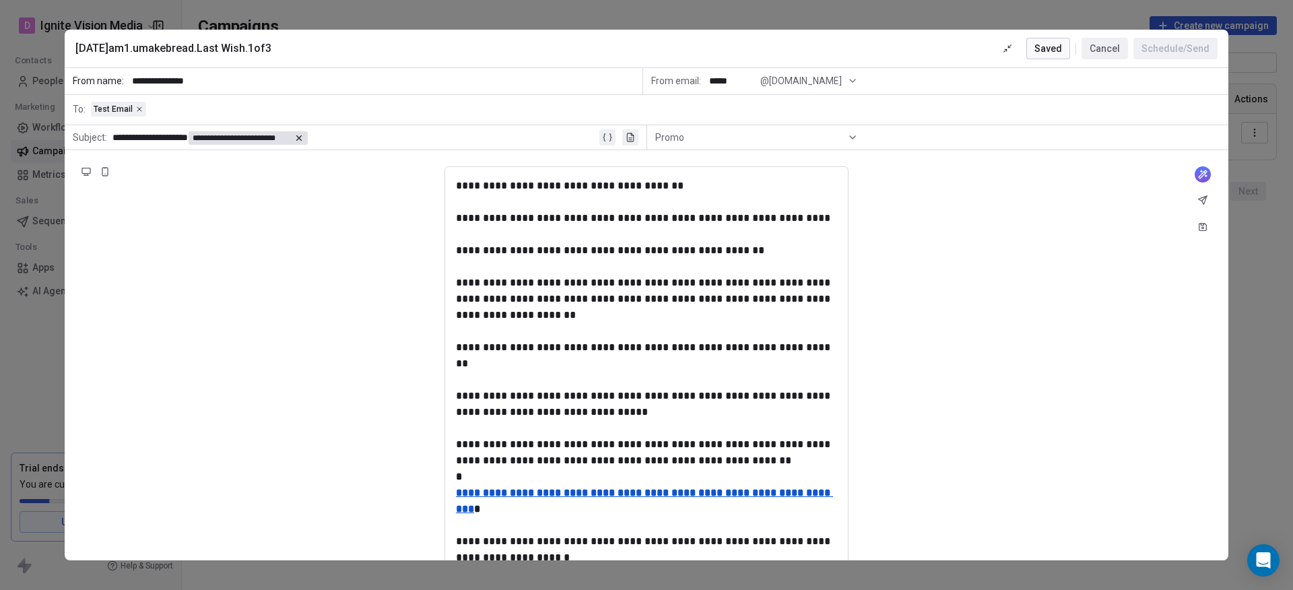
click at [41, 335] on div "**********" at bounding box center [646, 295] width 1293 height 590
click at [1099, 51] on button "Cancel" at bounding box center [1105, 49] width 46 height 22
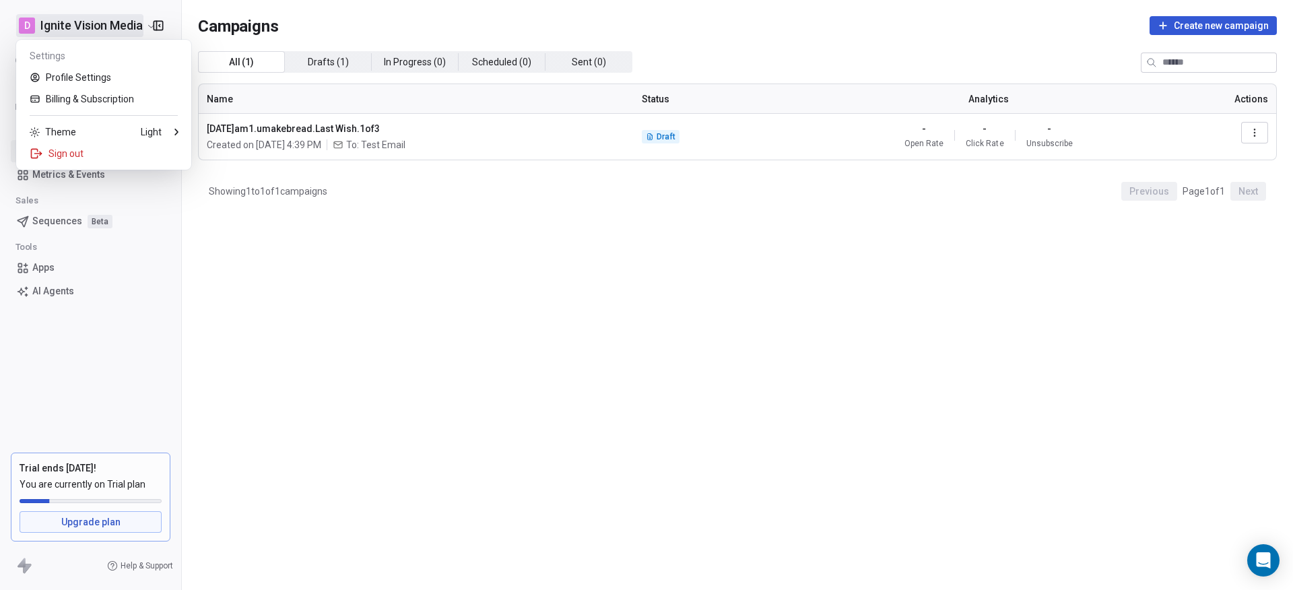
click at [59, 23] on html "D Ignite Vision Media Contacts People Marketing Workflows Campaigns Metrics & E…" at bounding box center [646, 295] width 1293 height 590
click at [712, 228] on html "D Ignite Vision Media Contacts People Marketing Workflows Campaigns Metrics & E…" at bounding box center [646, 295] width 1293 height 590
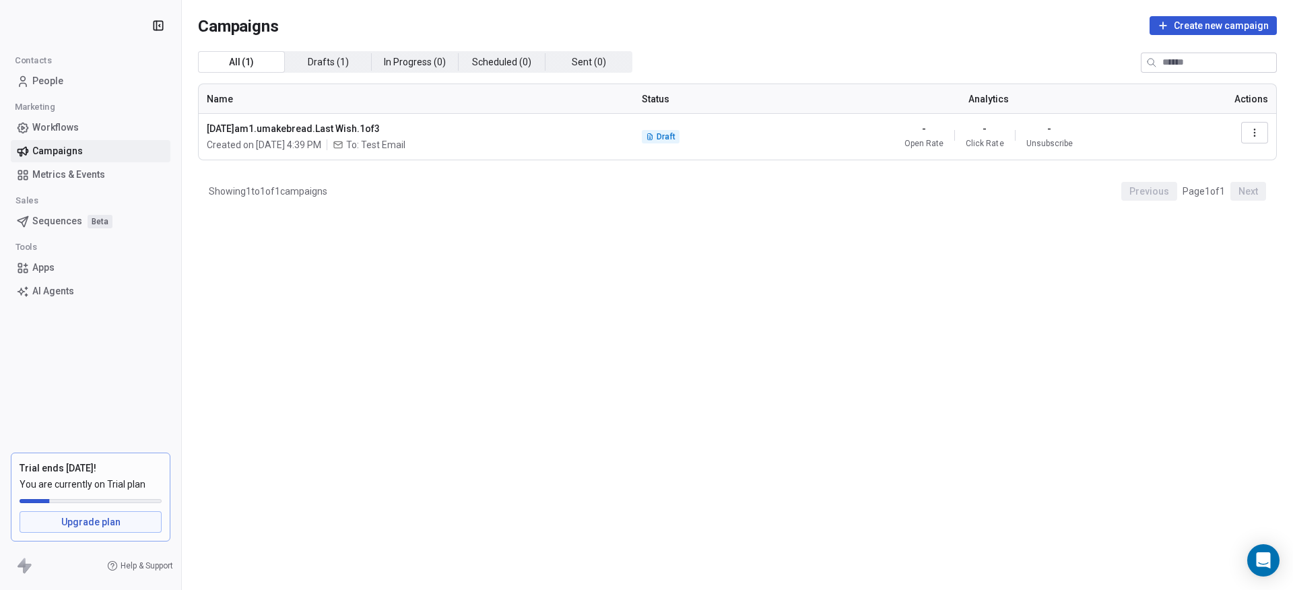
click at [61, 151] on span "Campaigns" at bounding box center [57, 151] width 51 height 14
click at [284, 126] on span "[DATE]am1.umakebread.Last Wish.1of3" at bounding box center [416, 128] width 419 height 13
click at [321, 125] on span "[DATE]am1.umakebread.Last Wish.1of3" at bounding box center [416, 128] width 419 height 13
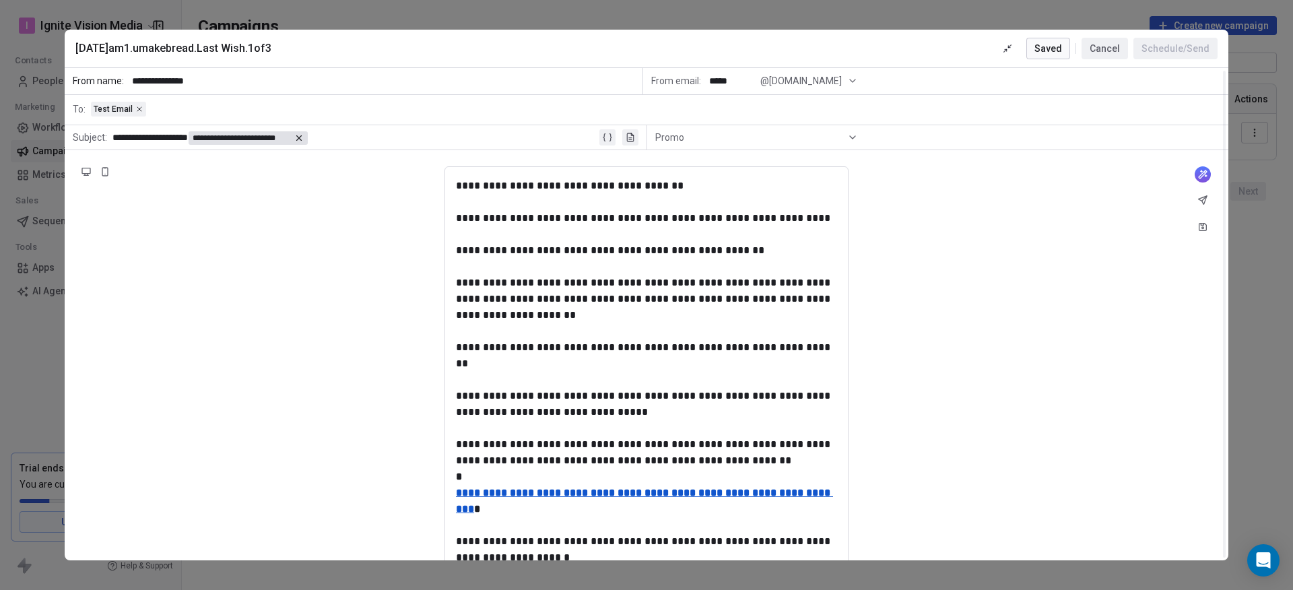
scroll to position [317, 0]
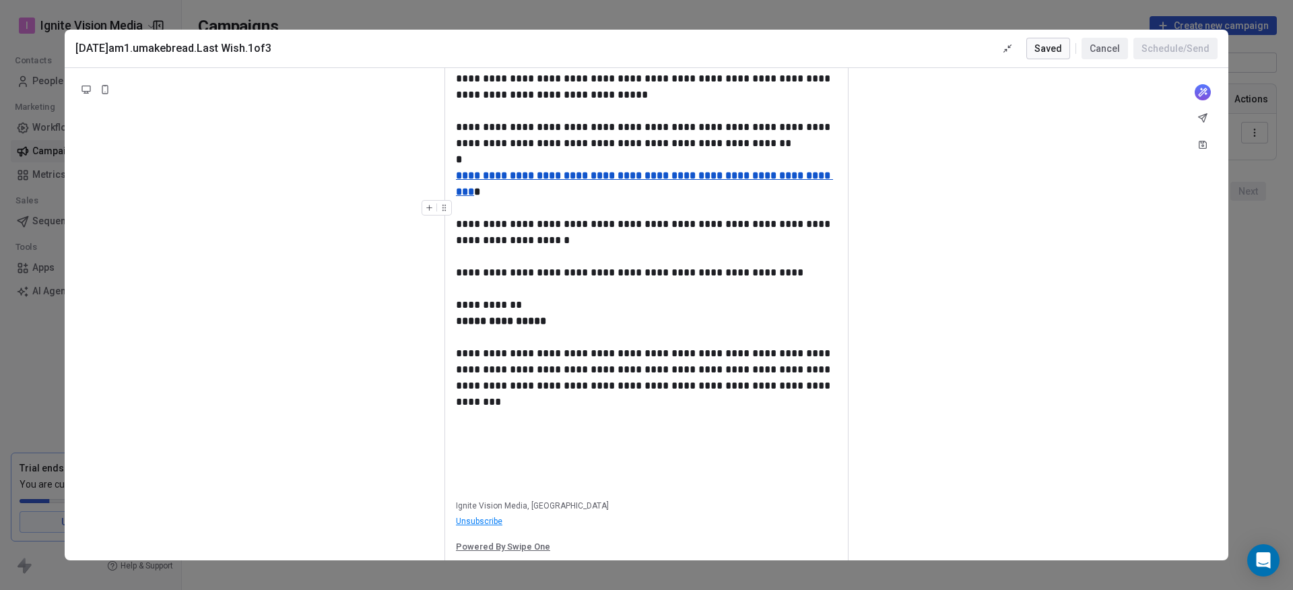
click at [1103, 48] on button "Cancel" at bounding box center [1105, 49] width 46 height 22
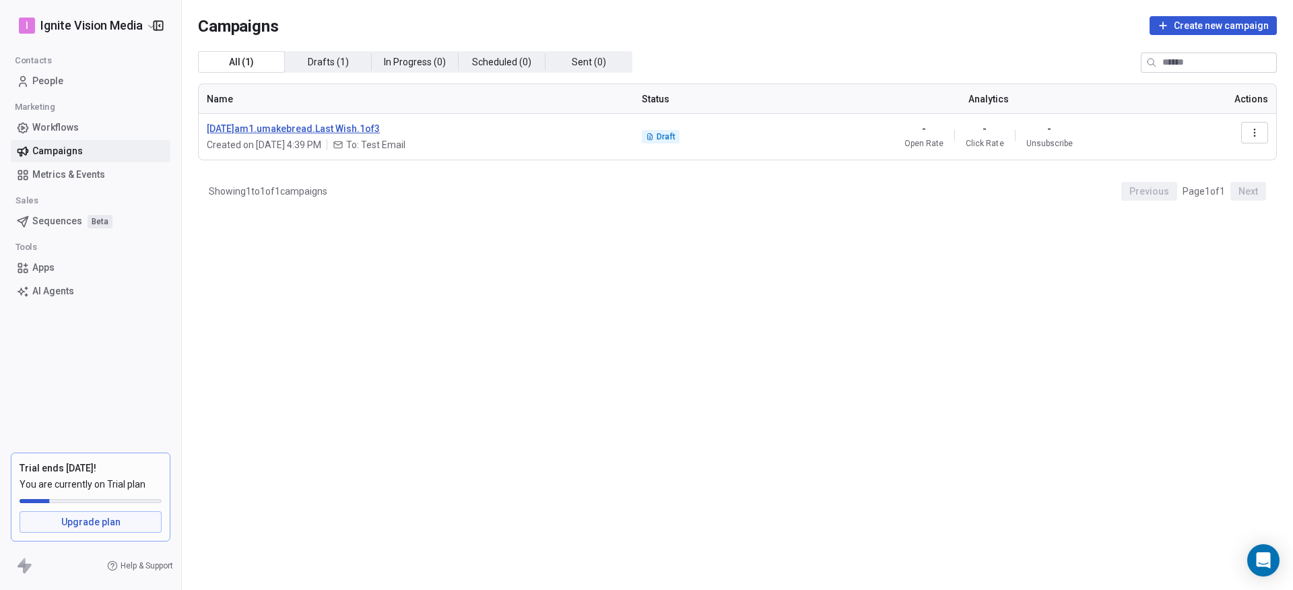
click at [323, 127] on span "[DATE]am1.umakebread.Last Wish.1of3" at bounding box center [416, 128] width 419 height 13
click at [329, 129] on span "[DATE]am1.umakebread.Last Wish.1of3" at bounding box center [416, 128] width 419 height 13
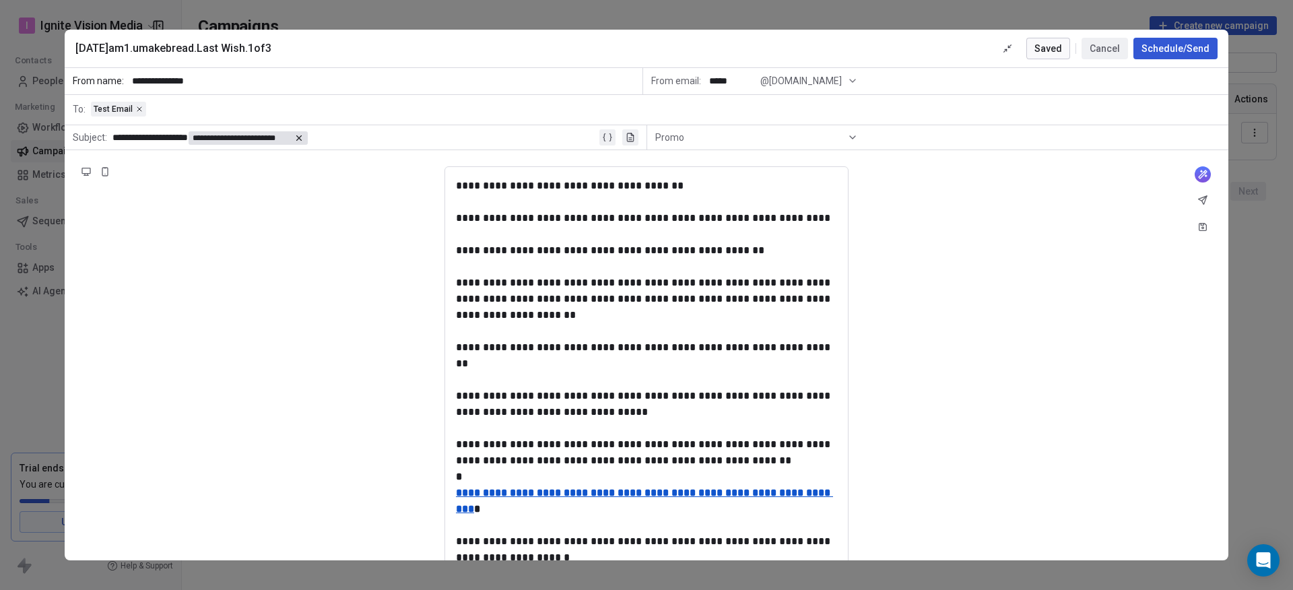
click at [1174, 48] on button "Schedule/Send" at bounding box center [1176, 49] width 84 height 22
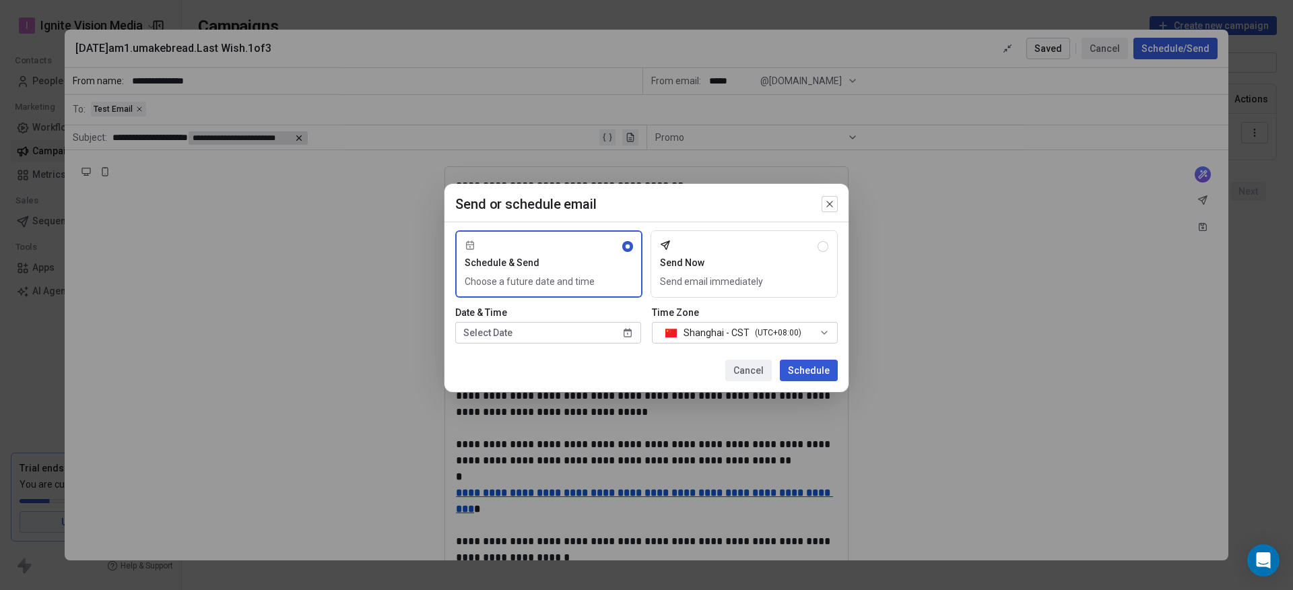
click at [709, 267] on button "Send Now Send email immediately" at bounding box center [744, 263] width 187 height 67
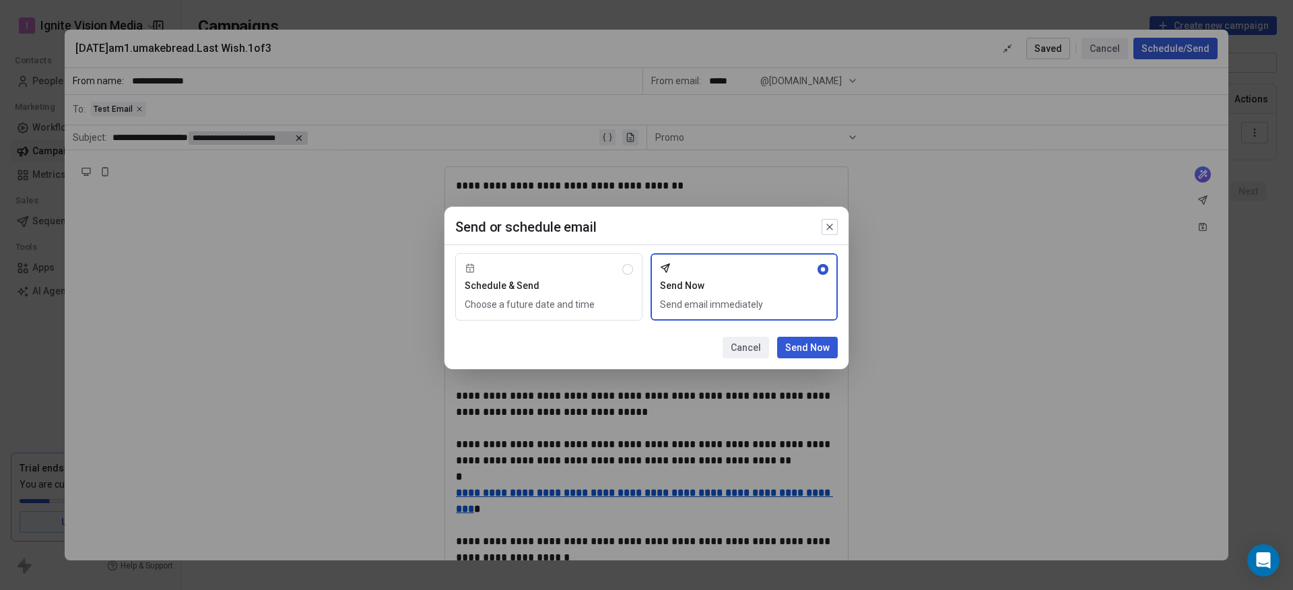
click at [532, 284] on button "Schedule & Send Choose a future date and time" at bounding box center [548, 286] width 187 height 67
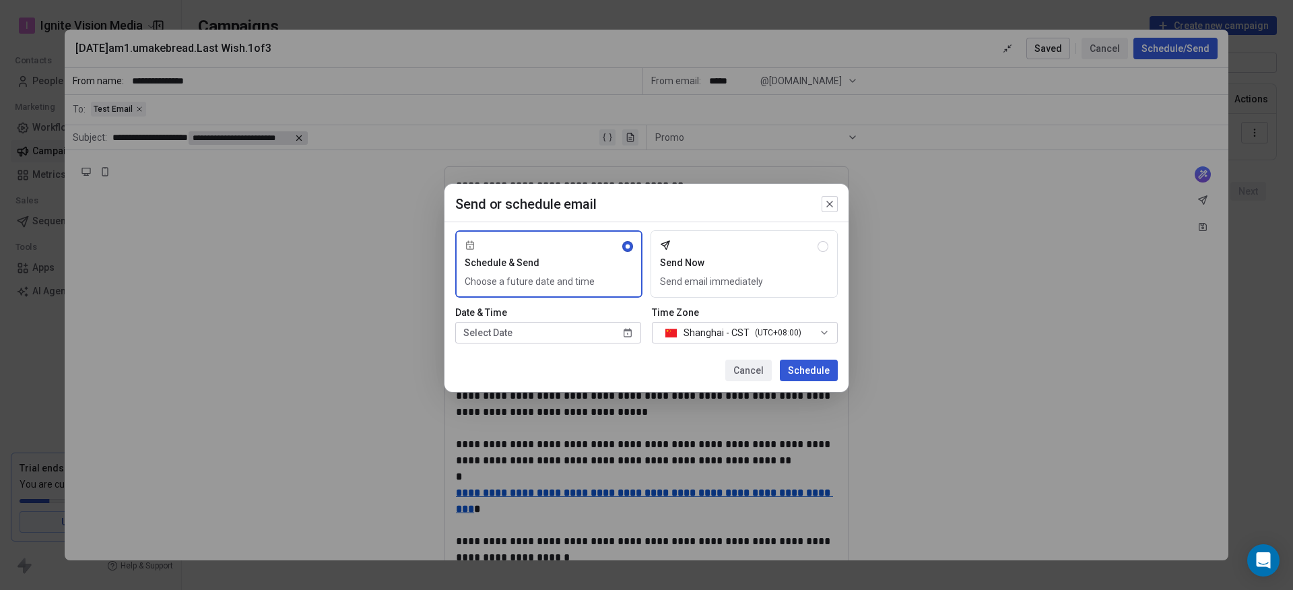
click at [704, 259] on button "Send Now Send email immediately" at bounding box center [744, 263] width 187 height 67
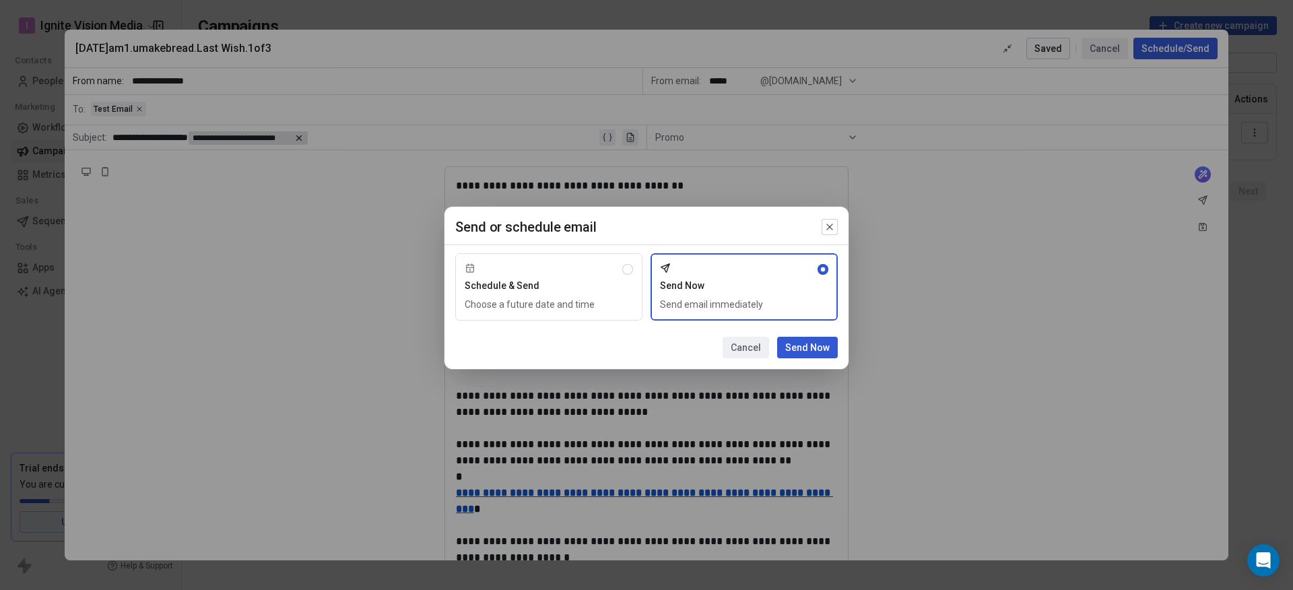
click at [554, 271] on button "Schedule & Send Choose a future date and time" at bounding box center [548, 286] width 187 height 67
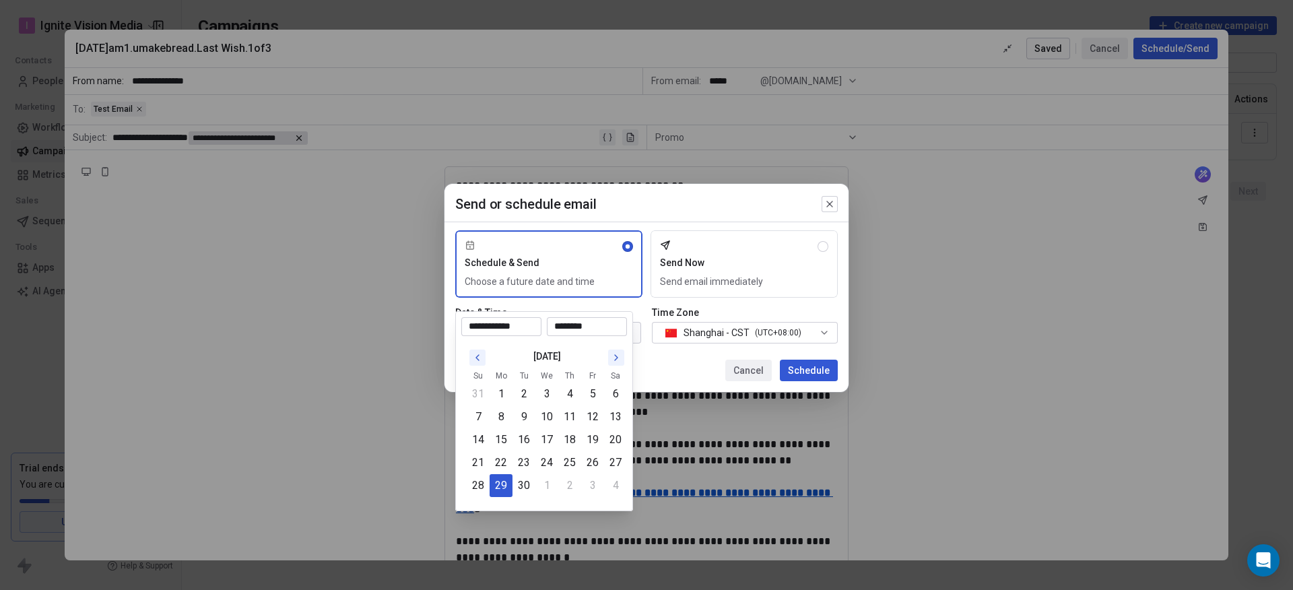
click at [509, 333] on body "**********" at bounding box center [646, 295] width 1293 height 590
click at [501, 490] on button "29" at bounding box center [501, 486] width 22 height 22
click at [578, 328] on input "********" at bounding box center [587, 326] width 75 height 13
click at [676, 327] on div "Send or schedule email Schedule & Send Choose a future date and time Send Now S…" at bounding box center [646, 294] width 1293 height 265
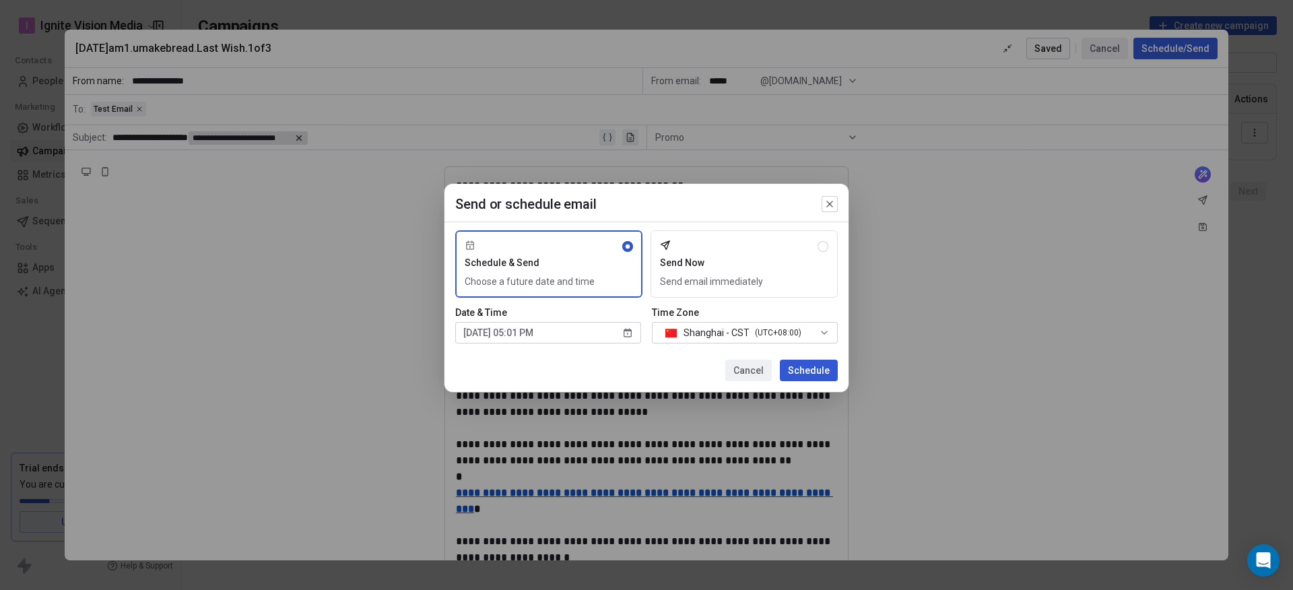
click at [681, 331] on span "Shanghai - CST ( UTC+08:00 )" at bounding box center [733, 332] width 147 height 15
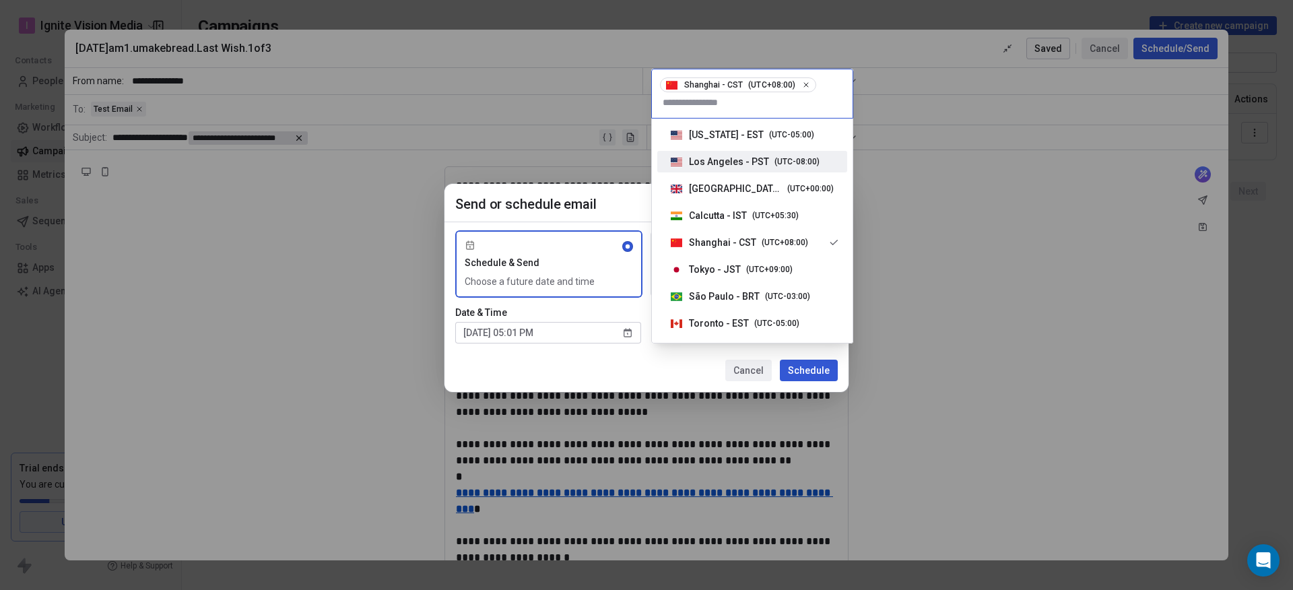
click at [708, 159] on span "Los Angeles - PST" at bounding box center [729, 161] width 80 height 13
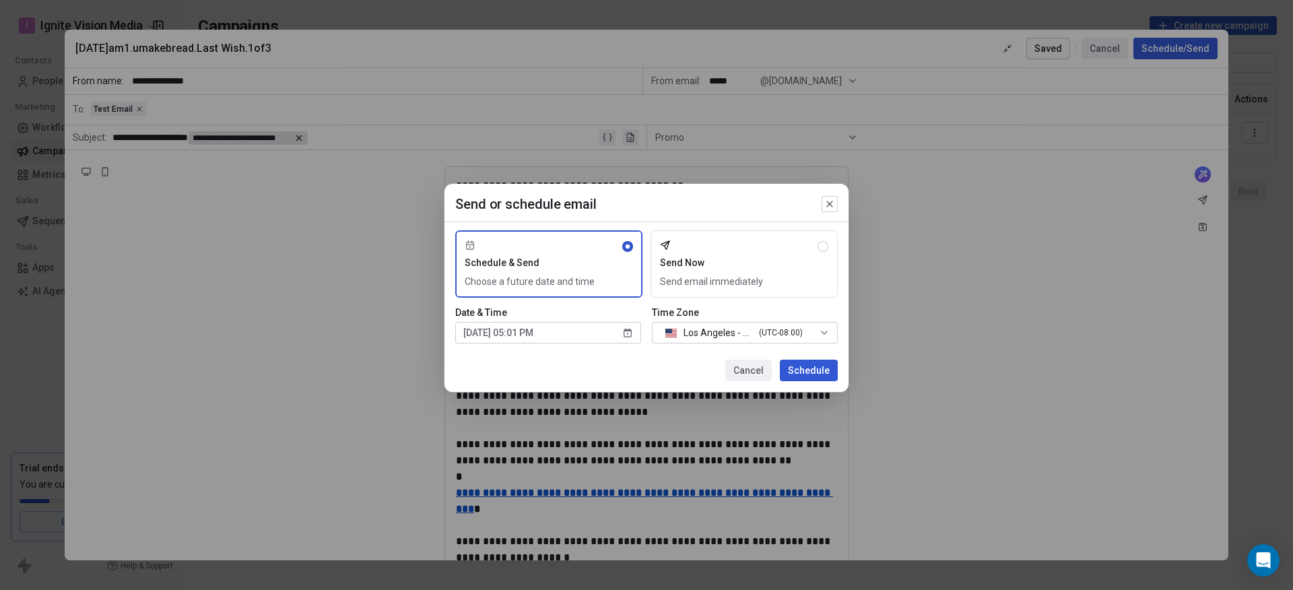
click at [649, 355] on div "Send or schedule email Schedule & Send Choose a future date and time Send Now S…" at bounding box center [647, 288] width 404 height 208
click at [700, 237] on button "Send Now Send email immediately" at bounding box center [744, 263] width 187 height 67
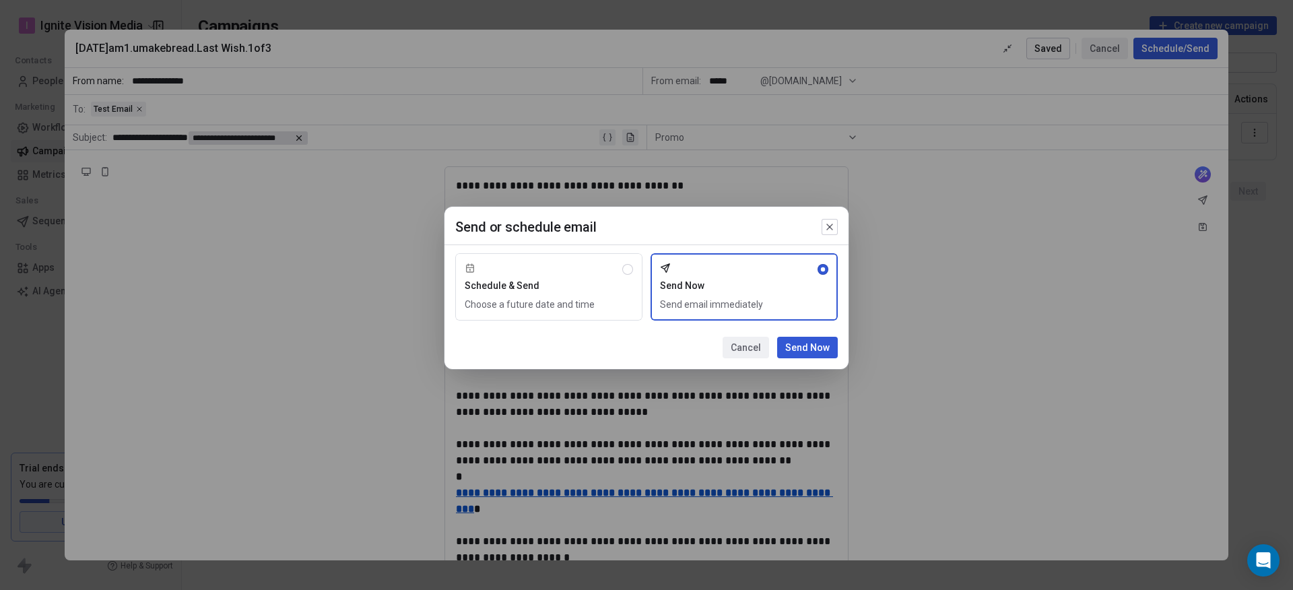
click at [802, 350] on button "Send Now" at bounding box center [807, 348] width 61 height 22
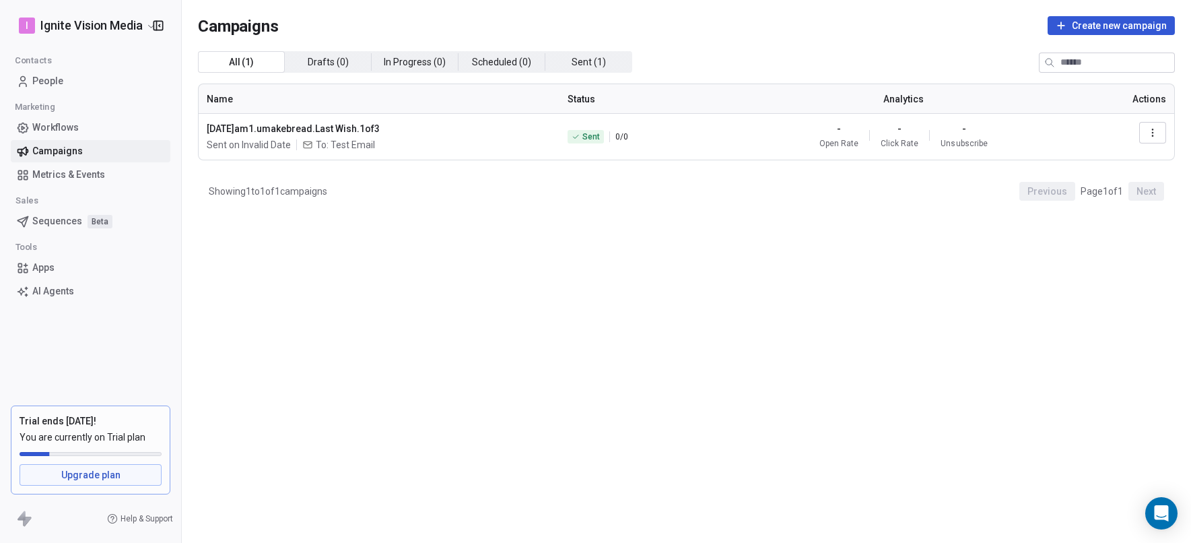
click at [1159, 135] on button "button" at bounding box center [1153, 133] width 27 height 22
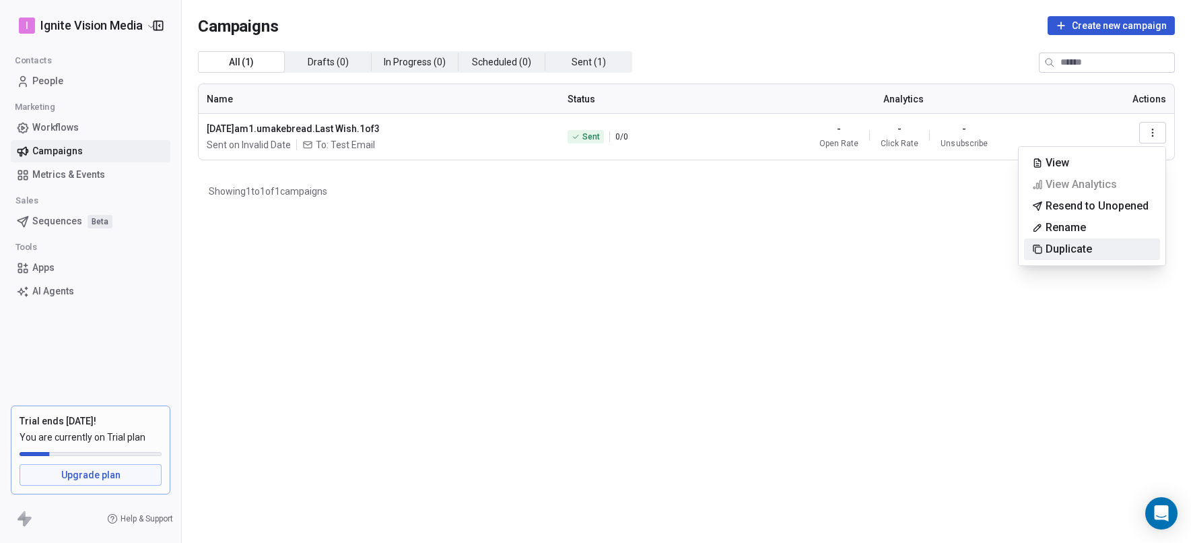
click at [1078, 244] on span "Duplicate" at bounding box center [1069, 249] width 46 height 16
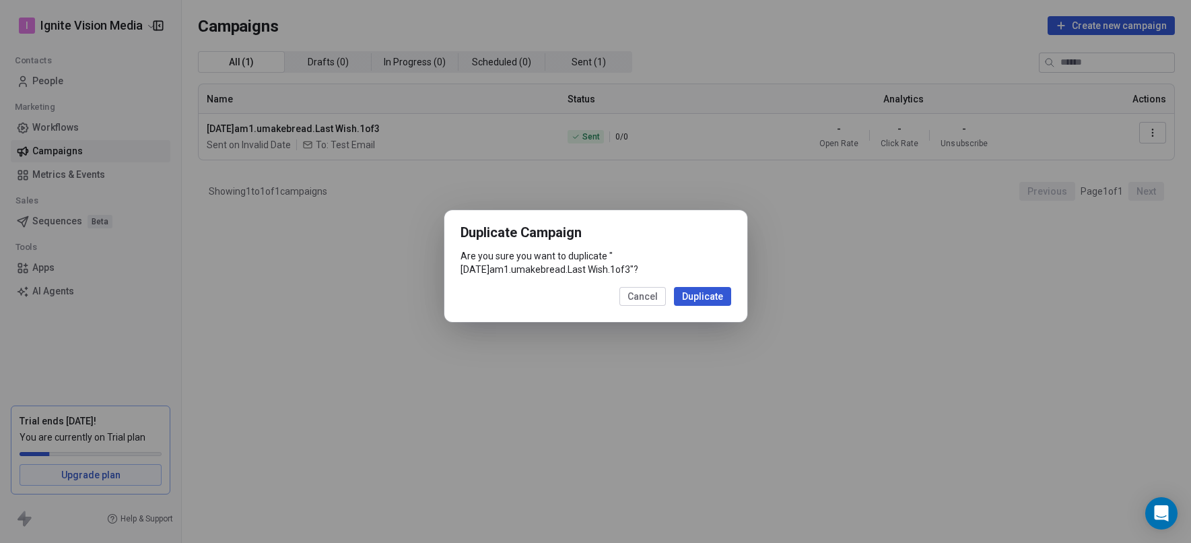
click at [706, 298] on button "Duplicate" at bounding box center [702, 296] width 57 height 19
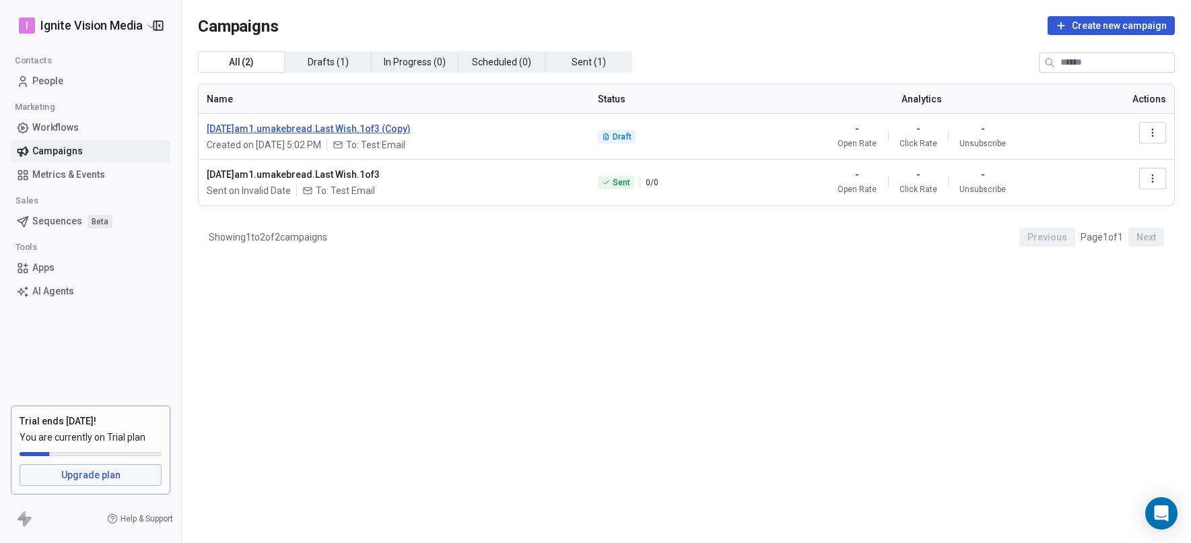
click at [346, 129] on span "[DATE]am1.umakebread.Last Wish.1of3 (Copy)" at bounding box center [394, 128] width 375 height 13
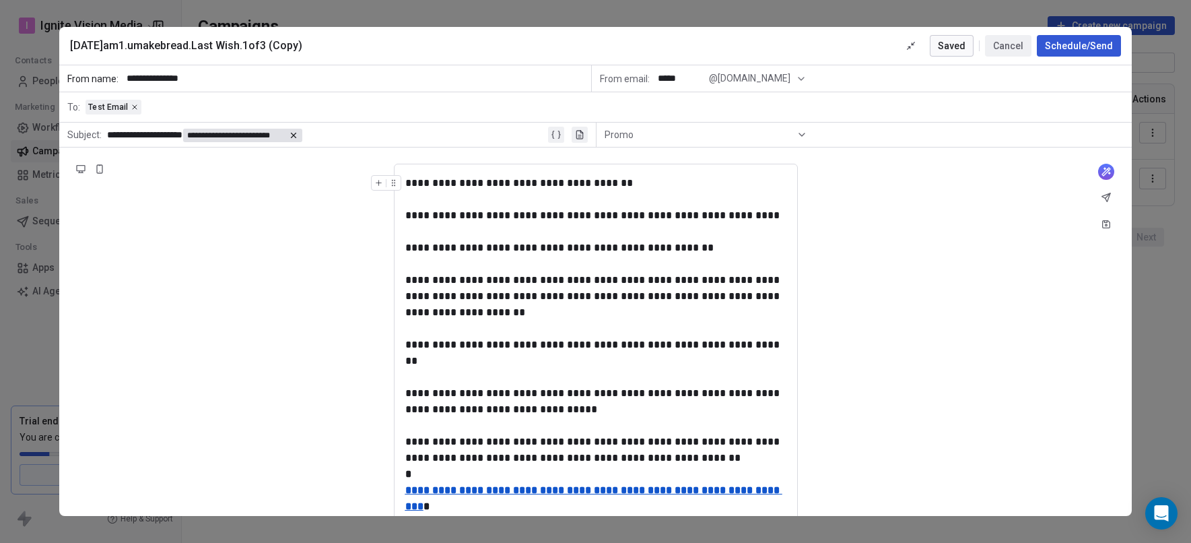
click at [999, 48] on button "Cancel" at bounding box center [1008, 46] width 46 height 22
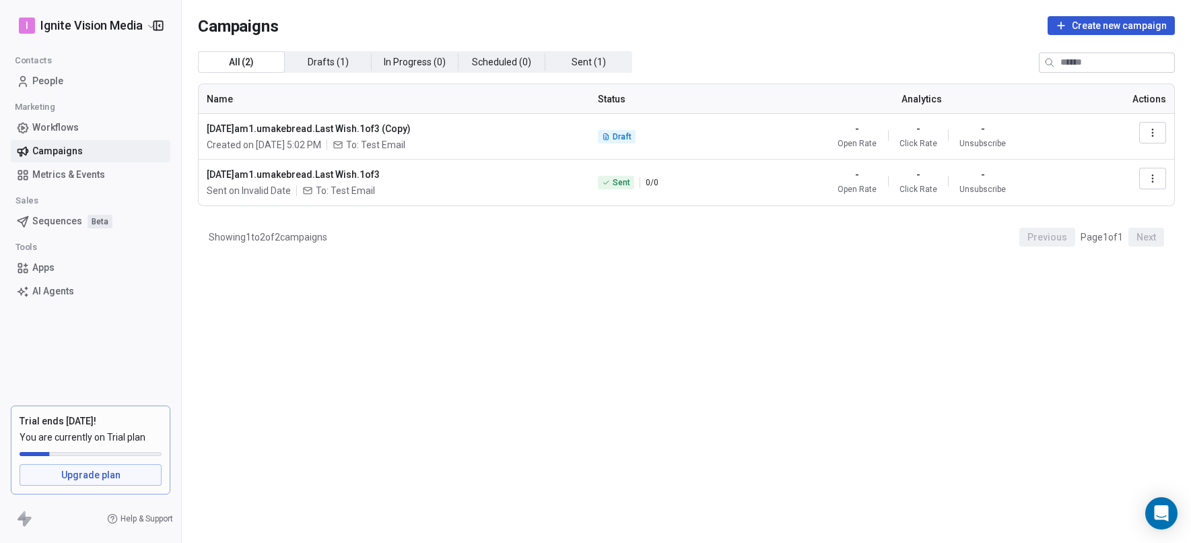
click at [61, 77] on span "People" at bounding box center [47, 81] width 31 height 14
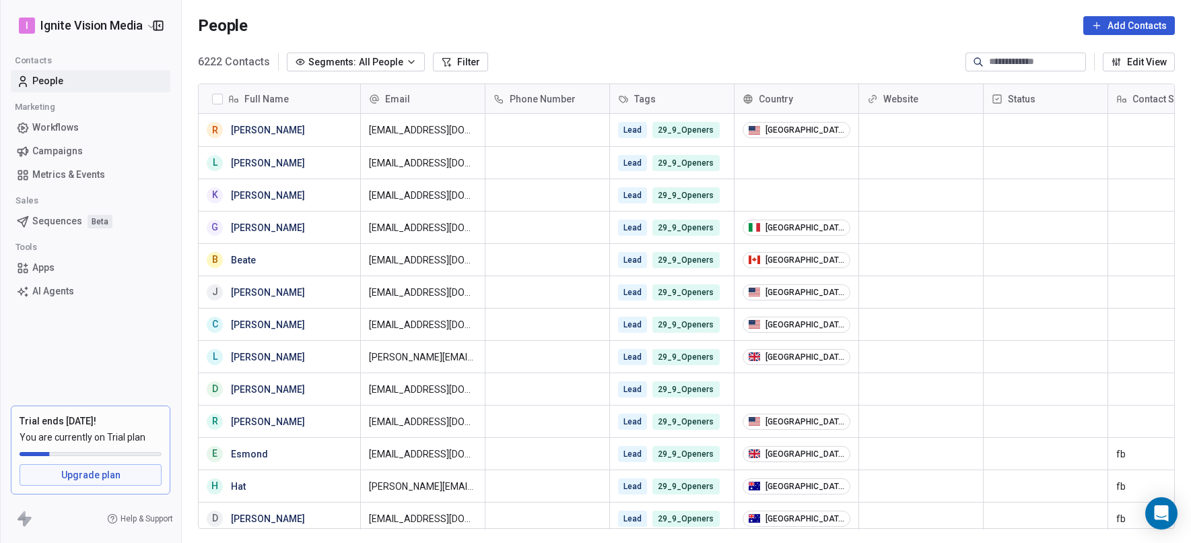
scroll to position [468, 999]
click at [349, 61] on span "Segments:" at bounding box center [332, 62] width 48 height 14
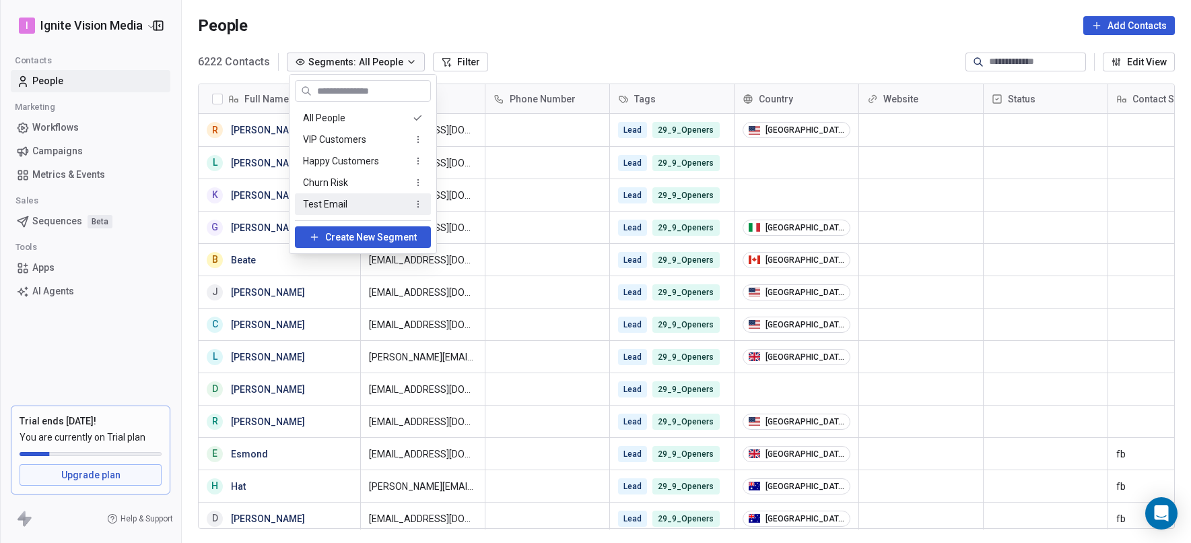
click at [333, 205] on span "Test Email" at bounding box center [325, 204] width 44 height 14
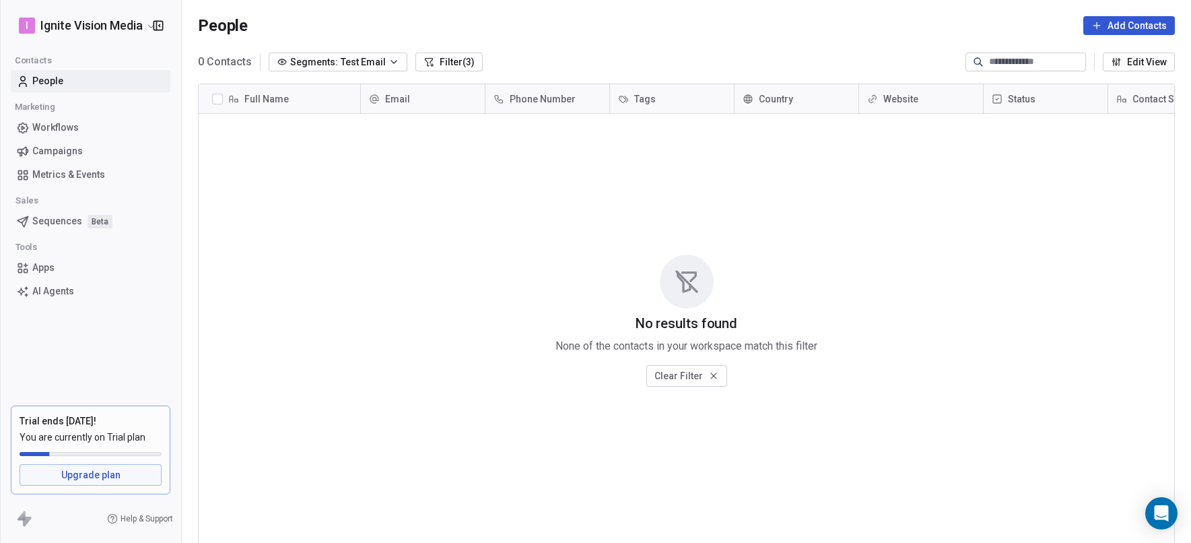
click at [356, 62] on span "Test Email" at bounding box center [363, 62] width 45 height 14
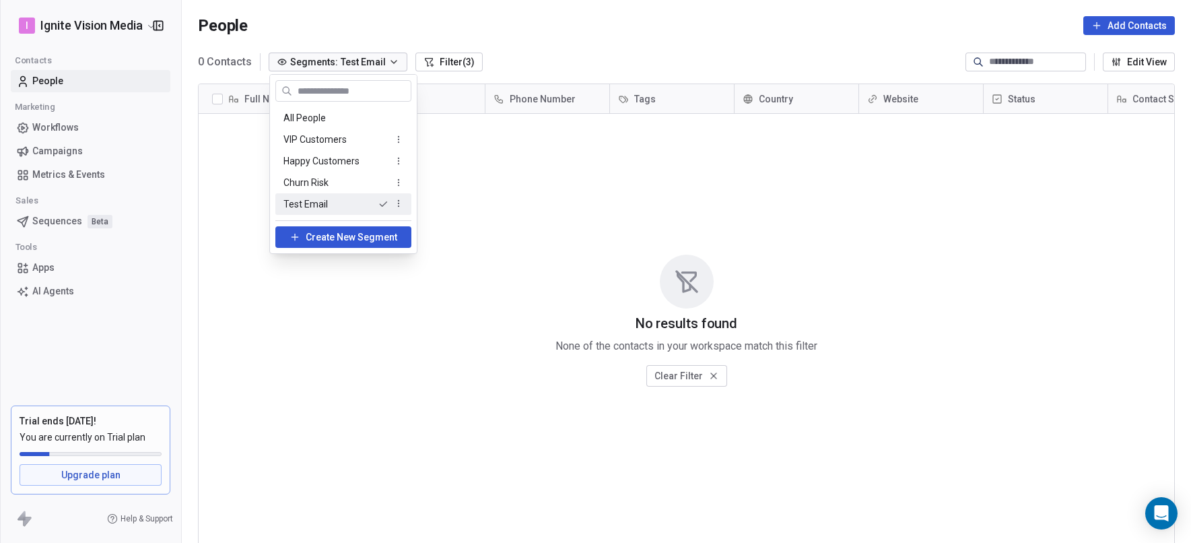
click at [291, 316] on html "I Ignite Vision Media Contacts People Marketing Workflows Campaigns Metrics & E…" at bounding box center [595, 271] width 1191 height 543
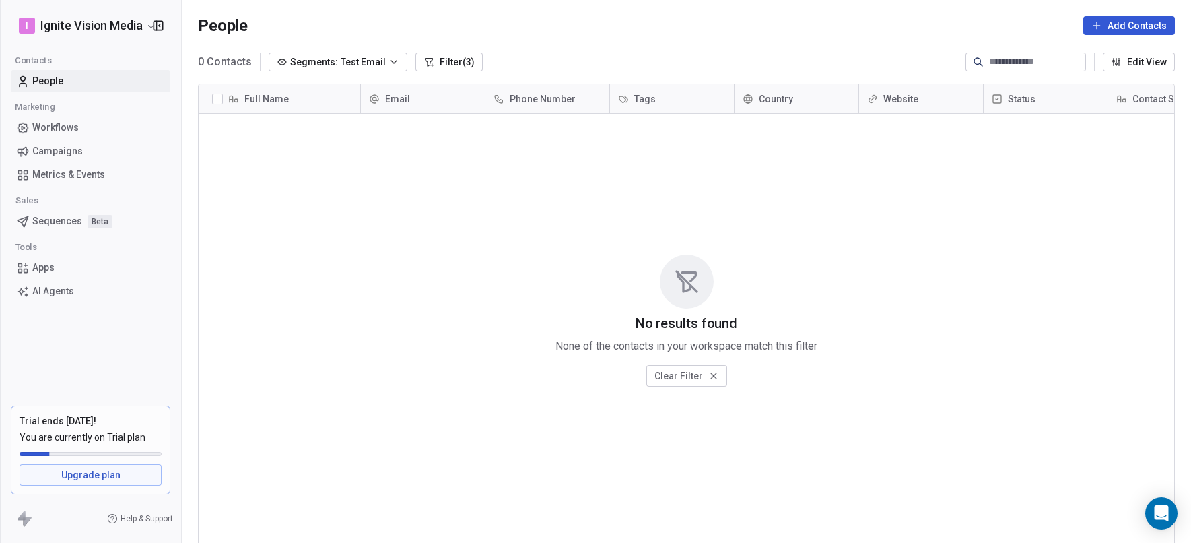
click at [437, 63] on button "Filter (3)" at bounding box center [449, 62] width 67 height 19
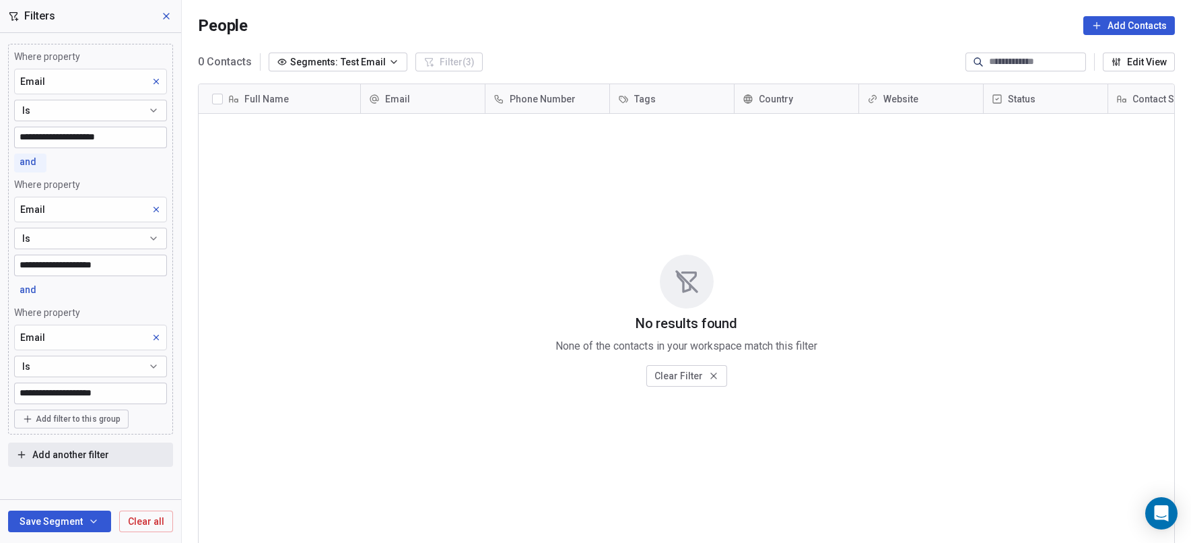
click at [26, 162] on span "and" at bounding box center [28, 161] width 17 height 11
click at [33, 214] on span "or" at bounding box center [32, 214] width 9 height 14
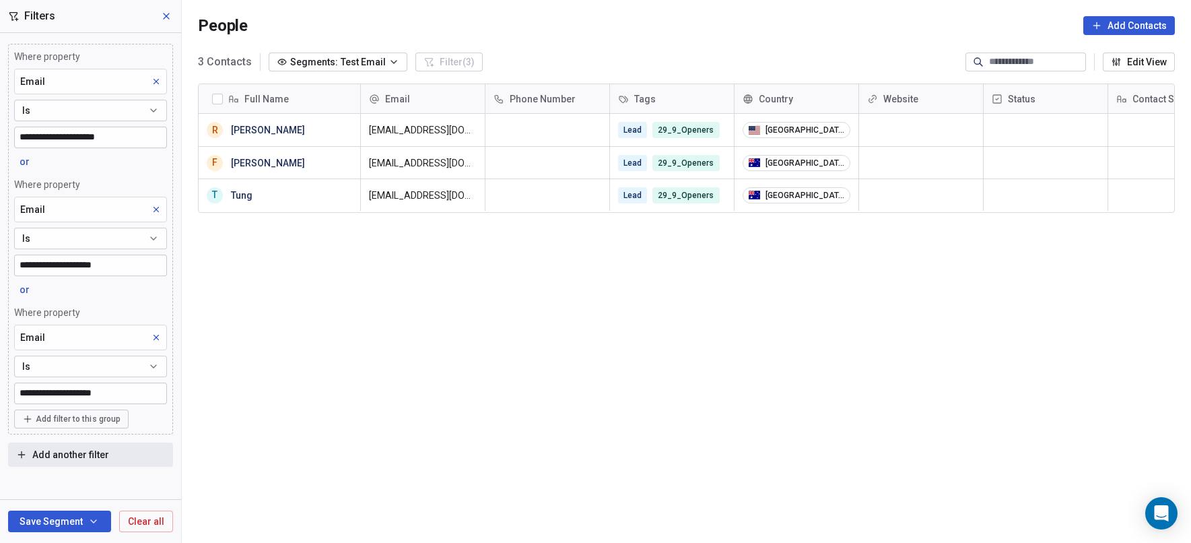
click at [44, 519] on button "Save Segment" at bounding box center [59, 522] width 103 height 22
click at [49, 520] on button "Save Segment" at bounding box center [59, 522] width 103 height 22
click at [92, 519] on icon "button" at bounding box center [93, 521] width 11 height 11
click at [65, 488] on span "Update existing segment" at bounding box center [91, 486] width 106 height 13
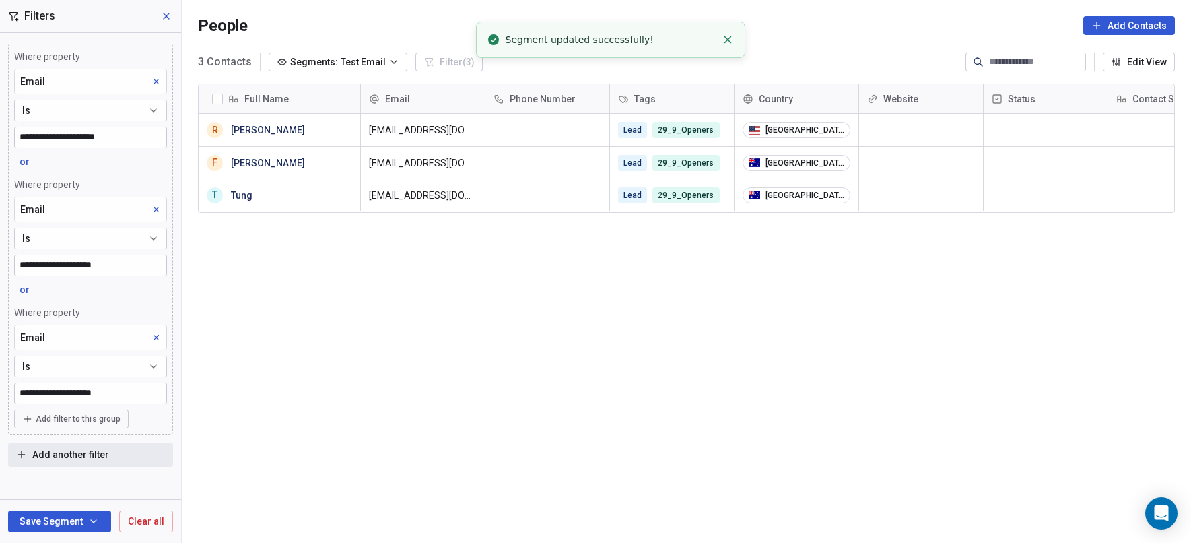
click at [271, 346] on div "Full Name R Ray Hill F FOO TUNG SHENG T Tung Email Phone Number Tags Country We…" at bounding box center [687, 312] width 1010 height 478
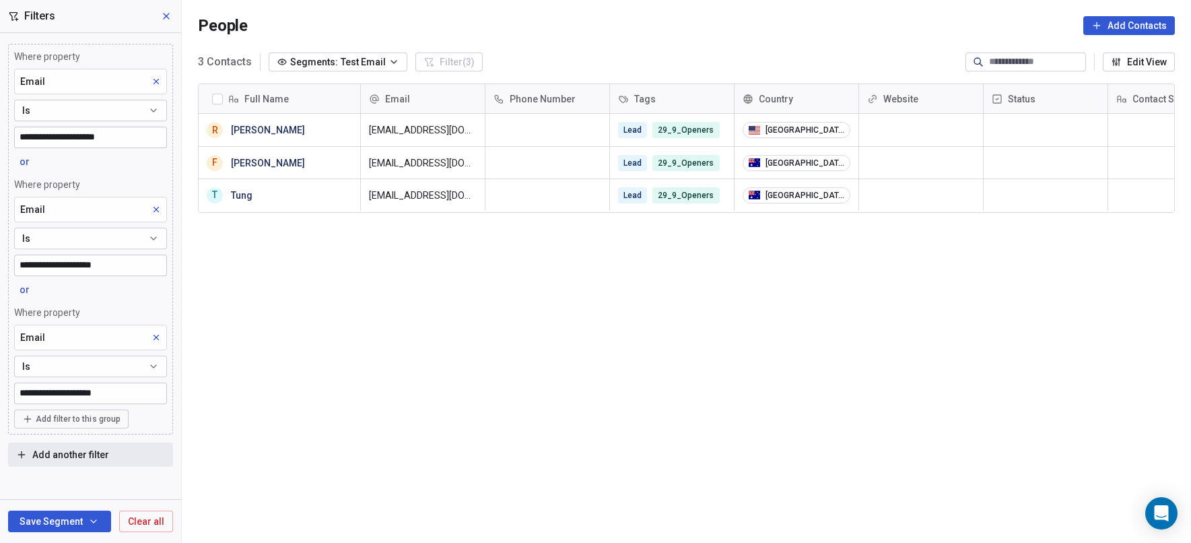
click at [487, 259] on div "Full Name R Ray Hill F FOO TUNG SHENG T Tung Email Phone Number Tags Country We…" at bounding box center [687, 312] width 1010 height 478
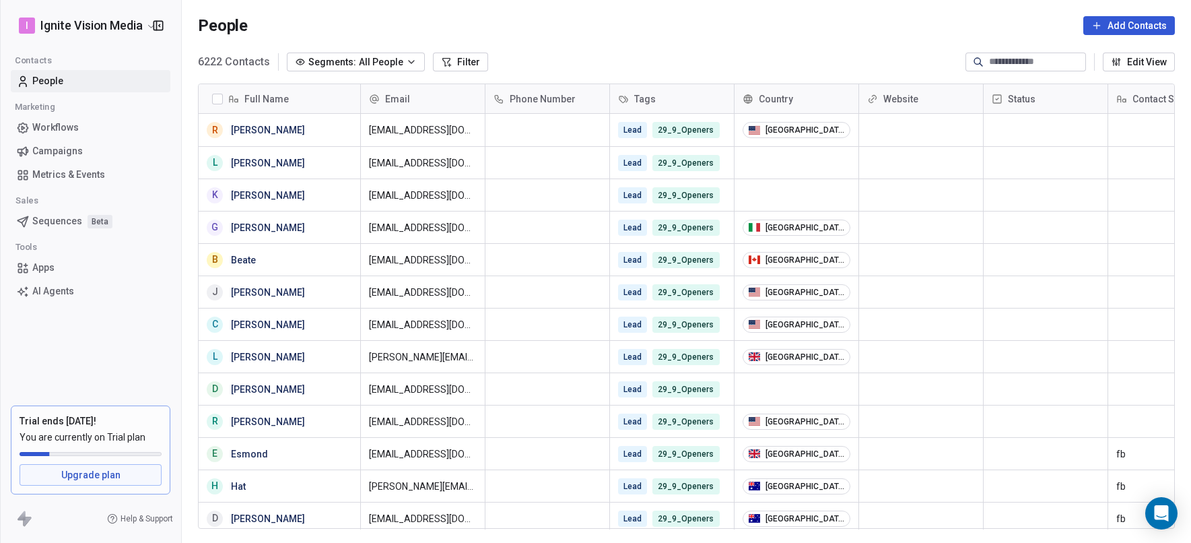
scroll to position [468, 999]
click at [61, 147] on span "Campaigns" at bounding box center [57, 151] width 51 height 14
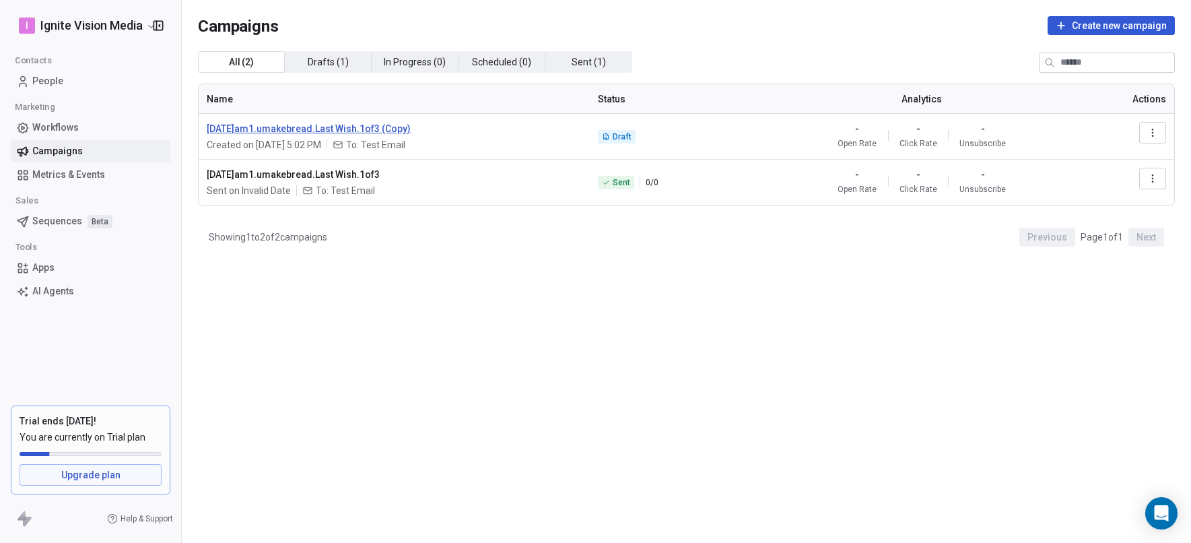
click at [352, 125] on span "[DATE]am1.umakebread.Last Wish.1of3 (Copy)" at bounding box center [394, 128] width 375 height 13
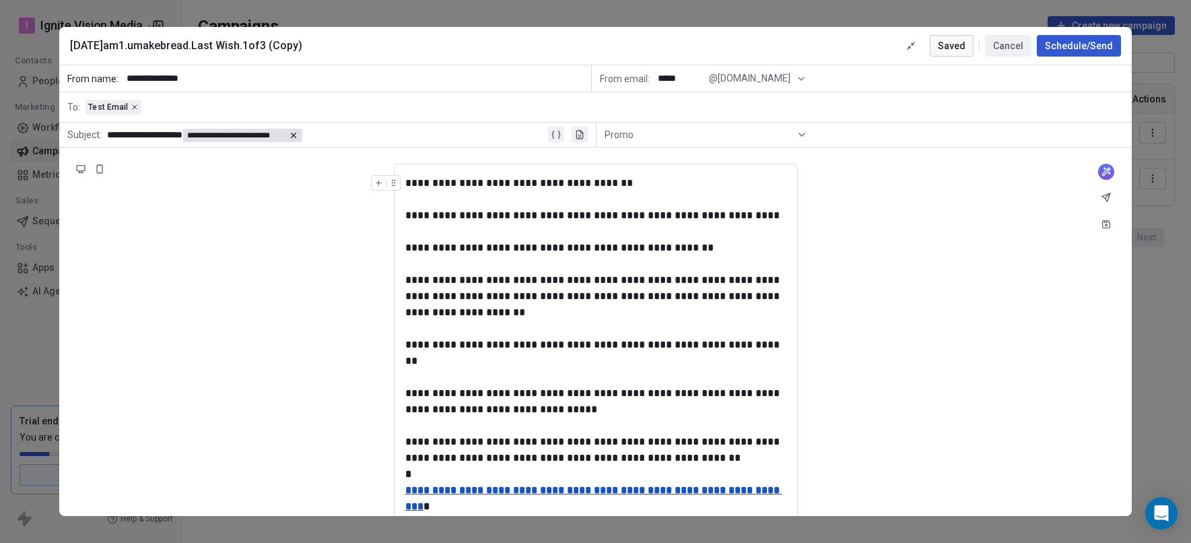
click at [1058, 46] on button "Schedule/Send" at bounding box center [1079, 46] width 84 height 22
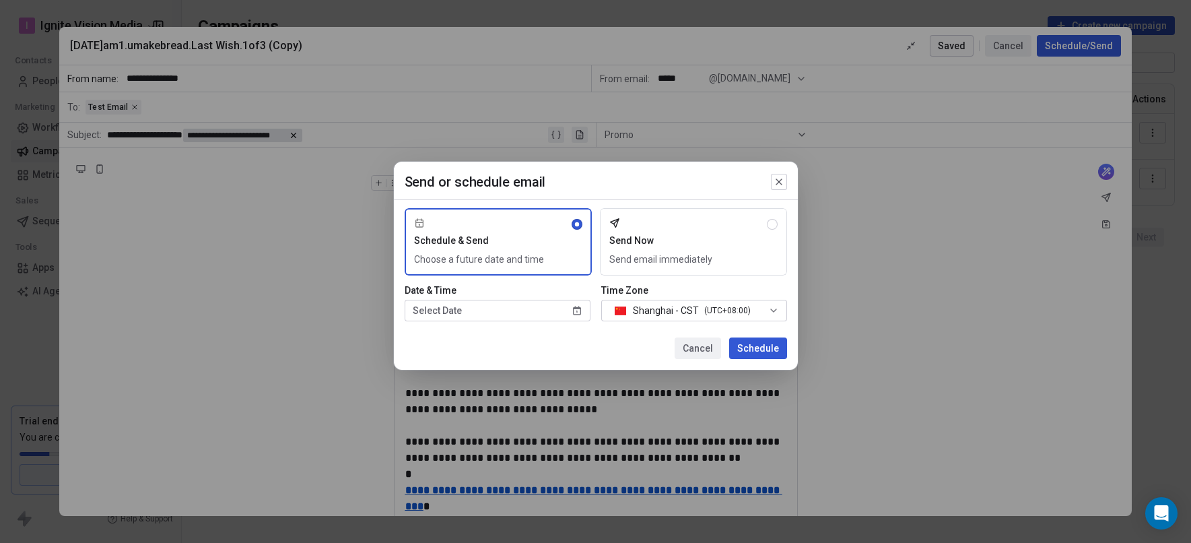
click at [702, 238] on button "Send Now Send email immediately" at bounding box center [693, 241] width 187 height 67
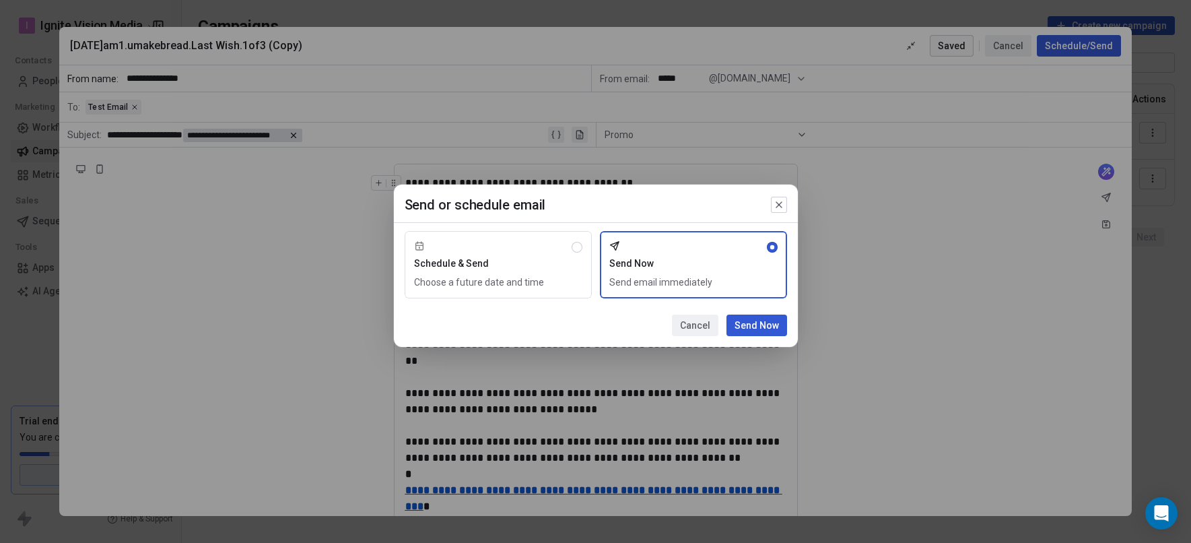
click at [681, 319] on button "Cancel" at bounding box center [695, 326] width 46 height 22
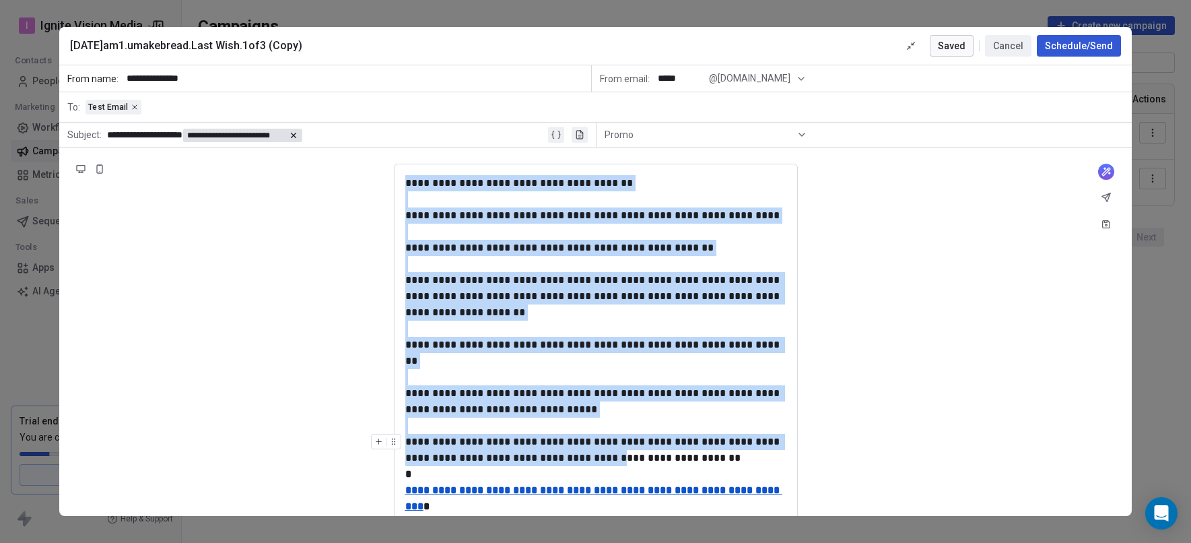
drag, startPoint x: 407, startPoint y: 181, endPoint x: 580, endPoint y: 445, distance: 315.7
click at [580, 445] on div "**********" at bounding box center [595, 488] width 381 height 626
click at [599, 391] on div "**********" at bounding box center [595, 401] width 381 height 32
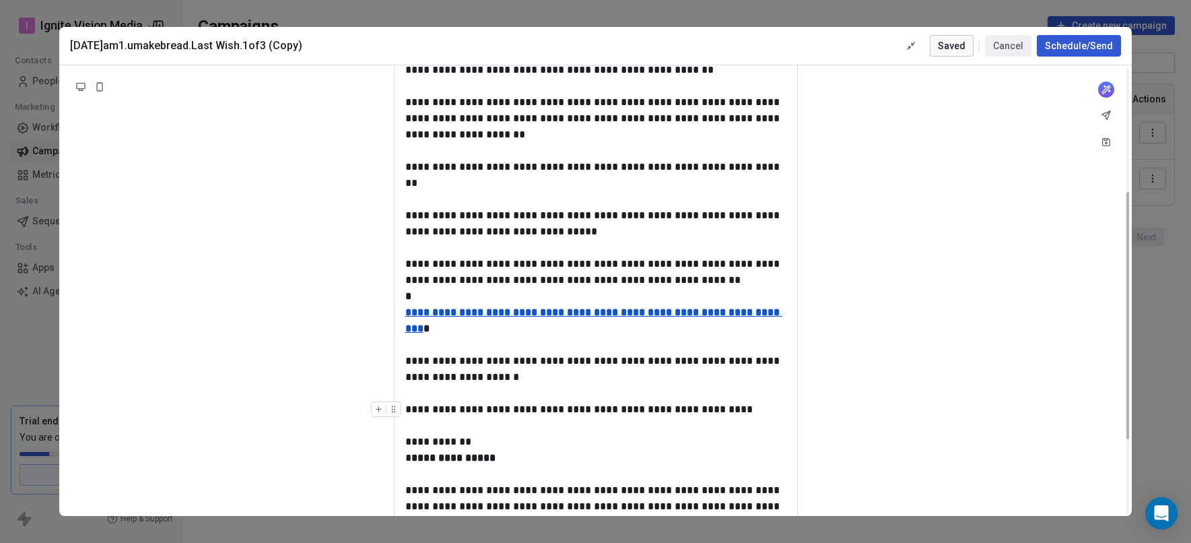
scroll to position [359, 0]
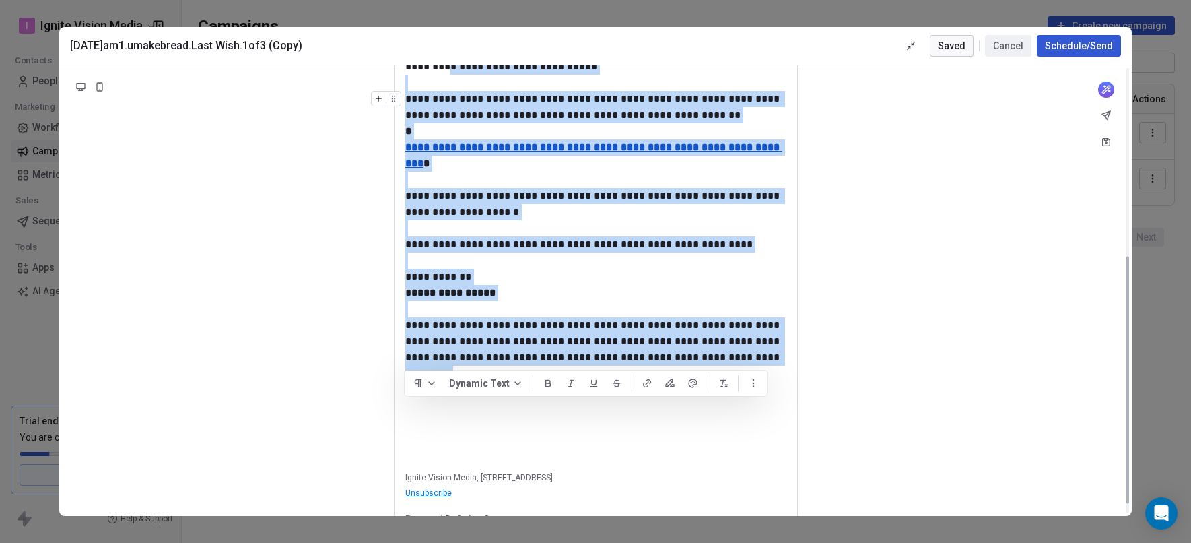
drag, startPoint x: 700, startPoint y: 334, endPoint x: 437, endPoint y: 81, distance: 364.9
click at [438, 70] on div "**********" at bounding box center [595, 145] width 381 height 626
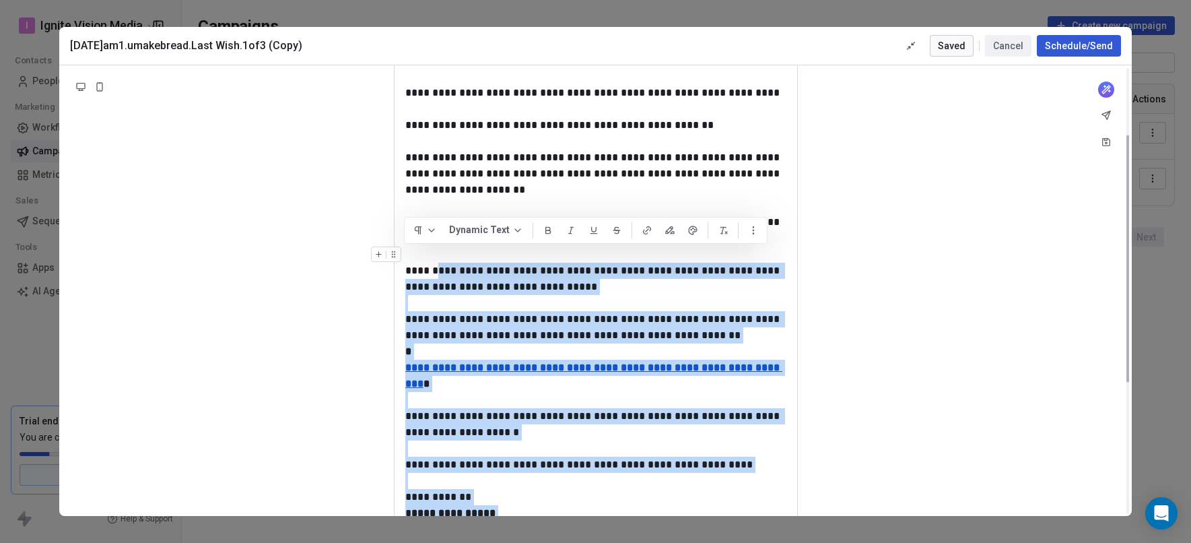
scroll to position [120, 0]
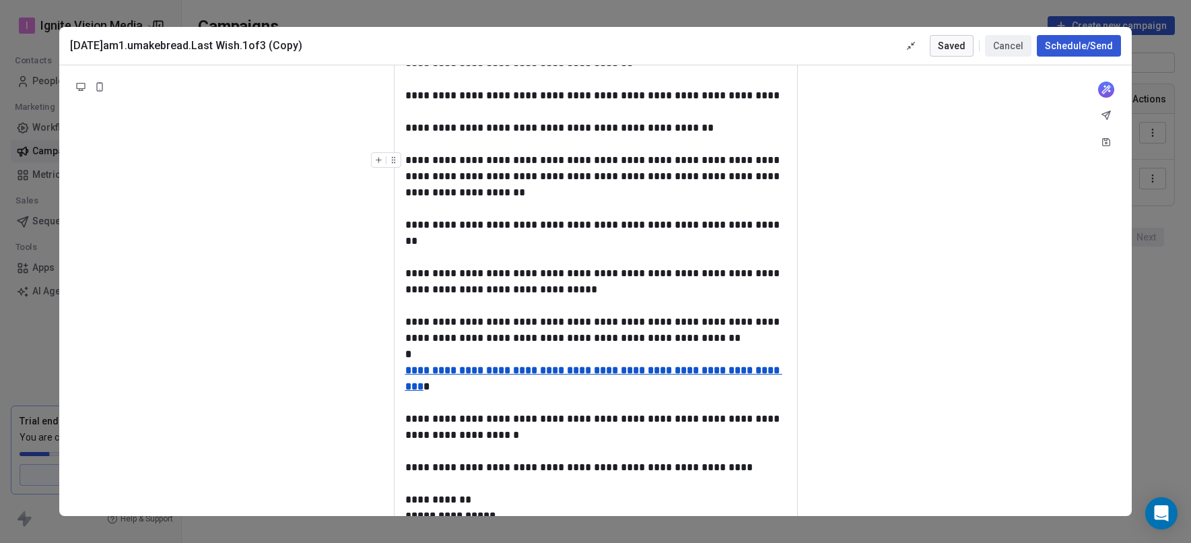
click at [496, 167] on div "**********" at bounding box center [595, 176] width 381 height 48
click at [490, 365] on u "**********" at bounding box center [593, 378] width 377 height 26
click at [543, 382] on icon at bounding box center [537, 379] width 11 height 11
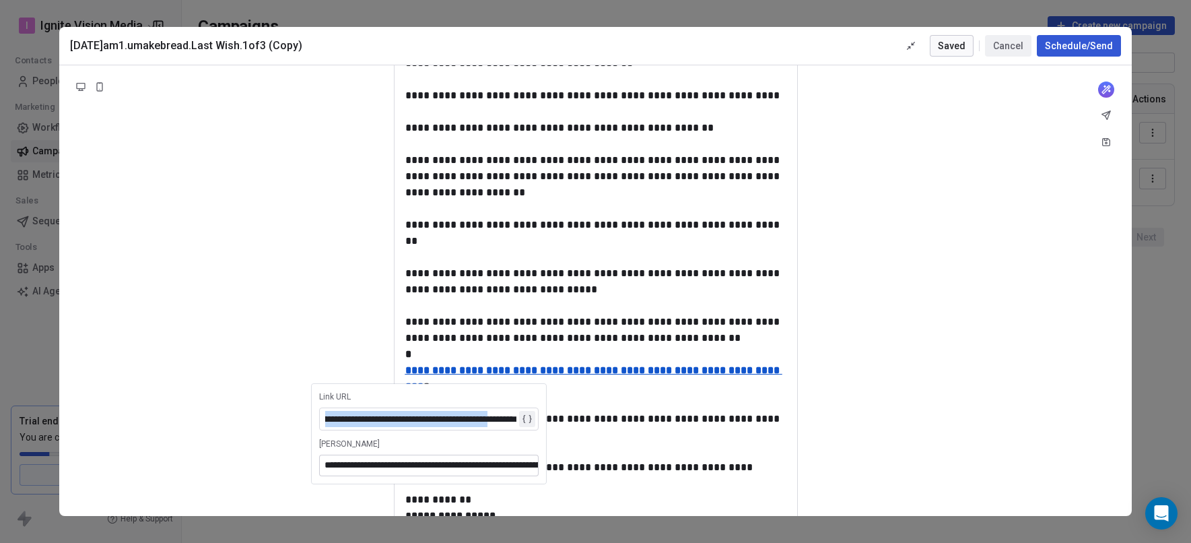
scroll to position [0, 211]
drag, startPoint x: 443, startPoint y: 422, endPoint x: 519, endPoint y: 424, distance: 76.1
click at [519, 424] on div "**********" at bounding box center [430, 419] width 210 height 16
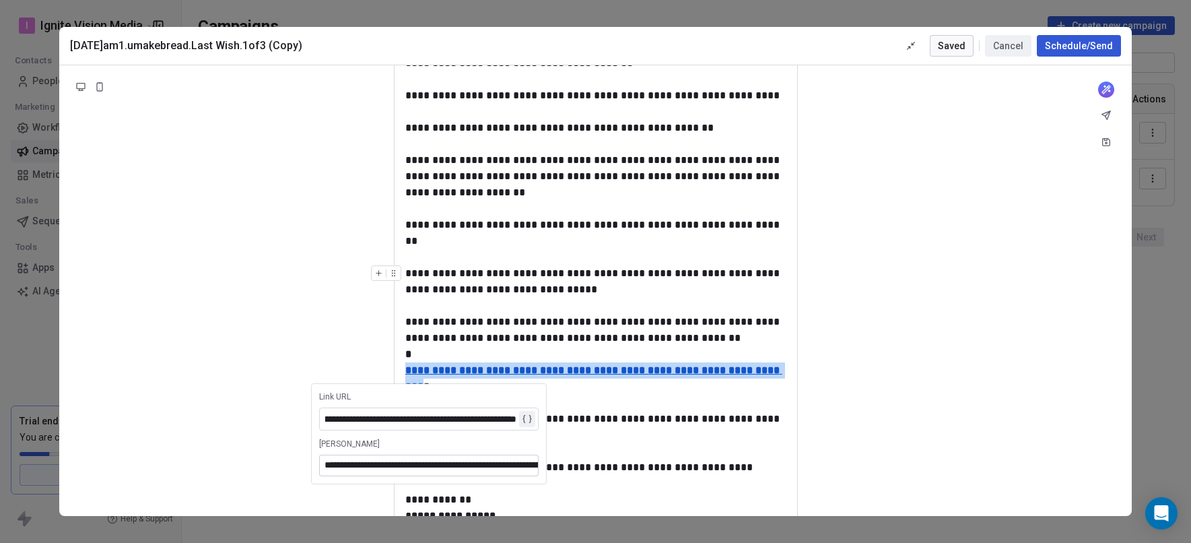
click at [511, 230] on span "**********" at bounding box center [593, 233] width 377 height 26
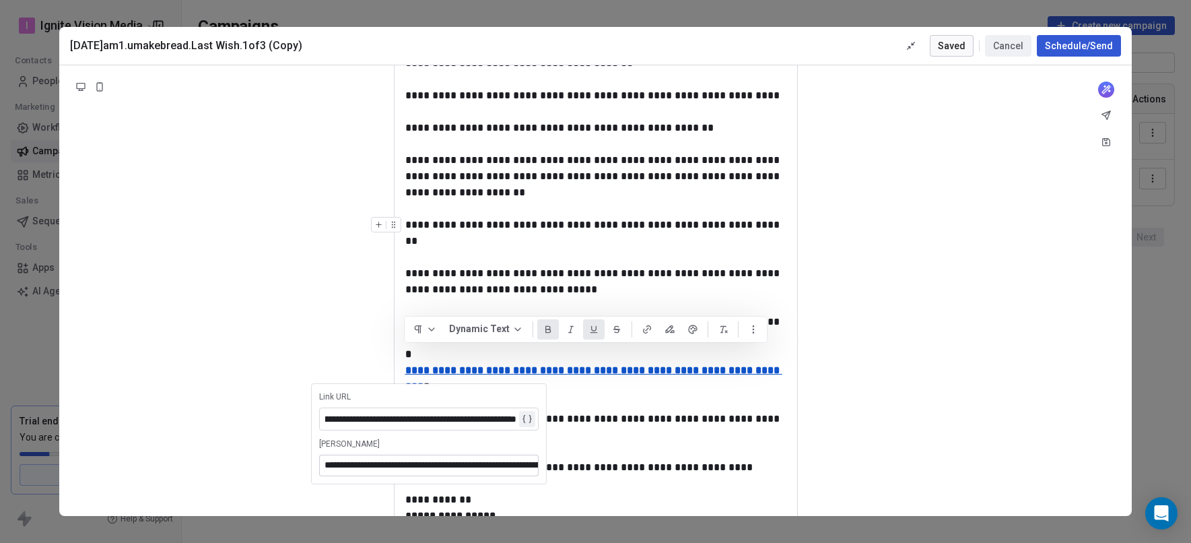
scroll to position [0, 0]
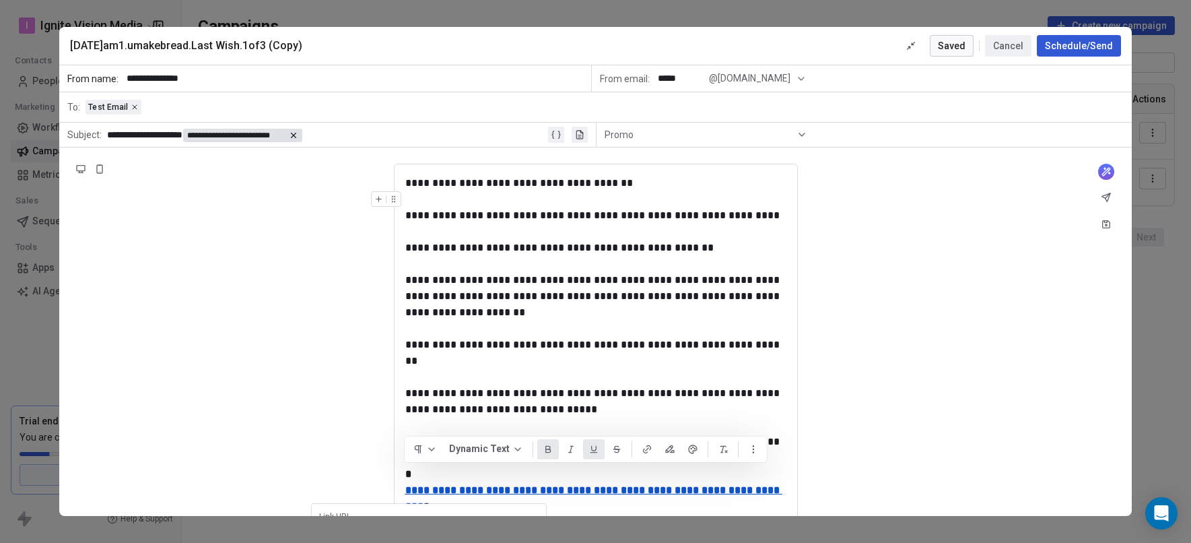
click at [1066, 43] on button "Schedule/Send" at bounding box center [1079, 46] width 84 height 22
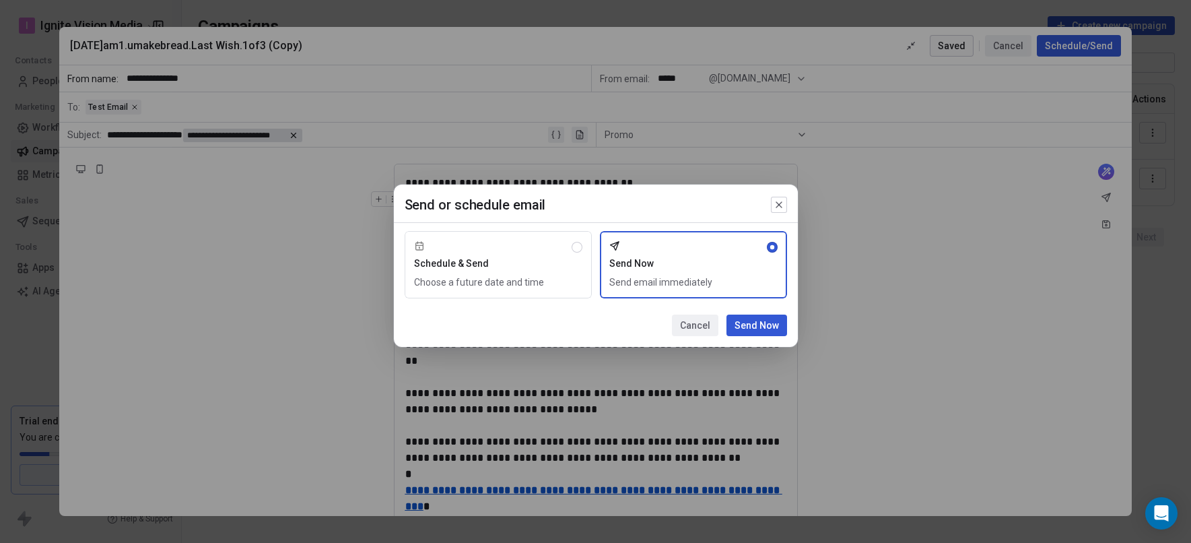
click at [754, 327] on button "Send Now" at bounding box center [757, 326] width 61 height 22
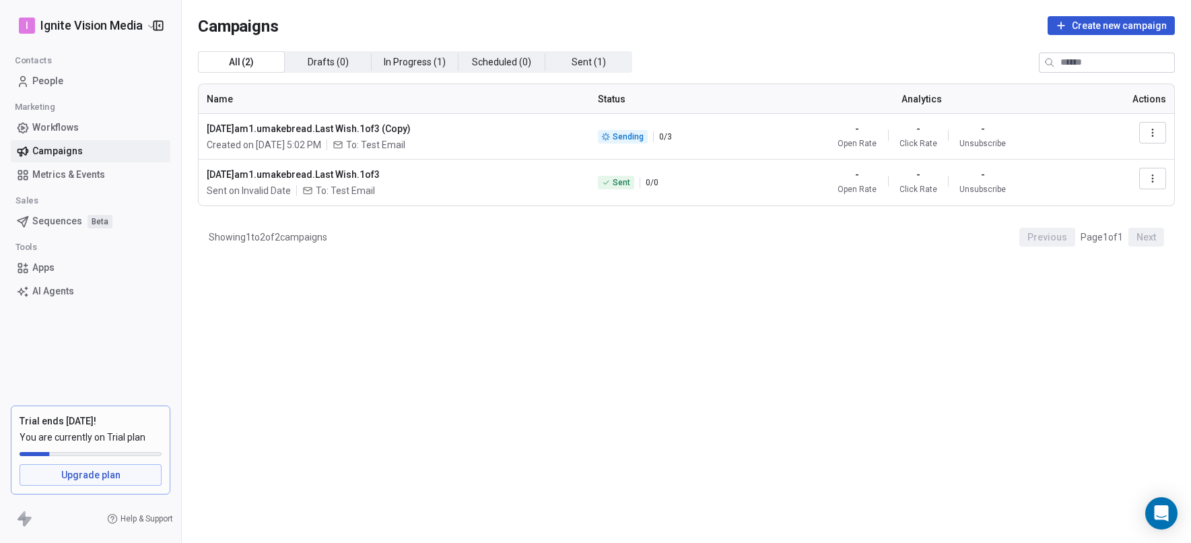
click at [1153, 178] on icon "button" at bounding box center [1152, 178] width 1 height 1
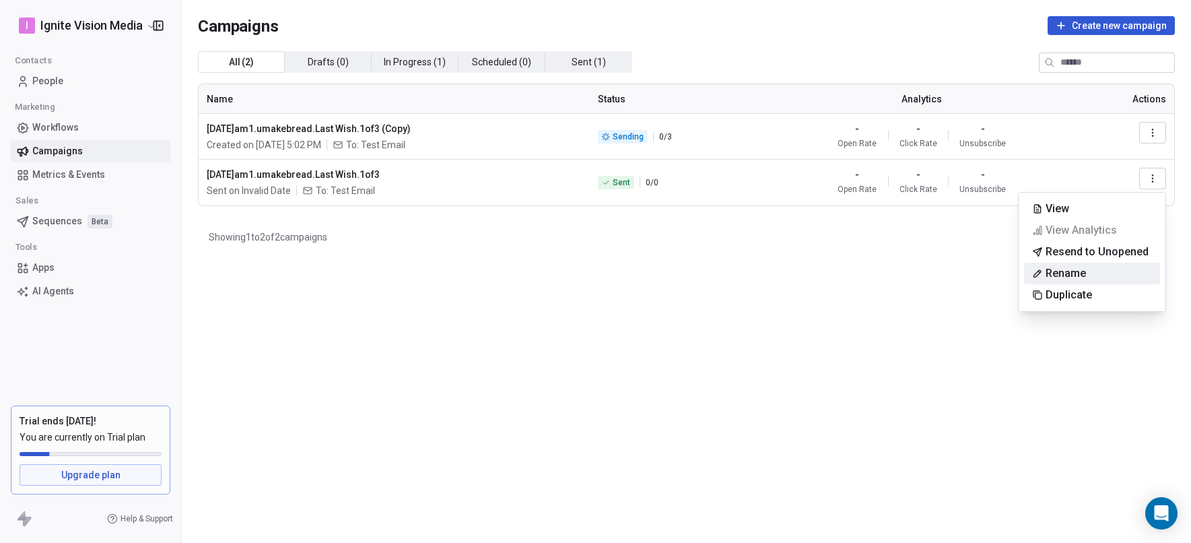
click at [945, 261] on html "I Ignite Vision Media Contacts People Marketing Workflows Campaigns Metrics & E…" at bounding box center [595, 271] width 1191 height 543
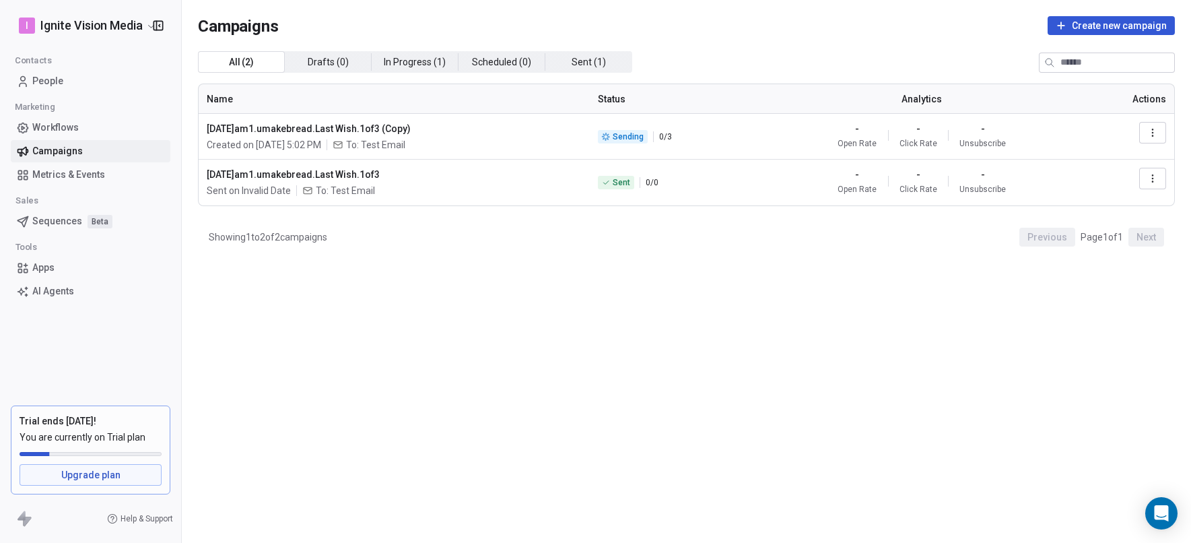
click at [1153, 178] on icon "button" at bounding box center [1152, 178] width 1 height 1
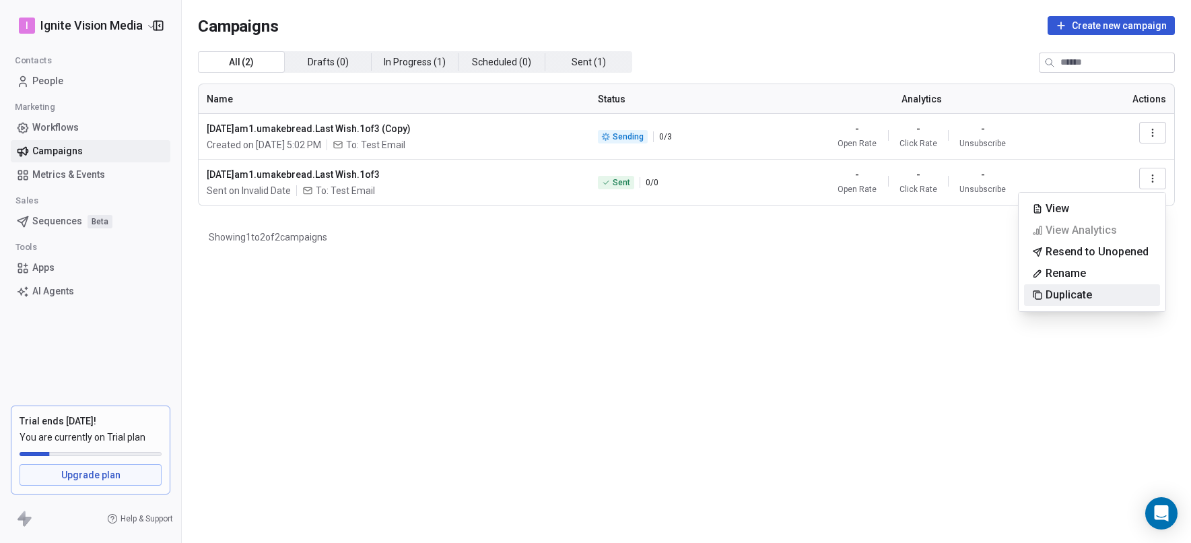
click at [700, 273] on html "I Ignite Vision Media Contacts People Marketing Workflows Campaigns Metrics & E…" at bounding box center [595, 271] width 1191 height 543
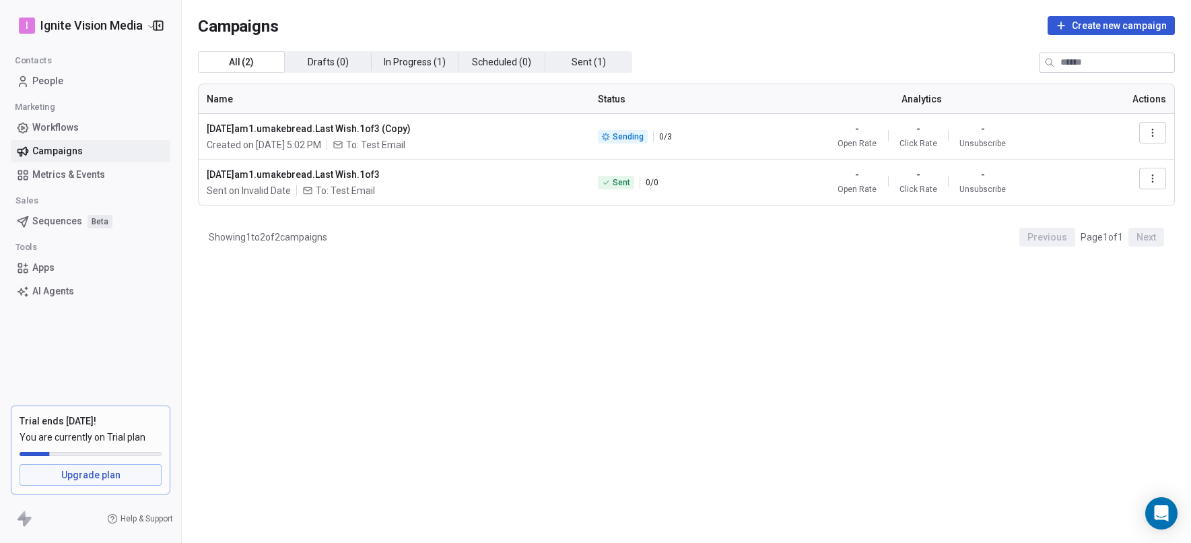
click at [502, 181] on div "2025.10.01.am1.umakebread.Last Wish.1of3 Sent on Invalid Date To: Test Email" at bounding box center [394, 183] width 375 height 30
click at [1162, 175] on button "button" at bounding box center [1153, 179] width 27 height 22
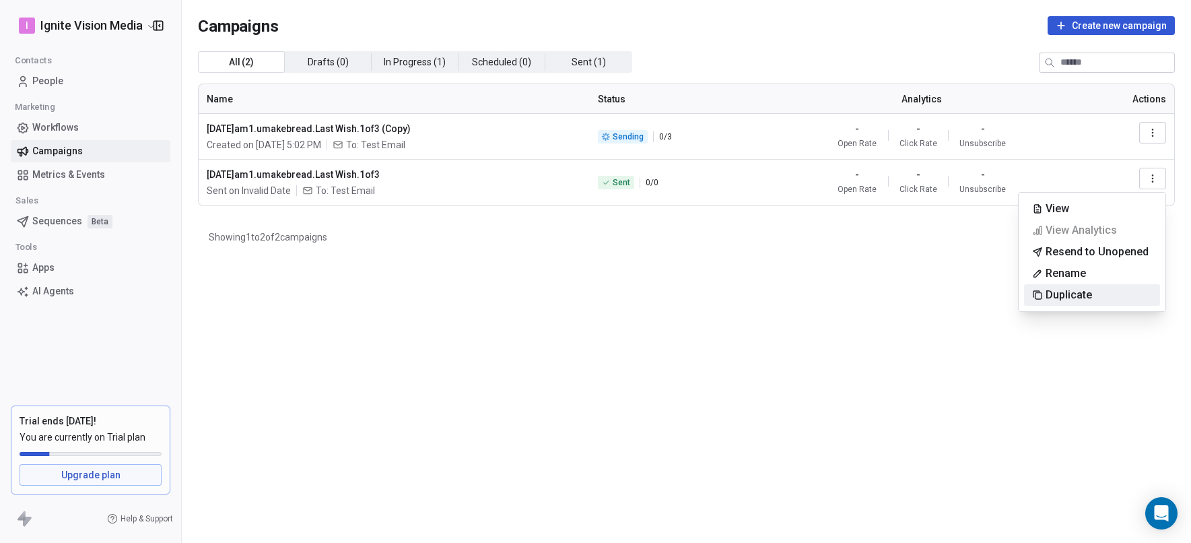
click at [797, 290] on html "I Ignite Vision Media Contacts People Marketing Workflows Campaigns Metrics & E…" at bounding box center [595, 271] width 1191 height 543
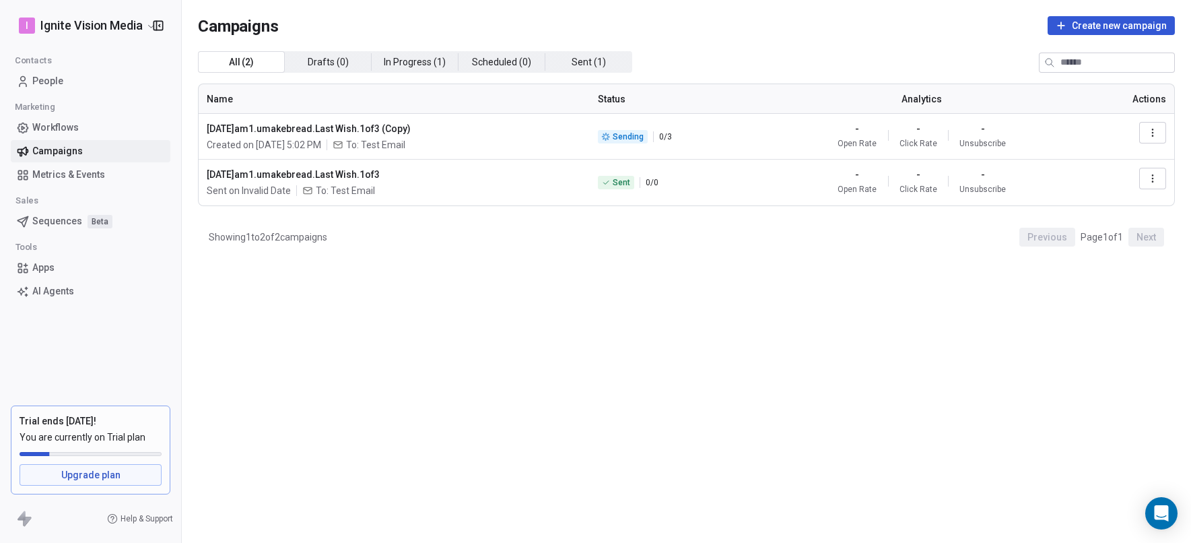
click at [1164, 175] on button "button" at bounding box center [1153, 179] width 27 height 22
click at [925, 251] on html "I Ignite Vision Media Contacts People Marketing Workflows Campaigns Metrics & E…" at bounding box center [595, 271] width 1191 height 543
click at [329, 176] on span "2025.10.01.am1.umakebread.Last Wish.1of3" at bounding box center [394, 174] width 375 height 13
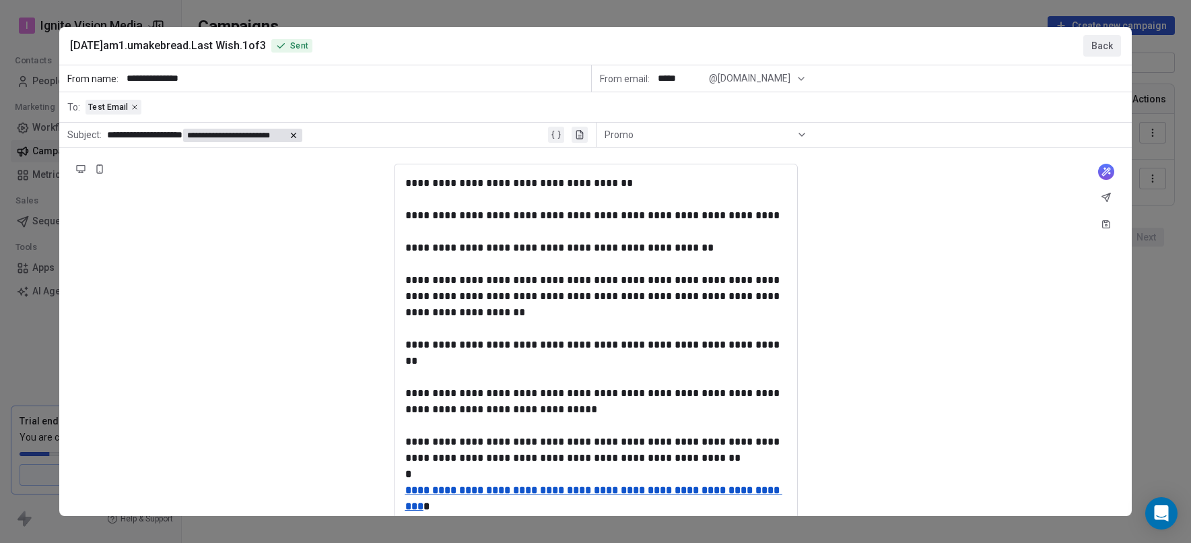
drag, startPoint x: 410, startPoint y: 211, endPoint x: 489, endPoint y: 422, distance: 224.4
click at [489, 418] on div "**********" at bounding box center [595, 472] width 1072 height 814
drag, startPoint x: 418, startPoint y: 200, endPoint x: 420, endPoint y: 214, distance: 13.5
click at [450, 244] on div "**********" at bounding box center [595, 472] width 1072 height 814
drag, startPoint x: 412, startPoint y: 178, endPoint x: 550, endPoint y: 508, distance: 357.4
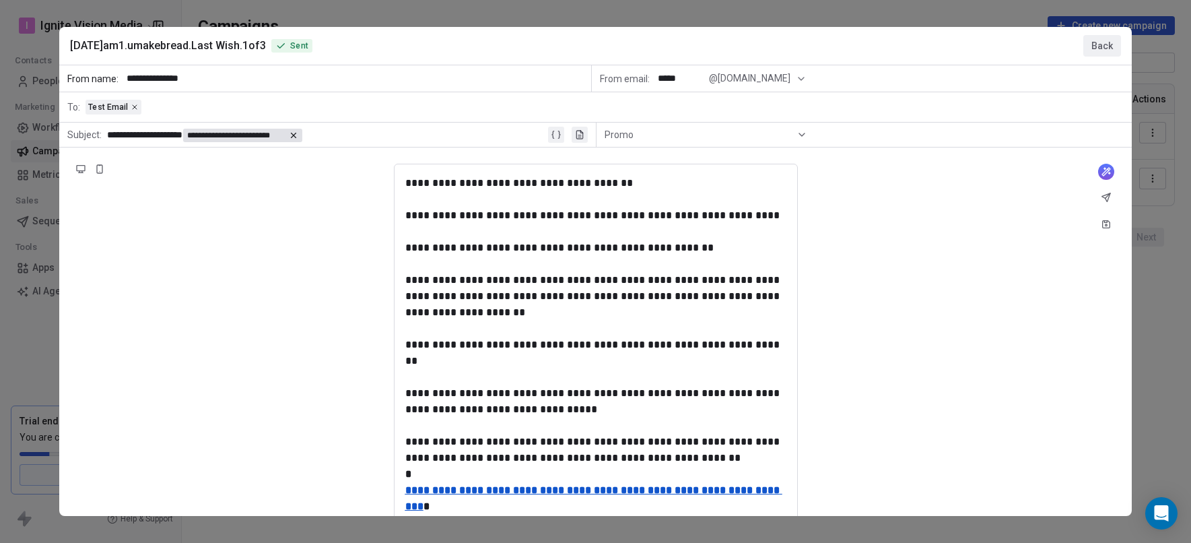
click at [553, 512] on div "**********" at bounding box center [595, 472] width 1072 height 814
click at [1093, 44] on button "Back" at bounding box center [1103, 46] width 38 height 22
